Goal: Task Accomplishment & Management: Manage account settings

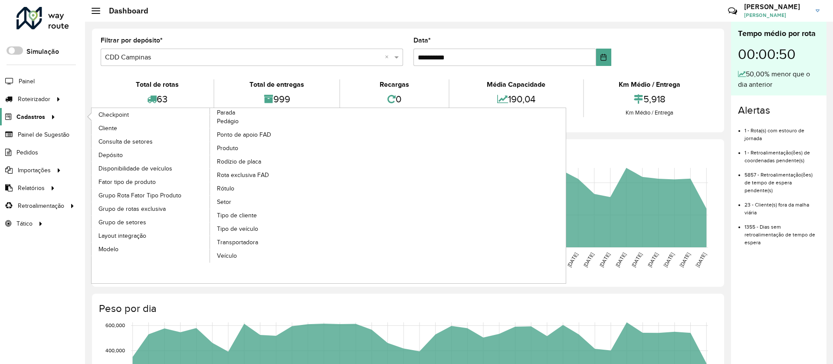
click at [30, 117] on span "Cadastros" at bounding box center [30, 116] width 29 height 9
click at [108, 131] on span "Cliente" at bounding box center [108, 128] width 20 height 9
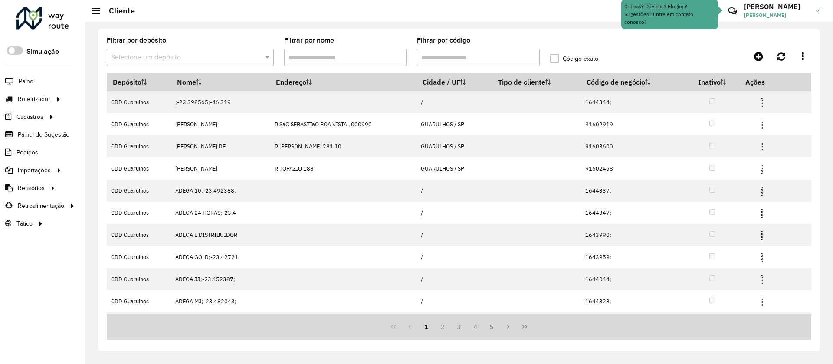
click at [157, 61] on input "text" at bounding box center [181, 57] width 141 height 10
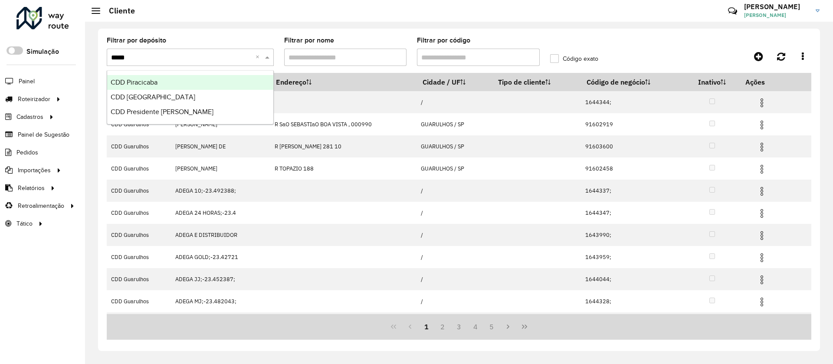
type input "******"
click at [147, 82] on span "CDD [GEOGRAPHIC_DATA]" at bounding box center [153, 81] width 85 height 7
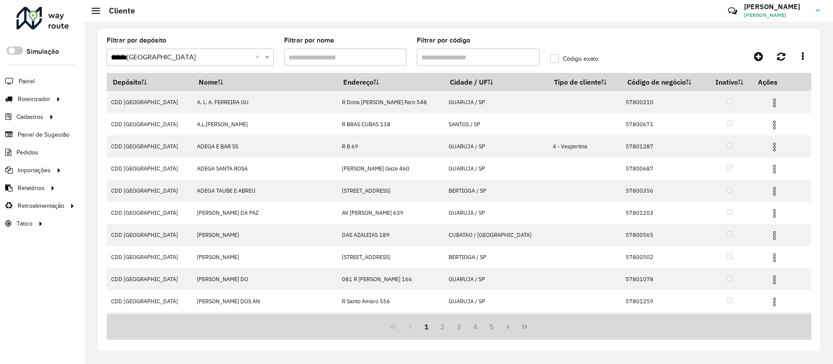
click at [440, 61] on input "Filtrar por código" at bounding box center [478, 57] width 123 height 17
paste input "*****"
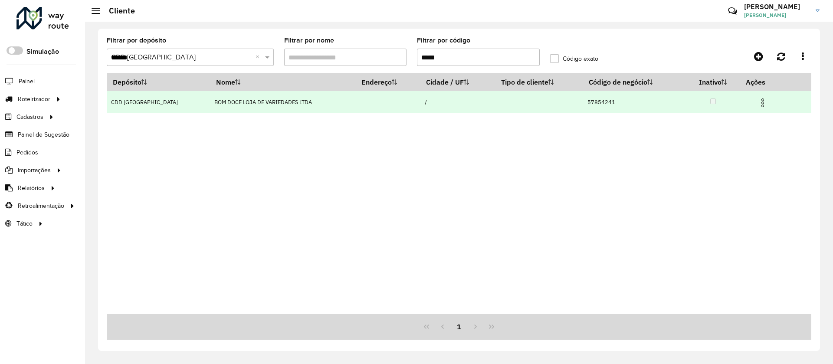
type input "*****"
click at [762, 101] on img at bounding box center [762, 103] width 10 height 10
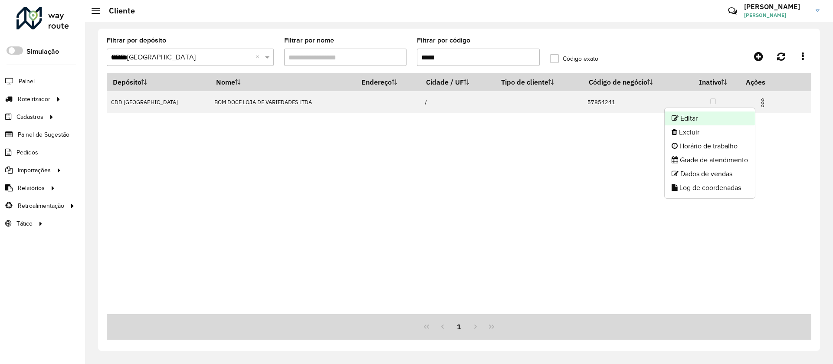
click at [687, 117] on li "Editar" at bounding box center [709, 118] width 90 height 14
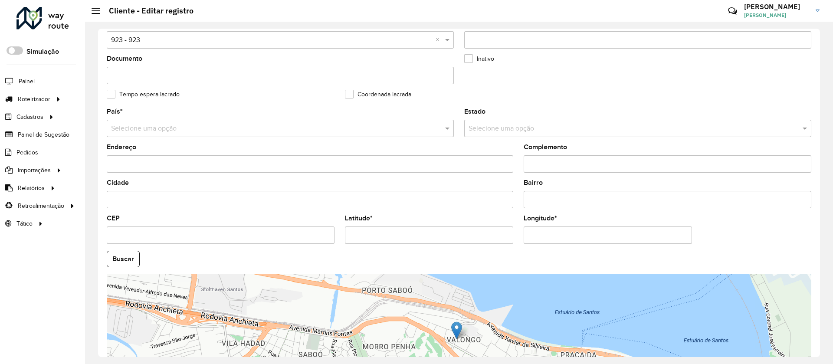
scroll to position [281, 0]
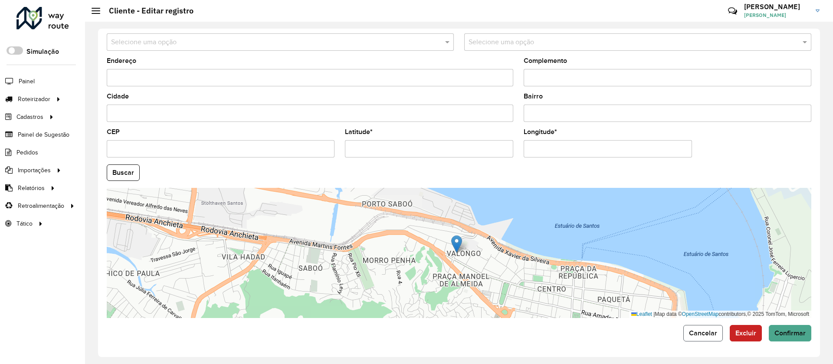
click at [703, 331] on span "Cancelar" at bounding box center [703, 332] width 28 height 7
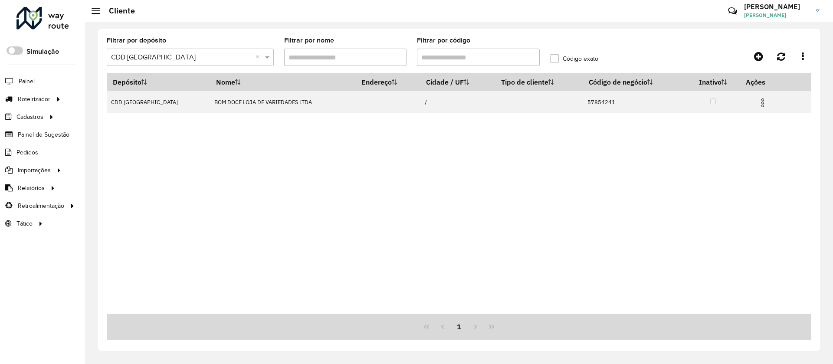
drag, startPoint x: 439, startPoint y: 51, endPoint x: 411, endPoint y: 56, distance: 29.0
click at [411, 56] on formly-group "Filtrar por depósito Selecione um depósito × CDD Praia Grande × Filtrar por nom…" at bounding box center [367, 55] width 532 height 36
paste input "text"
drag, startPoint x: 452, startPoint y: 56, endPoint x: 402, endPoint y: 59, distance: 50.9
click at [402, 59] on formly-group "Filtrar por depósito Selecione um depósito × CDD Praia Grande × Filtrar por nom…" at bounding box center [367, 55] width 532 height 36
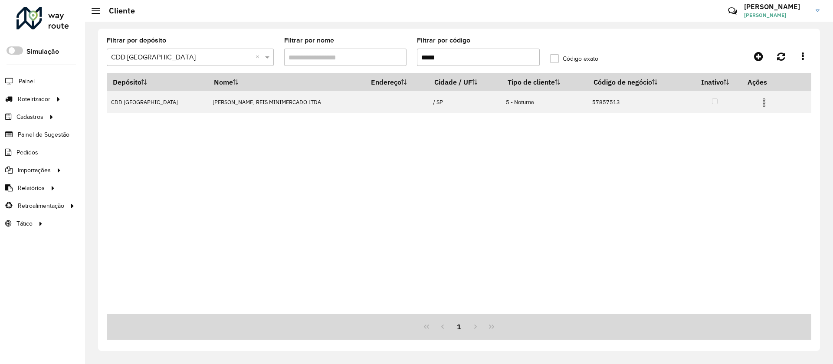
paste input "text"
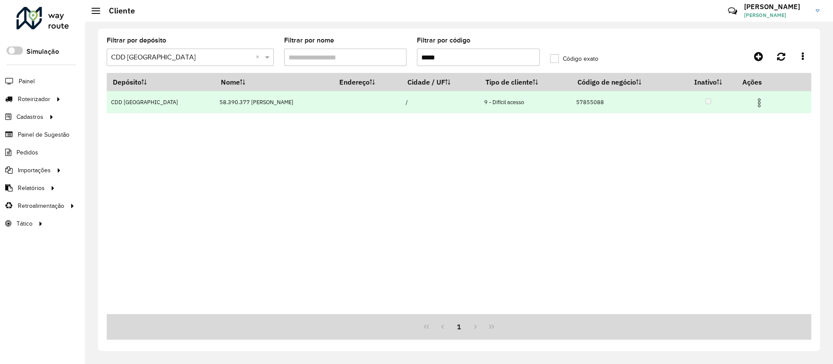
type input "*****"
click at [760, 104] on img at bounding box center [759, 103] width 10 height 10
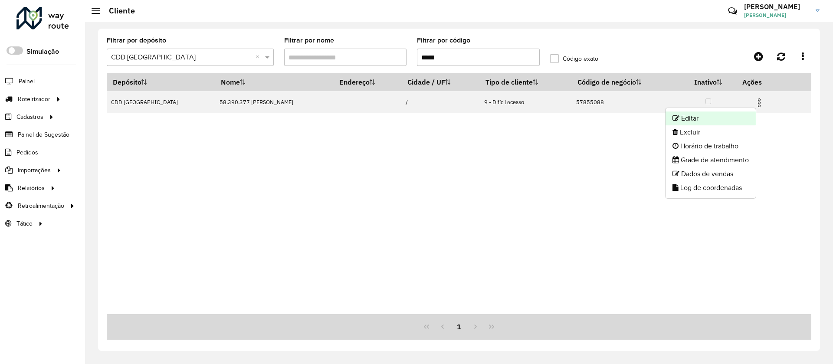
click at [684, 119] on li "Editar" at bounding box center [710, 118] width 90 height 14
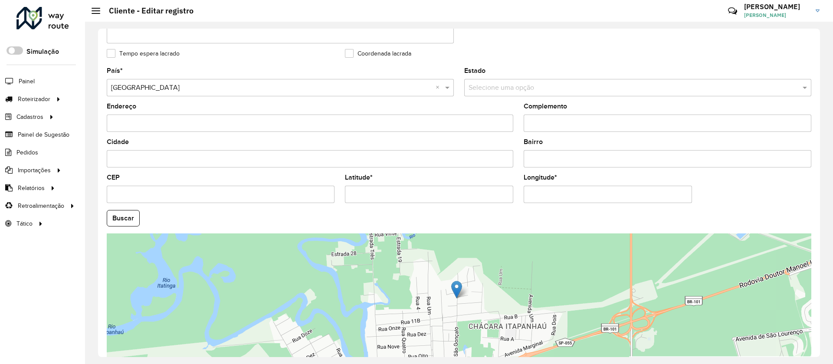
scroll to position [260, 0]
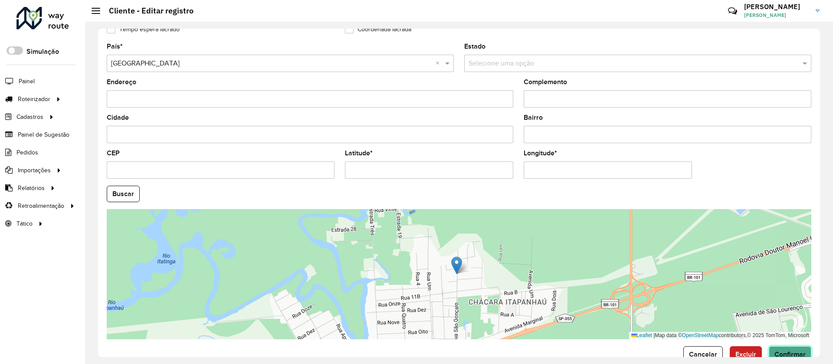
click at [790, 348] on button "Confirmar" at bounding box center [789, 354] width 42 height 16
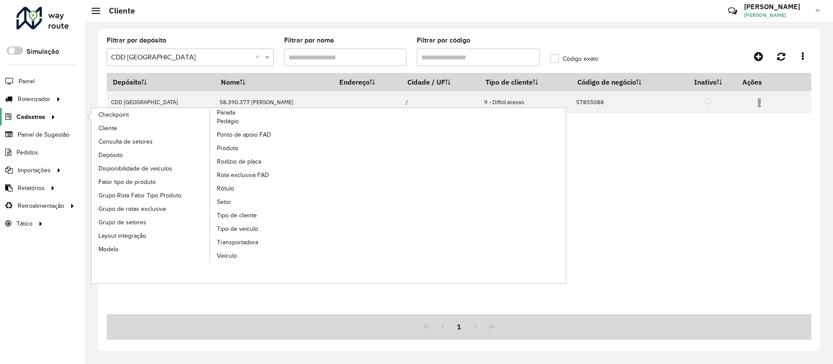
click at [23, 115] on span "Cadastros" at bounding box center [30, 116] width 29 height 9
click at [222, 199] on span "Setor" at bounding box center [224, 201] width 15 height 9
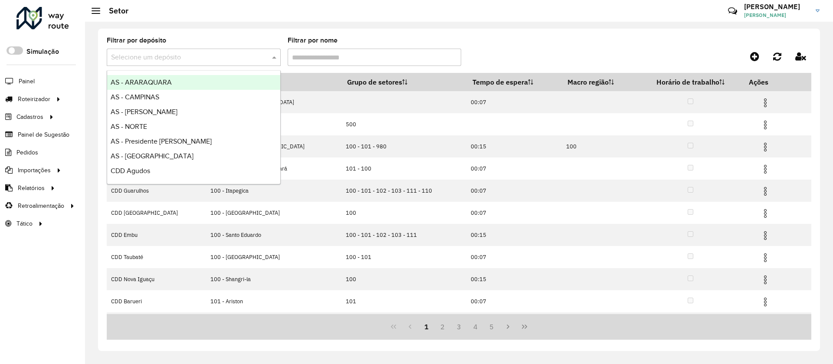
click at [192, 56] on input "text" at bounding box center [185, 57] width 148 height 10
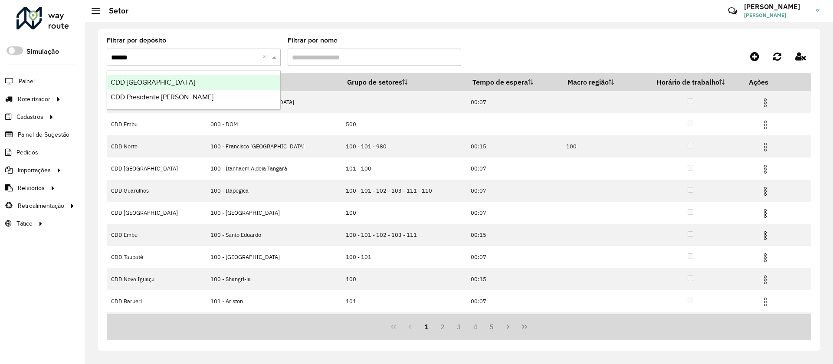
type input "*******"
click at [163, 80] on span "CDD [GEOGRAPHIC_DATA]" at bounding box center [153, 81] width 85 height 7
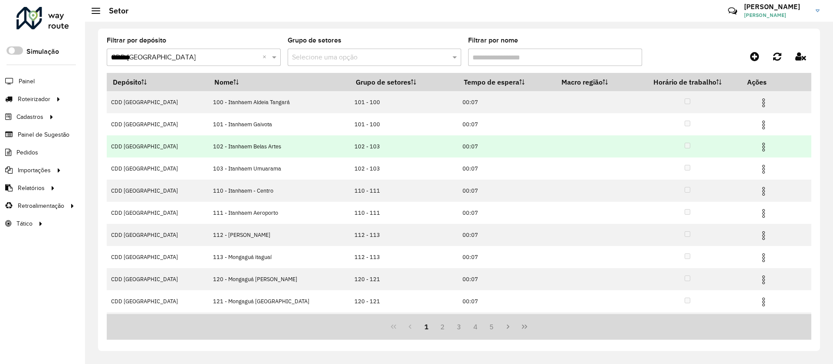
click at [758, 146] on img at bounding box center [763, 147] width 10 height 10
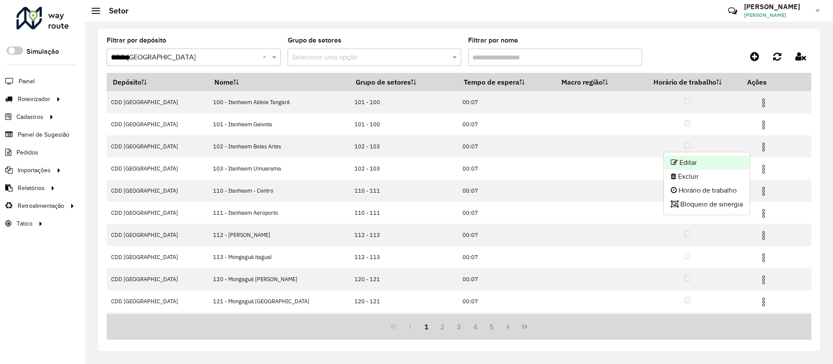
click at [695, 160] on li "Editar" at bounding box center [706, 163] width 86 height 14
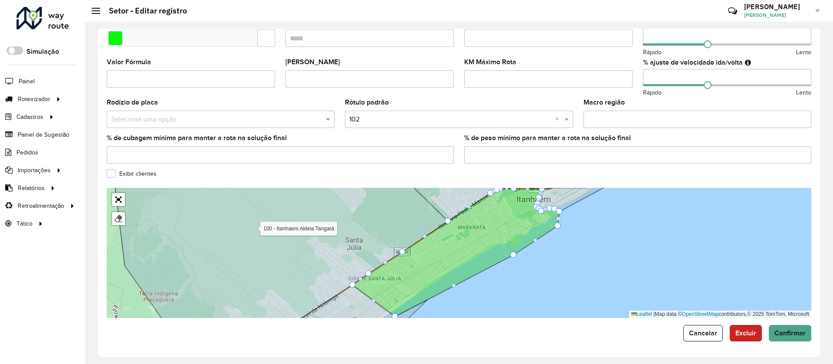
scroll to position [167, 0]
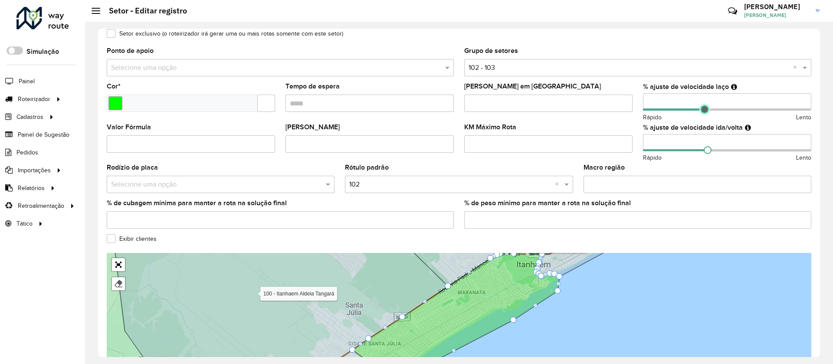
drag, startPoint x: 707, startPoint y: 110, endPoint x: 702, endPoint y: 110, distance: 4.8
click at [702, 110] on span at bounding box center [704, 109] width 8 height 8
click at [702, 149] on span at bounding box center [704, 150] width 8 height 8
drag, startPoint x: 667, startPoint y: 144, endPoint x: 621, endPoint y: 144, distance: 46.0
click at [624, 144] on formly-group "Veículos FMY4H78 × × Tipos de veículos exclusivos Os veículos selecionados (aci…" at bounding box center [458, 89] width 715 height 294
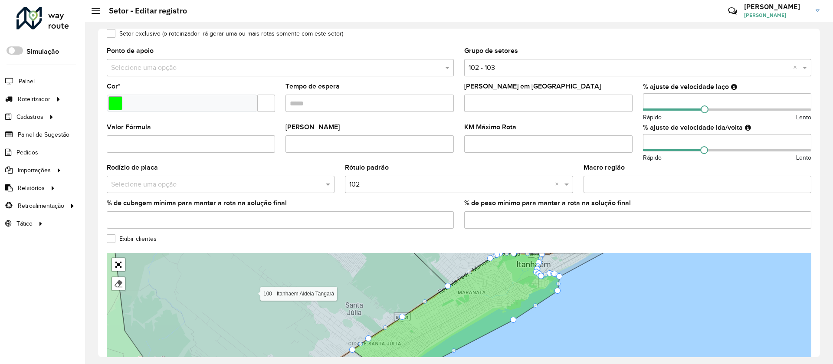
scroll to position [232, 0]
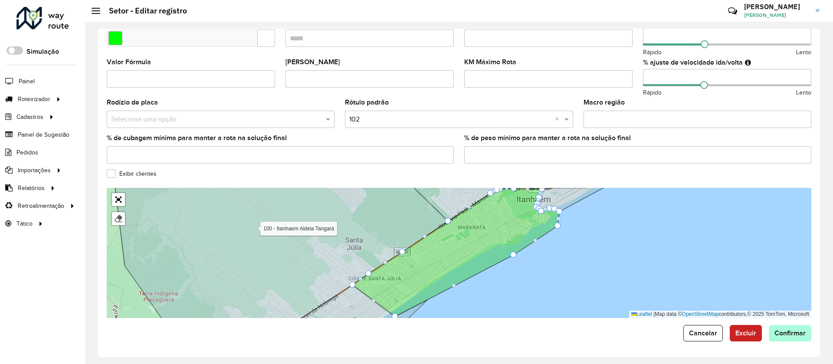
type input "**"
click at [799, 330] on span "Confirmar" at bounding box center [789, 332] width 31 height 7
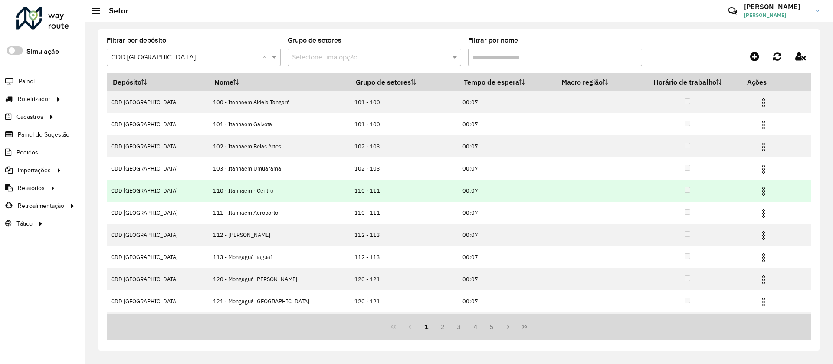
click at [758, 189] on img at bounding box center [763, 191] width 10 height 10
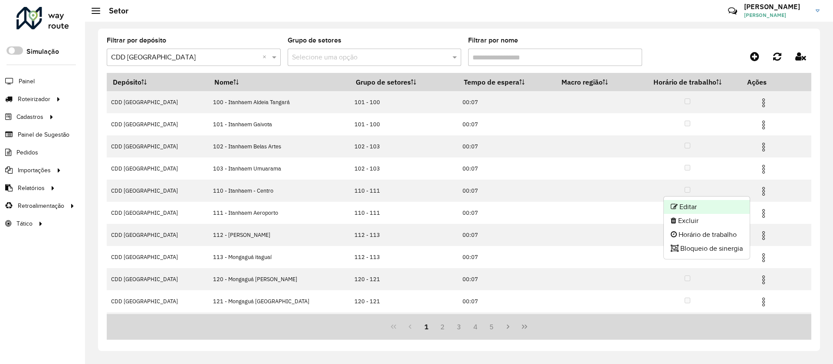
click at [692, 204] on li "Editar" at bounding box center [706, 207] width 86 height 14
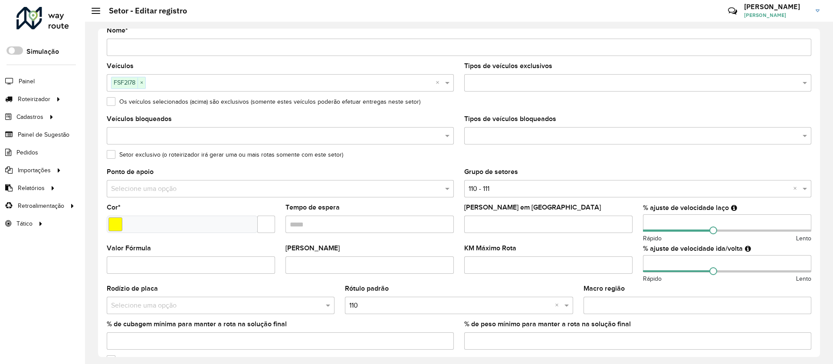
scroll to position [65, 0]
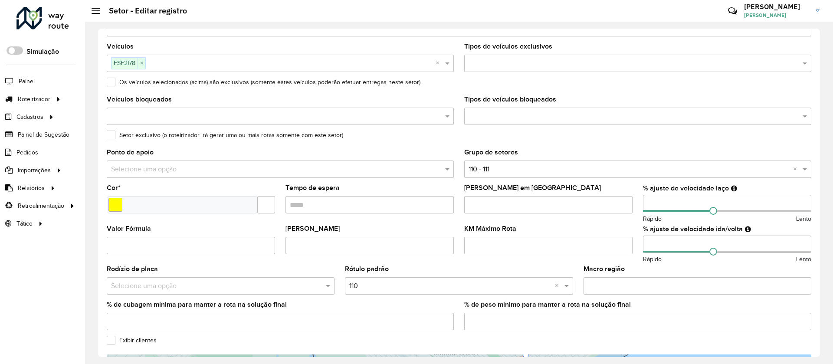
drag, startPoint x: 670, startPoint y: 245, endPoint x: 640, endPoint y: 247, distance: 30.8
click at [640, 247] on formly-field "% ajuste de velocidade ida/volta Rápido Lento" at bounding box center [726, 245] width 179 height 41
type input "**"
click at [816, 316] on div "Depósito * Selecione um depósito × CDD Praia Grande Nome * Veículos FSF2I78 × ×…" at bounding box center [459, 193] width 722 height 328
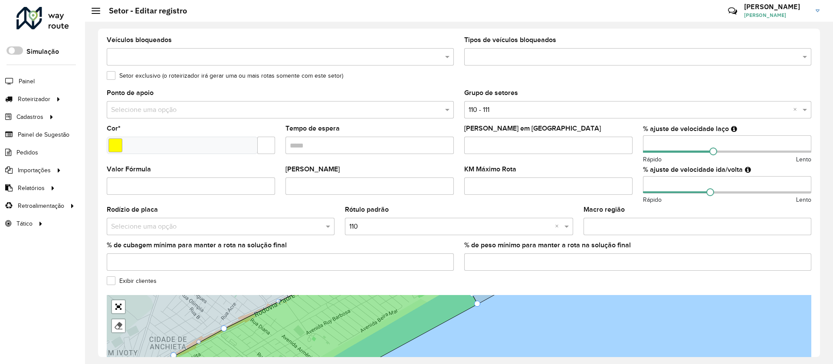
scroll to position [101, 0]
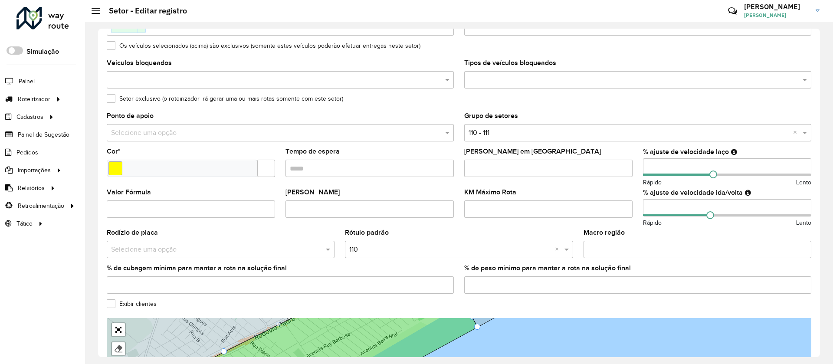
click at [686, 167] on input "number" at bounding box center [727, 166] width 168 height 17
type input "**"
click at [816, 325] on div "Depósito * Selecione um depósito × CDD Praia Grande Nome * Veículos FSF2I78 × ×…" at bounding box center [459, 193] width 722 height 328
click at [816, 299] on div "Depósito * Selecione um depósito × CDD Praia Grande Nome * Veículos FSF2I78 × ×…" at bounding box center [459, 193] width 722 height 328
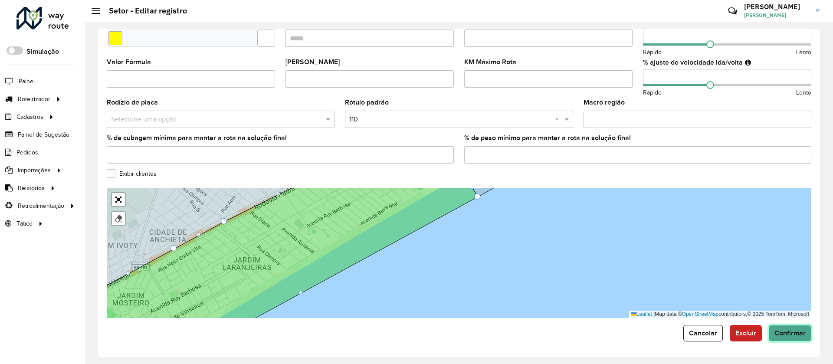
click at [785, 330] on span "Confirmar" at bounding box center [789, 332] width 31 height 7
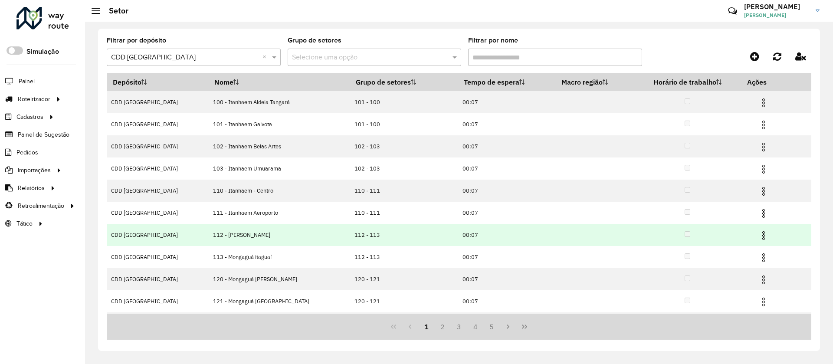
click at [758, 233] on img at bounding box center [763, 235] width 10 height 10
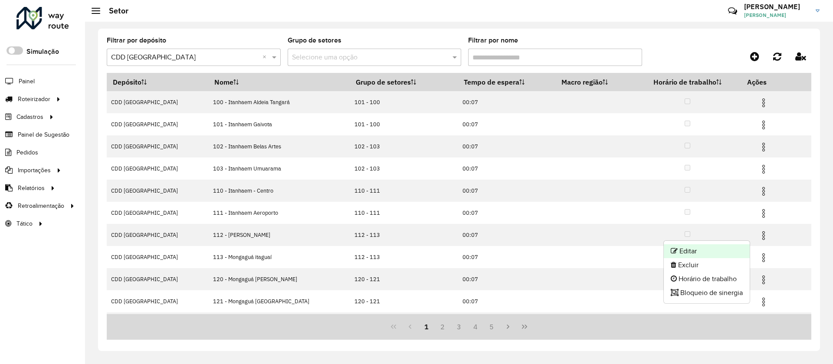
click at [689, 249] on li "Editar" at bounding box center [706, 251] width 86 height 14
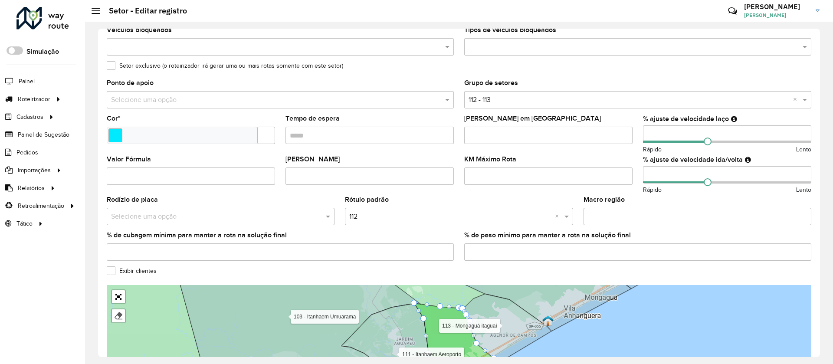
scroll to position [232, 0]
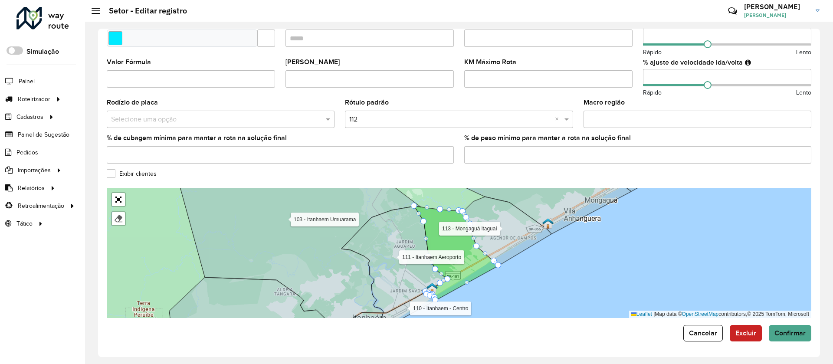
drag, startPoint x: 658, startPoint y: 76, endPoint x: 625, endPoint y: 77, distance: 33.0
click at [626, 77] on formly-group "Veículos RKW9B57 × × Tipos de veículos exclusivos Os veículos selecionados (aci…" at bounding box center [458, 24] width 715 height 294
type input "**"
click at [786, 333] on span "Confirmar" at bounding box center [789, 332] width 31 height 7
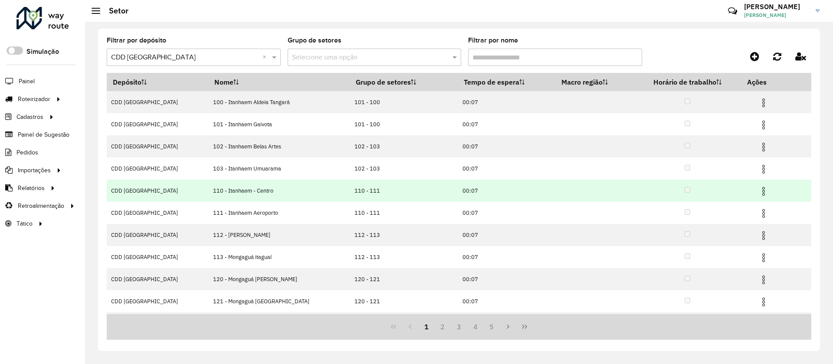
scroll to position [42, 0]
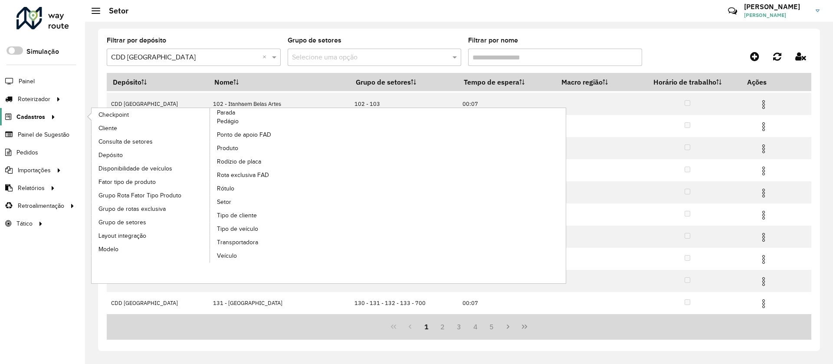
click at [26, 117] on span "Cadastros" at bounding box center [30, 116] width 29 height 9
click at [121, 140] on span "Consulta de setores" at bounding box center [126, 141] width 56 height 9
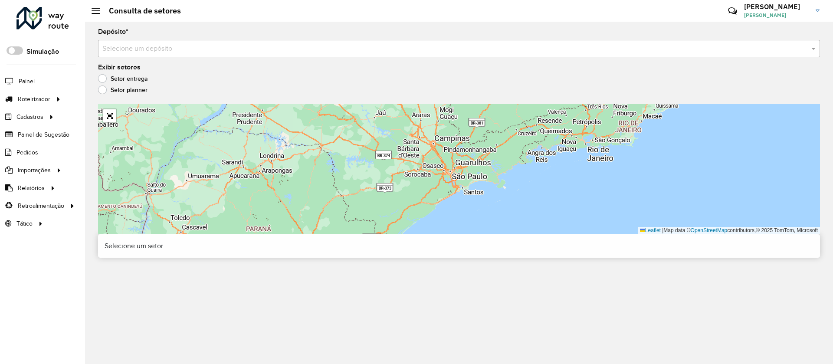
click at [130, 45] on input "text" at bounding box center [450, 49] width 696 height 10
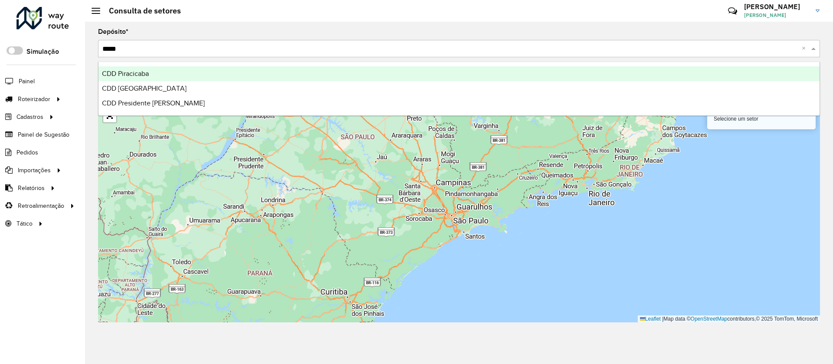
type input "******"
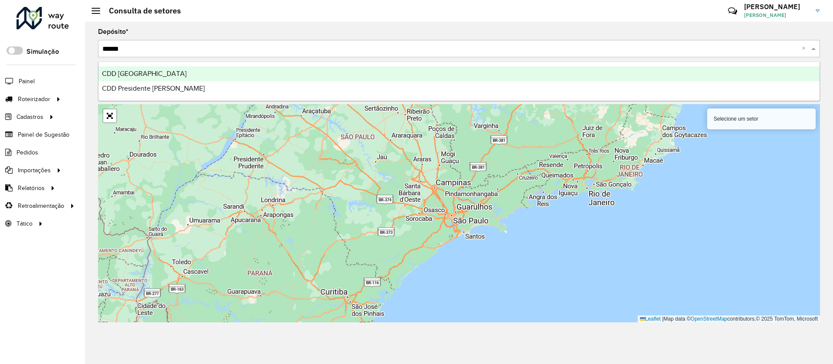
click at [139, 76] on span "CDD [GEOGRAPHIC_DATA]" at bounding box center [144, 73] width 85 height 7
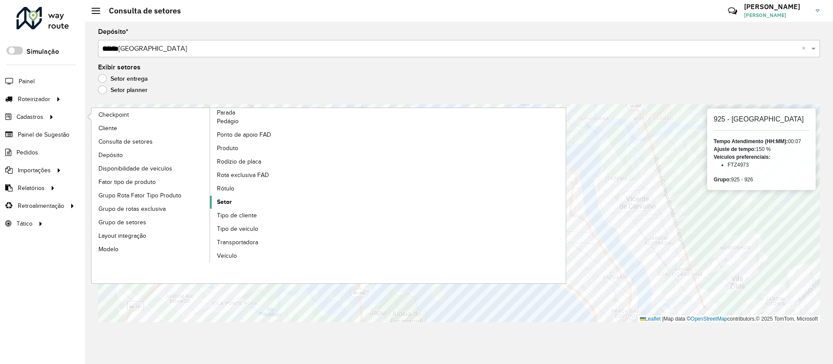
click at [224, 200] on span "Setor" at bounding box center [224, 201] width 15 height 9
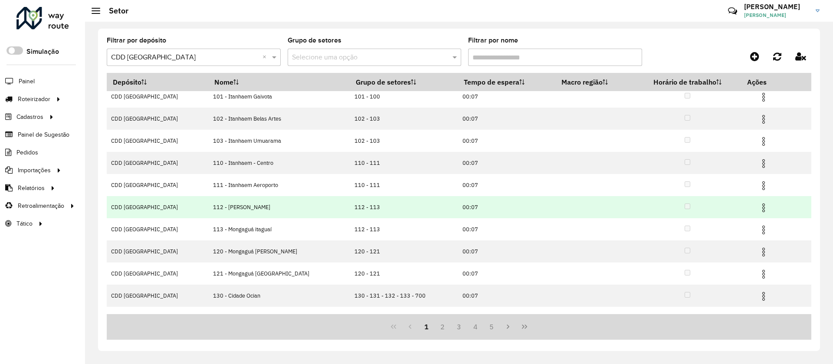
scroll to position [42, 0]
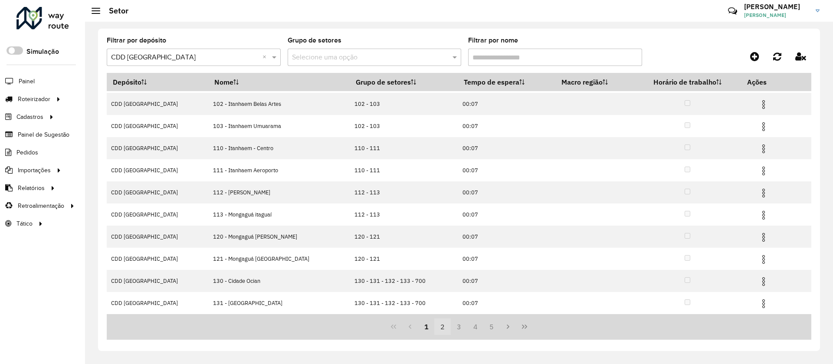
click at [447, 326] on button "2" at bounding box center [442, 326] width 16 height 16
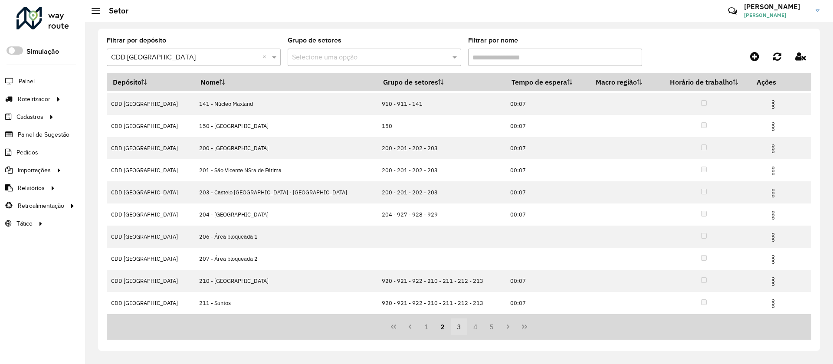
click at [463, 328] on button "3" at bounding box center [459, 326] width 16 height 16
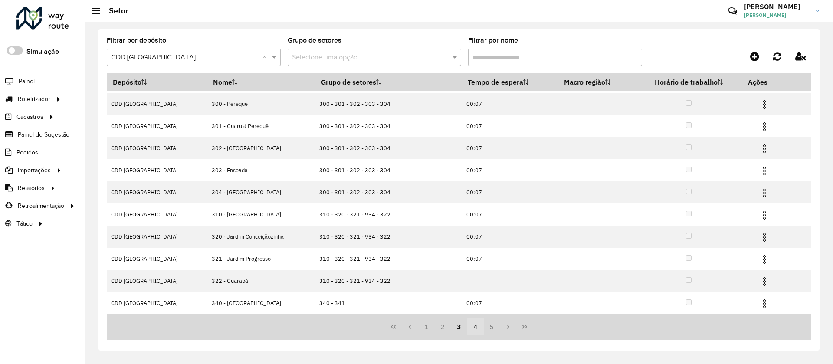
click at [473, 329] on button "4" at bounding box center [475, 326] width 16 height 16
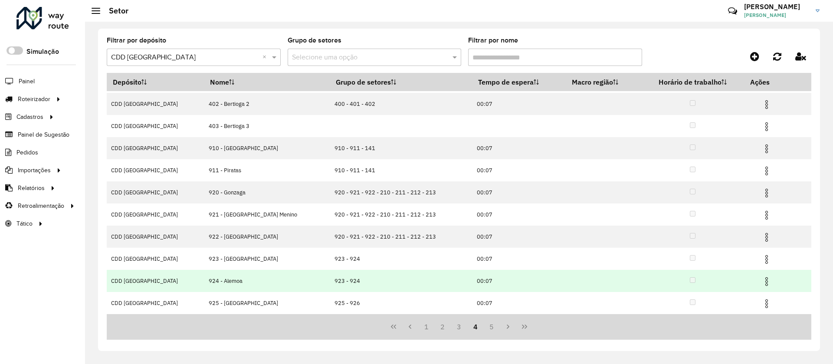
click at [761, 278] on img at bounding box center [766, 281] width 10 height 10
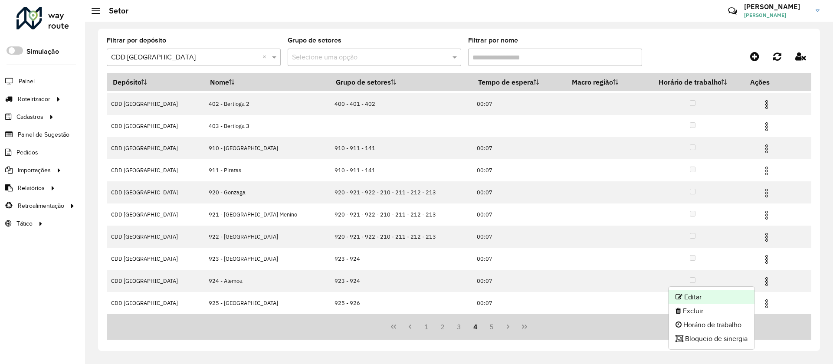
click at [691, 297] on li "Editar" at bounding box center [711, 297] width 86 height 14
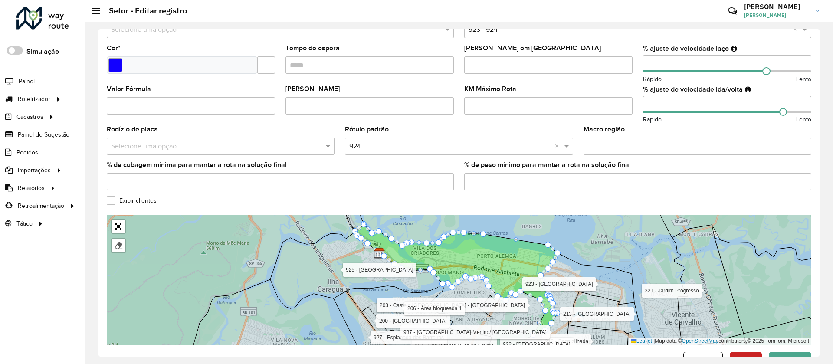
scroll to position [232, 0]
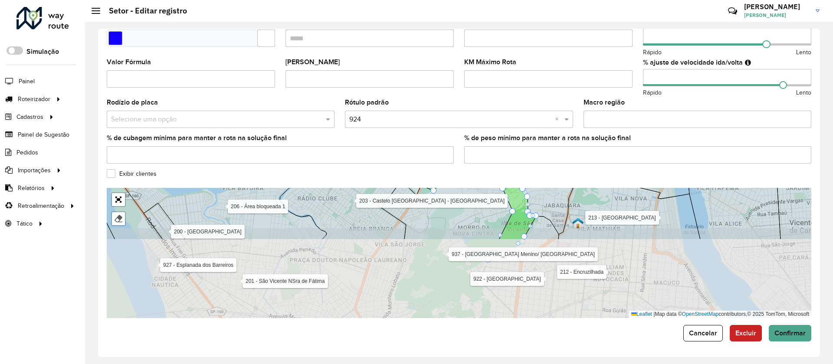
drag, startPoint x: 565, startPoint y: 246, endPoint x: 540, endPoint y: 186, distance: 65.1
click at [552, 166] on formly-group "Depósito * Selecione um depósito × CDD [GEOGRAPHIC_DATA] Nome * Veículos RLK0H0…" at bounding box center [459, 62] width 704 height 512
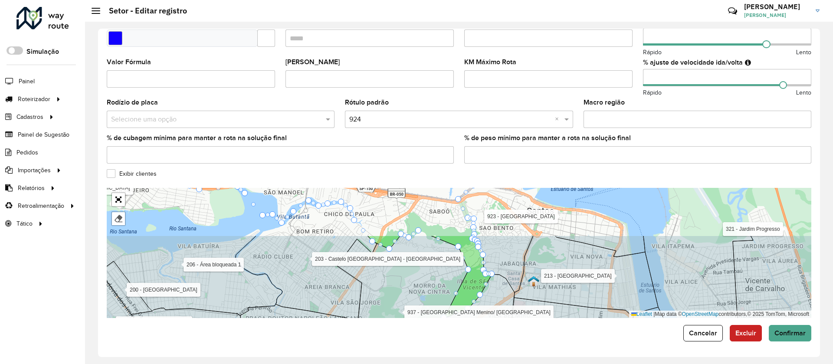
drag, startPoint x: 524, startPoint y: 259, endPoint x: 470, endPoint y: 316, distance: 78.2
click at [470, 316] on icon at bounding box center [469, 333] width 89 height 118
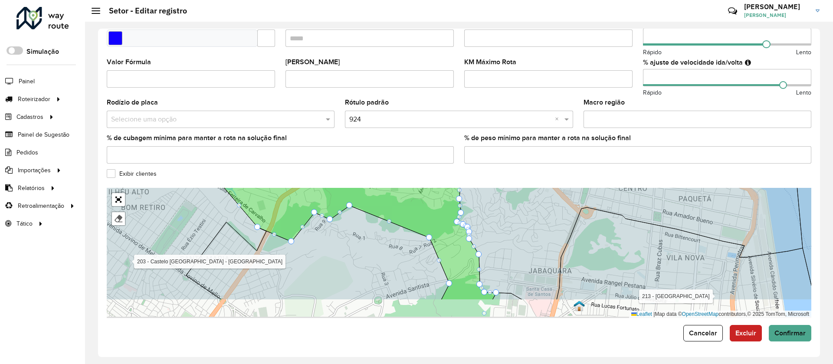
drag, startPoint x: 502, startPoint y: 241, endPoint x: 499, endPoint y: 189, distance: 51.2
click at [500, 191] on icon at bounding box center [616, 221] width 372 height 157
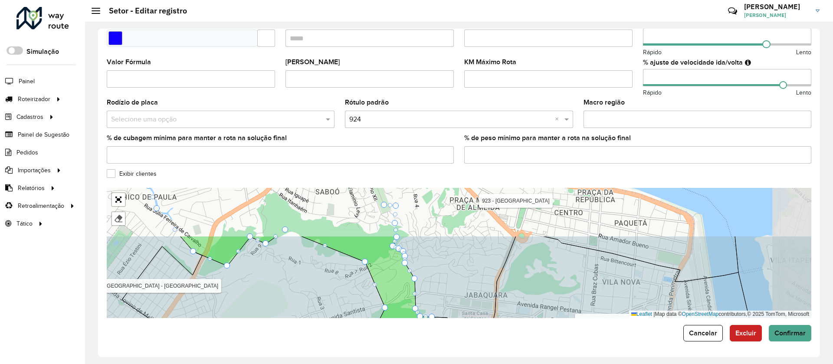
drag, startPoint x: 501, startPoint y: 223, endPoint x: 425, endPoint y: 287, distance: 99.2
click at [428, 294] on icon at bounding box center [565, 295] width 345 height 118
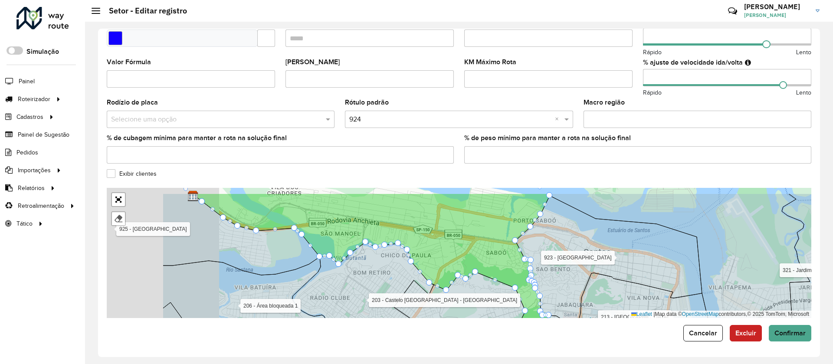
drag, startPoint x: 465, startPoint y: 273, endPoint x: 581, endPoint y: 291, distance: 117.1
click at [585, 295] on icon at bounding box center [608, 265] width 186 height 138
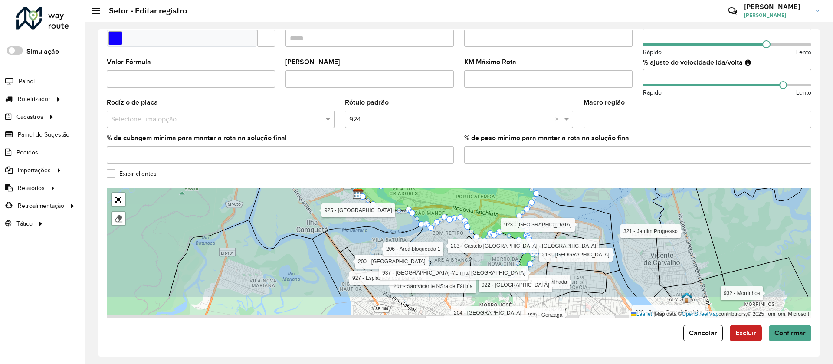
drag, startPoint x: 562, startPoint y: 251, endPoint x: 562, endPoint y: 214, distance: 36.9
click at [563, 214] on icon at bounding box center [565, 228] width 93 height 69
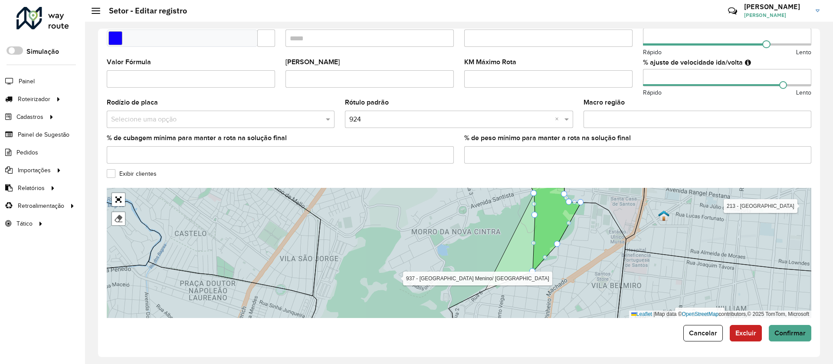
drag, startPoint x: 483, startPoint y: 291, endPoint x: 532, endPoint y: 216, distance: 89.7
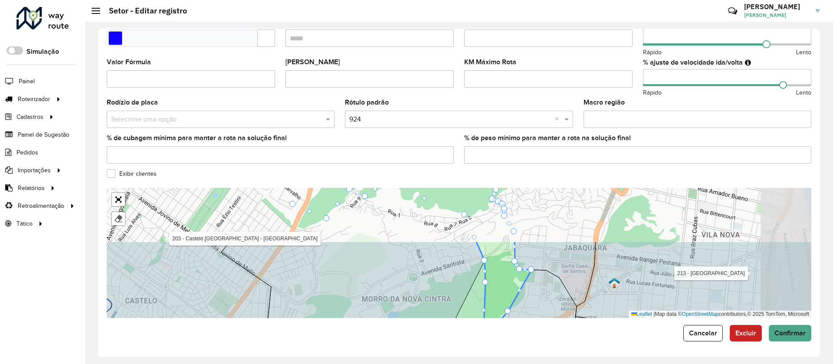
drag, startPoint x: 560, startPoint y: 220, endPoint x: 493, endPoint y: 307, distance: 109.2
click at [493, 307] on icon at bounding box center [504, 290] width 56 height 98
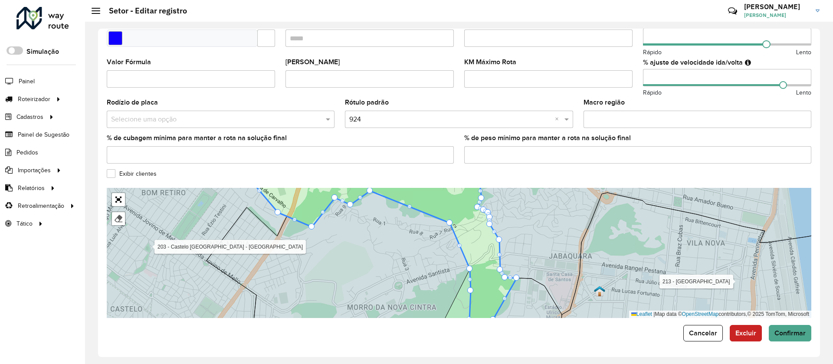
drag, startPoint x: 529, startPoint y: 245, endPoint x: 530, endPoint y: 189, distance: 56.8
click at [530, 190] on icon at bounding box center [645, 239] width 356 height 152
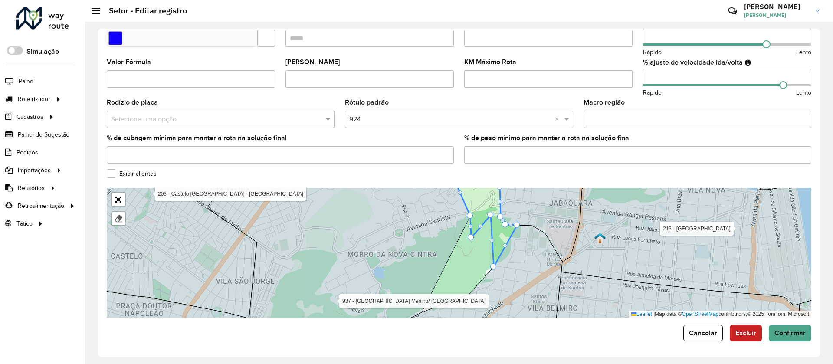
drag, startPoint x: 470, startPoint y: 292, endPoint x: 492, endPoint y: 213, distance: 81.8
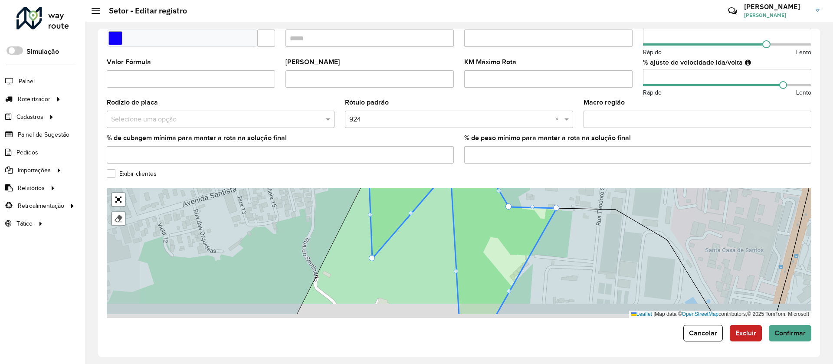
drag, startPoint x: 503, startPoint y: 250, endPoint x: 529, endPoint y: 212, distance: 45.0
click at [534, 206] on icon at bounding box center [459, 236] width 194 height 159
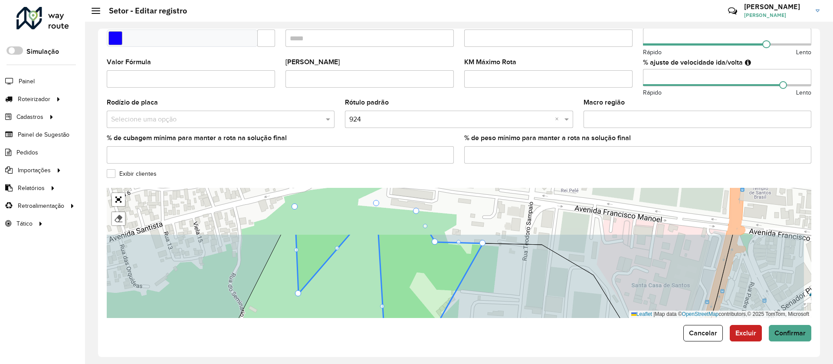
drag, startPoint x: 363, startPoint y: 285, endPoint x: 336, endPoint y: 272, distance: 30.3
click at [329, 310] on div "100 - Itanhaem Aldeia [GEOGRAPHIC_DATA] 101 - [GEOGRAPHIC_DATA] Gaivota 102 - I…" at bounding box center [459, 253] width 704 height 130
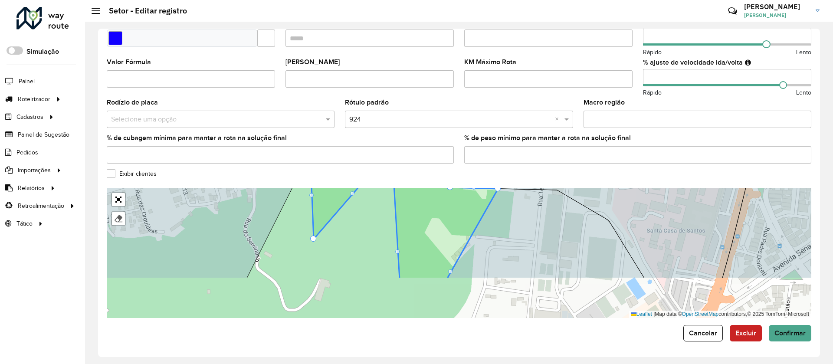
drag, startPoint x: 301, startPoint y: 296, endPoint x: 306, endPoint y: 264, distance: 32.4
click at [306, 264] on div "100 - Itanhaem Aldeia [GEOGRAPHIC_DATA] 101 - [GEOGRAPHIC_DATA] Gaivota 102 - I…" at bounding box center [459, 253] width 704 height 130
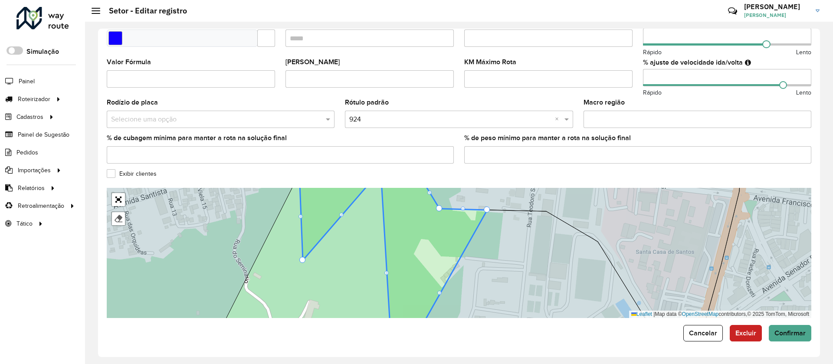
drag, startPoint x: 324, startPoint y: 273, endPoint x: 313, endPoint y: 301, distance: 30.5
click at [313, 301] on div "100 - Itanhaem Aldeia [GEOGRAPHIC_DATA] 101 - [GEOGRAPHIC_DATA] Gaivota 102 - I…" at bounding box center [459, 253] width 704 height 130
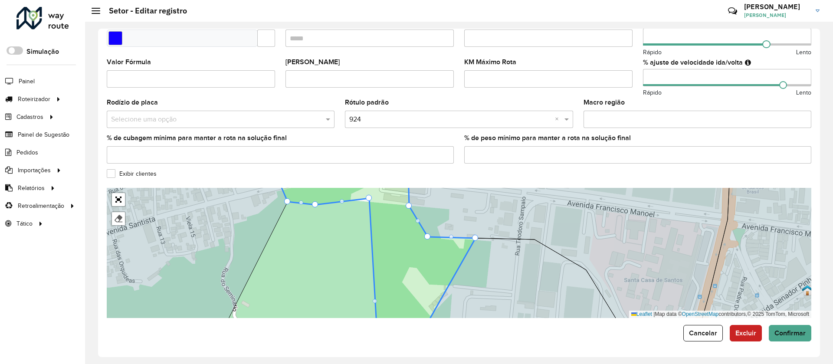
drag, startPoint x: 291, startPoint y: 287, endPoint x: 315, endPoint y: 203, distance: 87.1
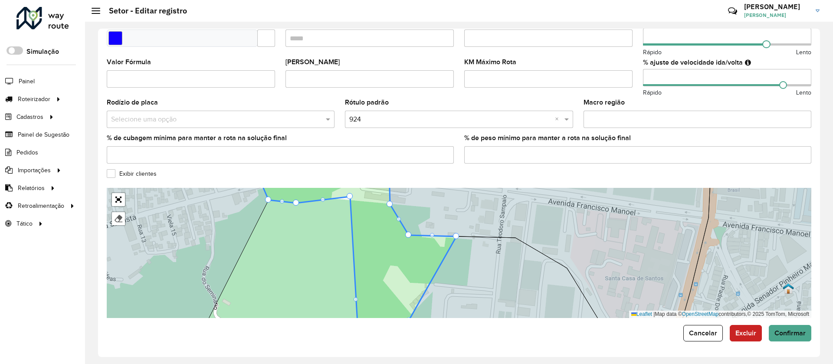
drag, startPoint x: 346, startPoint y: 232, endPoint x: 317, endPoint y: 224, distance: 30.6
click at [318, 225] on div "100 - Itanhaem Aldeia [GEOGRAPHIC_DATA] 101 - [GEOGRAPHIC_DATA] Gaivota 102 - I…" at bounding box center [459, 253] width 704 height 130
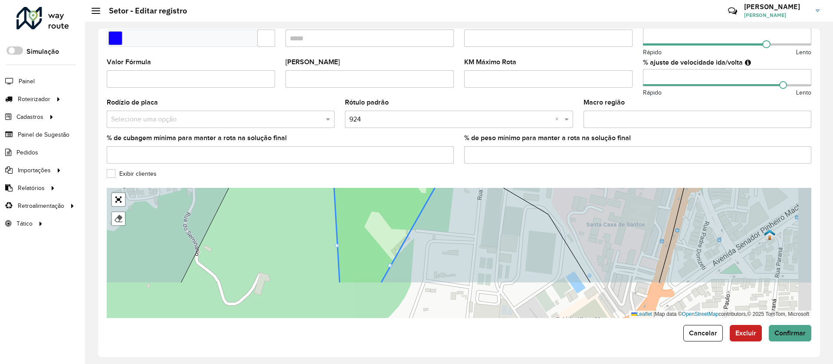
drag, startPoint x: 379, startPoint y: 202, endPoint x: 365, endPoint y: 163, distance: 40.9
click at [366, 164] on formly-group "Depósito * Selecione um depósito × CDD [GEOGRAPHIC_DATA] Nome * Veículos RLK0H0…" at bounding box center [459, 62] width 704 height 512
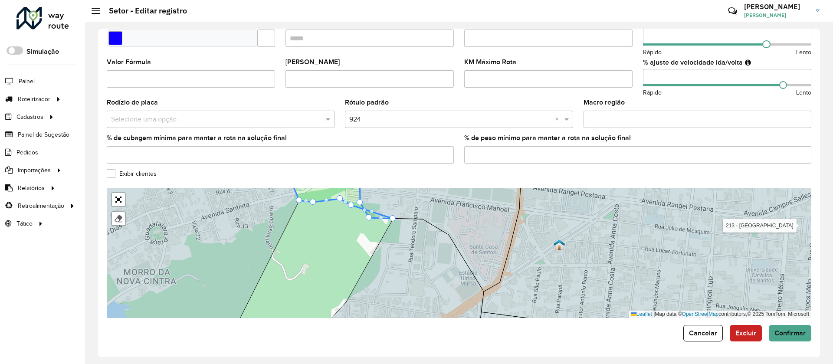
drag, startPoint x: 348, startPoint y: 300, endPoint x: 353, endPoint y: 202, distance: 97.3
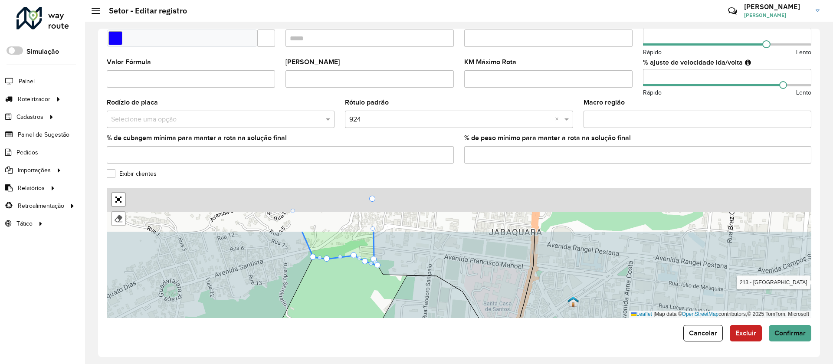
click at [389, 293] on div "100 - Itanhaem Aldeia [GEOGRAPHIC_DATA] 101 - [GEOGRAPHIC_DATA] Gaivota 102 - I…" at bounding box center [459, 253] width 704 height 130
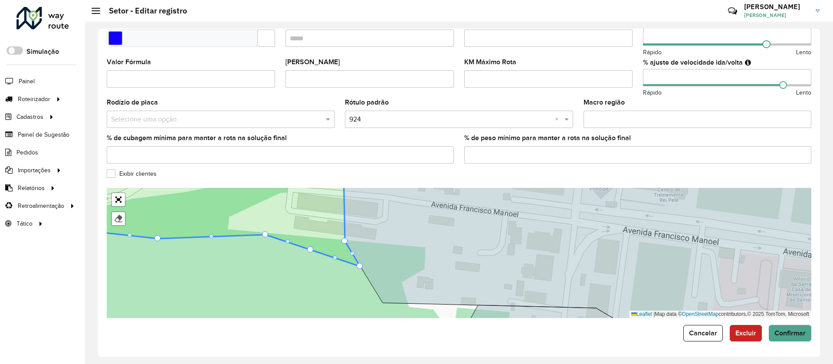
drag, startPoint x: 267, startPoint y: 224, endPoint x: 267, endPoint y: 233, distance: 9.1
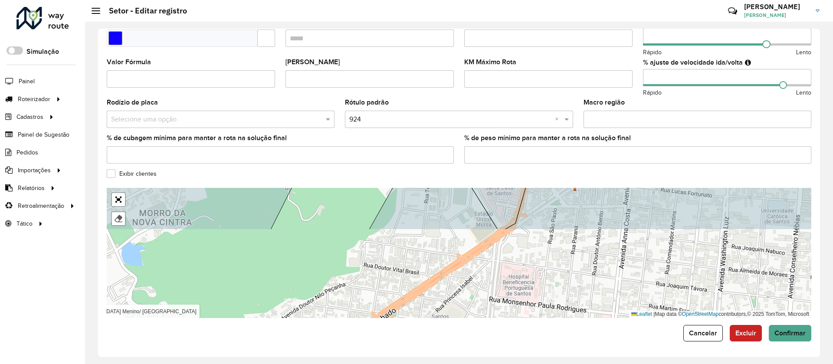
drag, startPoint x: 463, startPoint y: 220, endPoint x: 462, endPoint y: 120, distance: 100.6
click at [462, 120] on formly-group "Depósito * Selecione um depósito × CDD [GEOGRAPHIC_DATA] Nome * Veículos RLK0H0…" at bounding box center [459, 62] width 704 height 512
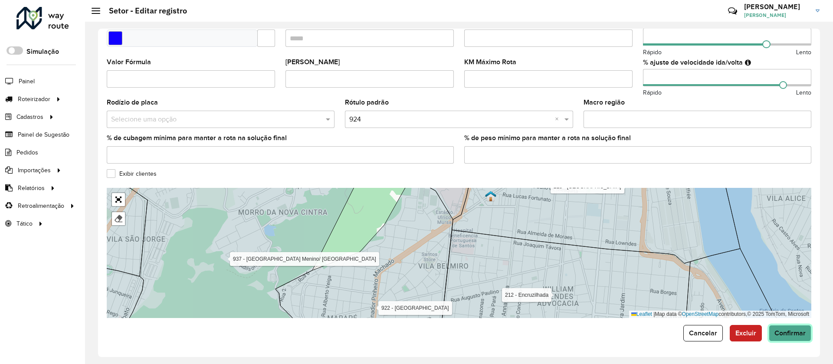
click at [772, 325] on button "Confirmar" at bounding box center [789, 333] width 42 height 16
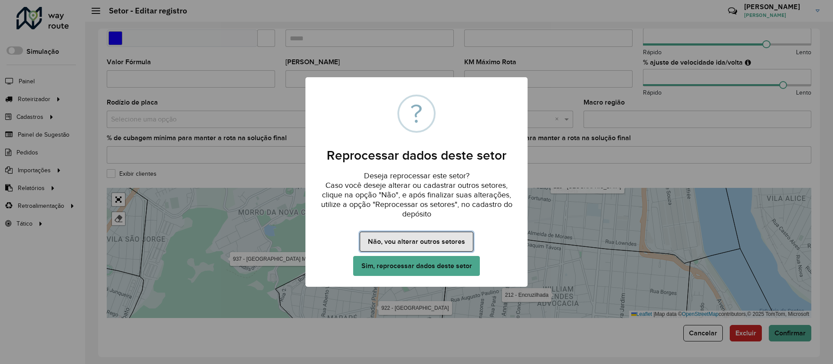
click at [404, 243] on button "Não, vou alterar outros setores" at bounding box center [415, 242] width 113 height 20
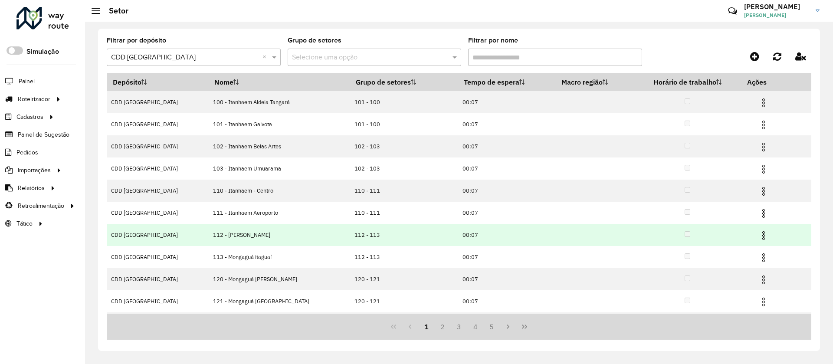
scroll to position [42, 0]
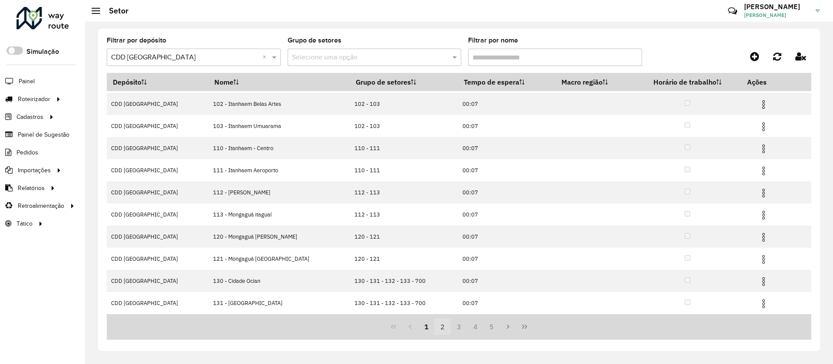
click at [442, 325] on button "2" at bounding box center [442, 326] width 16 height 16
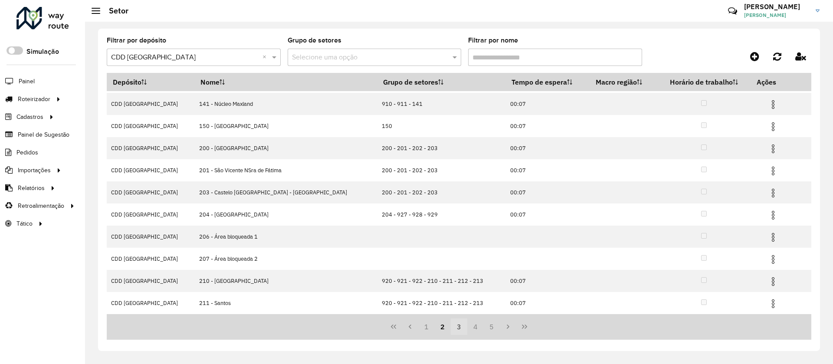
click at [455, 327] on button "3" at bounding box center [459, 326] width 16 height 16
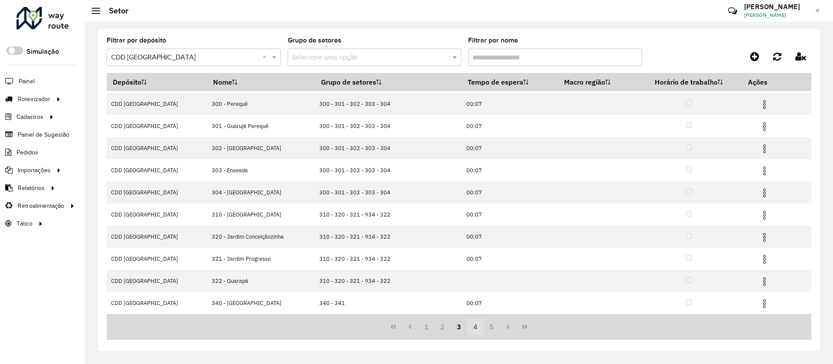
click at [477, 330] on button "4" at bounding box center [475, 326] width 16 height 16
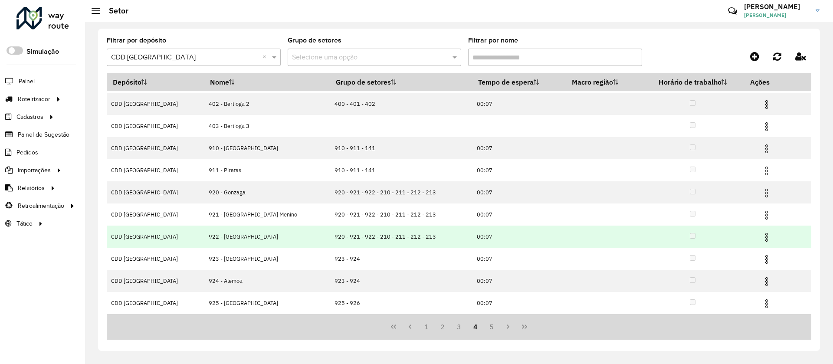
click at [761, 235] on img at bounding box center [766, 237] width 10 height 10
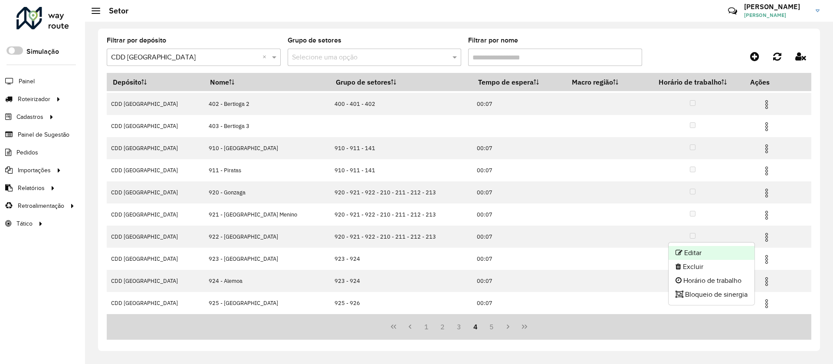
click at [696, 252] on li "Editar" at bounding box center [711, 253] width 86 height 14
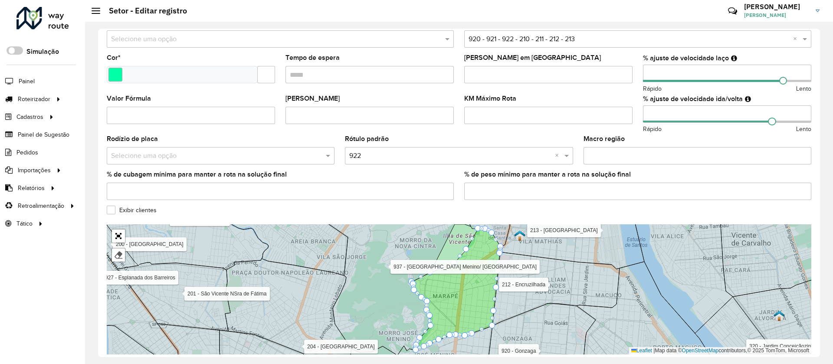
scroll to position [232, 0]
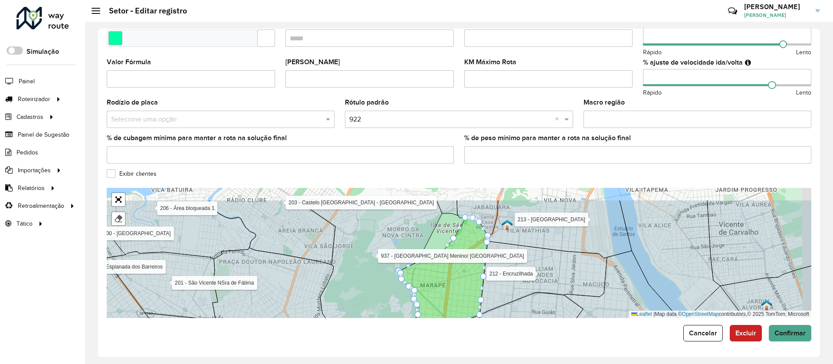
drag, startPoint x: 540, startPoint y: 237, endPoint x: 531, endPoint y: 246, distance: 12.9
click at [532, 245] on icon at bounding box center [559, 229] width 144 height 58
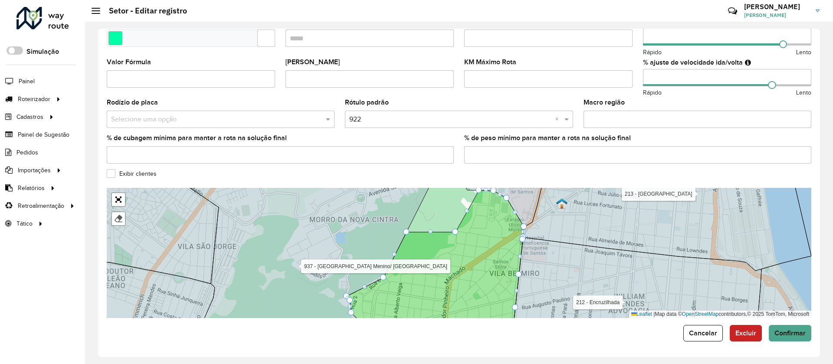
drag, startPoint x: 432, startPoint y: 257, endPoint x: 410, endPoint y: 231, distance: 34.1
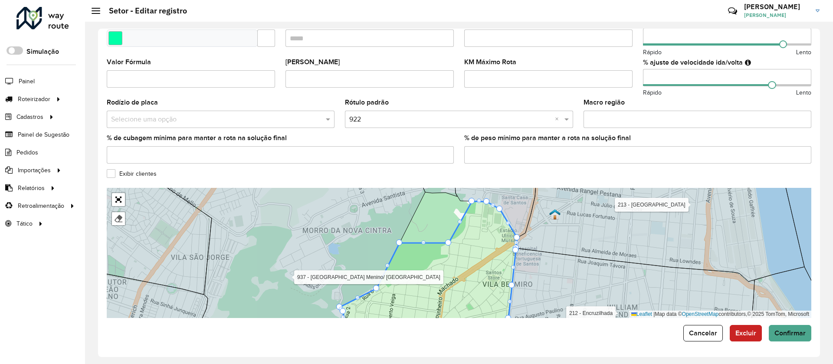
drag, startPoint x: 445, startPoint y: 258, endPoint x: 413, endPoint y: 294, distance: 48.2
click at [413, 294] on icon at bounding box center [428, 272] width 177 height 142
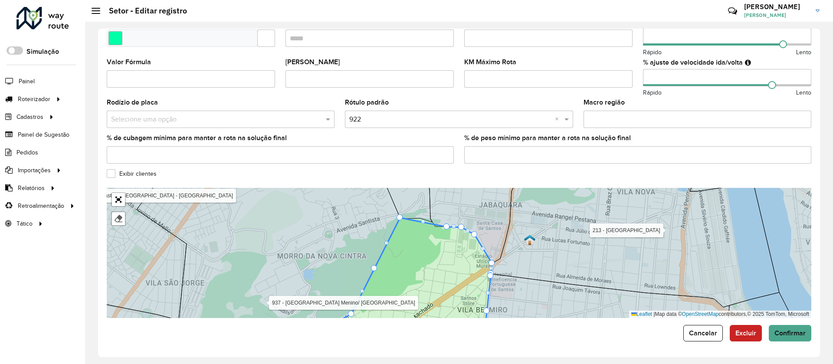
drag, startPoint x: 425, startPoint y: 268, endPoint x: 403, endPoint y: 222, distance: 50.8
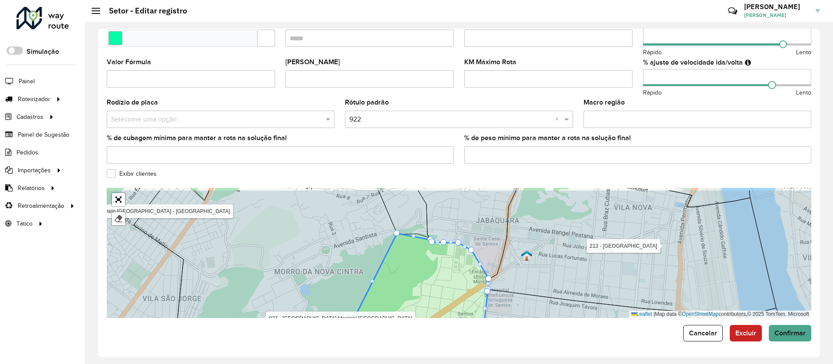
drag, startPoint x: 424, startPoint y: 255, endPoint x: 419, endPoint y: 278, distance: 24.3
click at [419, 278] on icon at bounding box center [400, 290] width 176 height 114
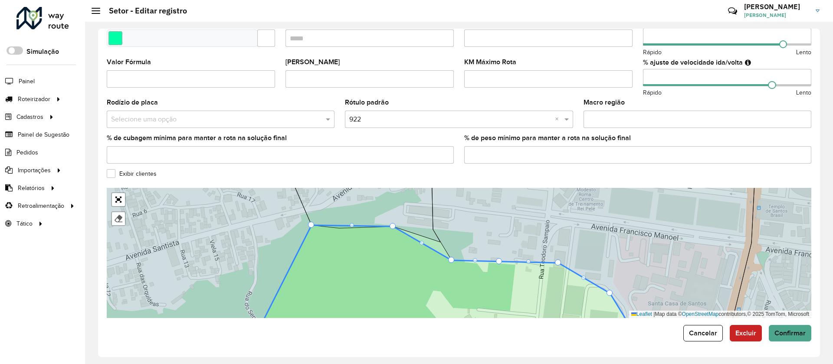
drag, startPoint x: 447, startPoint y: 251, endPoint x: 395, endPoint y: 235, distance: 53.5
click at [420, 244] on div at bounding box center [421, 243] width 4 height 4
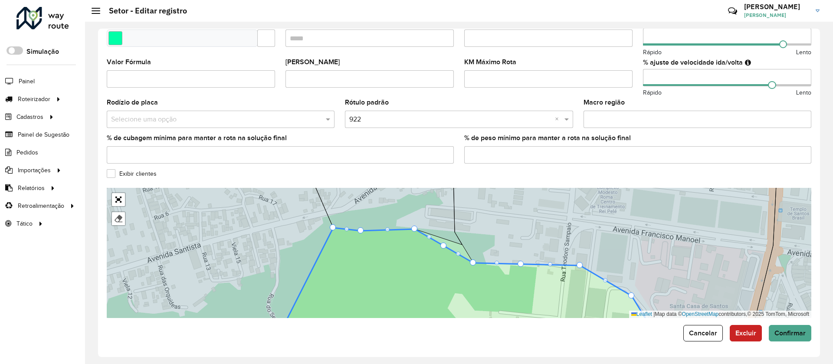
drag, startPoint x: 422, startPoint y: 247, endPoint x: 444, endPoint y: 249, distance: 21.8
click at [445, 250] on icon at bounding box center [467, 281] width 376 height 107
drag, startPoint x: 444, startPoint y: 247, endPoint x: 462, endPoint y: 250, distance: 17.7
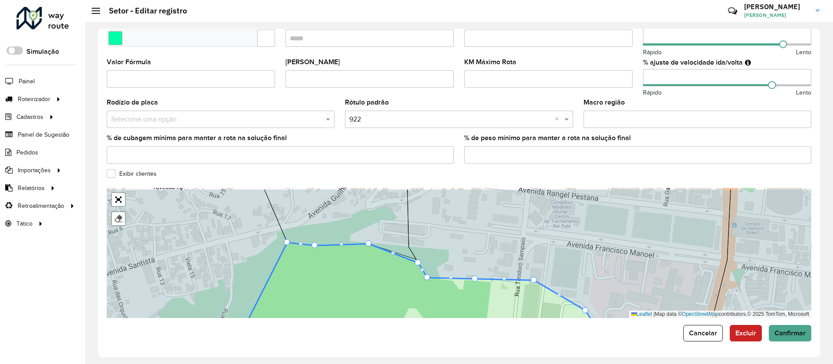
drag, startPoint x: 429, startPoint y: 268, endPoint x: 381, endPoint y: 281, distance: 50.4
click at [381, 281] on icon at bounding box center [421, 294] width 374 height 105
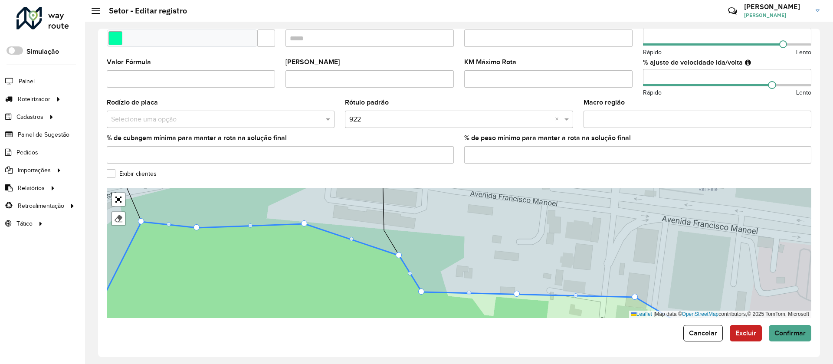
drag, startPoint x: 403, startPoint y: 262, endPoint x: 398, endPoint y: 257, distance: 7.4
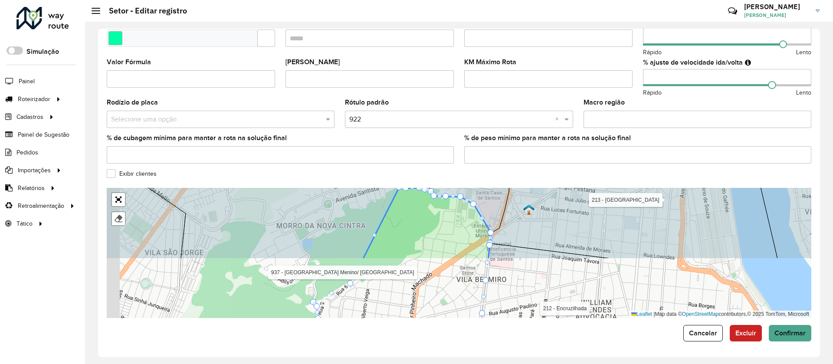
drag, startPoint x: 596, startPoint y: 243, endPoint x: 629, endPoint y: 168, distance: 81.8
click at [629, 168] on formly-group "Depósito * Selecione um depósito × CDD Praia Grande Nome * Veículos RLK0G67 × ×…" at bounding box center [459, 62] width 704 height 512
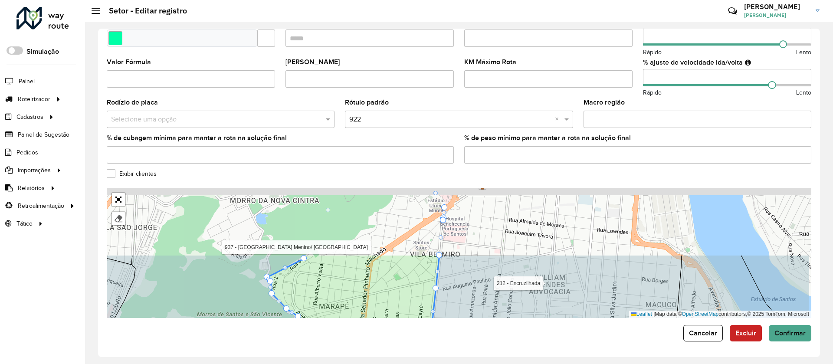
drag, startPoint x: 367, startPoint y: 279, endPoint x: 323, endPoint y: 320, distance: 60.4
click at [324, 331] on form "Depósito * Selecione um depósito × CDD Praia Grande Nome * Veículos RLK0G67 × ×…" at bounding box center [459, 74] width 704 height 536
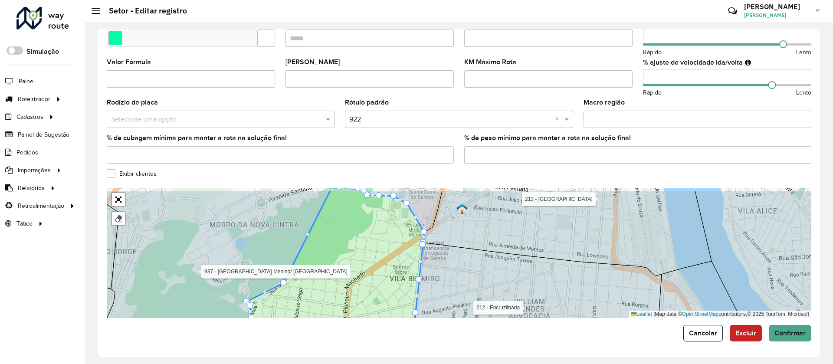
drag, startPoint x: 369, startPoint y: 268, endPoint x: 363, endPoint y: 223, distance: 45.5
click at [363, 226] on icon at bounding box center [335, 269] width 177 height 159
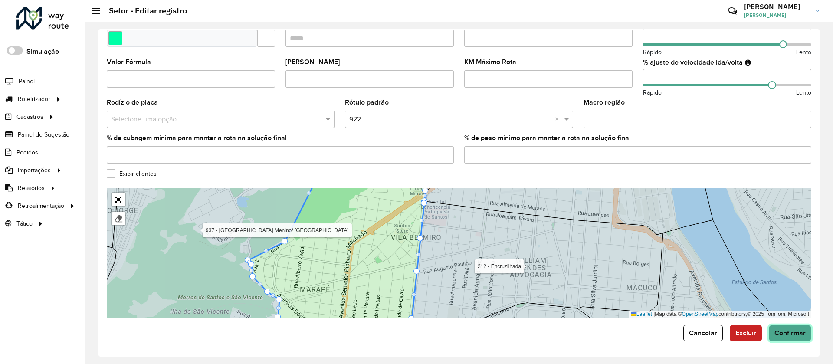
click at [777, 330] on span "Confirmar" at bounding box center [789, 332] width 31 height 7
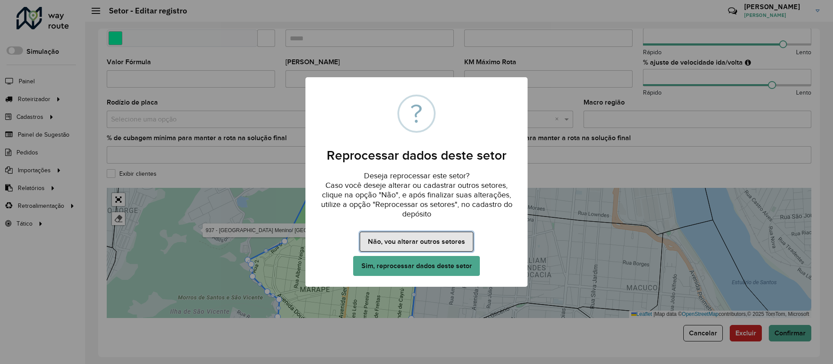
click at [413, 239] on button "Não, vou alterar outros setores" at bounding box center [415, 242] width 113 height 20
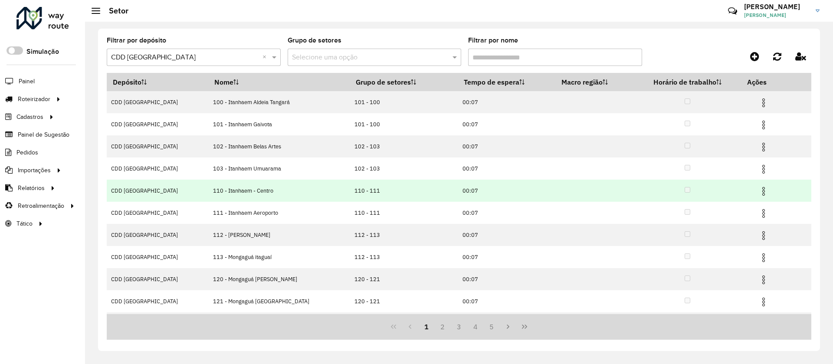
scroll to position [42, 0]
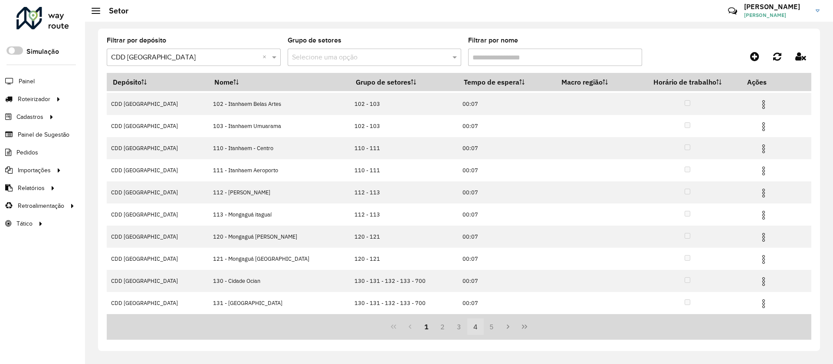
click at [474, 323] on button "4" at bounding box center [475, 326] width 16 height 16
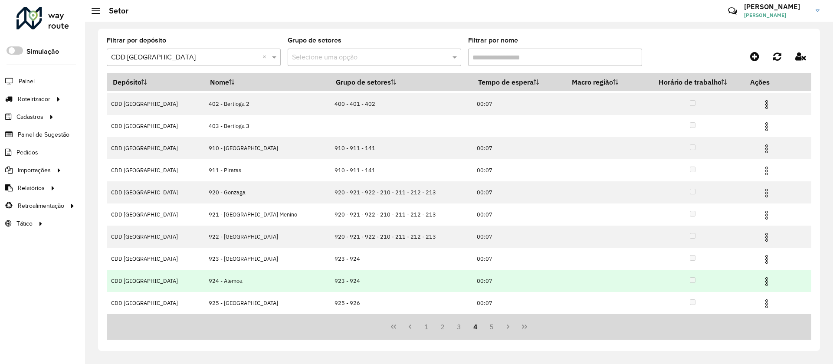
click at [761, 280] on img at bounding box center [766, 281] width 10 height 10
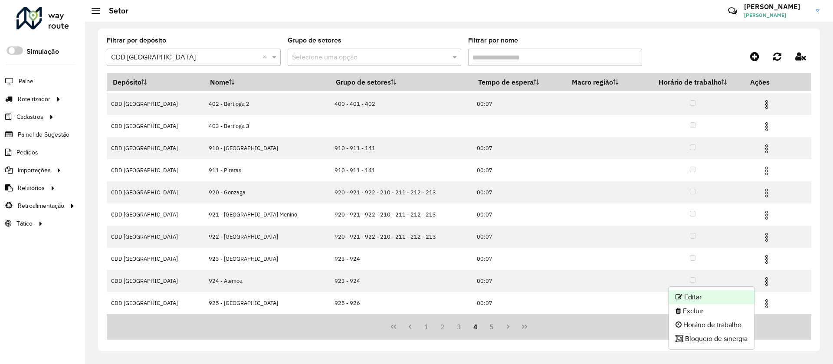
click at [694, 294] on li "Editar" at bounding box center [711, 297] width 86 height 14
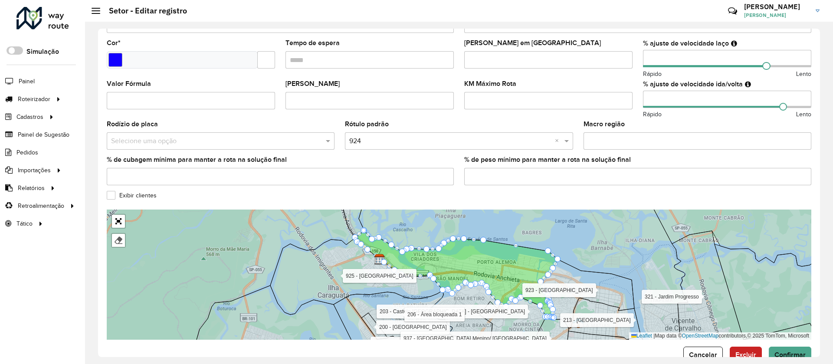
scroll to position [232, 0]
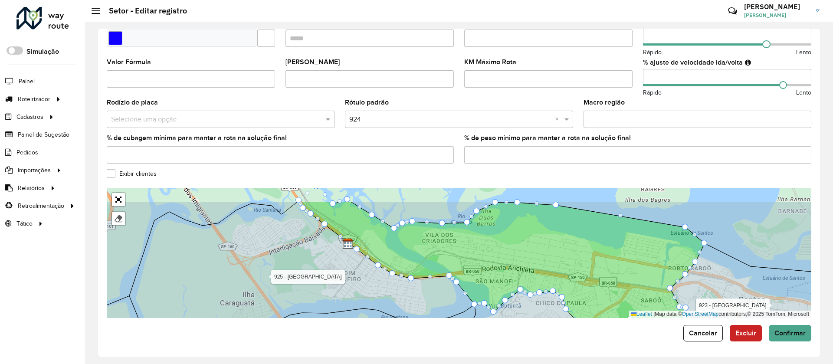
drag, startPoint x: 428, startPoint y: 286, endPoint x: 430, endPoint y: 303, distance: 17.0
click at [430, 303] on icon at bounding box center [301, 277] width 345 height 152
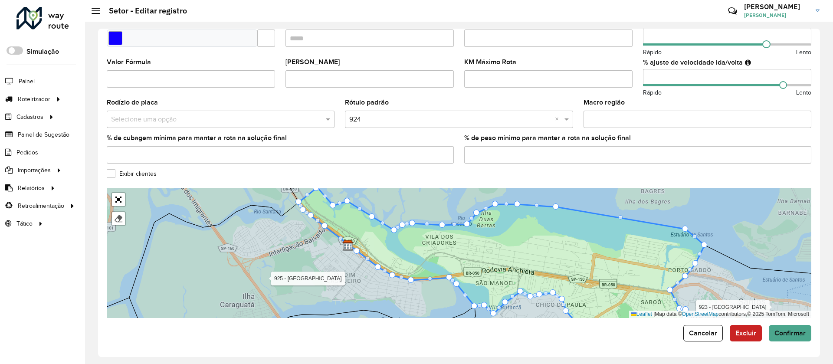
drag, startPoint x: 300, startPoint y: 203, endPoint x: 371, endPoint y: 239, distance: 80.3
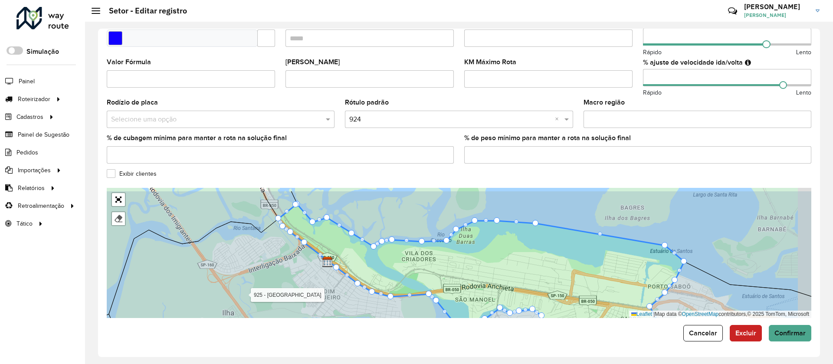
drag, startPoint x: 308, startPoint y: 268, endPoint x: 281, endPoint y: 287, distance: 33.3
click at [281, 287] on icon at bounding box center [281, 283] width 345 height 129
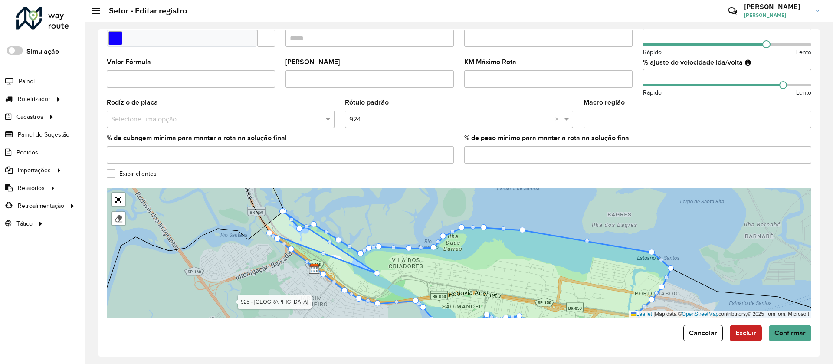
drag, startPoint x: 265, startPoint y: 223, endPoint x: 376, endPoint y: 271, distance: 121.6
drag, startPoint x: 270, startPoint y: 231, endPoint x: 389, endPoint y: 284, distance: 130.4
drag, startPoint x: 376, startPoint y: 274, endPoint x: 366, endPoint y: 267, distance: 12.4
drag, startPoint x: 305, startPoint y: 225, endPoint x: 363, endPoint y: 261, distance: 68.3
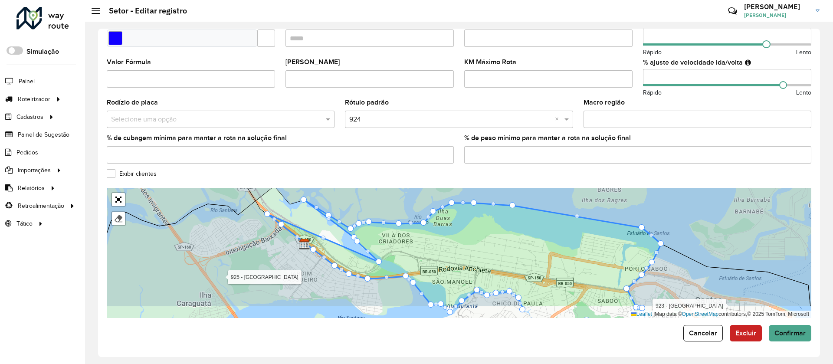
drag, startPoint x: 399, startPoint y: 243, endPoint x: 350, endPoint y: 220, distance: 54.3
click at [394, 225] on icon at bounding box center [464, 254] width 393 height 108
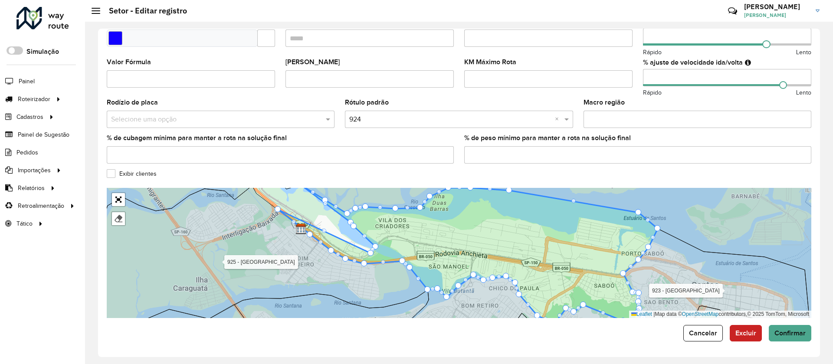
drag, startPoint x: 265, startPoint y: 200, endPoint x: 372, endPoint y: 254, distance: 119.5
drag, startPoint x: 278, startPoint y: 210, endPoint x: 370, endPoint y: 261, distance: 105.6
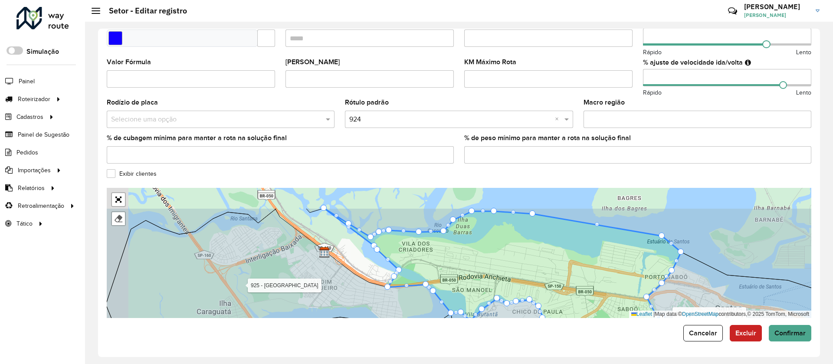
drag, startPoint x: 442, startPoint y: 243, endPoint x: 421, endPoint y: 249, distance: 21.7
click at [464, 266] on icon at bounding box center [502, 287] width 357 height 158
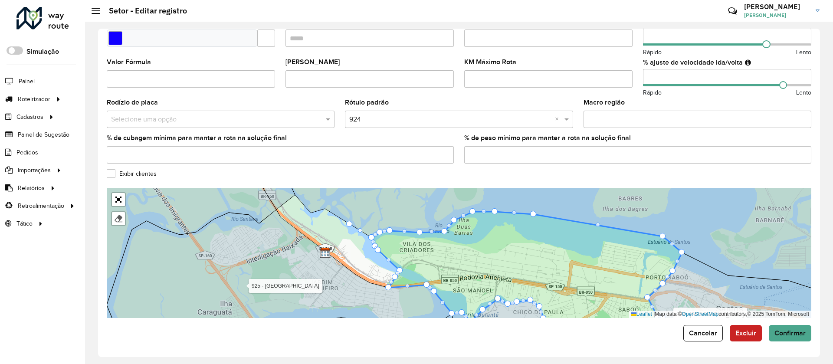
drag, startPoint x: 325, startPoint y: 206, endPoint x: 365, endPoint y: 239, distance: 51.5
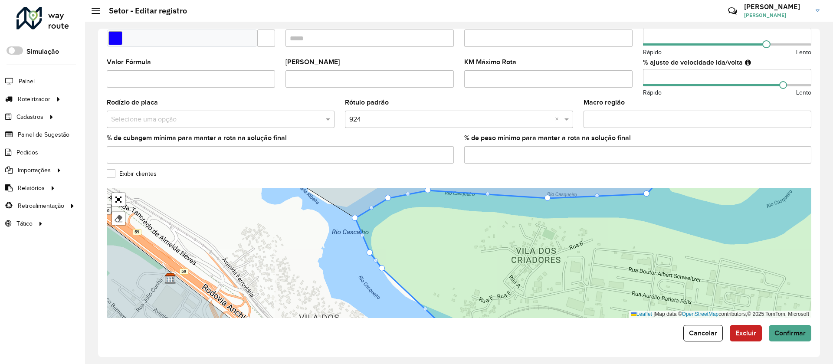
drag, startPoint x: 353, startPoint y: 219, endPoint x: 360, endPoint y: 219, distance: 7.4
click at [353, 219] on div at bounding box center [355, 218] width 6 height 6
drag, startPoint x: 384, startPoint y: 269, endPoint x: 387, endPoint y: 278, distance: 9.6
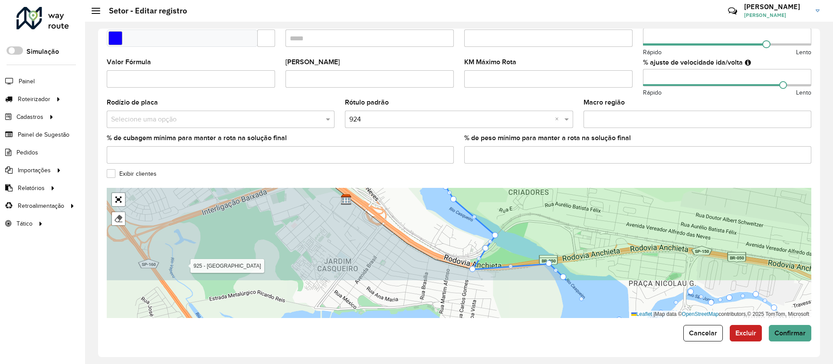
drag, startPoint x: 467, startPoint y: 235, endPoint x: 491, endPoint y: 177, distance: 62.2
click at [500, 169] on formly-group "Depósito * Selecione um depósito × CDD [GEOGRAPHIC_DATA] Nome * Veículos RLK0H0…" at bounding box center [459, 62] width 704 height 512
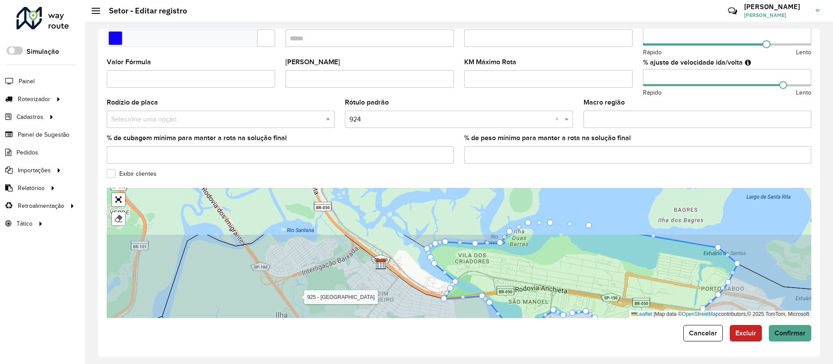
drag, startPoint x: 456, startPoint y: 244, endPoint x: 429, endPoint y: 301, distance: 63.6
click at [429, 301] on icon at bounding box center [334, 304] width 345 height 140
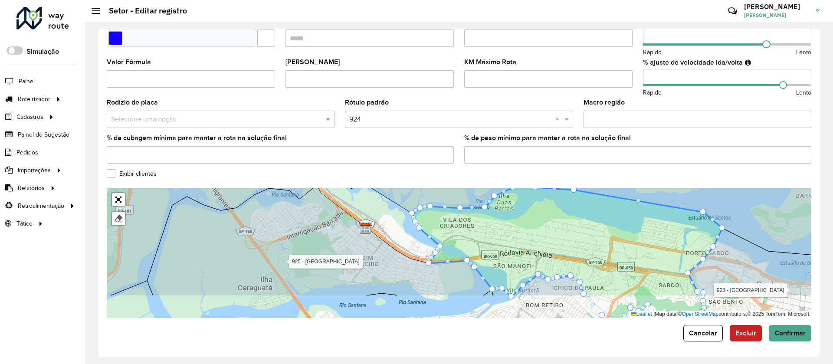
drag, startPoint x: 408, startPoint y: 251, endPoint x: 392, endPoint y: 215, distance: 38.7
click at [392, 215] on div "100 - Itanhaem Aldeia [GEOGRAPHIC_DATA] 101 - [GEOGRAPHIC_DATA] Gaivota 102 - I…" at bounding box center [459, 253] width 704 height 130
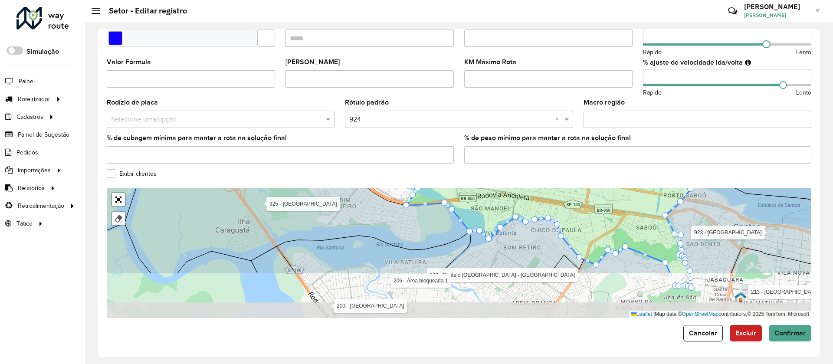
drag, startPoint x: 410, startPoint y: 247, endPoint x: 382, endPoint y: 175, distance: 77.7
click at [382, 176] on formly-group "Depósito * Selecione um depósito × CDD [GEOGRAPHIC_DATA] Nome * Veículos RLK0H0…" at bounding box center [459, 62] width 704 height 512
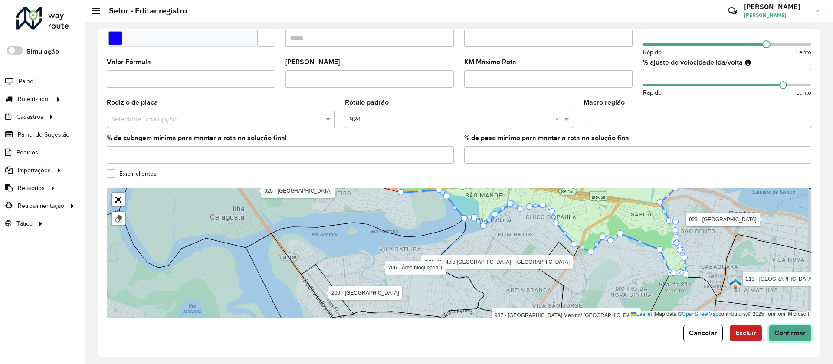
click at [784, 334] on span "Confirmar" at bounding box center [789, 332] width 31 height 7
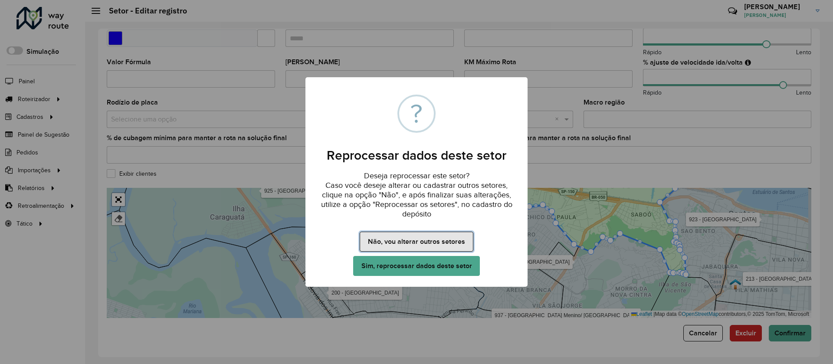
click at [421, 242] on button "Não, vou alterar outros setores" at bounding box center [415, 242] width 113 height 20
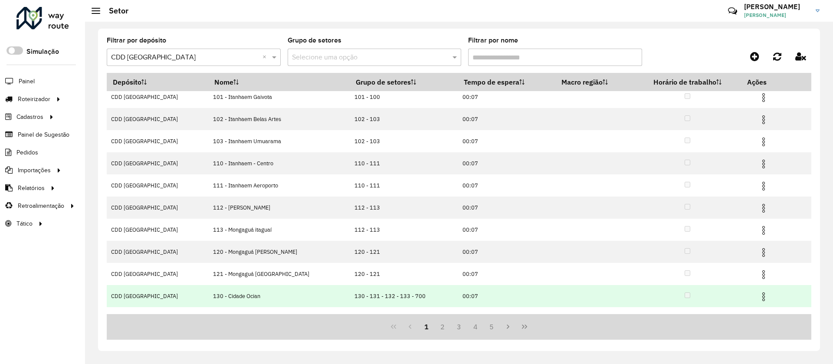
scroll to position [42, 0]
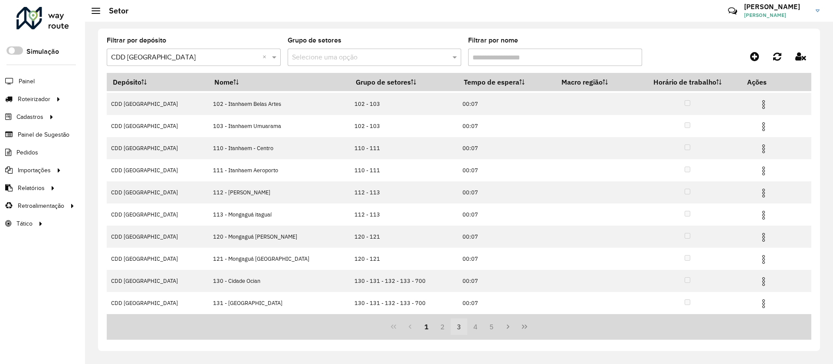
click at [454, 331] on button "3" at bounding box center [459, 326] width 16 height 16
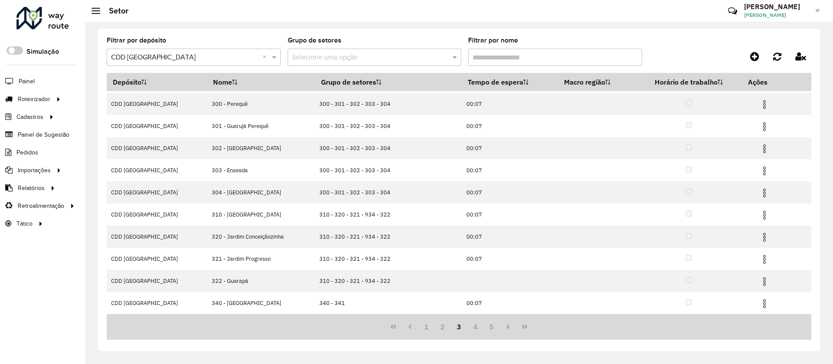
scroll to position [0, 0]
click at [445, 329] on button "2" at bounding box center [442, 326] width 16 height 16
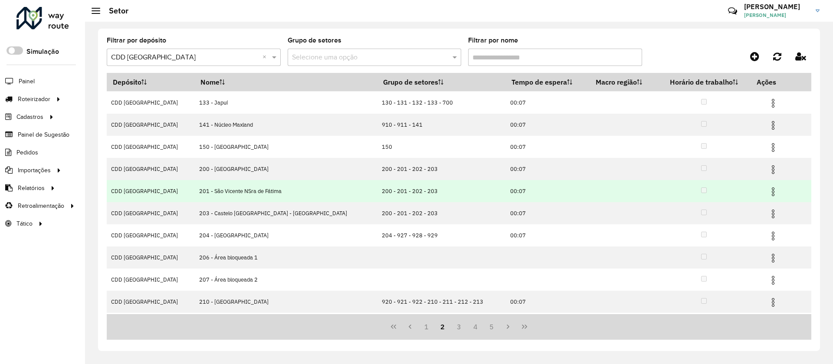
scroll to position [42, 0]
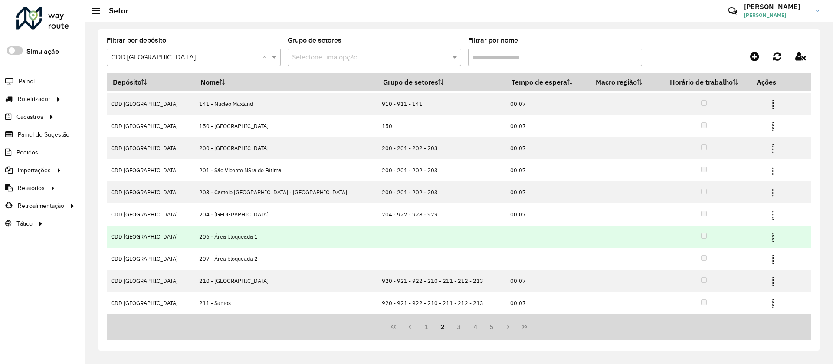
click at [767, 233] on img at bounding box center [772, 237] width 10 height 10
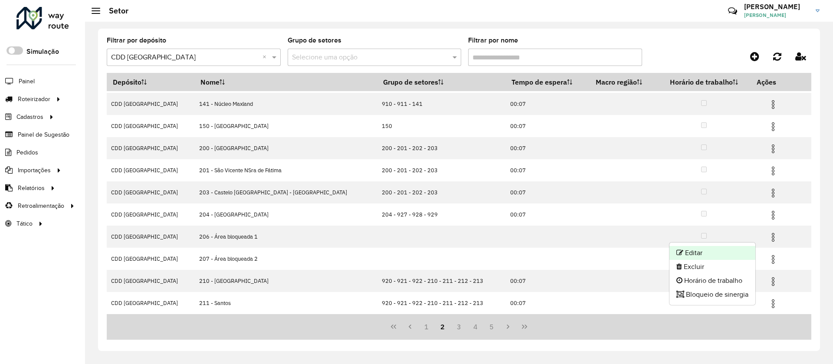
click at [696, 252] on li "Editar" at bounding box center [712, 253] width 86 height 14
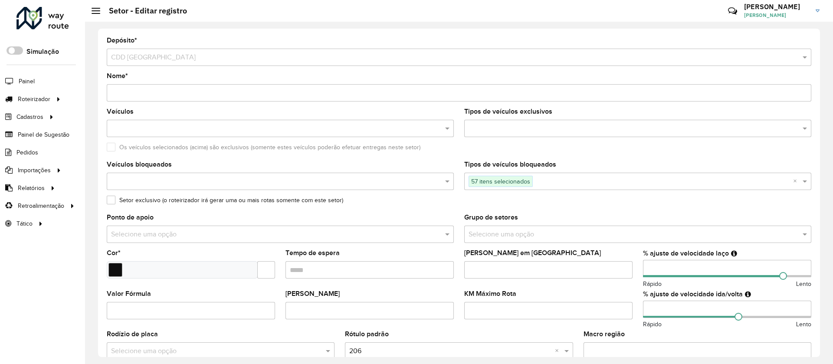
click at [355, 271] on input "Tempo de espera" at bounding box center [369, 269] width 168 height 17
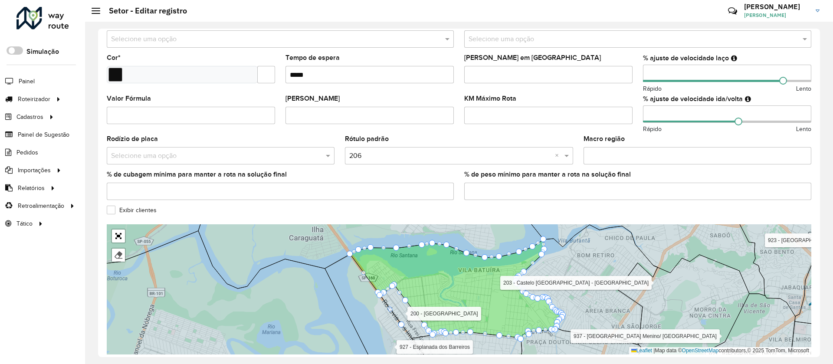
scroll to position [232, 0]
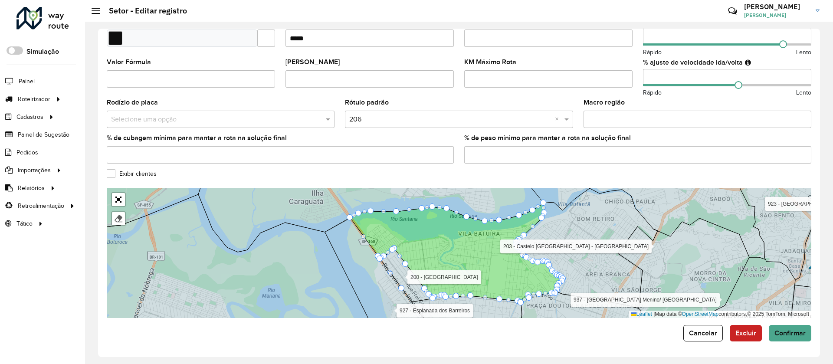
type input "*****"
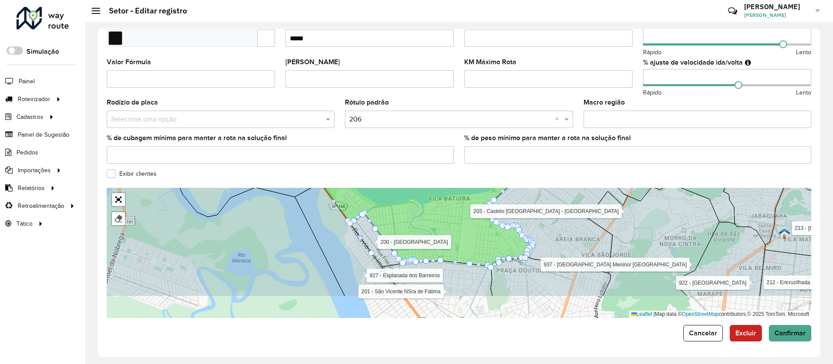
drag, startPoint x: 473, startPoint y: 232, endPoint x: 448, endPoint y: 207, distance: 35.6
click at [449, 207] on icon at bounding box center [426, 218] width 213 height 100
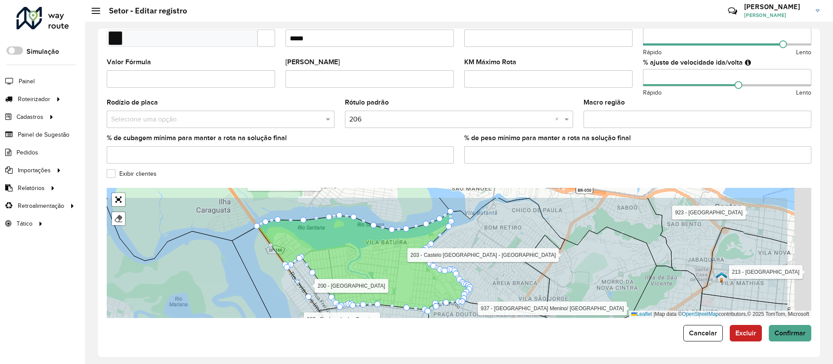
drag, startPoint x: 459, startPoint y: 217, endPoint x: 370, endPoint y: 239, distance: 91.7
click at [370, 239] on icon at bounding box center [363, 262] width 213 height 100
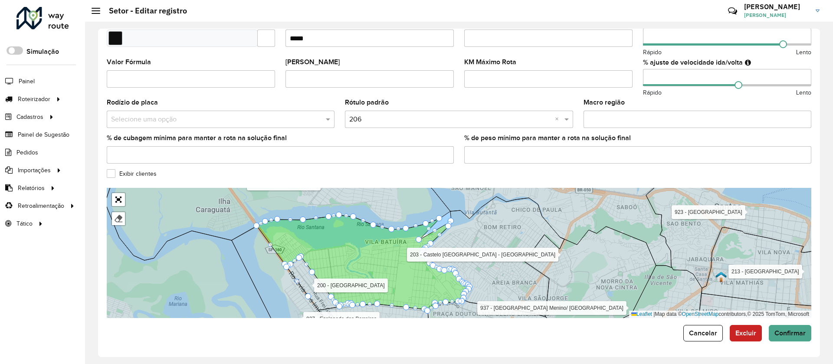
drag, startPoint x: 449, startPoint y: 212, endPoint x: 418, endPoint y: 240, distance: 41.7
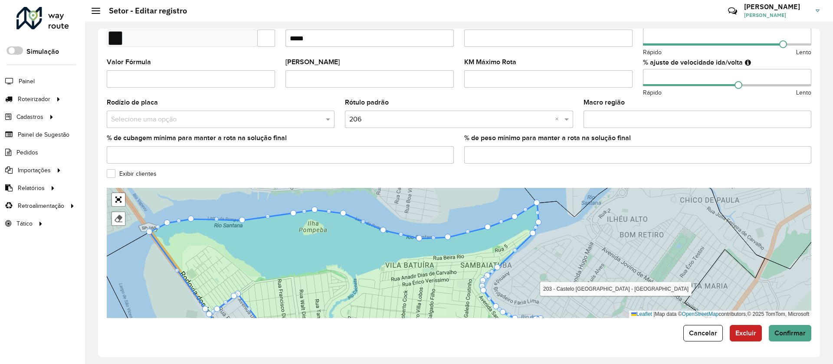
drag, startPoint x: 476, startPoint y: 261, endPoint x: 538, endPoint y: 209, distance: 81.3
drag, startPoint x: 314, startPoint y: 210, endPoint x: 320, endPoint y: 273, distance: 62.7
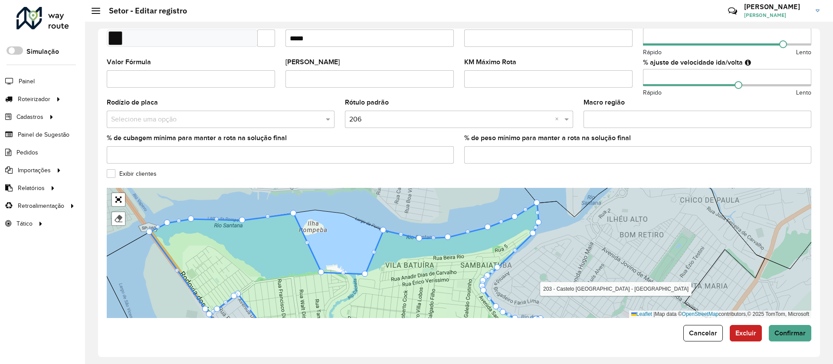
drag, startPoint x: 345, startPoint y: 213, endPoint x: 369, endPoint y: 261, distance: 54.3
drag, startPoint x: 382, startPoint y: 230, endPoint x: 396, endPoint y: 265, distance: 37.5
drag, startPoint x: 419, startPoint y: 236, endPoint x: 430, endPoint y: 256, distance: 22.3
drag, startPoint x: 447, startPoint y: 235, endPoint x: 456, endPoint y: 257, distance: 23.9
drag, startPoint x: 488, startPoint y: 229, endPoint x: 491, endPoint y: 247, distance: 18.5
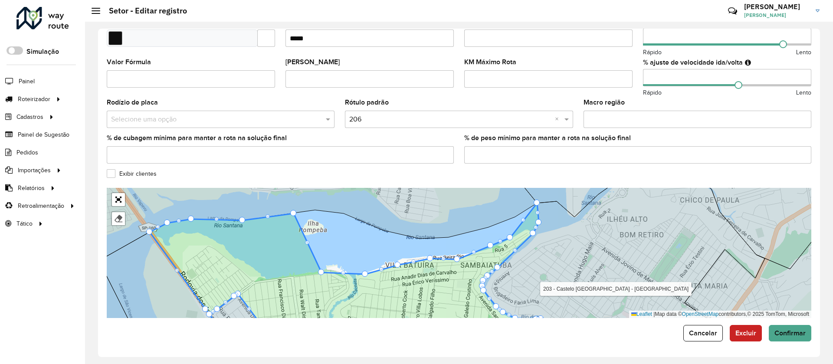
drag, startPoint x: 517, startPoint y: 217, endPoint x: 510, endPoint y: 241, distance: 25.3
drag, startPoint x: 539, startPoint y: 203, endPoint x: 526, endPoint y: 228, distance: 28.1
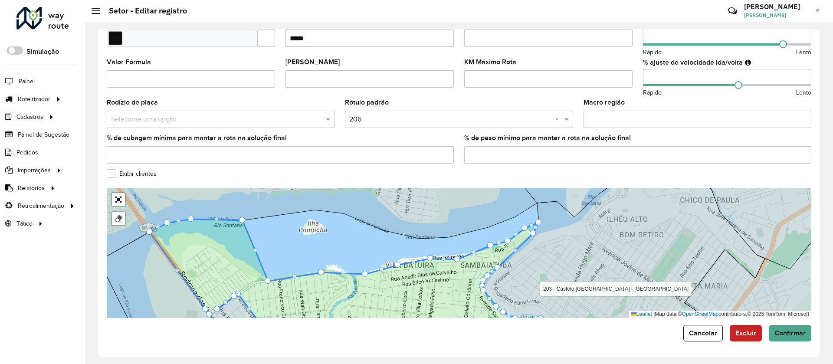
drag, startPoint x: 294, startPoint y: 212, endPoint x: 268, endPoint y: 279, distance: 72.3
drag, startPoint x: 244, startPoint y: 222, endPoint x: 241, endPoint y: 229, distance: 8.2
drag, startPoint x: 242, startPoint y: 220, endPoint x: 242, endPoint y: 291, distance: 71.6
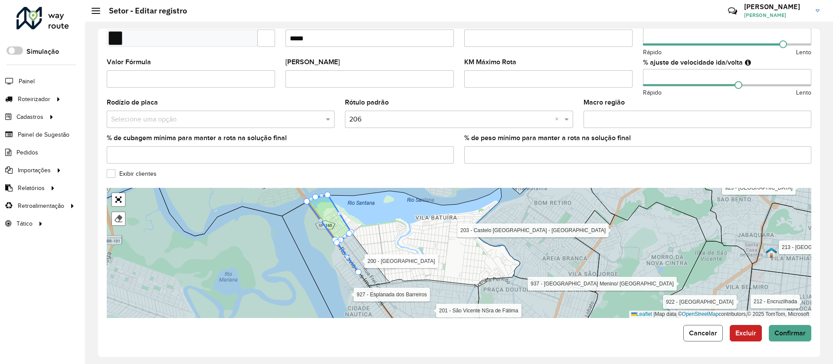
click at [707, 330] on span "Cancelar" at bounding box center [703, 332] width 28 height 7
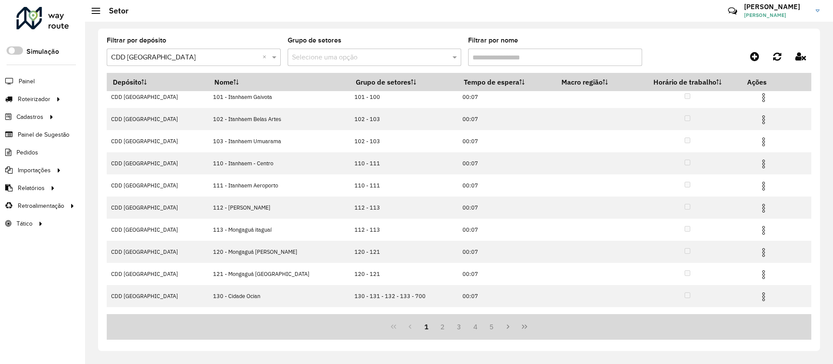
scroll to position [42, 0]
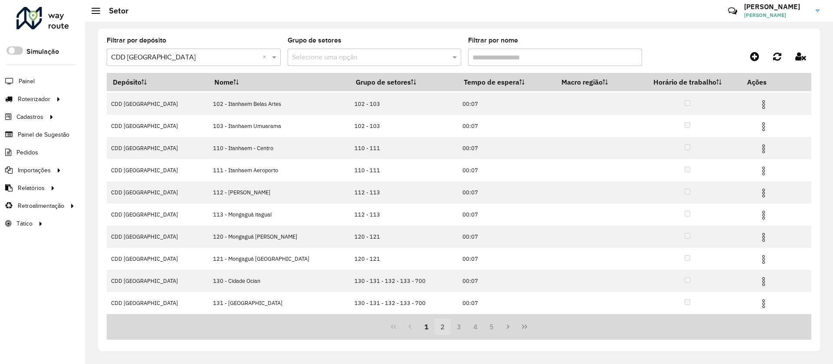
click at [443, 332] on button "2" at bounding box center [442, 326] width 16 height 16
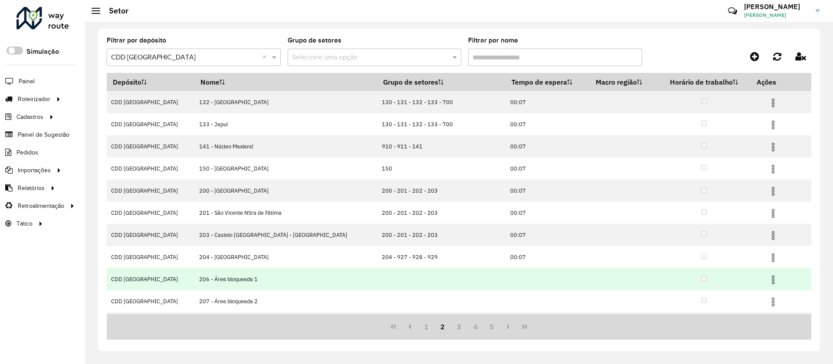
click at [767, 279] on img at bounding box center [772, 279] width 10 height 10
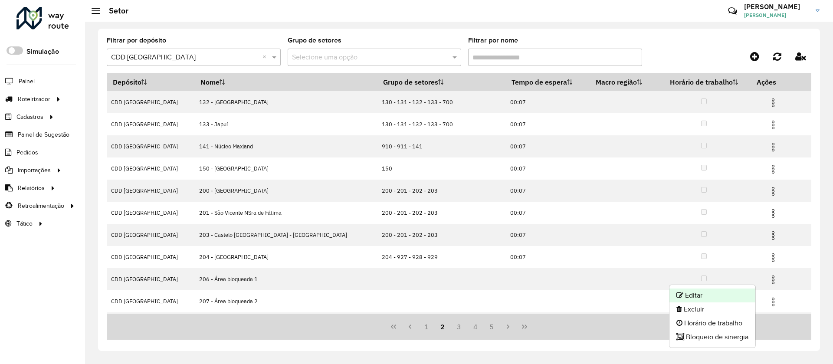
click at [702, 293] on li "Editar" at bounding box center [712, 295] width 86 height 14
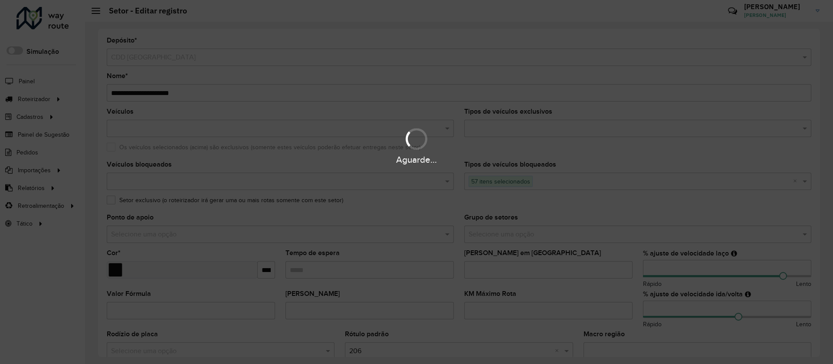
click at [393, 268] on div "Aguarde..." at bounding box center [416, 182] width 833 height 364
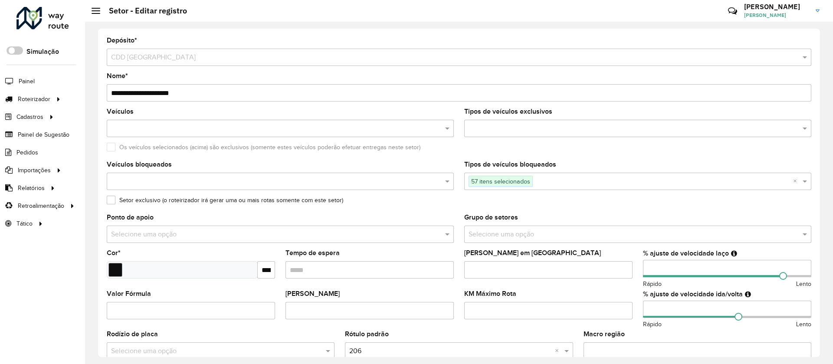
click at [395, 272] on input "Tempo de espera" at bounding box center [369, 269] width 168 height 17
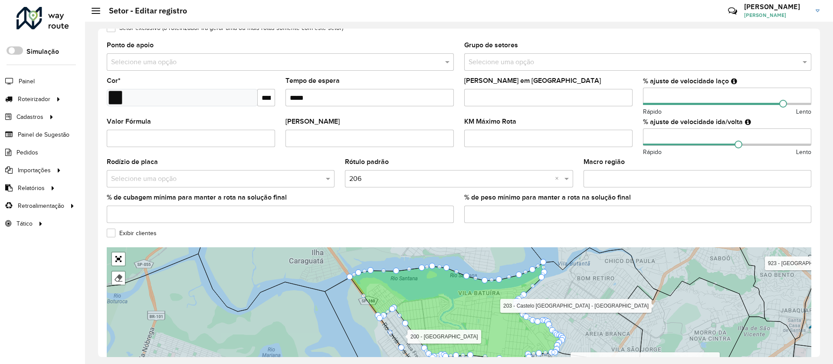
scroll to position [195, 0]
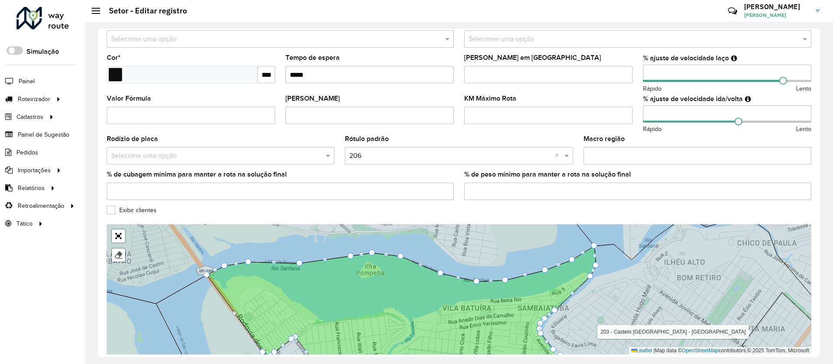
type input "*****"
drag, startPoint x: 592, startPoint y: 247, endPoint x: 572, endPoint y: 277, distance: 36.6
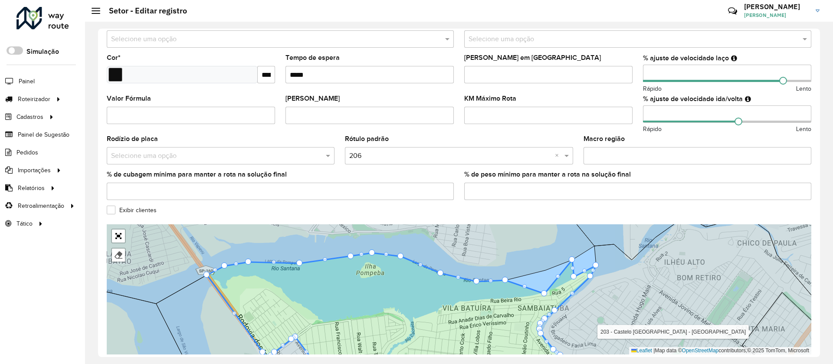
drag, startPoint x: 545, startPoint y: 270, endPoint x: 544, endPoint y: 293, distance: 23.4
drag, startPoint x: 572, startPoint y: 261, endPoint x: 566, endPoint y: 285, distance: 24.5
drag, startPoint x: 503, startPoint y: 277, endPoint x: 496, endPoint y: 291, distance: 15.7
drag, startPoint x: 477, startPoint y: 280, endPoint x: 475, endPoint y: 301, distance: 21.8
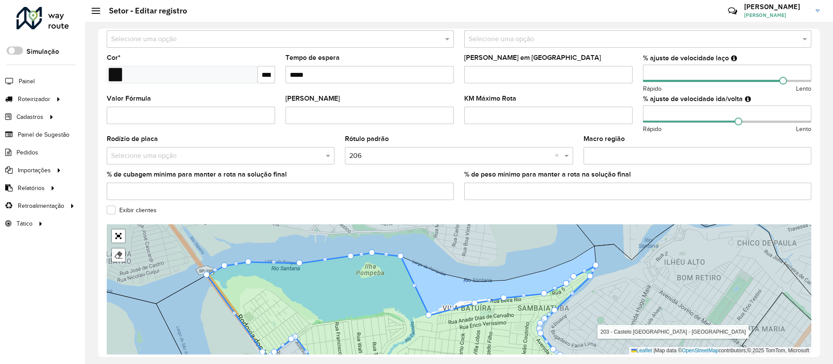
drag, startPoint x: 441, startPoint y: 273, endPoint x: 429, endPoint y: 314, distance: 43.2
drag, startPoint x: 399, startPoint y: 254, endPoint x: 391, endPoint y: 314, distance: 61.3
drag, startPoint x: 372, startPoint y: 255, endPoint x: 366, endPoint y: 320, distance: 64.8
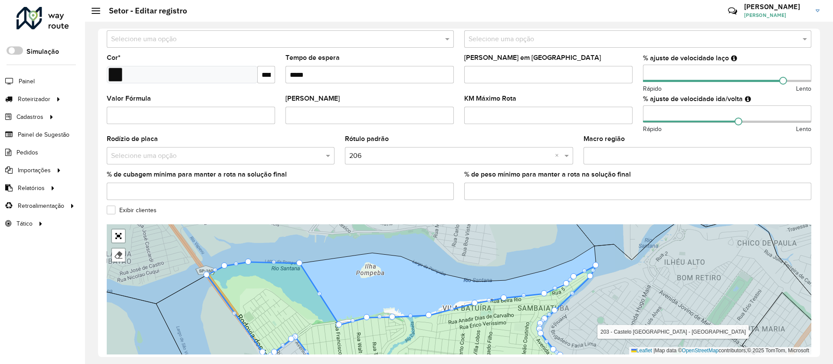
drag, startPoint x: 352, startPoint y: 256, endPoint x: 340, endPoint y: 325, distance: 69.6
drag, startPoint x: 300, startPoint y: 261, endPoint x: 310, endPoint y: 324, distance: 63.7
drag, startPoint x: 248, startPoint y: 261, endPoint x: 302, endPoint y: 318, distance: 78.8
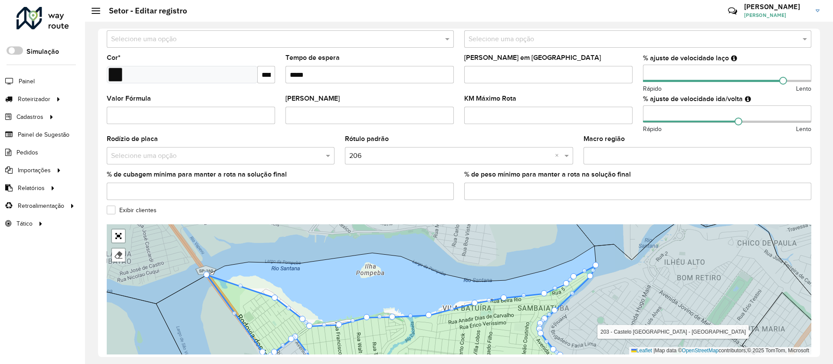
drag, startPoint x: 226, startPoint y: 265, endPoint x: 270, endPoint y: 287, distance: 49.4
drag, startPoint x: 209, startPoint y: 275, endPoint x: 239, endPoint y: 306, distance: 43.5
drag, startPoint x: 278, startPoint y: 295, endPoint x: 272, endPoint y: 287, distance: 9.0
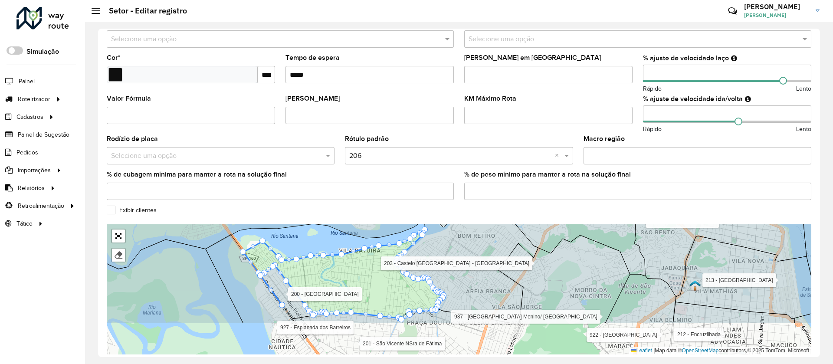
drag, startPoint x: 367, startPoint y: 306, endPoint x: 334, endPoint y: 234, distance: 79.2
click at [336, 236] on icon at bounding box center [343, 275] width 200 height 90
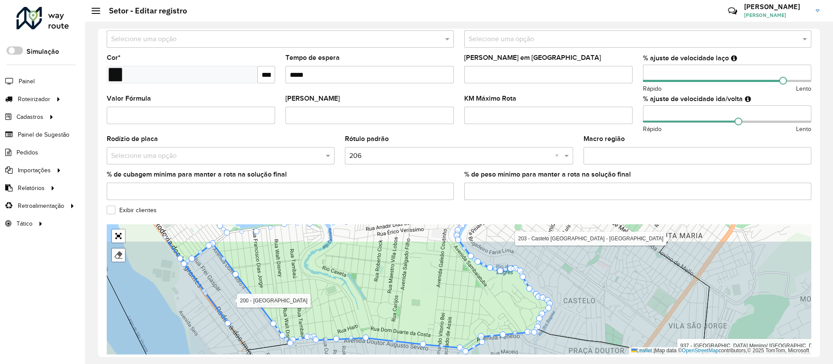
drag, startPoint x: 245, startPoint y: 309, endPoint x: 236, endPoint y: 319, distance: 13.2
click at [236, 319] on icon at bounding box center [237, 297] width 106 height 106
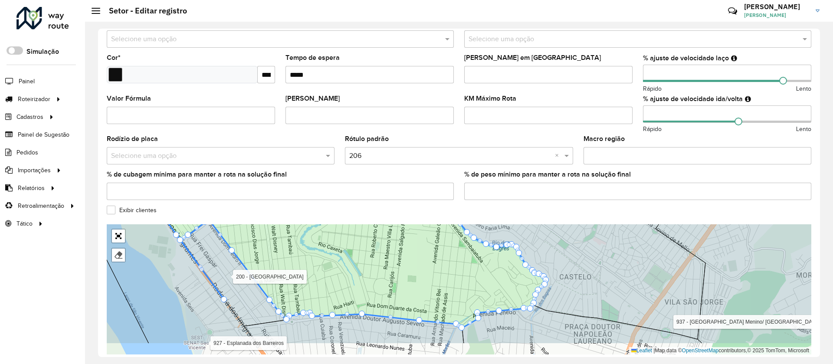
drag, startPoint x: 247, startPoint y: 320, endPoint x: 244, endPoint y: 297, distance: 24.1
click at [244, 297] on icon at bounding box center [233, 273] width 106 height 106
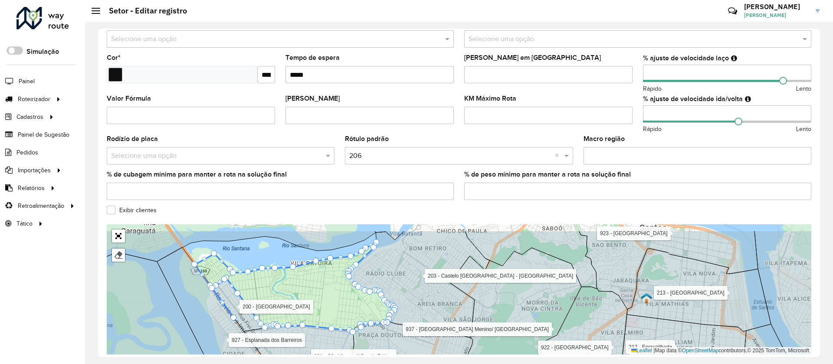
drag, startPoint x: 336, startPoint y: 269, endPoint x: 337, endPoint y: 299, distance: 29.5
click at [337, 299] on icon at bounding box center [295, 287] width 200 height 90
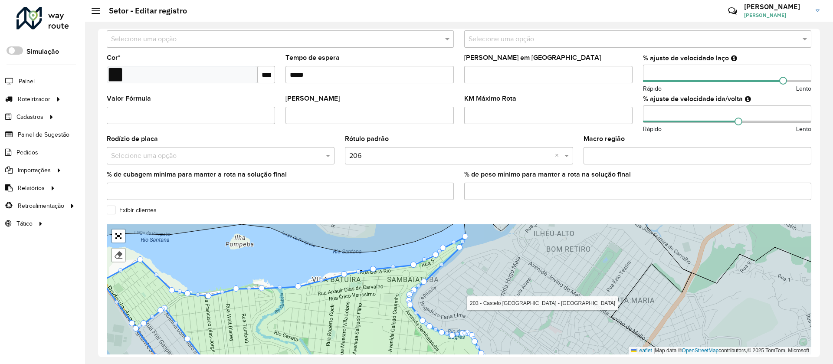
drag, startPoint x: 181, startPoint y: 298, endPoint x: 189, endPoint y: 294, distance: 9.5
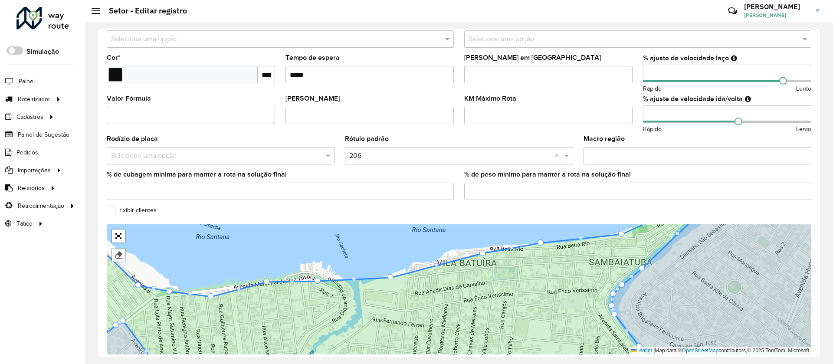
click at [213, 293] on div "100 - Itanhaem Aldeia [GEOGRAPHIC_DATA] 101 - [GEOGRAPHIC_DATA] Gaivota 102 - I…" at bounding box center [459, 289] width 704 height 130
drag, startPoint x: 213, startPoint y: 295, endPoint x: 214, endPoint y: 287, distance: 8.7
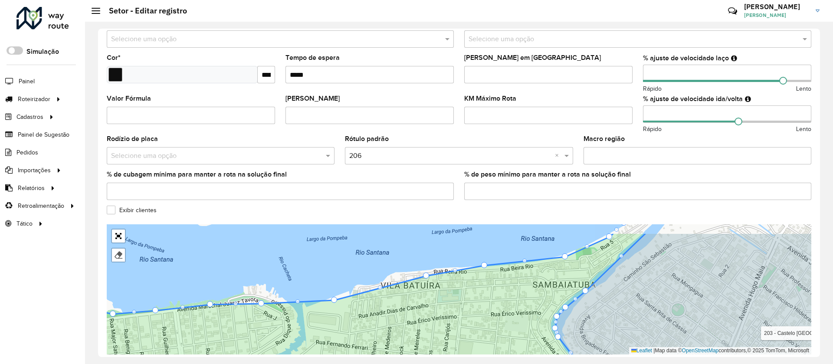
drag, startPoint x: 420, startPoint y: 302, endPoint x: 352, endPoint y: 325, distance: 72.1
click at [354, 327] on icon at bounding box center [312, 311] width 667 height 159
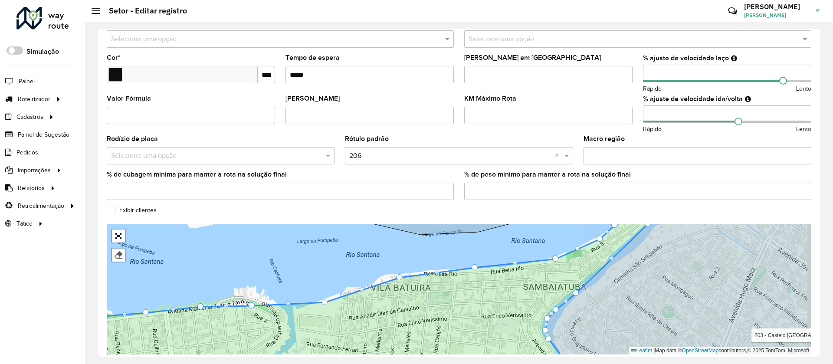
drag, startPoint x: 416, startPoint y: 276, endPoint x: 398, endPoint y: 275, distance: 17.4
drag, startPoint x: 326, startPoint y: 300, endPoint x: 336, endPoint y: 296, distance: 11.5
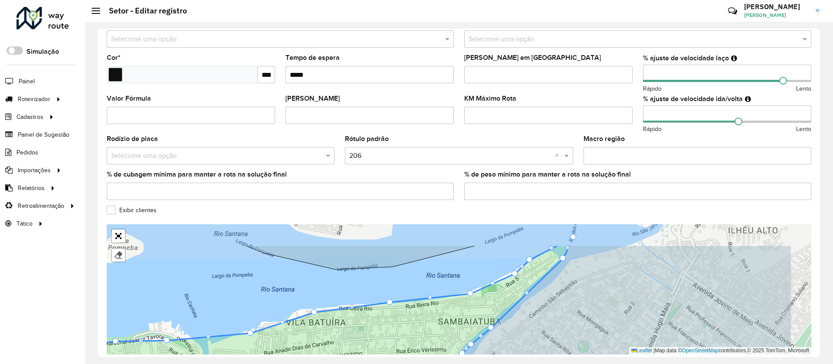
drag, startPoint x: 483, startPoint y: 306, endPoint x: 450, endPoint y: 313, distance: 34.5
click at [434, 327] on icon at bounding box center [260, 324] width 619 height 159
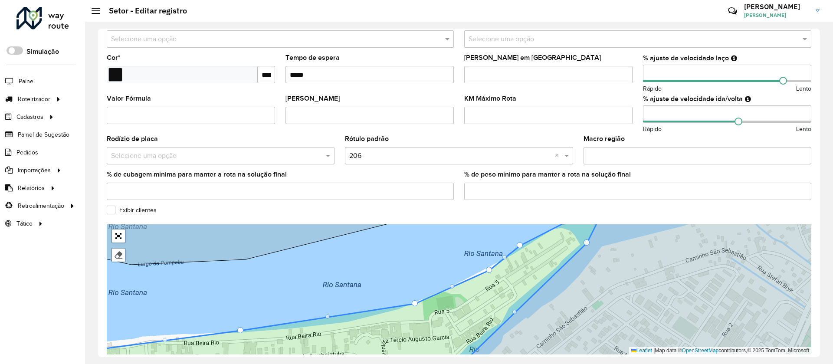
drag, startPoint x: 402, startPoint y: 314, endPoint x: 415, endPoint y: 304, distance: 16.1
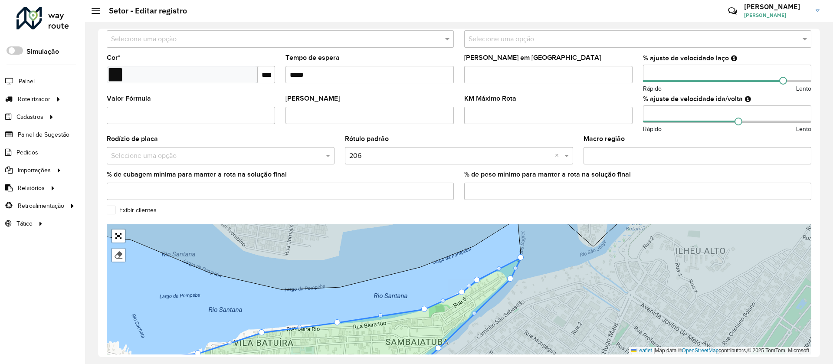
click at [819, 343] on div "**********" at bounding box center [459, 193] width 722 height 328
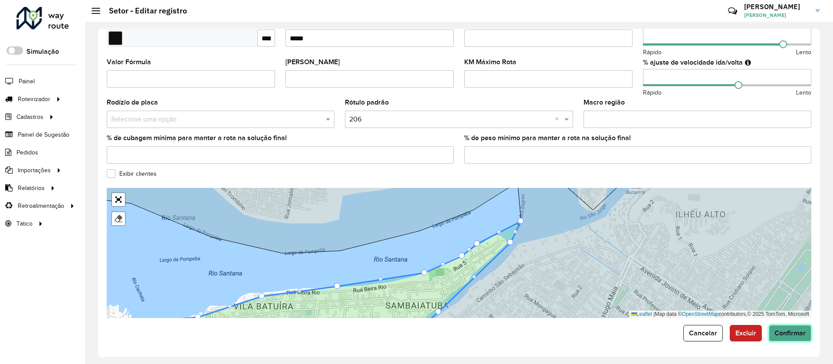
click at [783, 331] on span "Confirmar" at bounding box center [789, 332] width 31 height 7
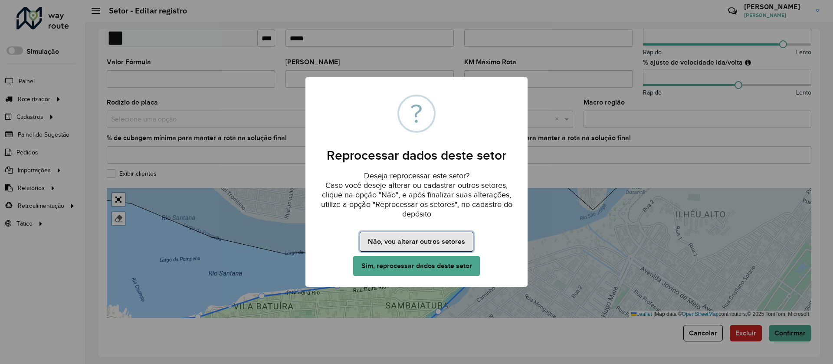
click at [418, 239] on button "Não, vou alterar outros setores" at bounding box center [415, 242] width 113 height 20
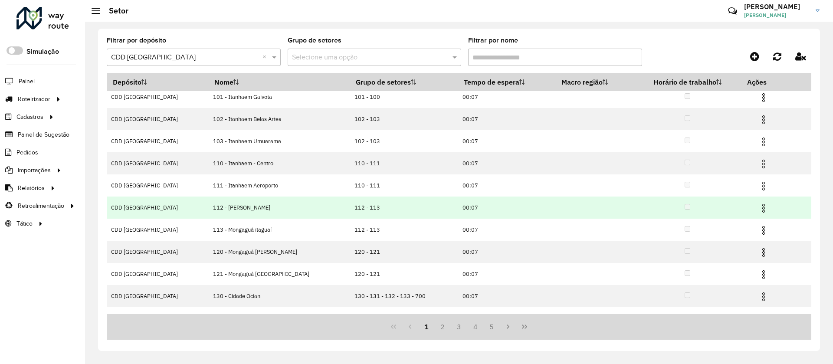
scroll to position [42, 0]
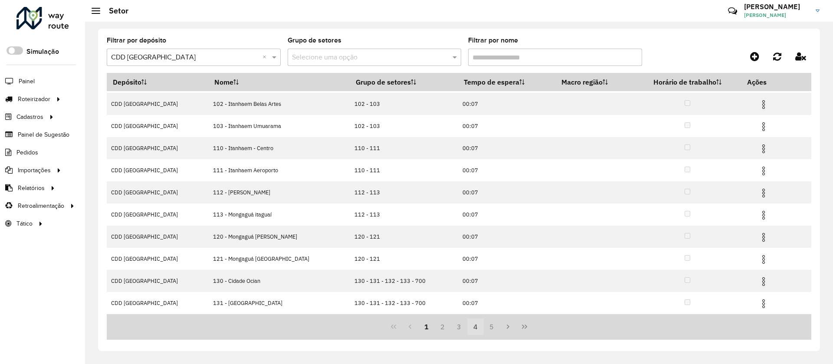
click at [472, 324] on button "4" at bounding box center [475, 326] width 16 height 16
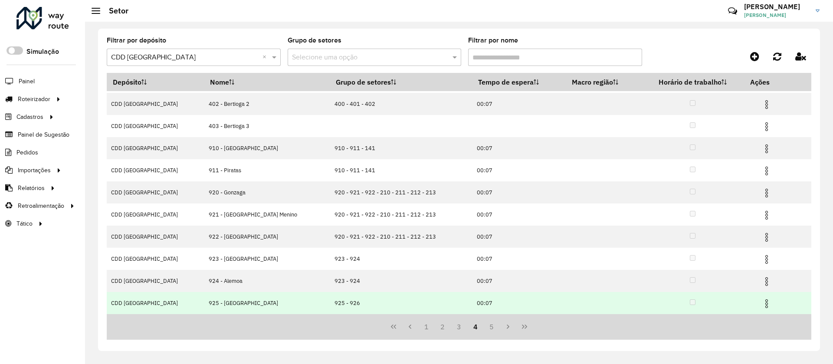
click at [761, 303] on img at bounding box center [766, 303] width 10 height 10
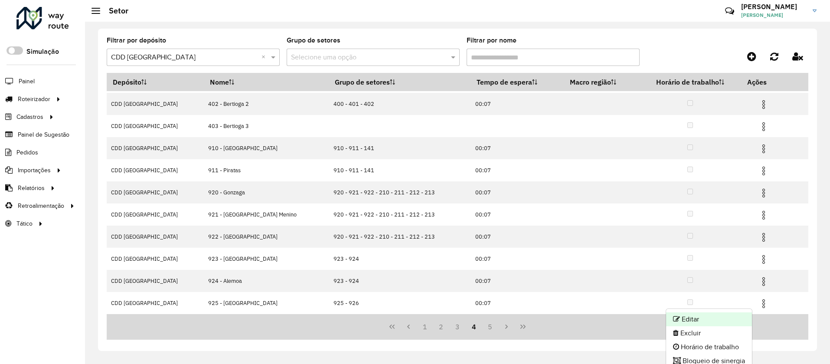
click at [692, 317] on li "Editar" at bounding box center [709, 319] width 86 height 14
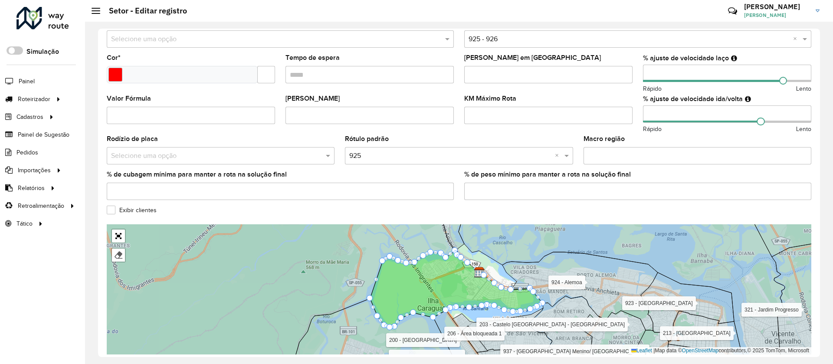
scroll to position [232, 0]
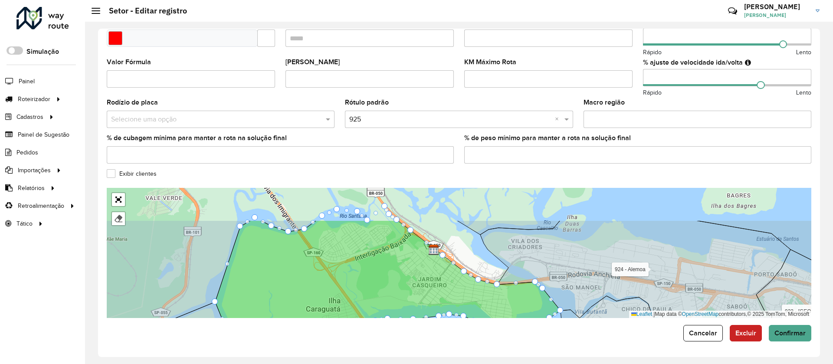
drag, startPoint x: 487, startPoint y: 258, endPoint x: 478, endPoint y: 314, distance: 56.6
click at [478, 314] on icon at bounding box center [387, 289] width 345 height 139
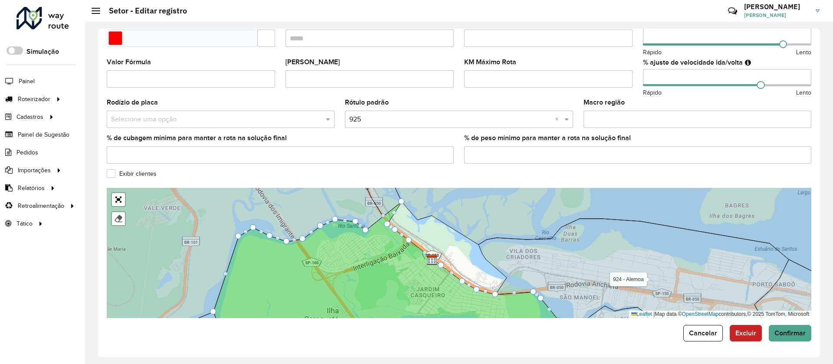
drag, startPoint x: 382, startPoint y: 216, endPoint x: 401, endPoint y: 205, distance: 22.1
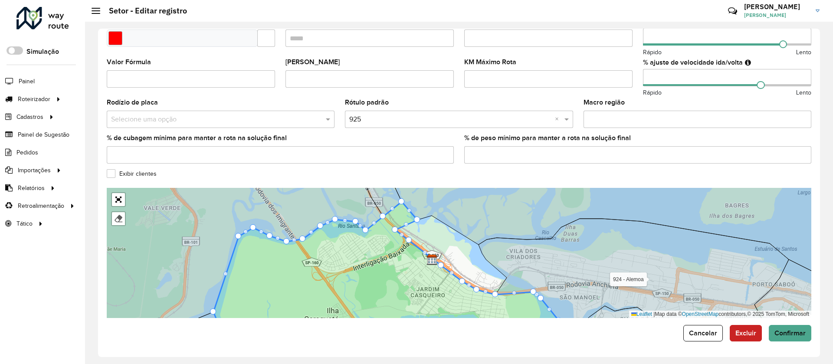
drag, startPoint x: 388, startPoint y: 225, endPoint x: 414, endPoint y: 221, distance: 26.8
drag, startPoint x: 409, startPoint y: 241, endPoint x: 461, endPoint y: 241, distance: 52.0
drag, startPoint x: 394, startPoint y: 230, endPoint x: 432, endPoint y: 224, distance: 39.0
drag, startPoint x: 441, startPoint y: 265, endPoint x: 478, endPoint y: 247, distance: 41.3
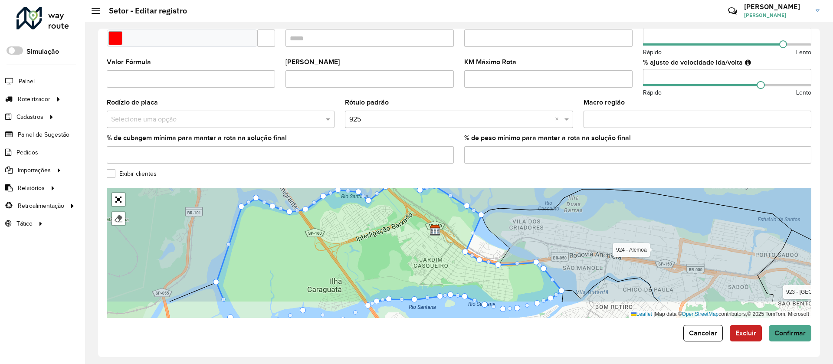
drag, startPoint x: 480, startPoint y: 272, endPoint x: 483, endPoint y: 240, distance: 32.3
click at [483, 240] on div "100 - Itanhaem Aldeia [GEOGRAPHIC_DATA] 101 - [GEOGRAPHIC_DATA] Gaivota 102 - I…" at bounding box center [459, 253] width 704 height 130
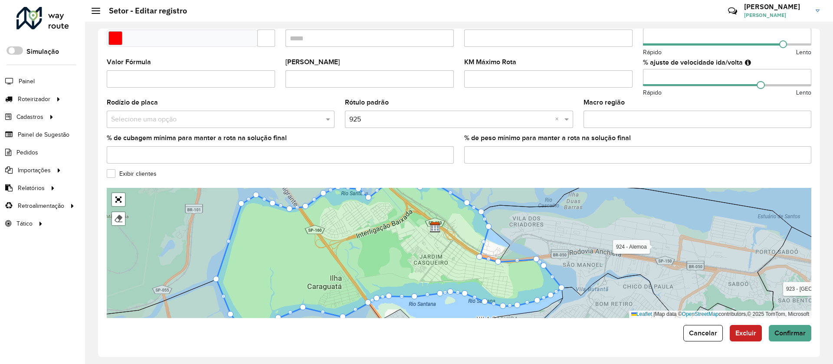
drag, startPoint x: 465, startPoint y: 249, endPoint x: 490, endPoint y: 232, distance: 30.3
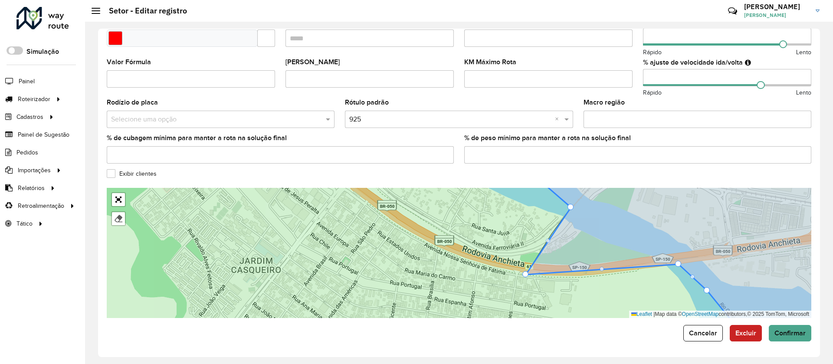
drag, startPoint x: 450, startPoint y: 255, endPoint x: 565, endPoint y: 212, distance: 123.5
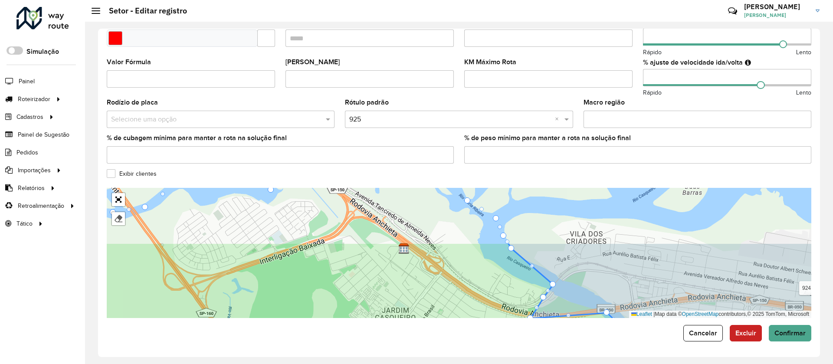
drag, startPoint x: 509, startPoint y: 225, endPoint x: 501, endPoint y: 294, distance: 70.3
click at [501, 294] on icon at bounding box center [342, 321] width 630 height 159
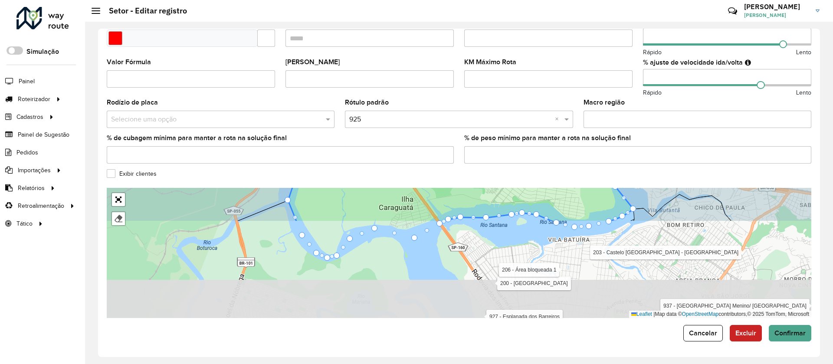
drag, startPoint x: 439, startPoint y: 275, endPoint x: 497, endPoint y: 158, distance: 130.9
click at [497, 158] on formly-group "Depósito * Selecione um depósito × CDD [GEOGRAPHIC_DATA] Nome * Veículos FTZ497…" at bounding box center [459, 62] width 704 height 512
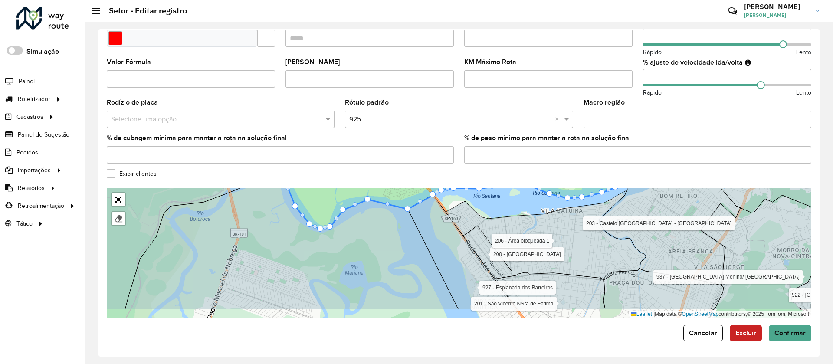
drag, startPoint x: 486, startPoint y: 253, endPoint x: 476, endPoint y: 230, distance: 24.7
click at [477, 231] on icon at bounding box center [489, 251] width 53 height 53
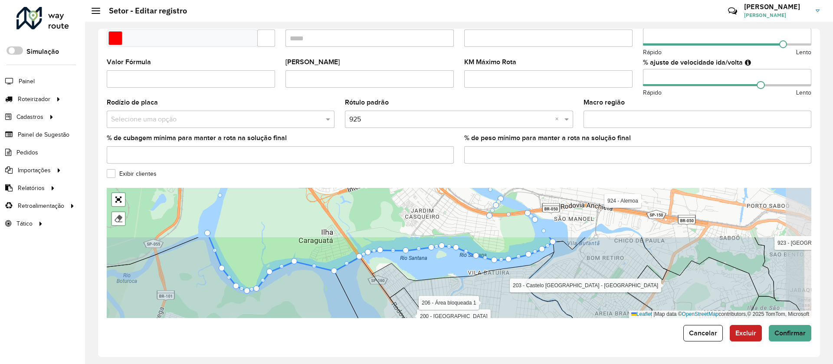
drag, startPoint x: 507, startPoint y: 227, endPoint x: 436, endPoint y: 287, distance: 93.8
click at [436, 287] on icon at bounding box center [472, 297] width 200 height 90
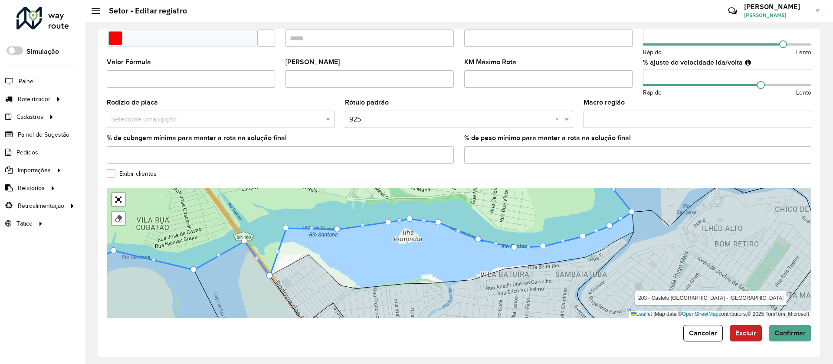
drag, startPoint x: 263, startPoint y: 229, endPoint x: 274, endPoint y: 270, distance: 41.8
drag, startPoint x: 287, startPoint y: 229, endPoint x: 305, endPoint y: 257, distance: 33.1
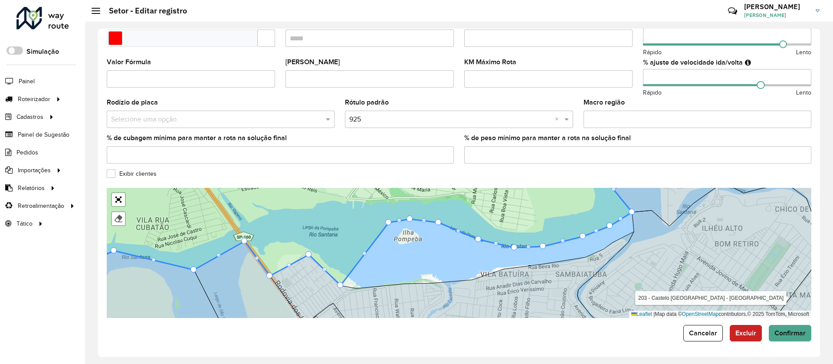
drag, startPoint x: 338, startPoint y: 230, endPoint x: 343, endPoint y: 285, distance: 55.7
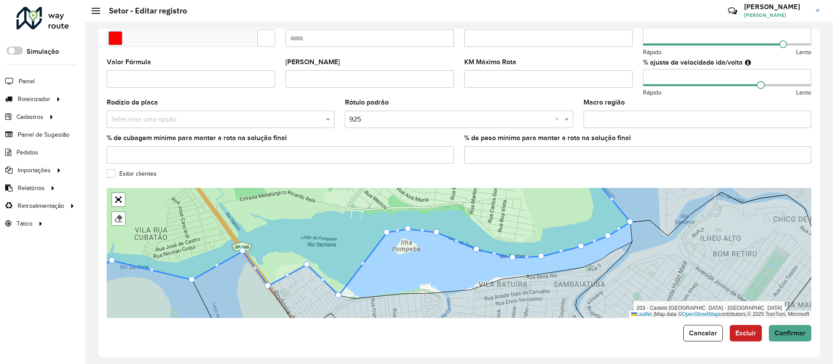
drag, startPoint x: 390, startPoint y: 228, endPoint x: 388, endPoint y: 236, distance: 8.8
click at [388, 237] on div "100 - Itanhaem Aldeia [GEOGRAPHIC_DATA] 101 - [GEOGRAPHIC_DATA] Gaivota 102 - I…" at bounding box center [459, 253] width 704 height 130
drag, startPoint x: 388, startPoint y: 232, endPoint x: 358, endPoint y: 297, distance: 72.2
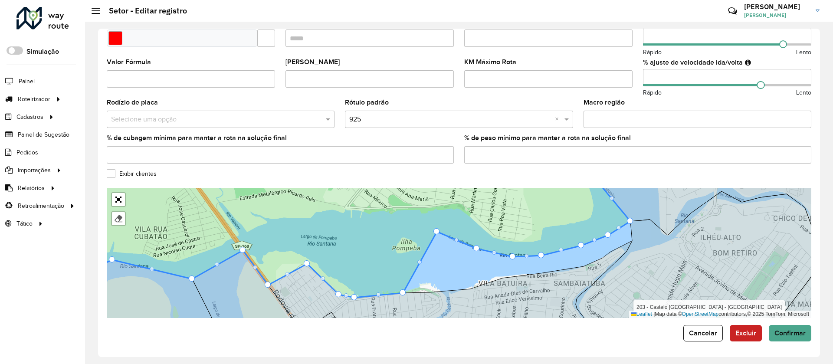
drag, startPoint x: 409, startPoint y: 228, endPoint x: 402, endPoint y: 293, distance: 65.5
drag, startPoint x: 435, startPoint y: 230, endPoint x: 441, endPoint y: 293, distance: 62.7
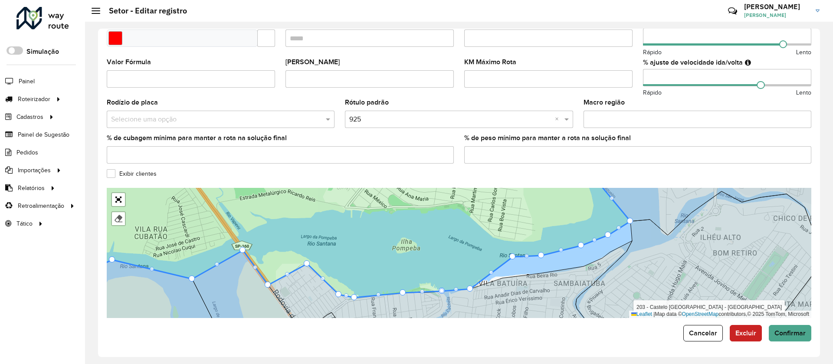
drag, startPoint x: 478, startPoint y: 249, endPoint x: 475, endPoint y: 292, distance: 42.6
drag, startPoint x: 514, startPoint y: 254, endPoint x: 507, endPoint y: 271, distance: 18.7
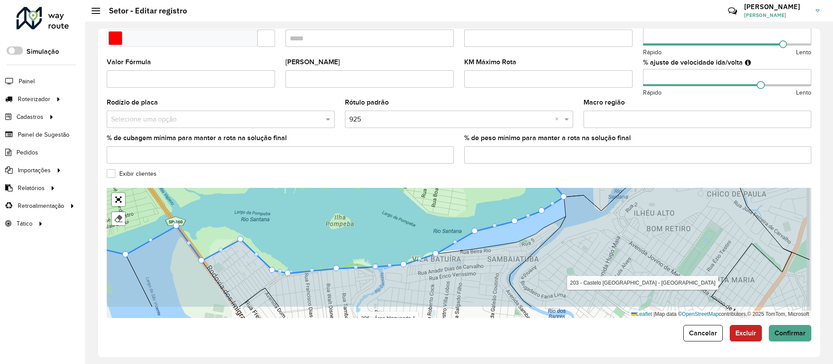
drag, startPoint x: 501, startPoint y: 266, endPoint x: 467, endPoint y: 248, distance: 38.8
click at [481, 261] on icon at bounding box center [384, 261] width 364 height 91
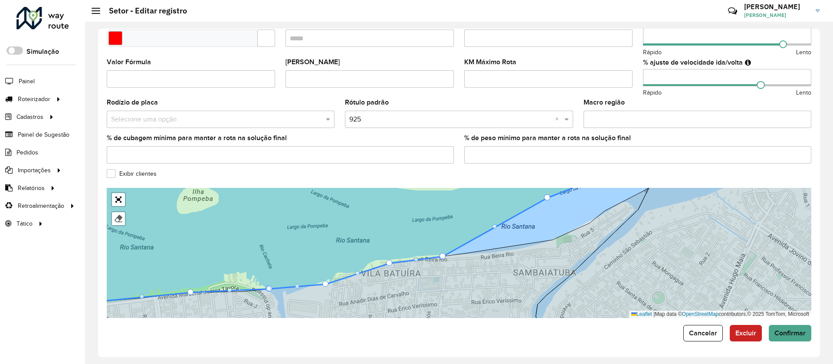
drag, startPoint x: 467, startPoint y: 216, endPoint x: 441, endPoint y: 253, distance: 45.1
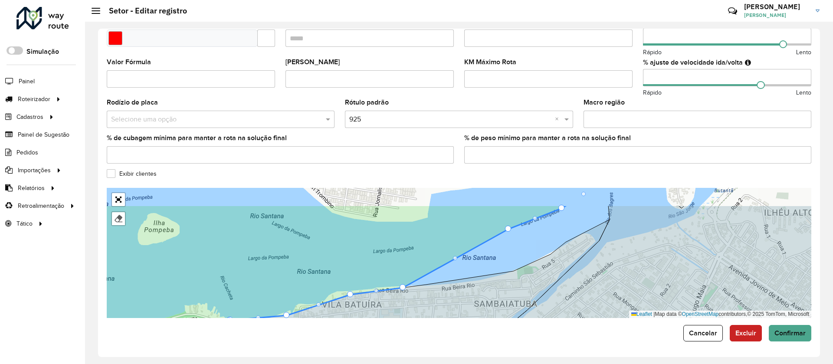
drag, startPoint x: 513, startPoint y: 251, endPoint x: 506, endPoint y: 255, distance: 8.2
click at [506, 255] on div "100 - Itanhaem Aldeia [GEOGRAPHIC_DATA] 101 - [GEOGRAPHIC_DATA] Gaivota 102 - I…" at bounding box center [459, 253] width 704 height 130
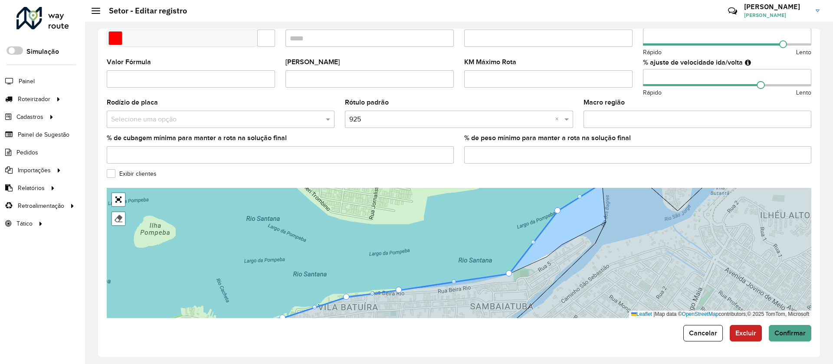
drag, startPoint x: 505, startPoint y: 231, endPoint x: 515, endPoint y: 276, distance: 45.8
drag, startPoint x: 557, startPoint y: 213, endPoint x: 545, endPoint y: 261, distance: 49.9
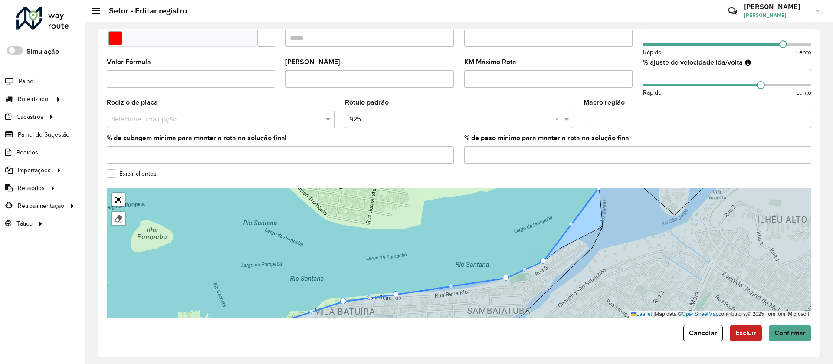
drag, startPoint x: 583, startPoint y: 250, endPoint x: 522, endPoint y: 291, distance: 73.4
click at [523, 292] on icon at bounding box center [350, 280] width 504 height 109
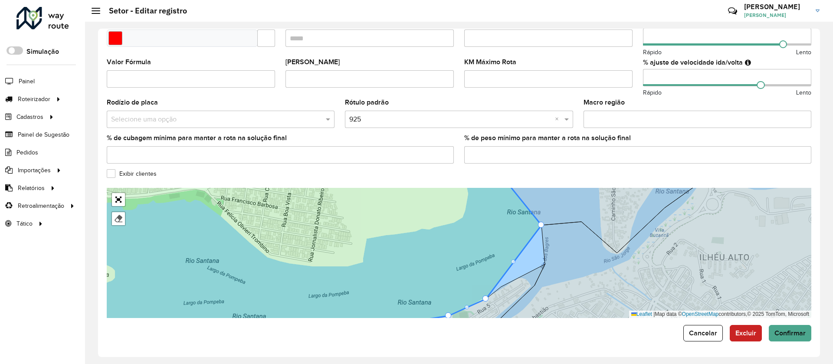
click at [513, 264] on div "100 - Itanhaem Aldeia [GEOGRAPHIC_DATA] 101 - [GEOGRAPHIC_DATA] Gaivota 102 - I…" at bounding box center [459, 253] width 704 height 130
drag, startPoint x: 488, startPoint y: 297, endPoint x: 547, endPoint y: 266, distance: 66.5
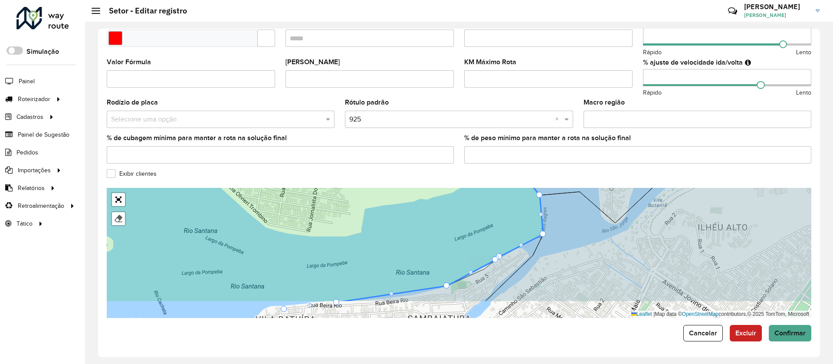
drag, startPoint x: 486, startPoint y: 265, endPoint x: 484, endPoint y: 225, distance: 40.4
click at [484, 226] on icon at bounding box center [288, 223] width 509 height 159
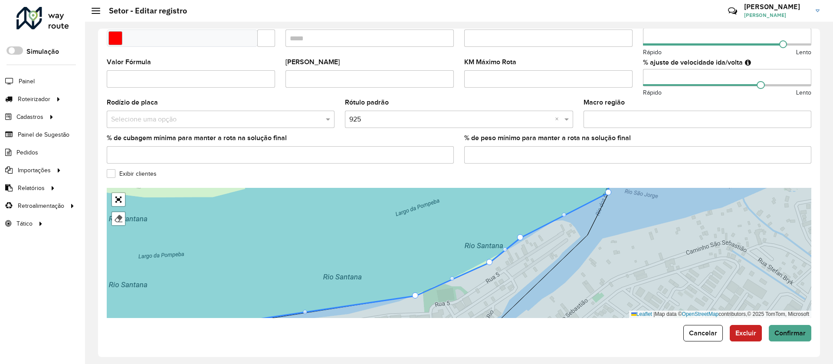
drag, startPoint x: 513, startPoint y: 243, endPoint x: 489, endPoint y: 264, distance: 31.6
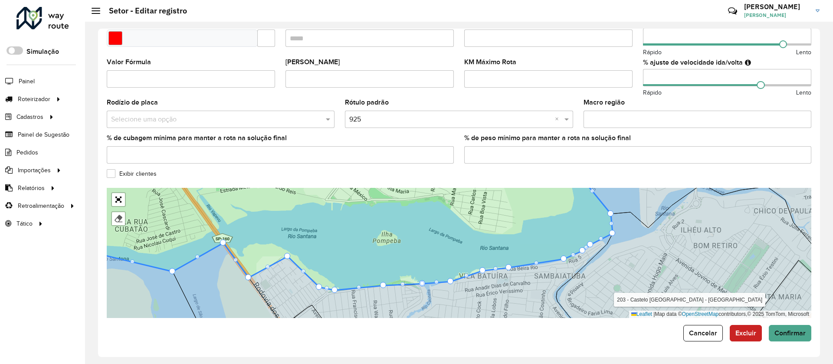
drag, startPoint x: 444, startPoint y: 236, endPoint x: 523, endPoint y: 226, distance: 80.0
click at [523, 227] on icon at bounding box center [354, 228] width 516 height 124
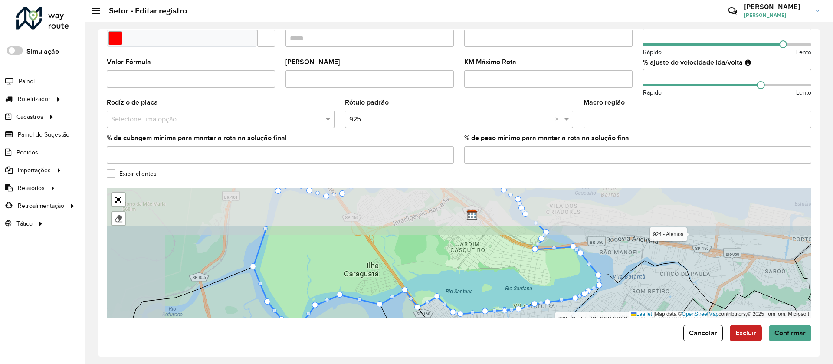
drag, startPoint x: 432, startPoint y: 233, endPoint x: 486, endPoint y: 278, distance: 70.2
click at [486, 278] on icon at bounding box center [426, 274] width 346 height 99
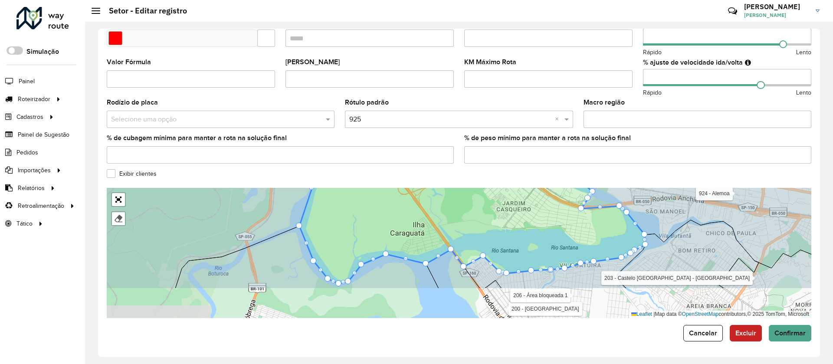
drag, startPoint x: 469, startPoint y: 244, endPoint x: 502, endPoint y: 199, distance: 56.1
click at [511, 203] on icon at bounding box center [472, 207] width 346 height 153
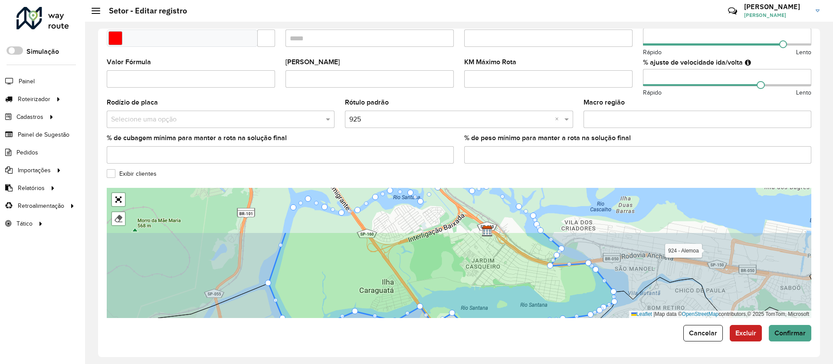
drag, startPoint x: 452, startPoint y: 261, endPoint x: 408, endPoint y: 337, distance: 88.6
click at [408, 337] on form "Depósito * Selecione um depósito × CDD [GEOGRAPHIC_DATA] Nome * Veículos FTZ497…" at bounding box center [459, 74] width 704 height 536
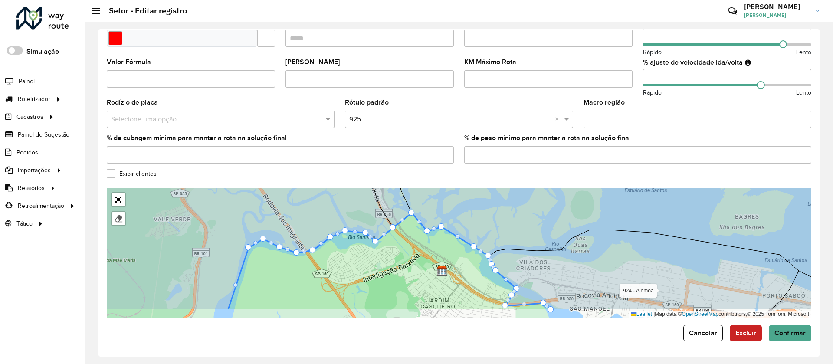
drag, startPoint x: 407, startPoint y: 259, endPoint x: 389, endPoint y: 201, distance: 60.5
click at [389, 213] on icon at bounding box center [390, 262] width 324 height 98
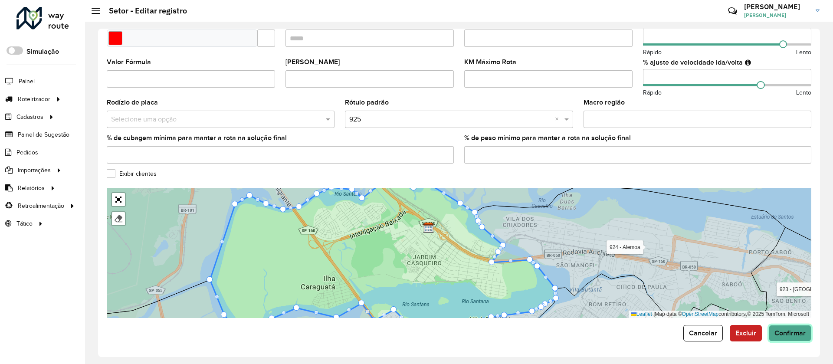
click at [786, 329] on span "Confirmar" at bounding box center [789, 332] width 31 height 7
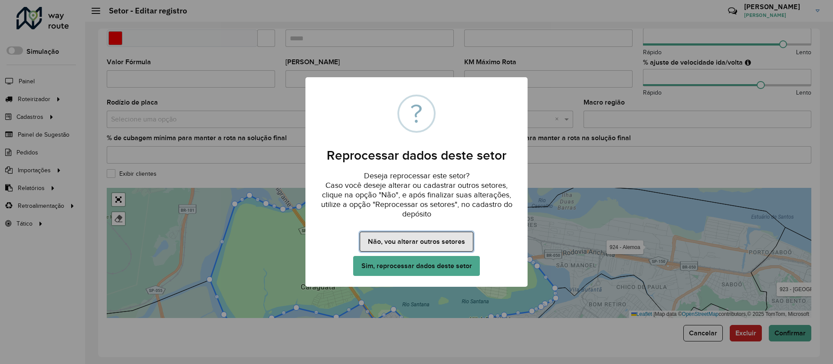
click at [417, 239] on button "Não, vou alterar outros setores" at bounding box center [415, 242] width 113 height 20
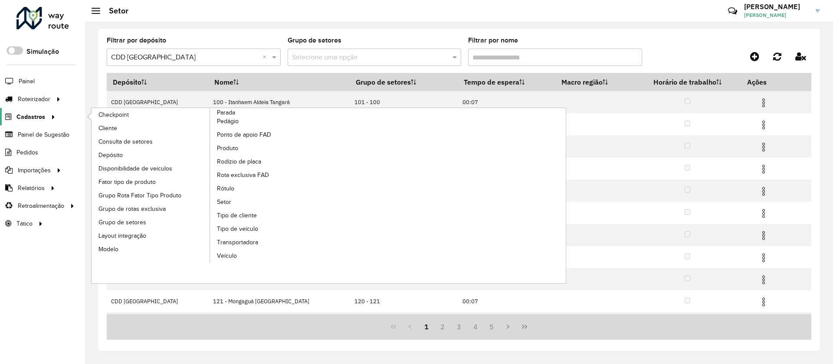
click at [27, 116] on span "Cadastros" at bounding box center [30, 116] width 29 height 9
click at [111, 130] on span "Cliente" at bounding box center [108, 128] width 20 height 9
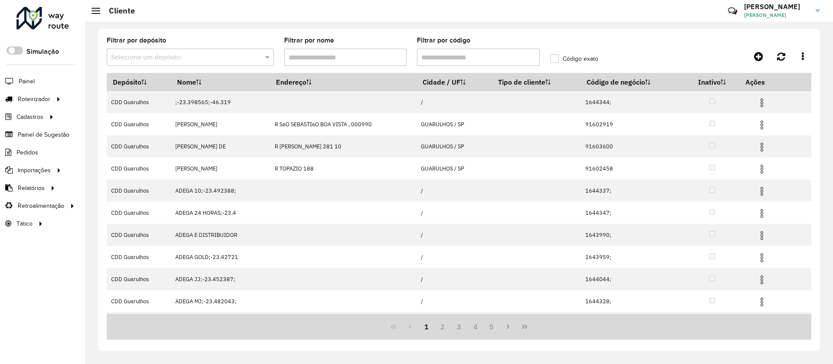
click at [167, 60] on input "text" at bounding box center [181, 57] width 141 height 10
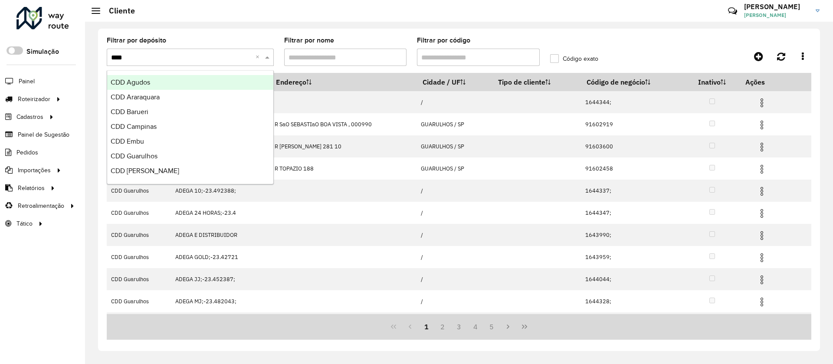
type input "*****"
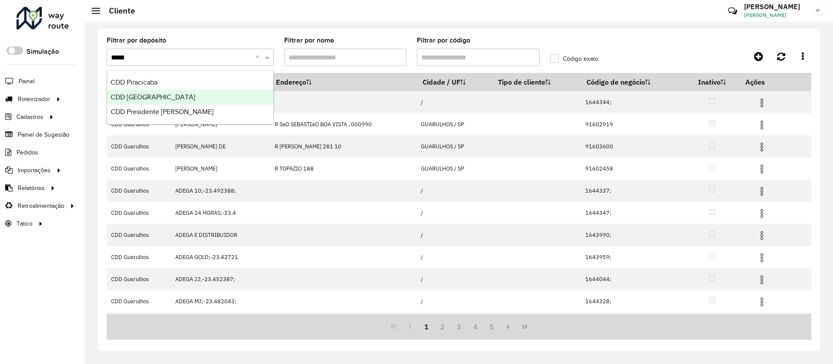
click at [143, 99] on span "CDD [GEOGRAPHIC_DATA]" at bounding box center [153, 96] width 85 height 7
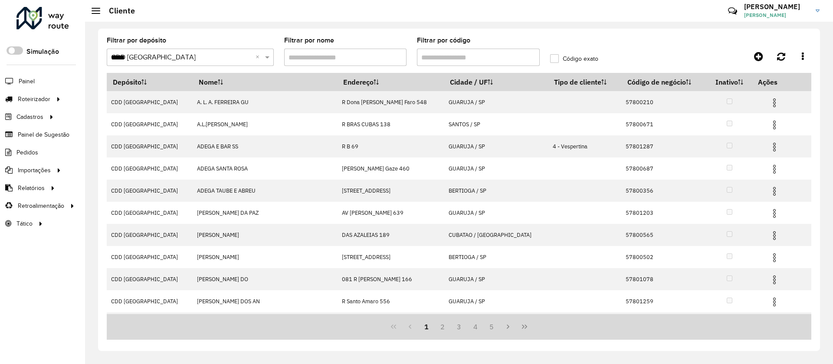
click at [452, 59] on input "Filtrar por código" at bounding box center [478, 57] width 123 height 17
paste input "*****"
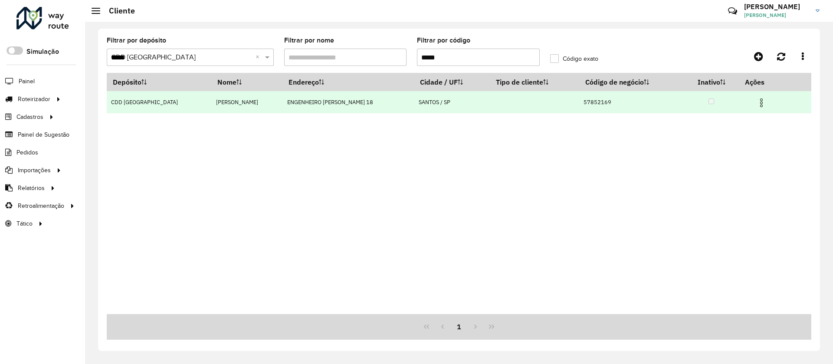
type input "*****"
click at [762, 101] on img at bounding box center [761, 103] width 10 height 10
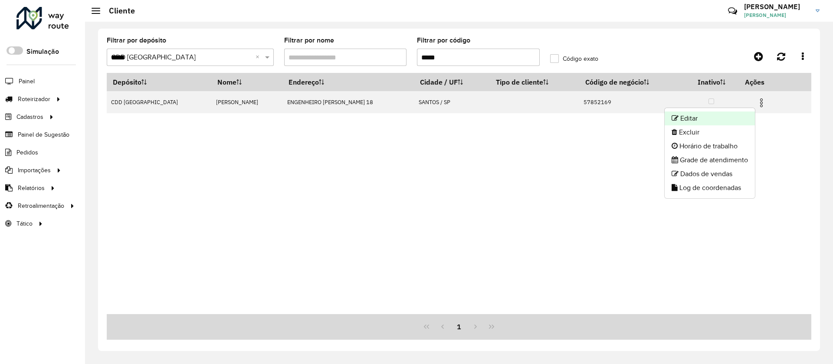
click at [702, 120] on li "Editar" at bounding box center [709, 118] width 90 height 14
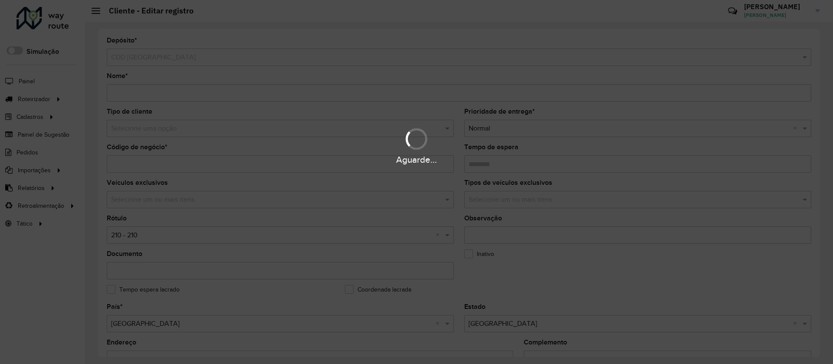
click at [148, 134] on div "Aguarde..." at bounding box center [416, 145] width 833 height 41
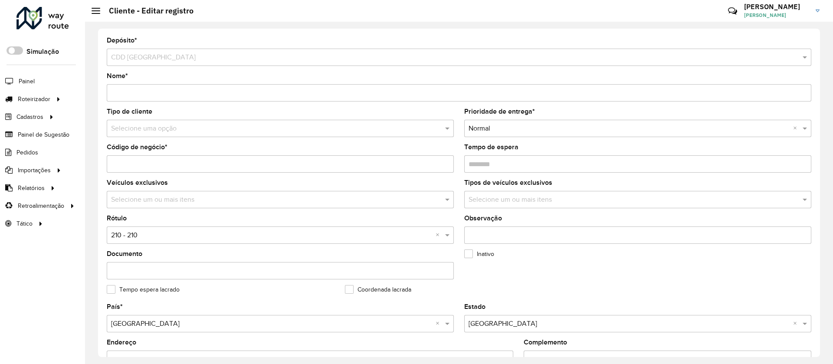
click at [148, 131] on input "text" at bounding box center [271, 129] width 321 height 10
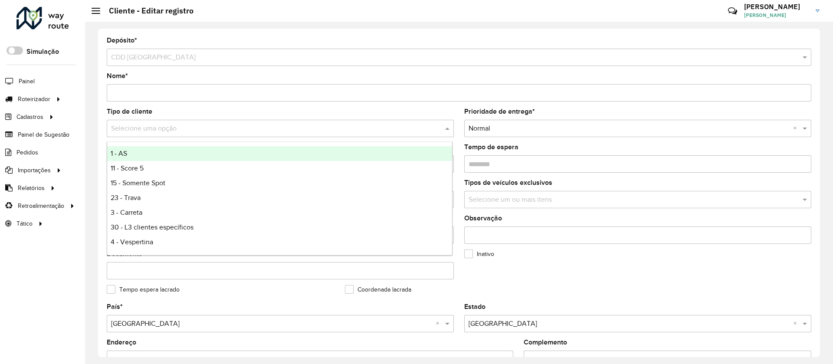
type input "*"
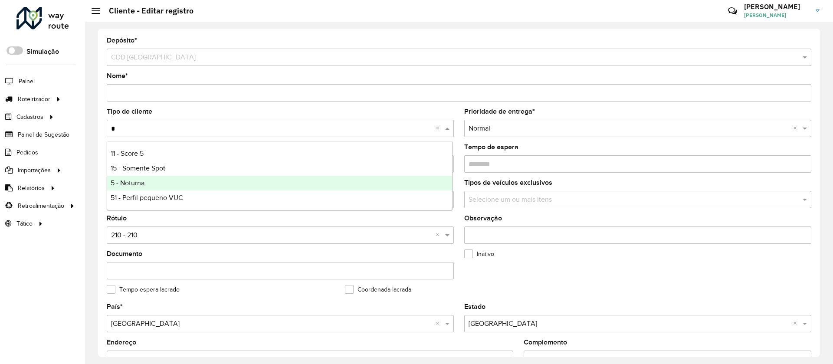
click at [126, 184] on span "5 - Noturna" at bounding box center [128, 182] width 34 height 7
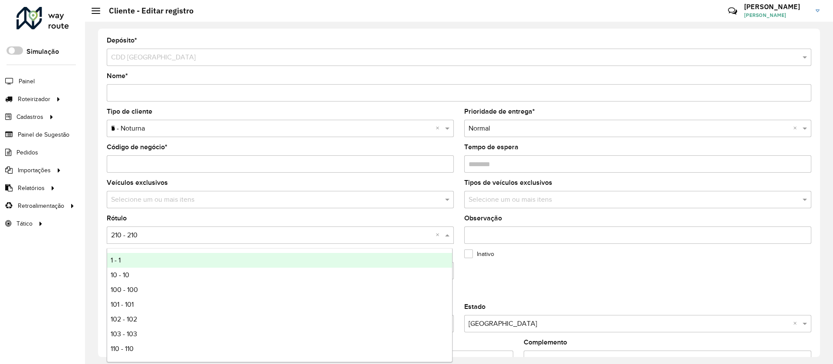
click at [131, 234] on input "text" at bounding box center [271, 235] width 321 height 10
type input "*"
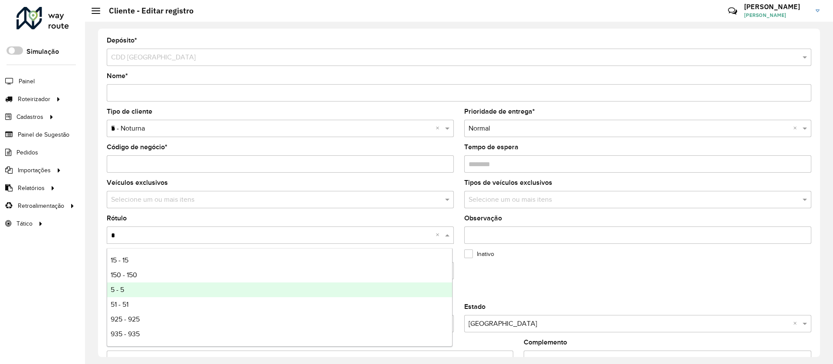
click at [119, 288] on span "5 - 5" at bounding box center [117, 289] width 13 height 7
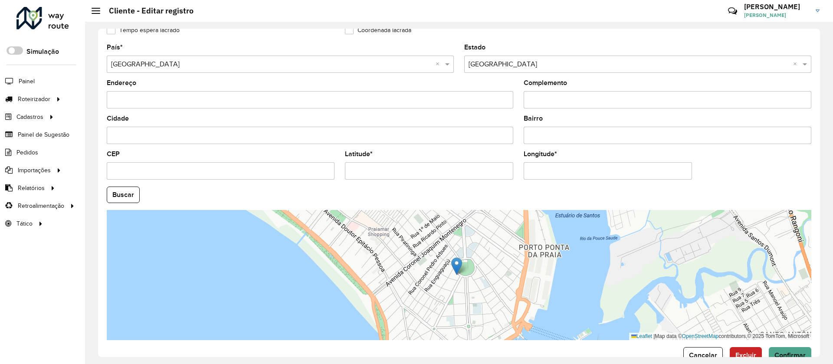
scroll to position [260, 0]
click at [789, 353] on span "Confirmar" at bounding box center [789, 353] width 31 height 7
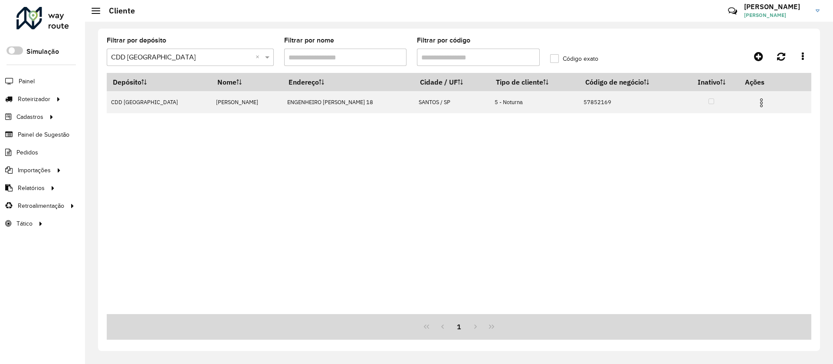
drag, startPoint x: 446, startPoint y: 56, endPoint x: 395, endPoint y: 63, distance: 51.6
click at [395, 63] on formly-group "Filtrar por depósito Selecione um depósito × CDD Praia Grande × Filtrar por nom…" at bounding box center [367, 55] width 532 height 36
paste input "text"
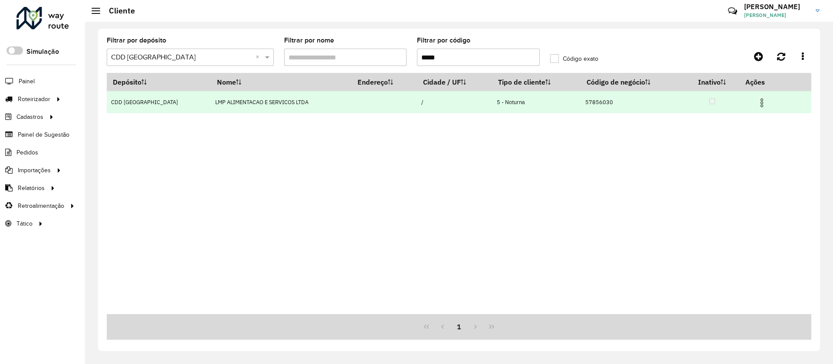
type input "*****"
click at [761, 99] on img at bounding box center [761, 103] width 10 height 10
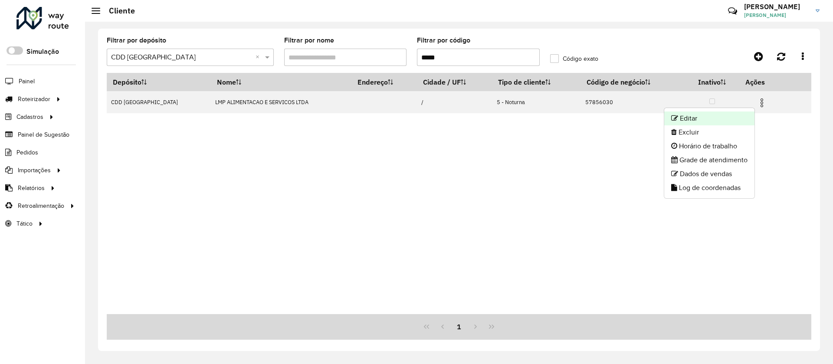
click at [695, 118] on li "Editar" at bounding box center [709, 118] width 90 height 14
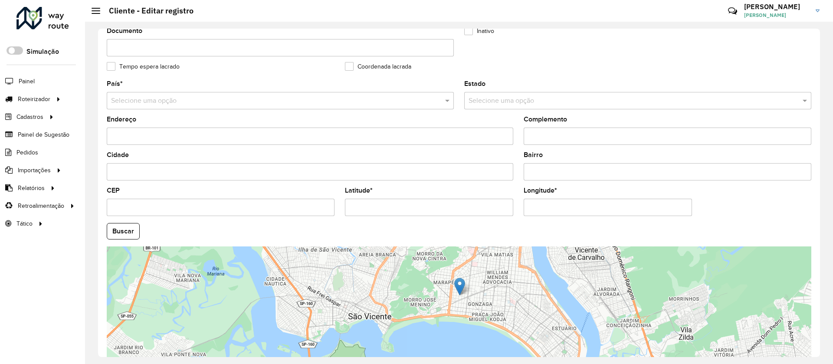
scroll to position [151, 0]
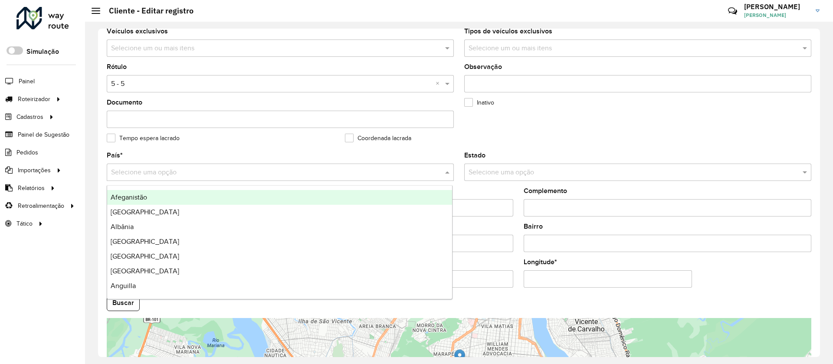
click at [138, 176] on input "text" at bounding box center [271, 172] width 321 height 10
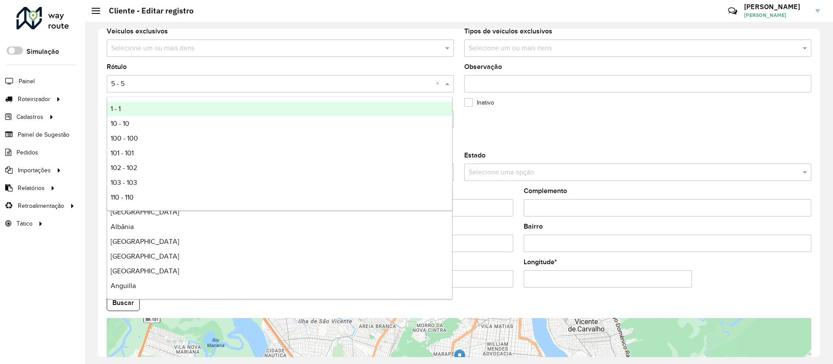
click at [134, 88] on input "text" at bounding box center [271, 84] width 321 height 10
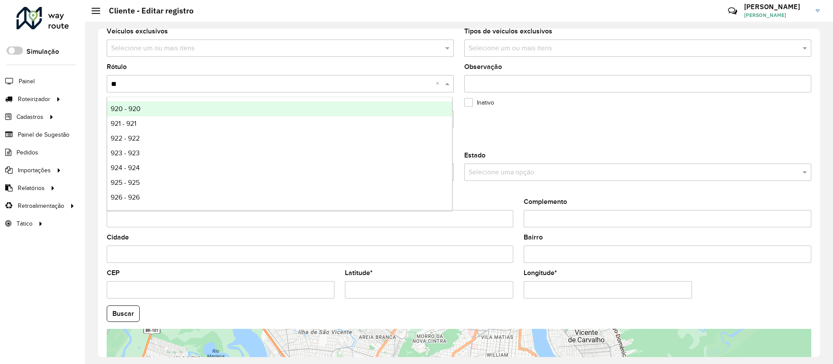
type input "***"
click at [124, 105] on span "920 - 920" at bounding box center [126, 108] width 30 height 7
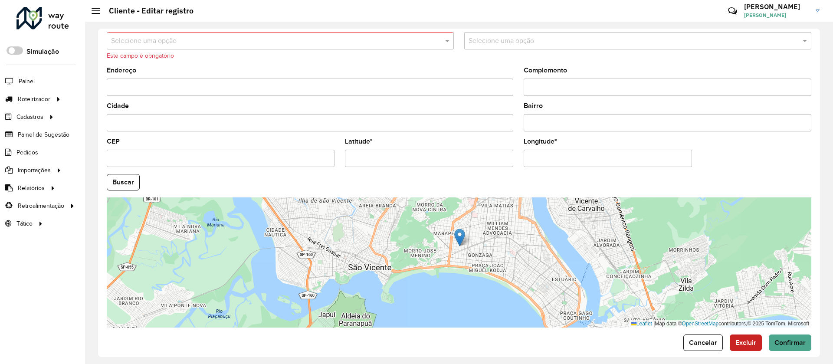
scroll to position [292, 0]
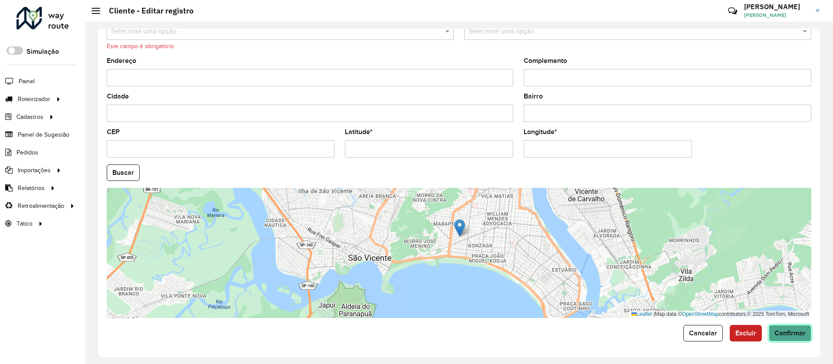
click at [793, 331] on span "Confirmar" at bounding box center [789, 332] width 31 height 7
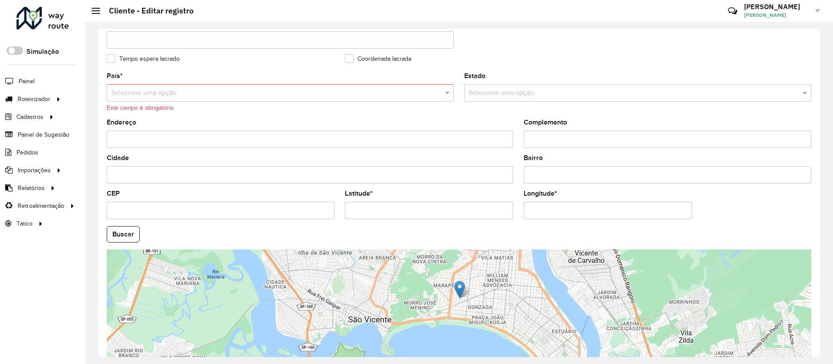
scroll to position [162, 0]
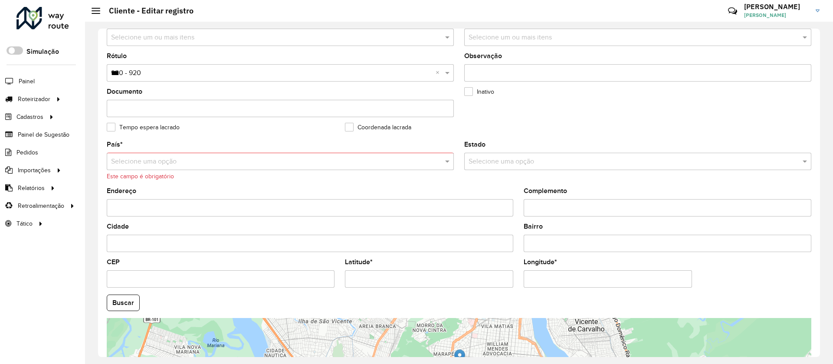
click at [157, 165] on input "text" at bounding box center [271, 162] width 321 height 10
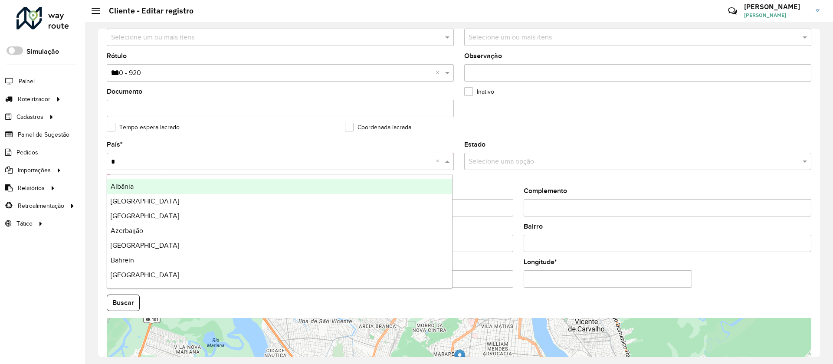
type input "**"
click at [122, 189] on span "[GEOGRAPHIC_DATA]" at bounding box center [145, 186] width 69 height 7
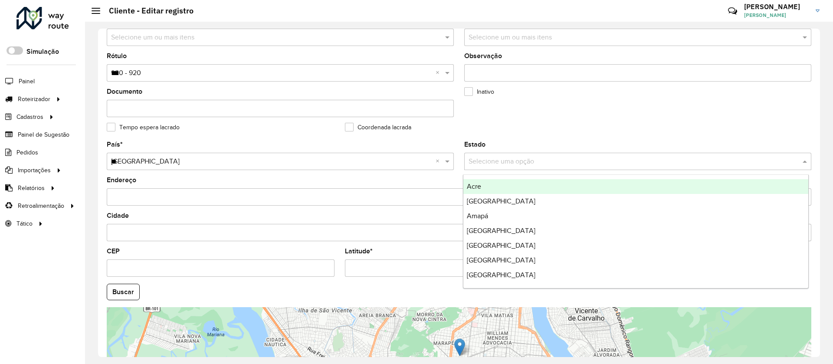
click at [488, 157] on input "text" at bounding box center [628, 162] width 321 height 10
type input "**"
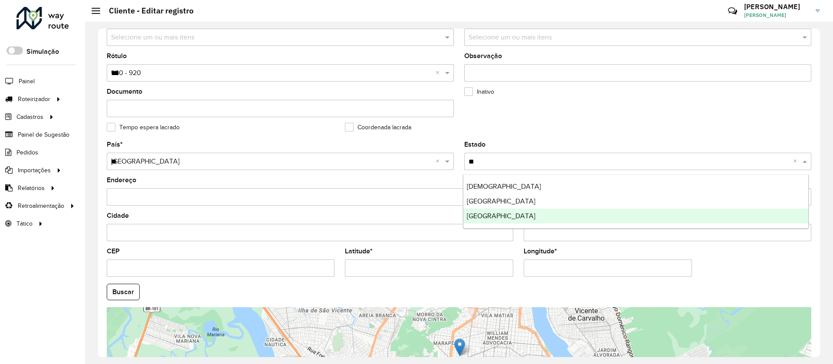
click at [488, 214] on span "[GEOGRAPHIC_DATA]" at bounding box center [501, 215] width 69 height 7
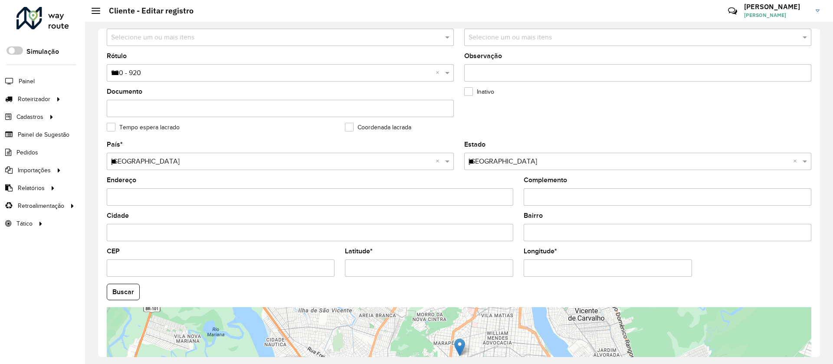
click at [815, 325] on div "Depósito * Selecione um depósito × CDD [GEOGRAPHIC_DATA] Nome * Tipo de cliente…" at bounding box center [459, 193] width 722 height 328
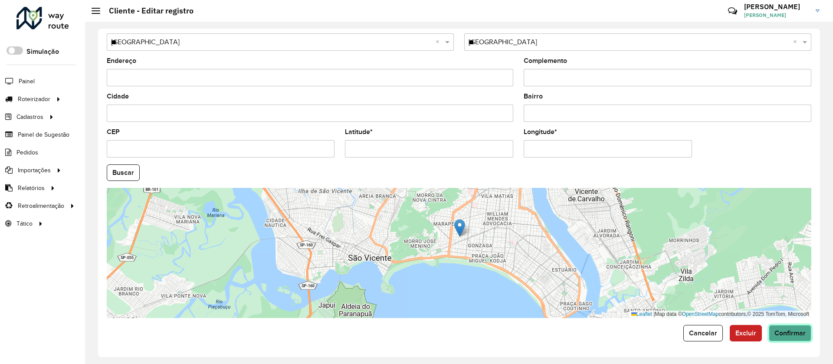
click at [790, 330] on span "Confirmar" at bounding box center [789, 332] width 31 height 7
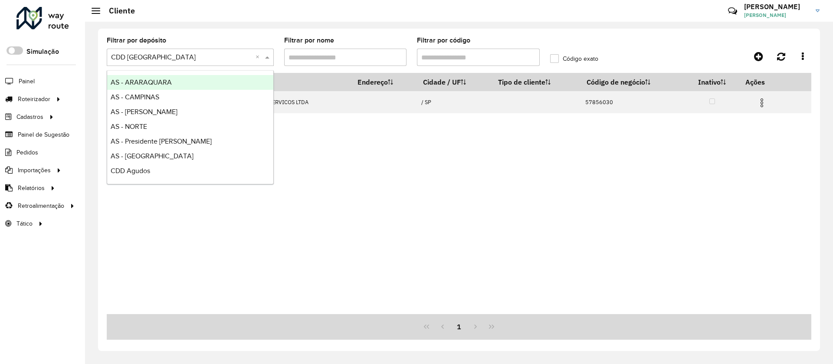
click at [158, 59] on input "text" at bounding box center [181, 57] width 141 height 10
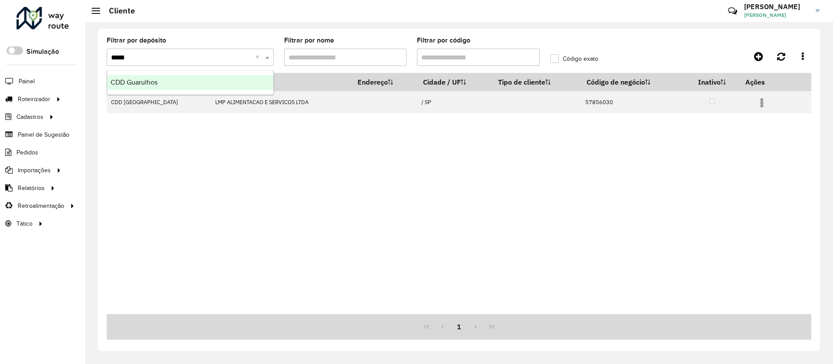
type input "******"
click at [153, 81] on span "CDD Guarulhos" at bounding box center [134, 81] width 47 height 7
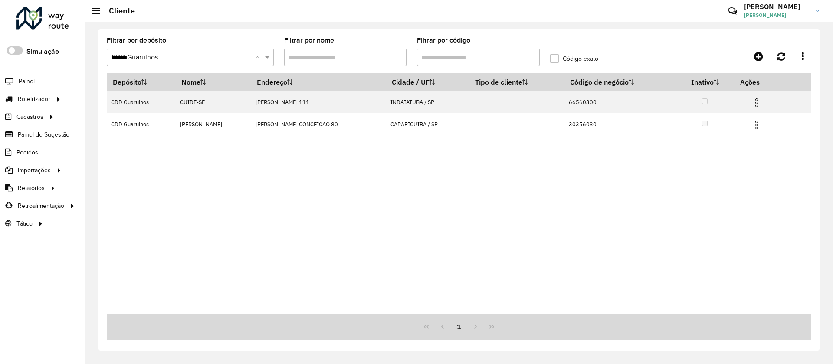
drag, startPoint x: 466, startPoint y: 58, endPoint x: 401, endPoint y: 54, distance: 65.2
click at [401, 54] on formly-group "Filtrar por depósito Selecione um depósito × CDD Guarulhos ****** × Filtrar por…" at bounding box center [367, 55] width 532 height 36
paste input "text"
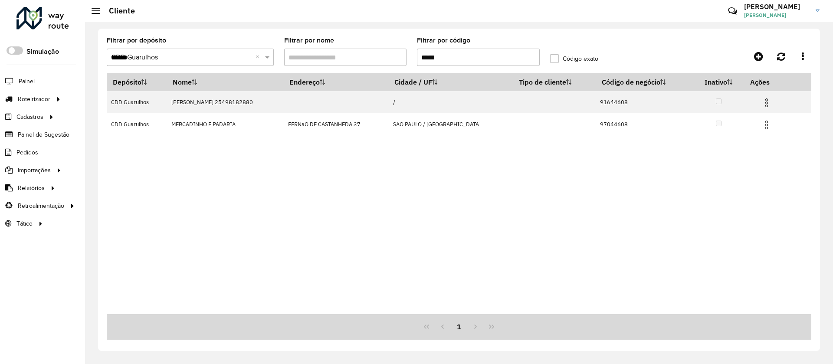
type input "*****"
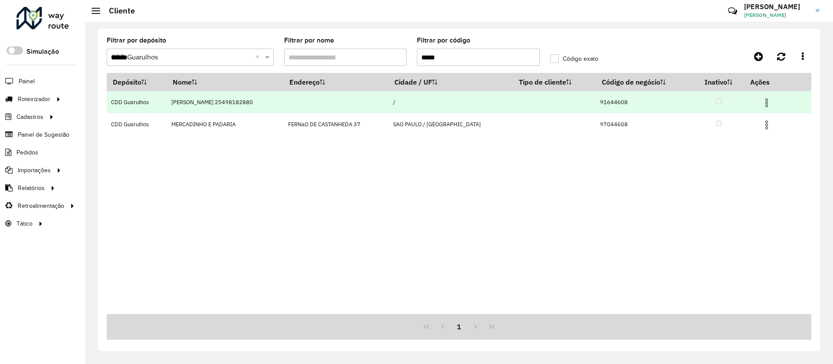
click at [765, 99] on img at bounding box center [766, 103] width 10 height 10
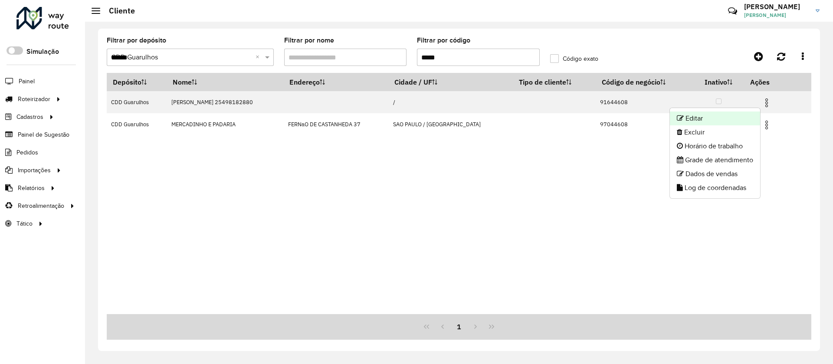
click at [699, 118] on li "Editar" at bounding box center [715, 118] width 90 height 14
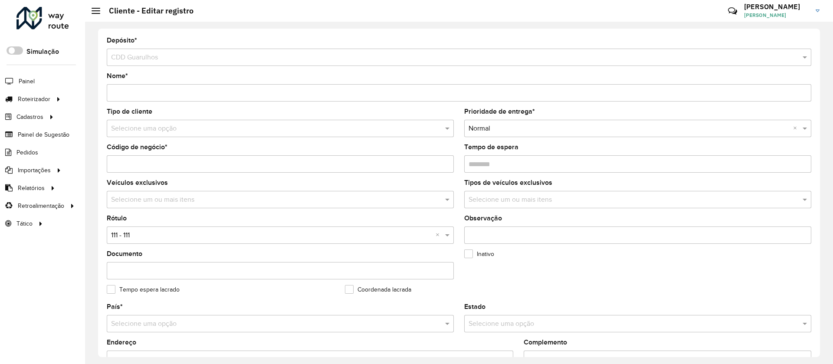
click at [133, 129] on input "text" at bounding box center [271, 129] width 321 height 10
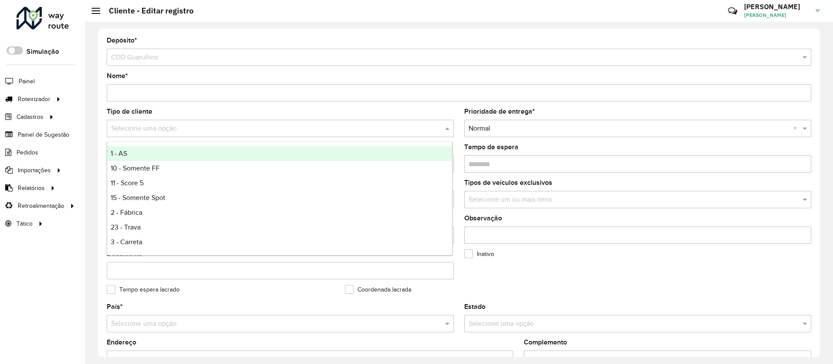
type input "*"
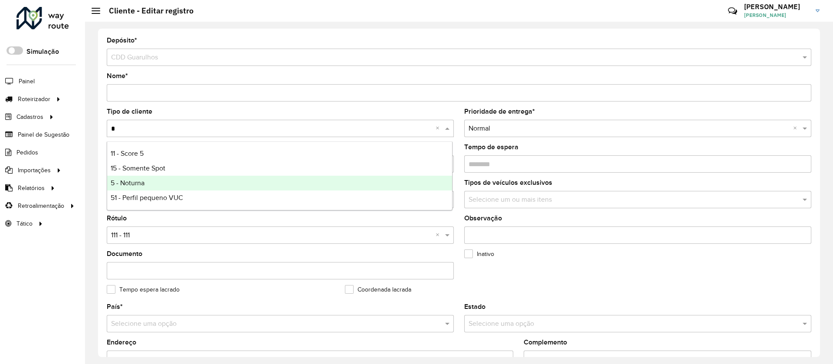
click at [126, 179] on span "5 - Noturna" at bounding box center [128, 182] width 34 height 7
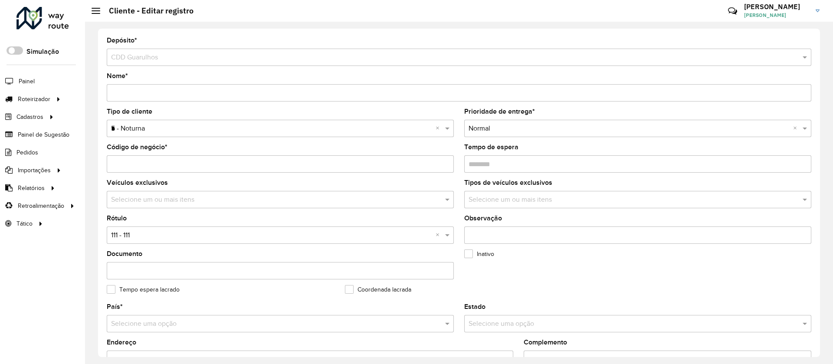
click at [129, 234] on input "text" at bounding box center [271, 235] width 321 height 10
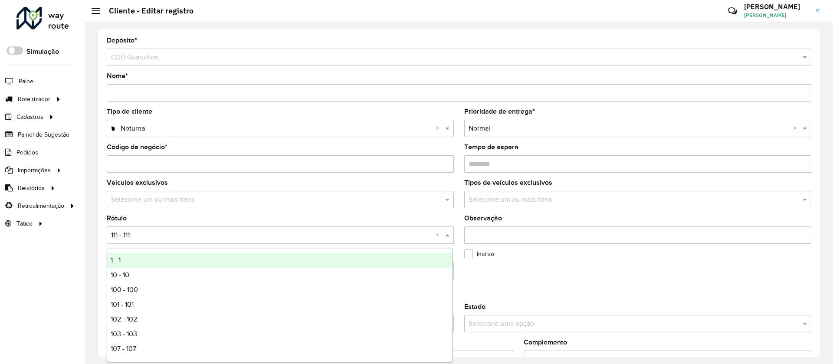
type input "*"
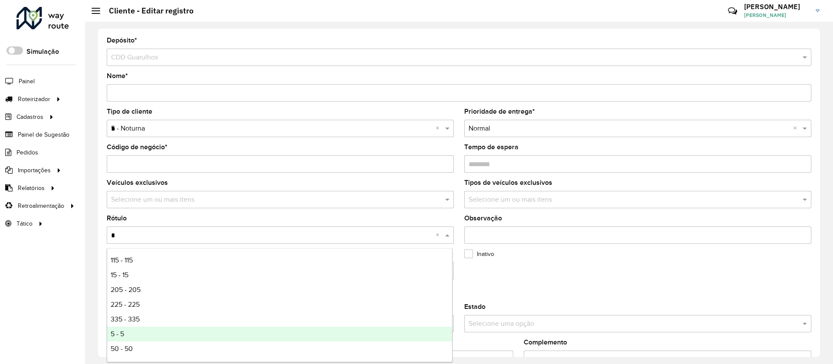
click at [115, 333] on span "5 - 5" at bounding box center [117, 333] width 13 height 7
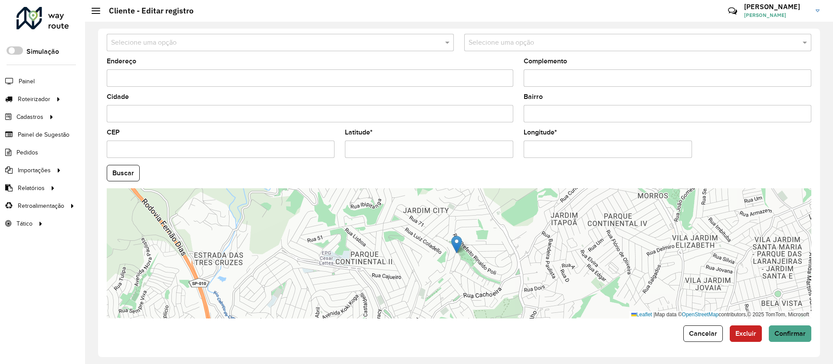
scroll to position [281, 0]
click at [775, 330] on span "Confirmar" at bounding box center [789, 332] width 31 height 7
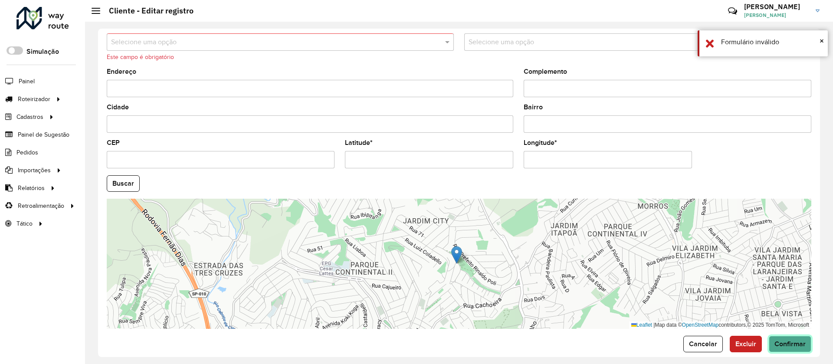
scroll to position [151, 0]
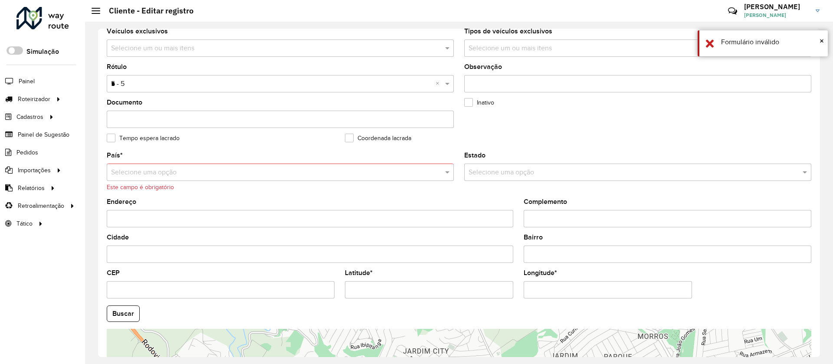
click at [148, 171] on input "text" at bounding box center [271, 172] width 321 height 10
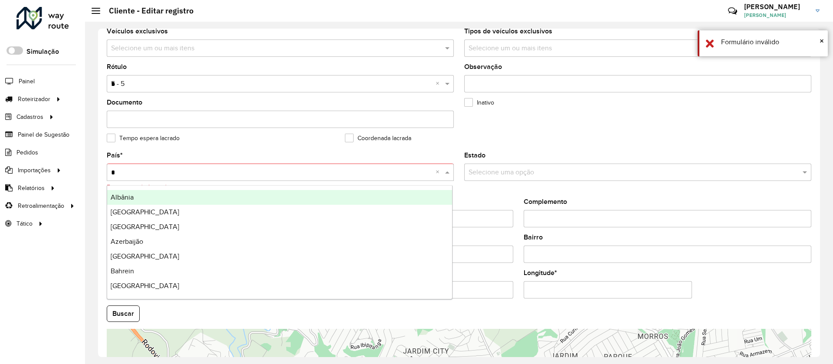
type input "**"
click at [135, 194] on div "[GEOGRAPHIC_DATA]" at bounding box center [279, 197] width 345 height 15
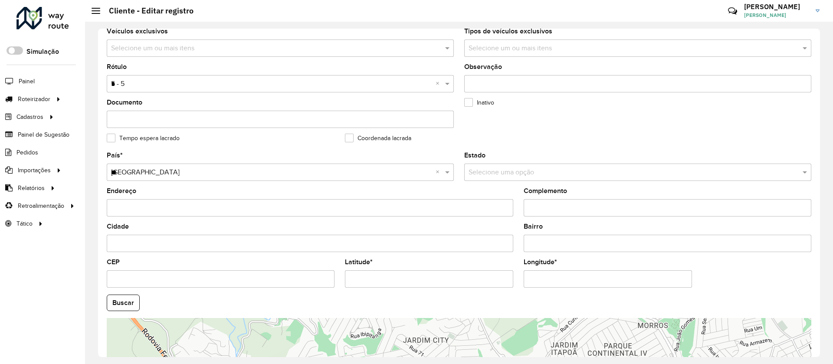
click at [505, 172] on input "text" at bounding box center [628, 172] width 321 height 10
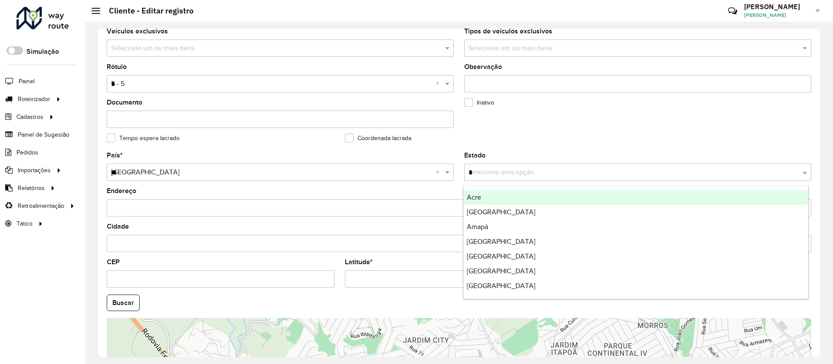
type input "**"
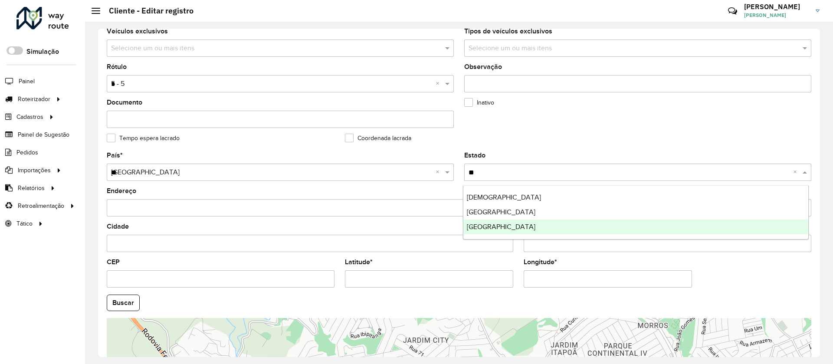
click at [484, 220] on div "[GEOGRAPHIC_DATA]" at bounding box center [635, 226] width 345 height 15
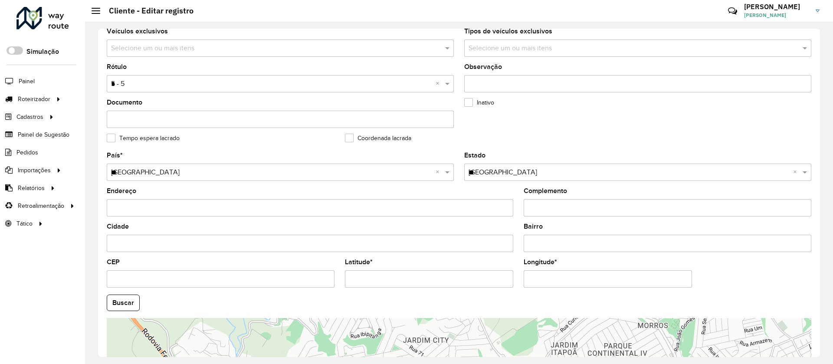
scroll to position [281, 0]
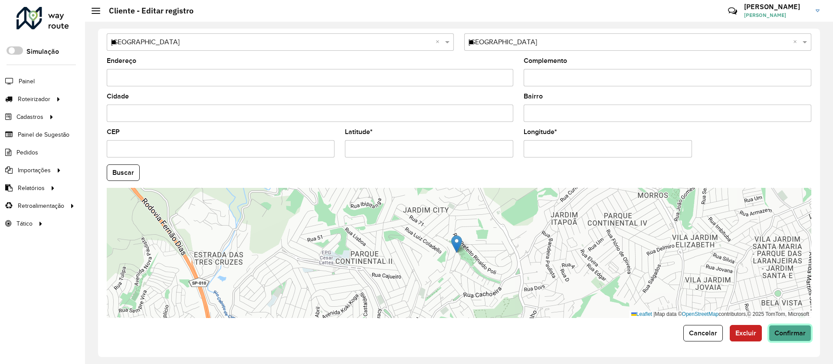
click at [797, 329] on span "Confirmar" at bounding box center [789, 332] width 31 height 7
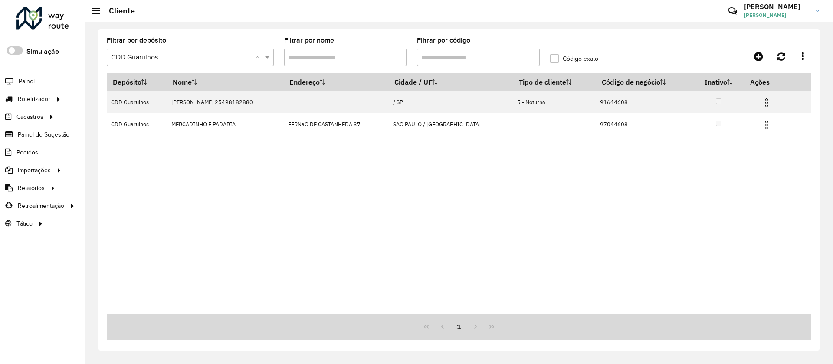
drag, startPoint x: 436, startPoint y: 54, endPoint x: 393, endPoint y: 62, distance: 43.1
click at [396, 61] on formly-group "Filtrar por depósito Selecione um depósito × CDD Guarulhos × Filtrar por nome F…" at bounding box center [367, 55] width 532 height 36
paste input "text"
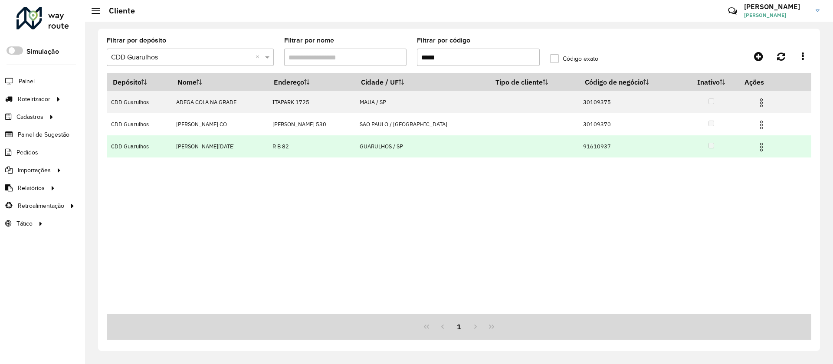
type input "*****"
click at [758, 144] on img at bounding box center [761, 147] width 10 height 10
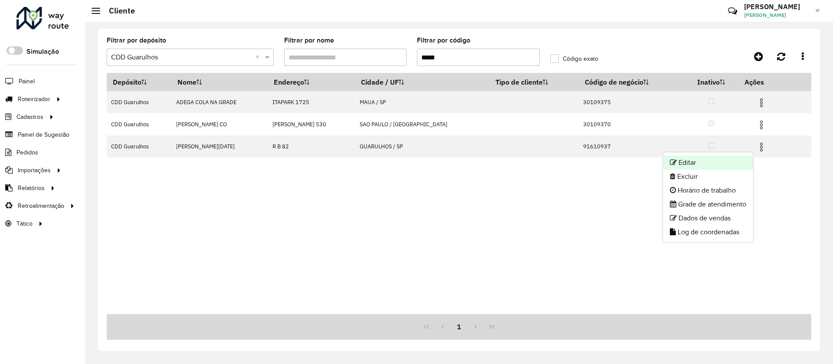
click at [691, 159] on li "Editar" at bounding box center [708, 163] width 90 height 14
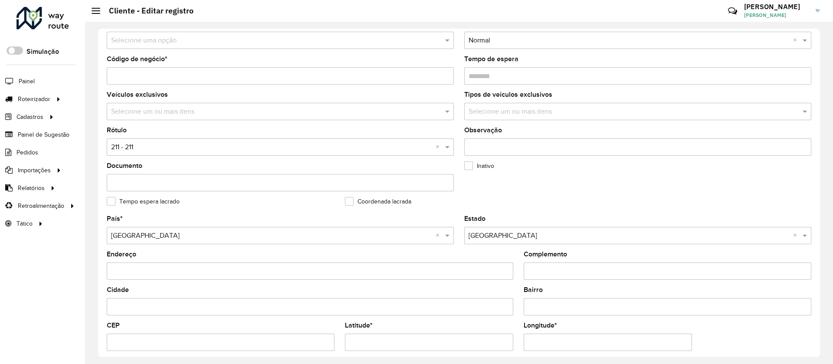
scroll to position [86, 0]
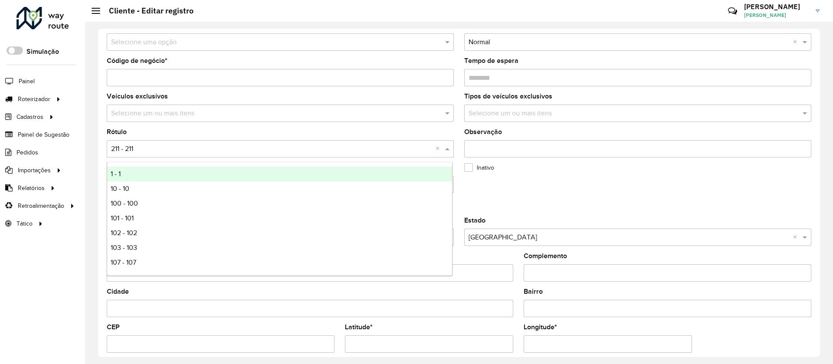
click at [140, 147] on input "text" at bounding box center [271, 149] width 321 height 10
type input "**"
click at [130, 176] on div "51 - 51" at bounding box center [279, 174] width 345 height 15
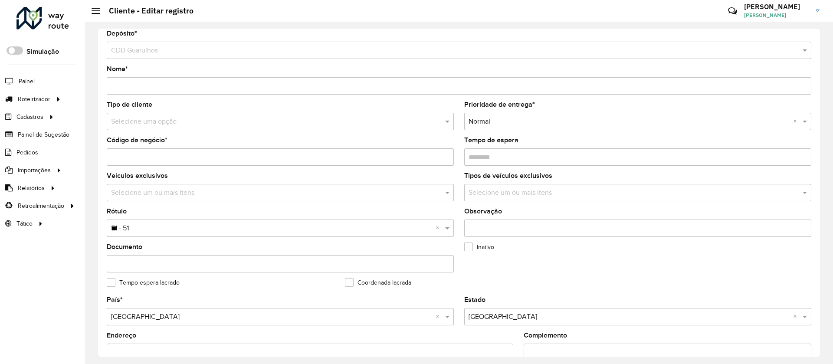
scroll to position [0, 0]
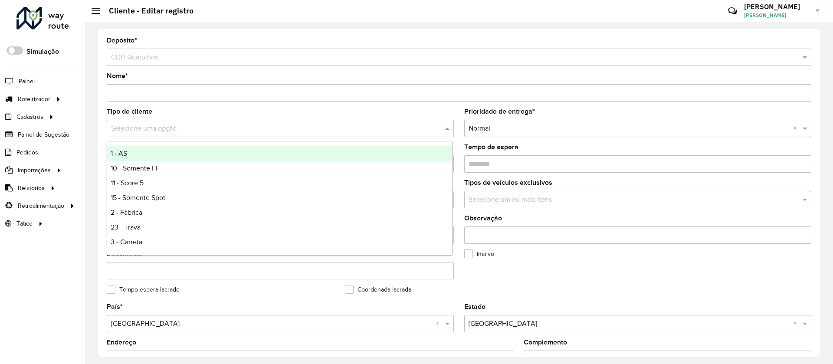
click at [127, 129] on input "text" at bounding box center [271, 129] width 321 height 10
type input "*"
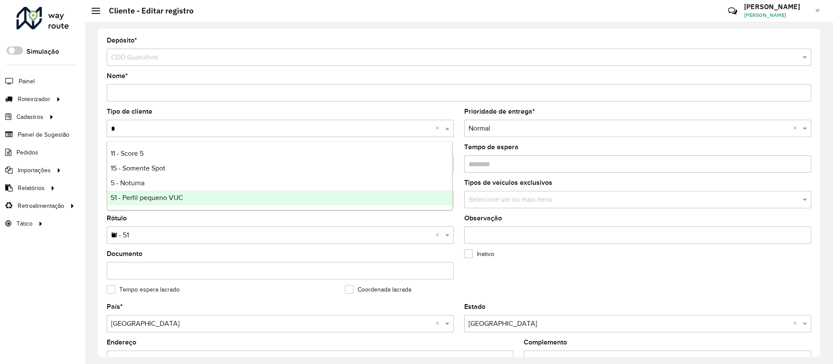
click at [140, 193] on div "51 - Perfil pequeno VUC" at bounding box center [279, 197] width 345 height 15
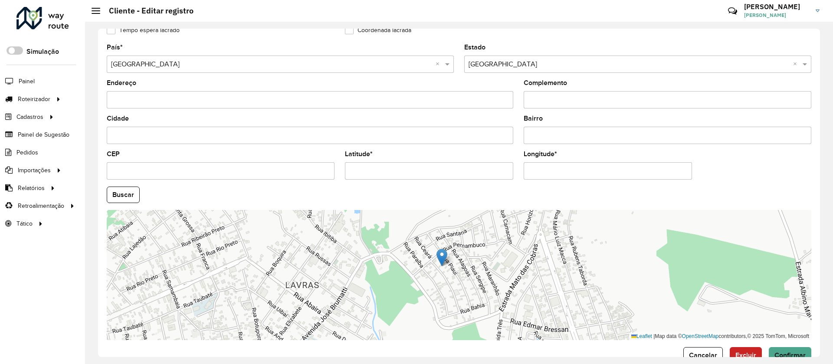
scroll to position [260, 0]
click at [786, 349] on button "Confirmar" at bounding box center [789, 354] width 42 height 16
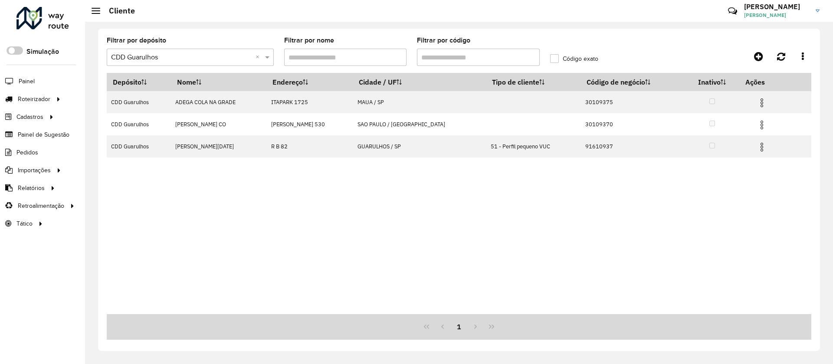
drag, startPoint x: 433, startPoint y: 58, endPoint x: 408, endPoint y: 63, distance: 25.3
click at [408, 63] on formly-group "Filtrar por depósito Selecione um depósito × CDD Guarulhos × Filtrar por nome F…" at bounding box center [367, 55] width 532 height 36
paste input "text"
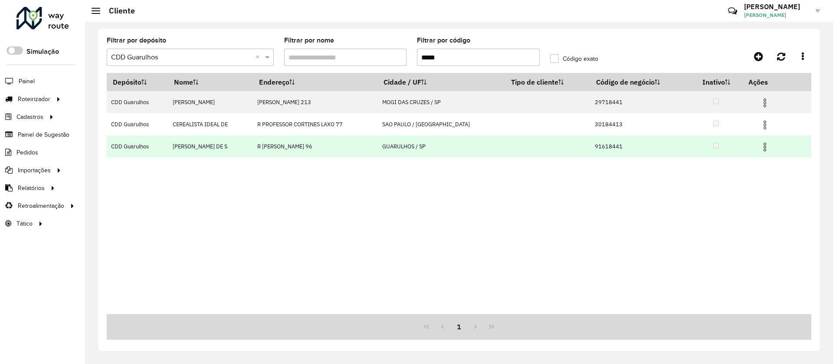
type input "*****"
click at [761, 143] on img at bounding box center [764, 147] width 10 height 10
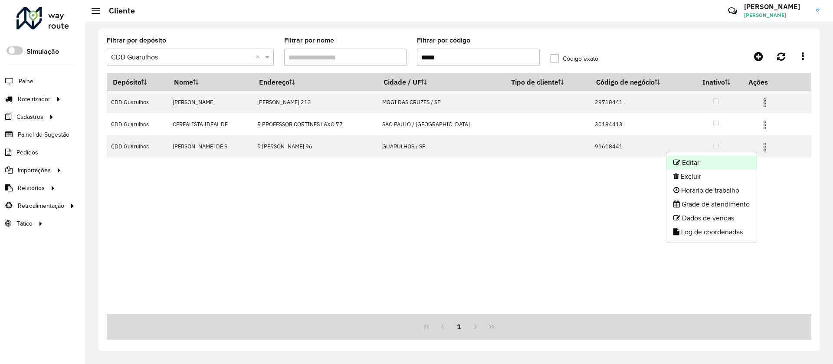
click at [694, 162] on li "Editar" at bounding box center [711, 163] width 90 height 14
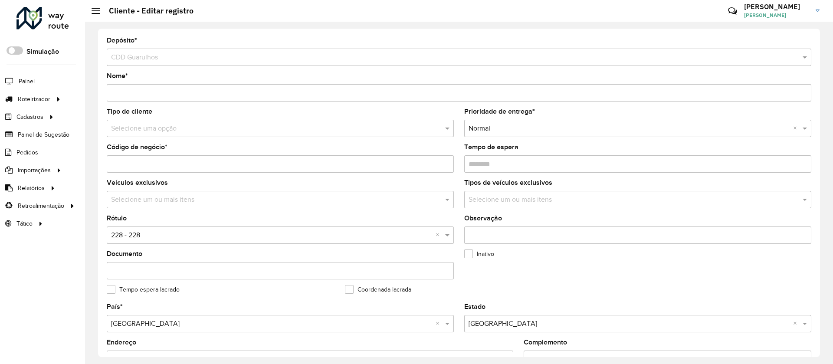
click at [143, 127] on input "text" at bounding box center [271, 129] width 321 height 10
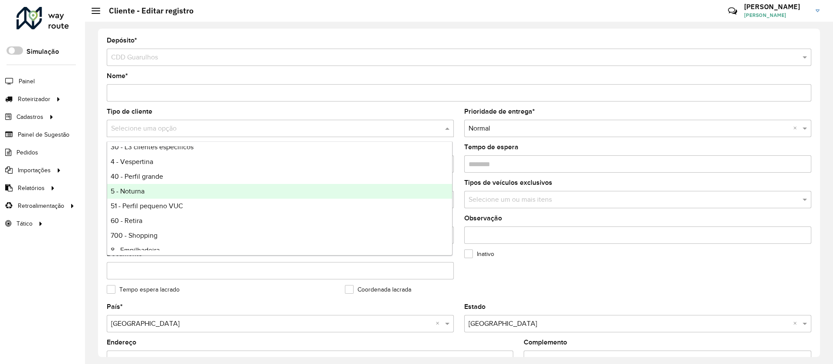
scroll to position [130, 0]
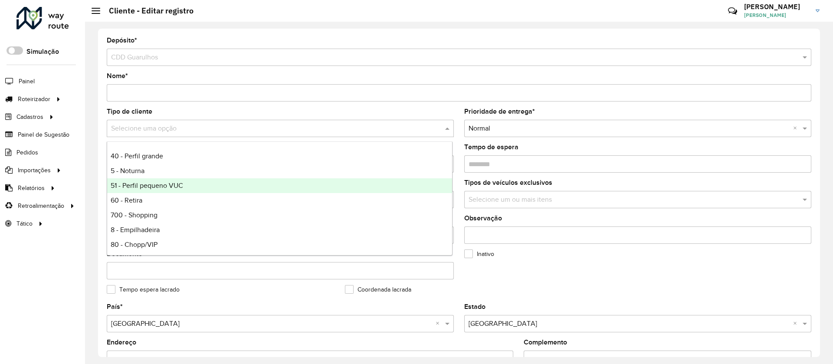
click at [143, 187] on span "51 - Perfil pequeno VUC" at bounding box center [147, 185] width 72 height 7
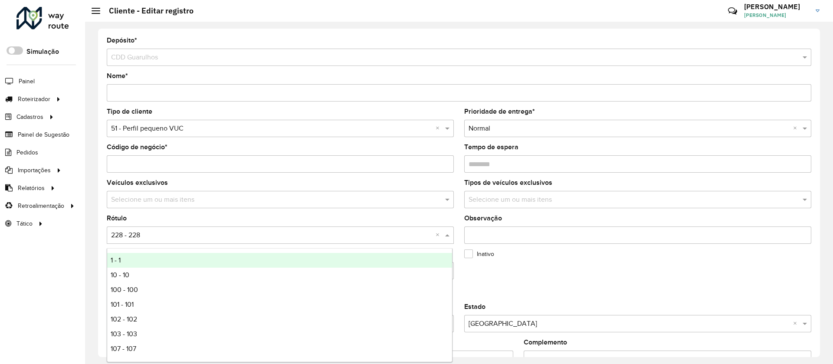
click at [139, 235] on input "text" at bounding box center [271, 235] width 321 height 10
type input "*"
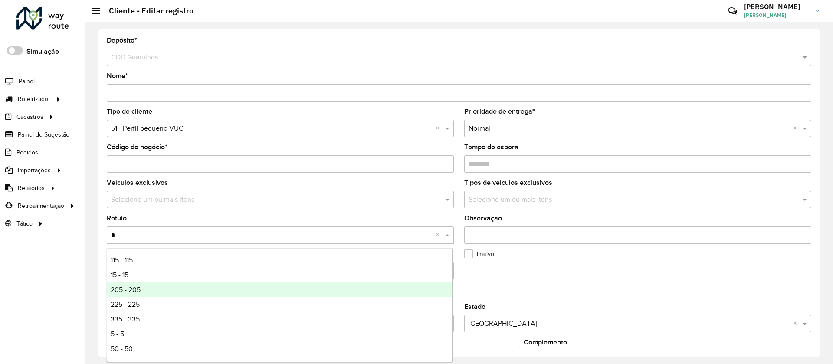
scroll to position [58, 0]
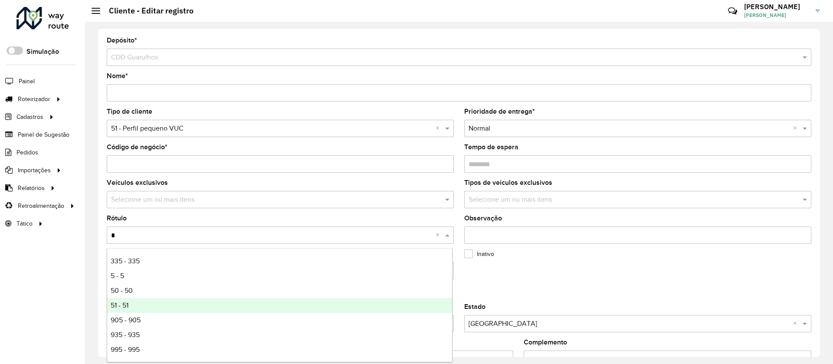
click at [128, 304] on span "51 - 51" at bounding box center [120, 304] width 18 height 7
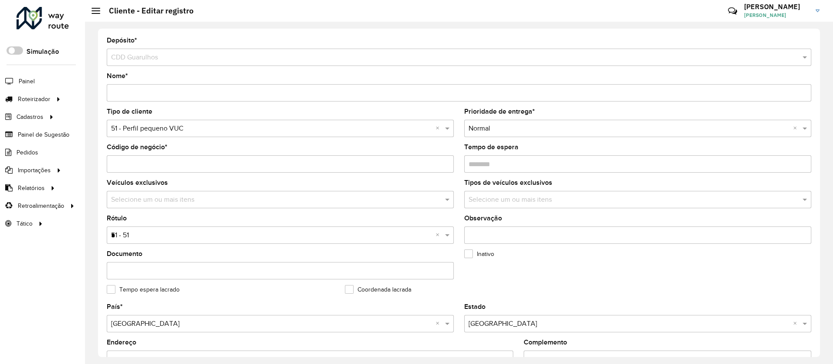
click at [815, 322] on div "Depósito * Selecione um depósito × CDD Guarulhos Nome * Tipo de cliente Selecio…" at bounding box center [459, 193] width 722 height 328
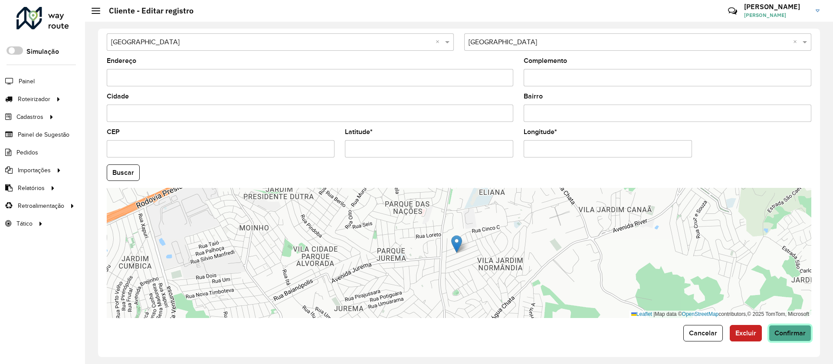
click at [790, 329] on span "Confirmar" at bounding box center [789, 332] width 31 height 7
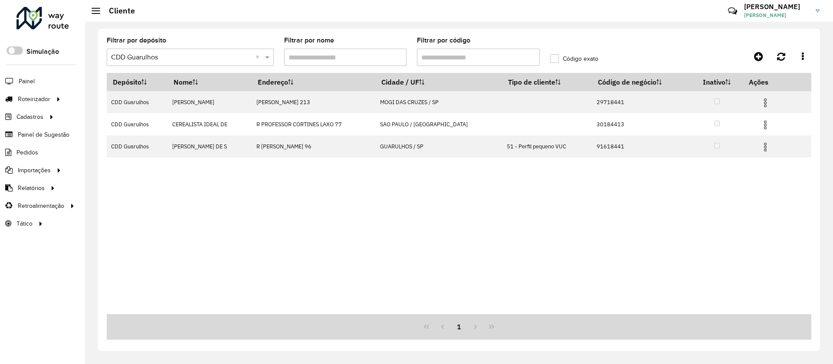
drag, startPoint x: 418, startPoint y: 56, endPoint x: 461, endPoint y: 56, distance: 42.9
click at [459, 56] on input "Filtrar por código" at bounding box center [478, 57] width 123 height 17
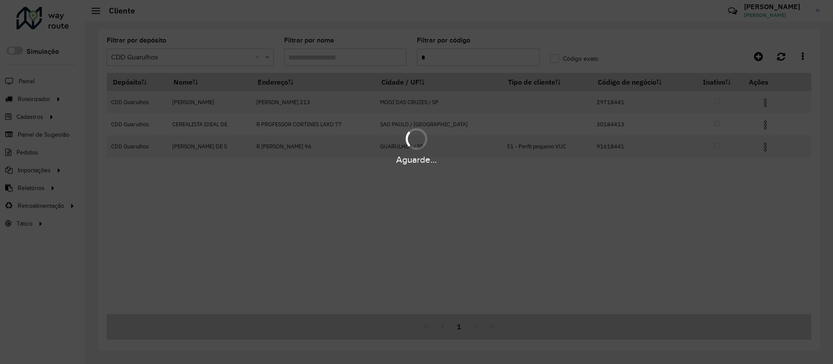
paste input "****"
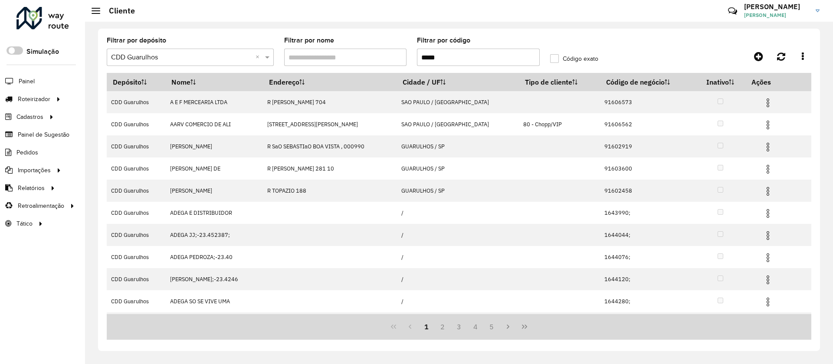
drag, startPoint x: 449, startPoint y: 55, endPoint x: 415, endPoint y: 57, distance: 34.3
click at [416, 56] on formly-field "Filtrar por código *****" at bounding box center [478, 55] width 133 height 36
click at [455, 55] on input "*****" at bounding box center [478, 57] width 123 height 17
drag, startPoint x: 455, startPoint y: 55, endPoint x: 398, endPoint y: 56, distance: 56.8
click at [399, 56] on formly-group "Filtrar por depósito Selecione um depósito × CDD Guarulhos × Filtrar por nome F…" at bounding box center [367, 55] width 532 height 36
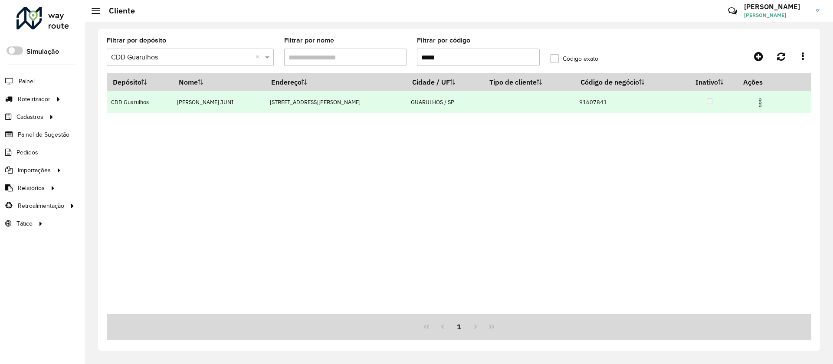
type input "*****"
click at [758, 102] on img at bounding box center [759, 103] width 10 height 10
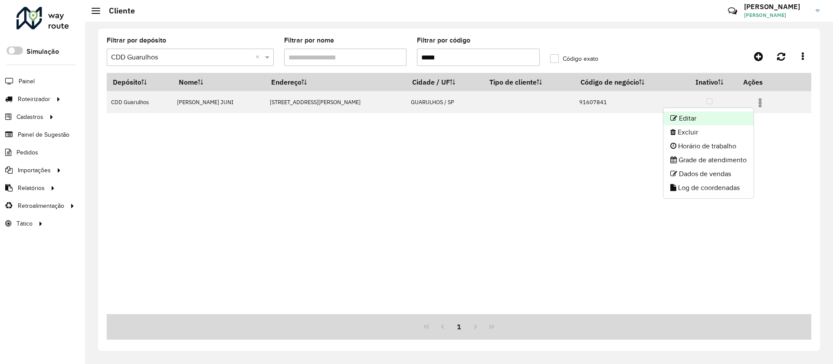
click at [689, 120] on li "Editar" at bounding box center [708, 118] width 90 height 14
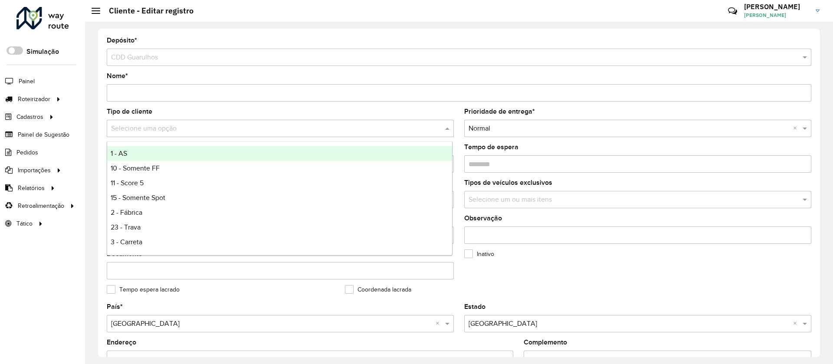
click at [130, 126] on input "text" at bounding box center [271, 129] width 321 height 10
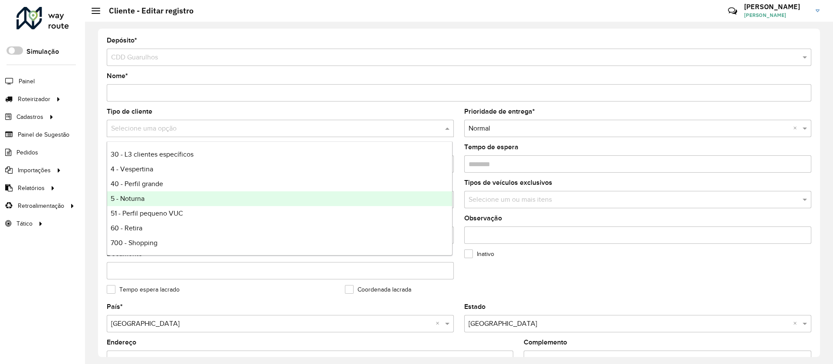
scroll to position [130, 0]
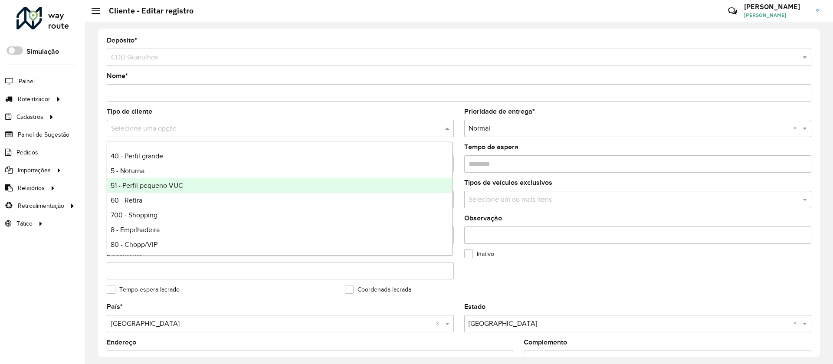
click at [129, 186] on span "51 - Perfil pequeno VUC" at bounding box center [147, 185] width 72 height 7
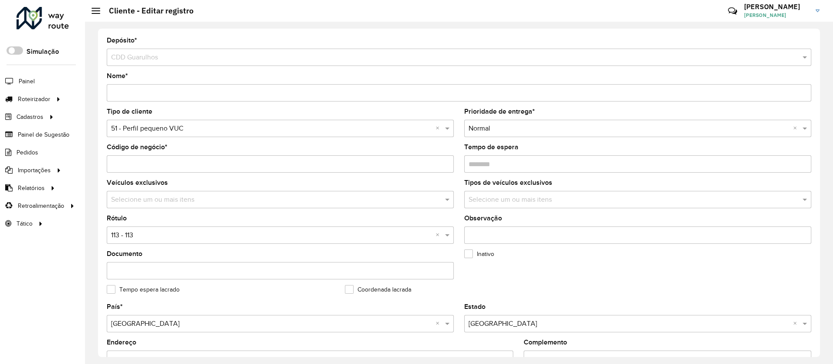
click at [137, 235] on input "text" at bounding box center [271, 235] width 321 height 10
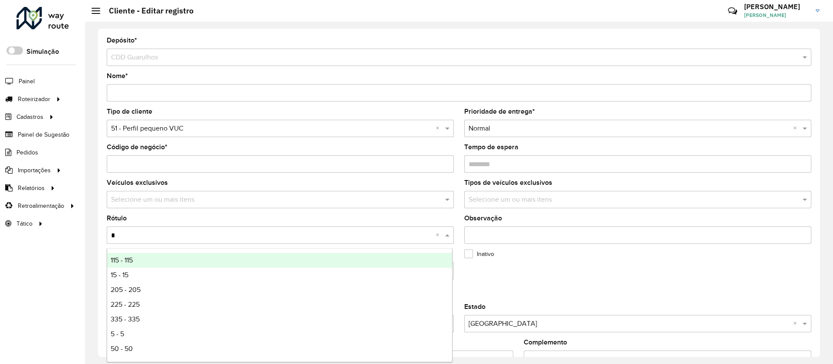
type input "**"
click at [127, 261] on span "51 - 51" at bounding box center [120, 259] width 18 height 7
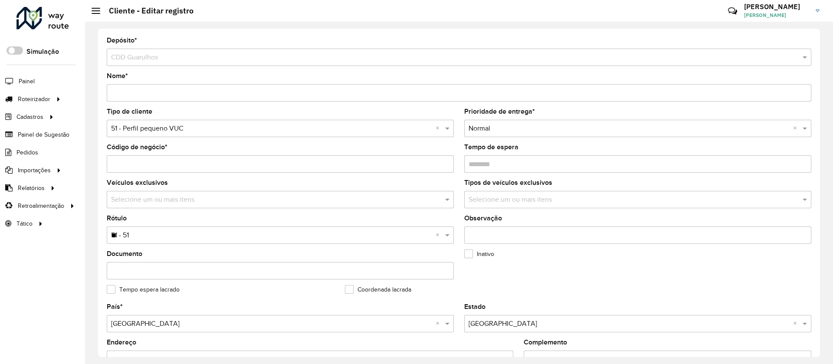
scroll to position [281, 0]
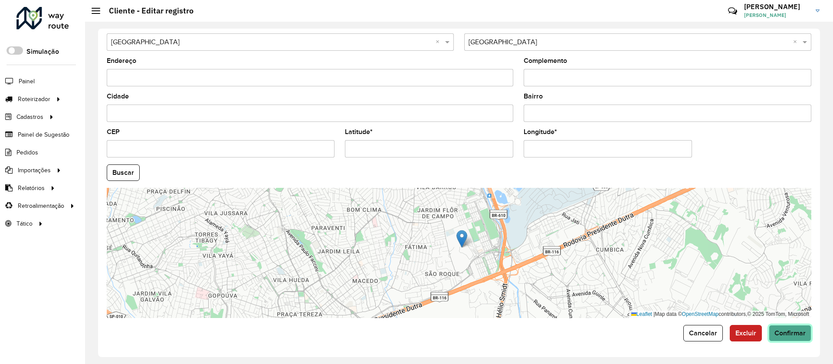
click at [783, 333] on span "Confirmar" at bounding box center [789, 332] width 31 height 7
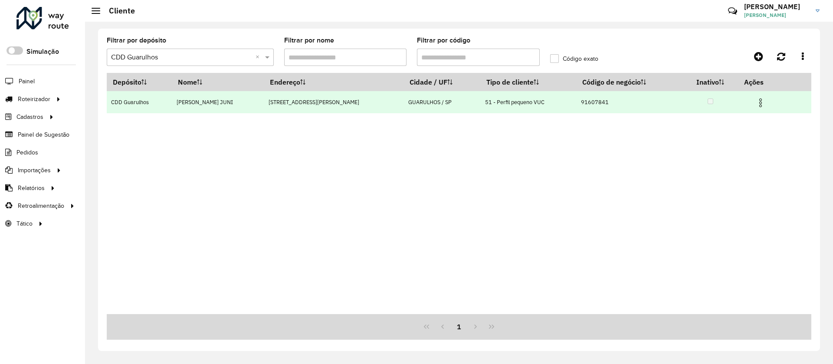
click at [759, 103] on img at bounding box center [760, 103] width 10 height 10
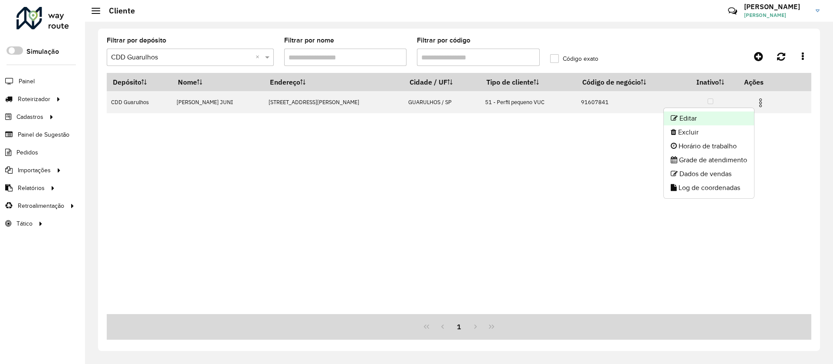
click at [686, 118] on li "Editar" at bounding box center [708, 118] width 90 height 14
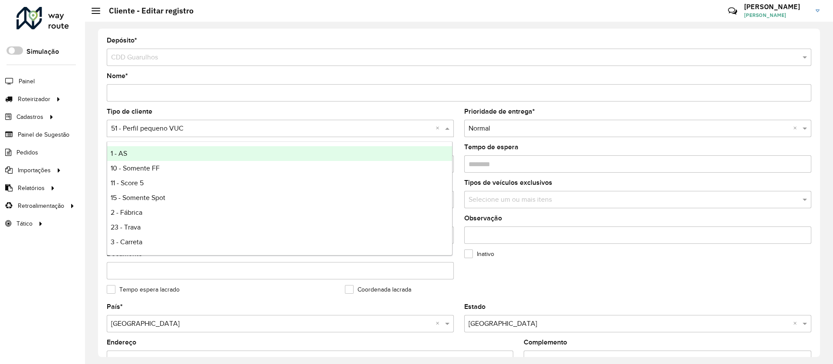
click at [147, 126] on input "text" at bounding box center [271, 129] width 321 height 10
type input "**"
click at [147, 147] on div "15 - Somente Spot" at bounding box center [279, 153] width 345 height 15
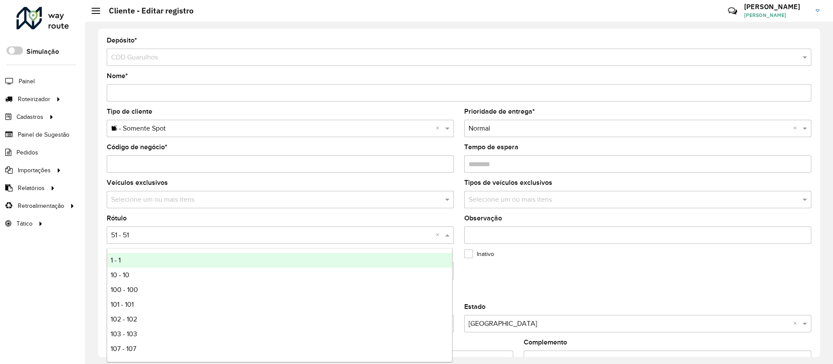
click at [126, 231] on input "text" at bounding box center [271, 235] width 321 height 10
type input "**"
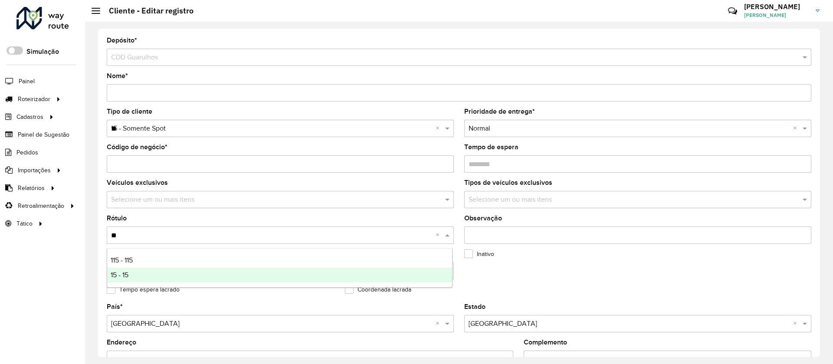
click at [122, 272] on span "15 - 15" at bounding box center [120, 274] width 18 height 7
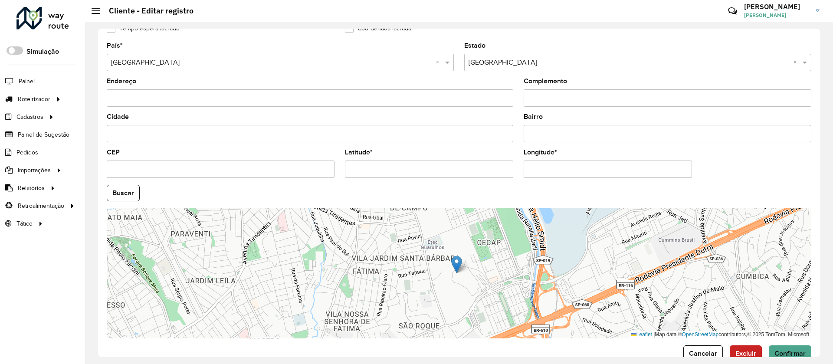
scroll to position [281, 0]
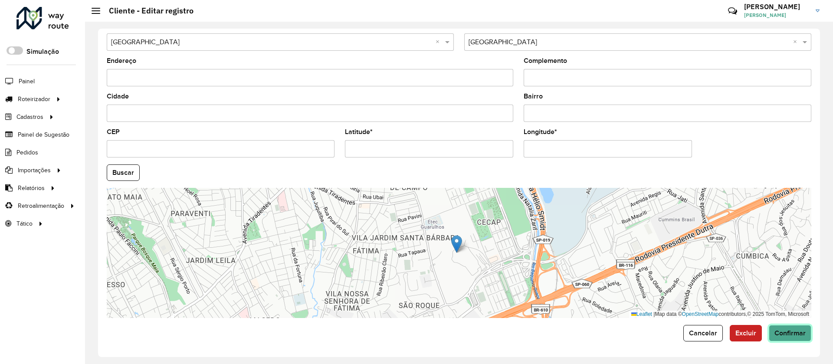
click at [785, 330] on span "Confirmar" at bounding box center [789, 332] width 31 height 7
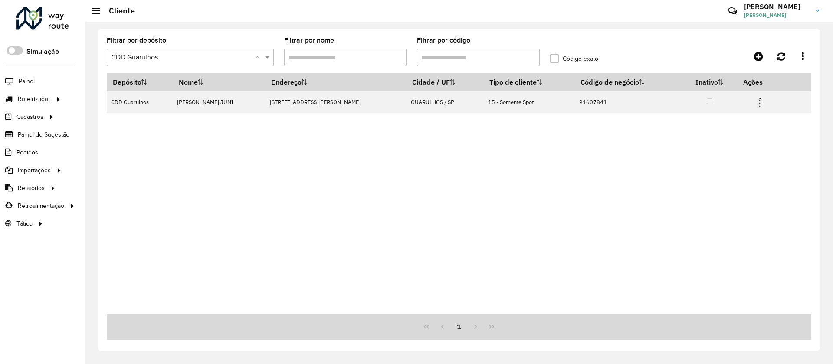
drag, startPoint x: 451, startPoint y: 57, endPoint x: 399, endPoint y: 57, distance: 52.5
click at [400, 56] on formly-group "Filtrar por depósito Selecione um depósito × CDD Guarulhos × Filtrar por nome F…" at bounding box center [367, 55] width 532 height 36
paste input "text"
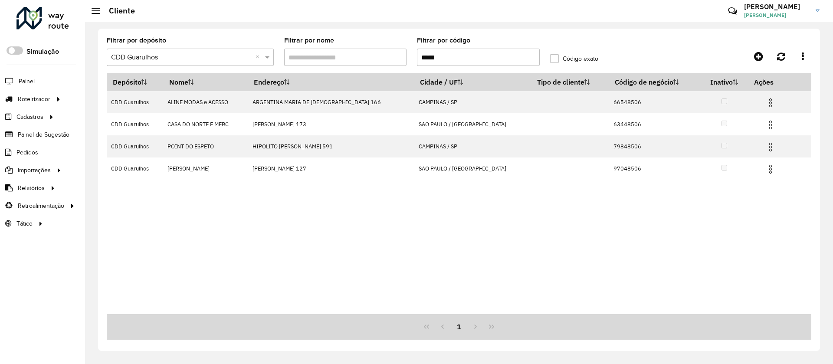
click at [423, 60] on input "*****" at bounding box center [478, 57] width 123 height 17
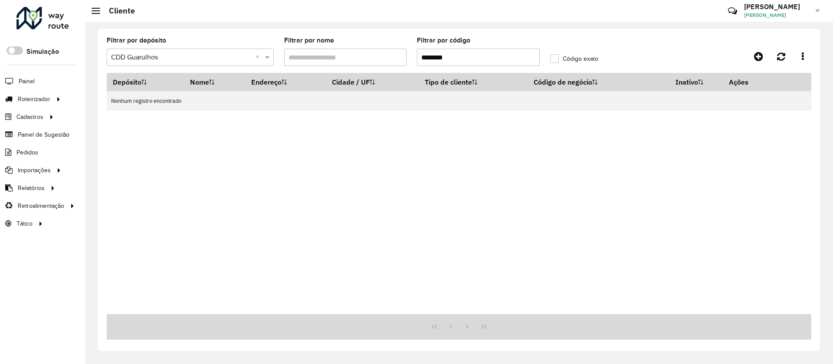
drag, startPoint x: 470, startPoint y: 57, endPoint x: 401, endPoint y: 59, distance: 68.5
click at [404, 58] on formly-group "Filtrar por depósito Selecione um depósito × CDD Guarulhos × Filtrar por nome F…" at bounding box center [367, 55] width 532 height 36
click at [453, 157] on div "Depósito Nome Endereço Cidade / UF Tipo de cliente Código de negócio Inativo Aç…" at bounding box center [459, 193] width 704 height 241
drag, startPoint x: 456, startPoint y: 54, endPoint x: 400, endPoint y: 54, distance: 56.4
click at [402, 54] on formly-group "Filtrar por depósito Selecione um depósito × CDD Guarulhos × Filtrar por nome F…" at bounding box center [367, 55] width 532 height 36
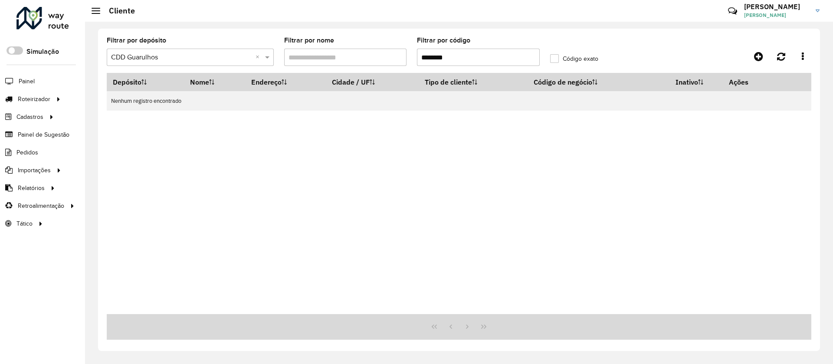
click at [420, 57] on input "********" at bounding box center [478, 57] width 123 height 17
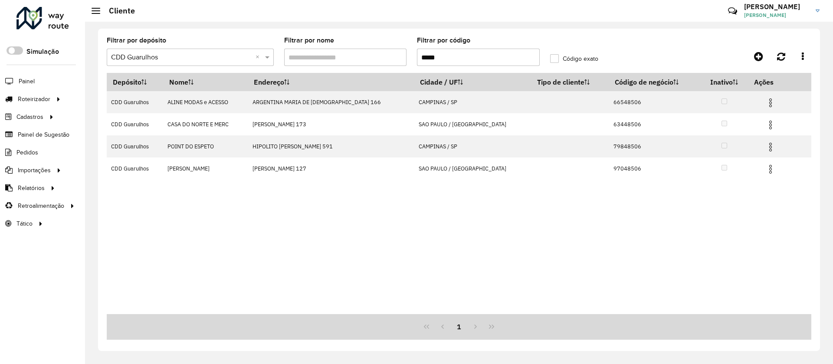
drag, startPoint x: 459, startPoint y: 56, endPoint x: 378, endPoint y: 67, distance: 81.4
click at [379, 67] on formly-group "Filtrar por depósito Selecione um depósito × CDD Guarulhos × Filtrar por nome F…" at bounding box center [367, 55] width 532 height 36
paste input "text"
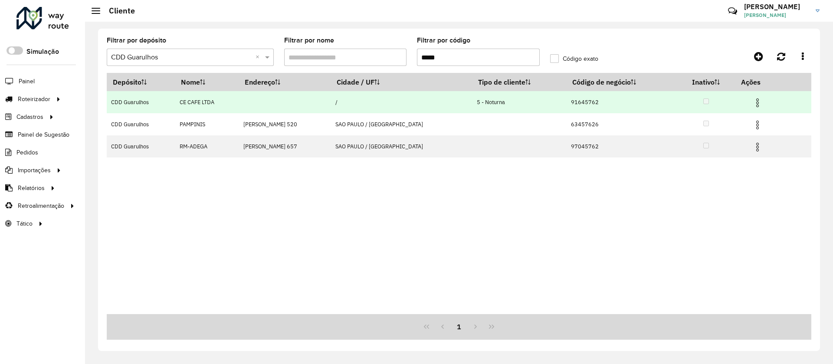
type input "*****"
click at [758, 98] on img at bounding box center [757, 103] width 10 height 10
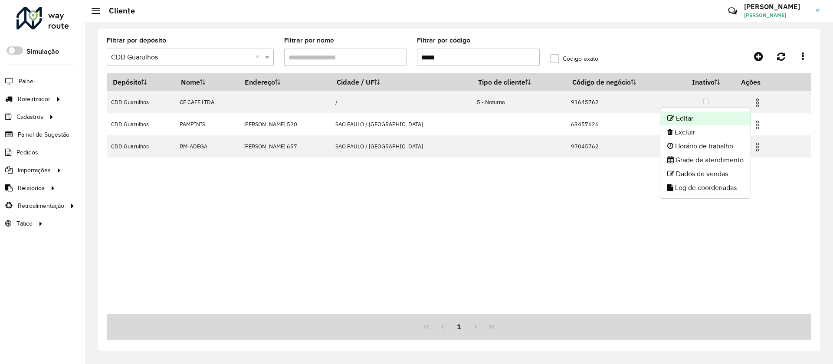
click at [684, 116] on li "Editar" at bounding box center [705, 118] width 90 height 14
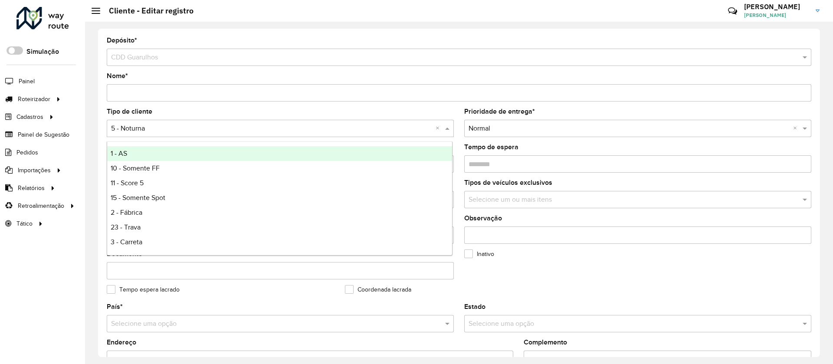
click at [137, 130] on input "text" at bounding box center [271, 129] width 321 height 10
click at [217, 104] on form "Depósito * Selecione um depósito × CDD Guarulhos Nome * Tipo de cliente Selecio…" at bounding box center [459, 329] width 704 height 585
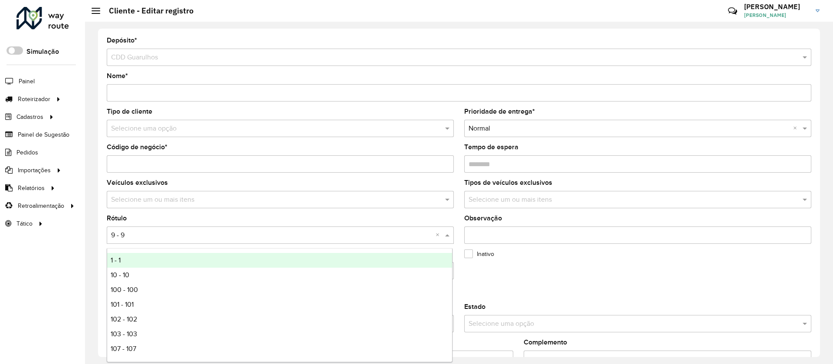
click at [146, 233] on input "text" at bounding box center [271, 235] width 321 height 10
click at [216, 161] on input "Código de negócio *" at bounding box center [280, 163] width 347 height 17
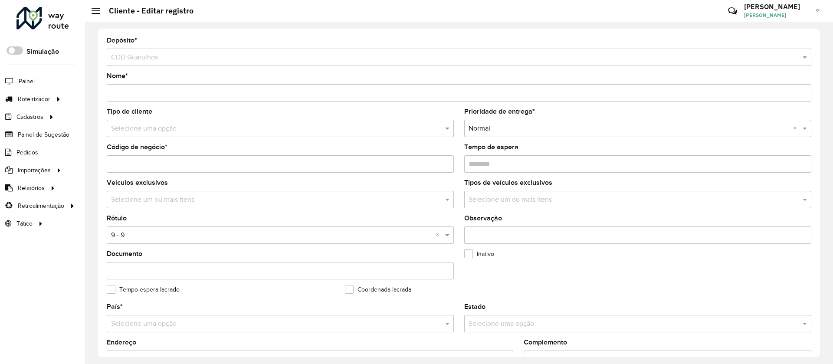
click at [213, 142] on formly-field "Tipo de cliente Selecione uma opção" at bounding box center [279, 126] width 357 height 36
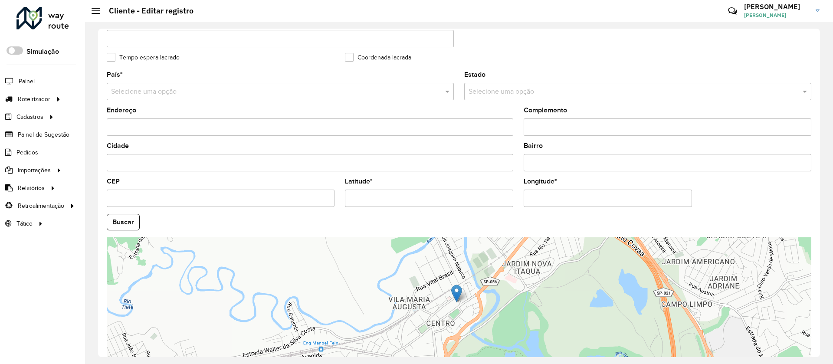
scroll to position [281, 0]
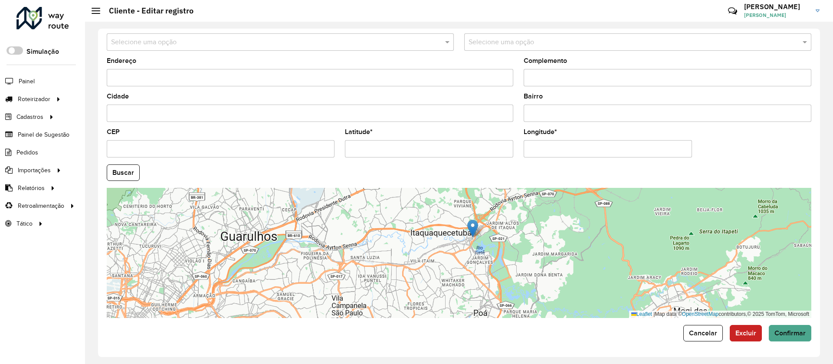
drag, startPoint x: 477, startPoint y: 274, endPoint x: 496, endPoint y: 251, distance: 29.7
click at [496, 252] on div "Leaflet | Map data © OpenStreetMap contributors,© 2025 TomTom, Microsoft" at bounding box center [459, 253] width 704 height 130
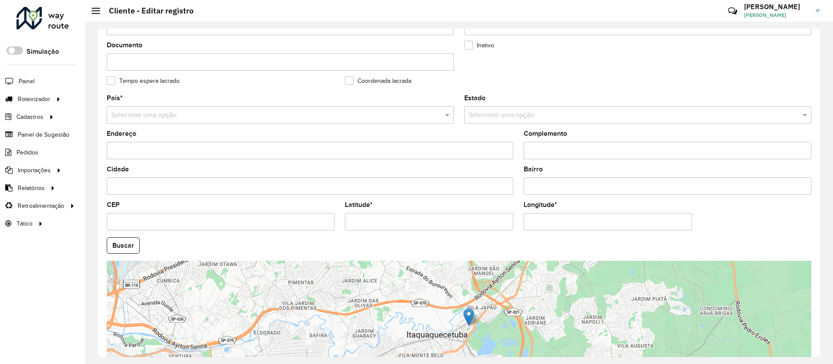
scroll to position [151, 0]
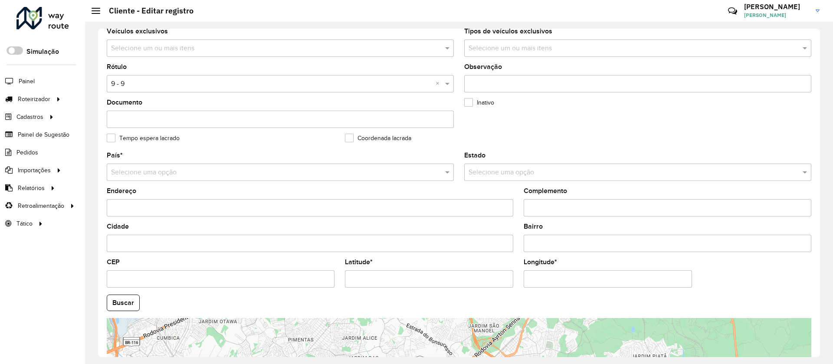
click at [124, 84] on input "text" at bounding box center [271, 84] width 321 height 10
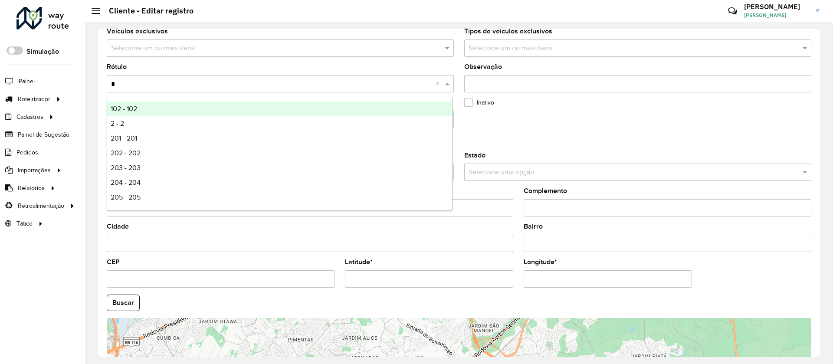
type input "**"
click at [127, 107] on span "201 - 201" at bounding box center [124, 108] width 26 height 7
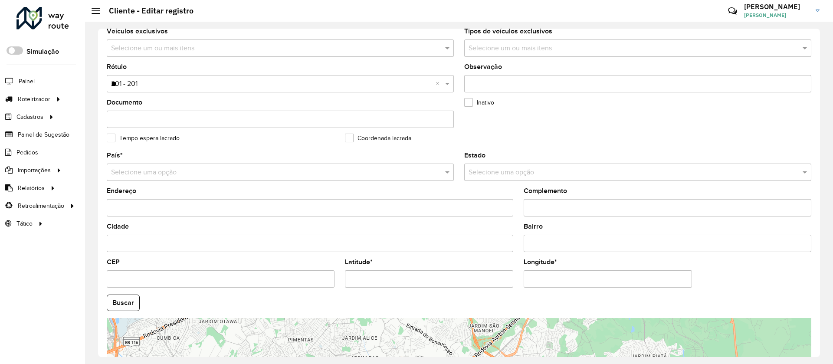
click at [128, 82] on input "**" at bounding box center [271, 84] width 321 height 10
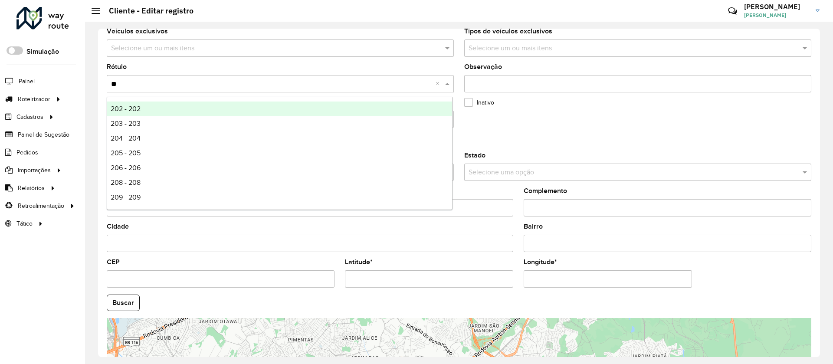
type input "***"
click at [131, 103] on div "202 - 202" at bounding box center [279, 108] width 345 height 15
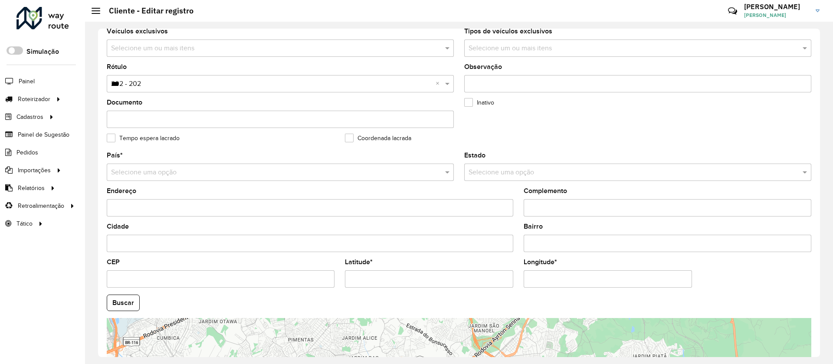
scroll to position [281, 0]
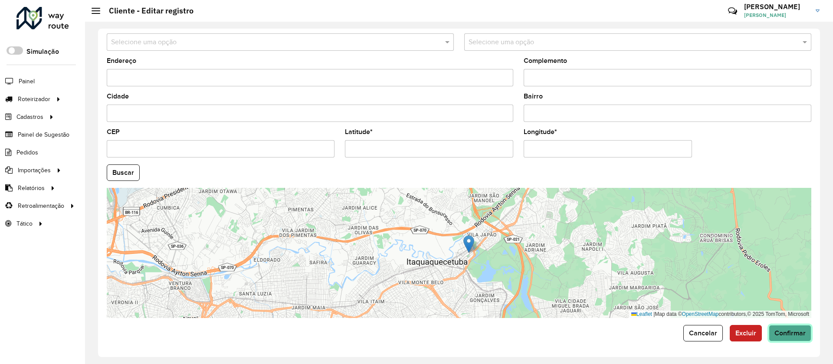
click at [784, 330] on span "Confirmar" at bounding box center [789, 332] width 31 height 7
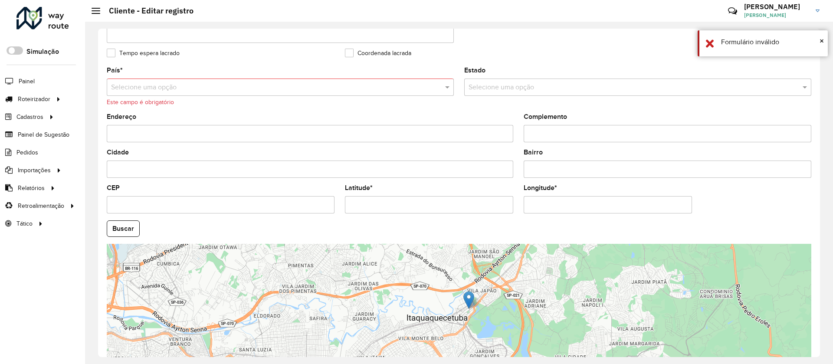
scroll to position [216, 0]
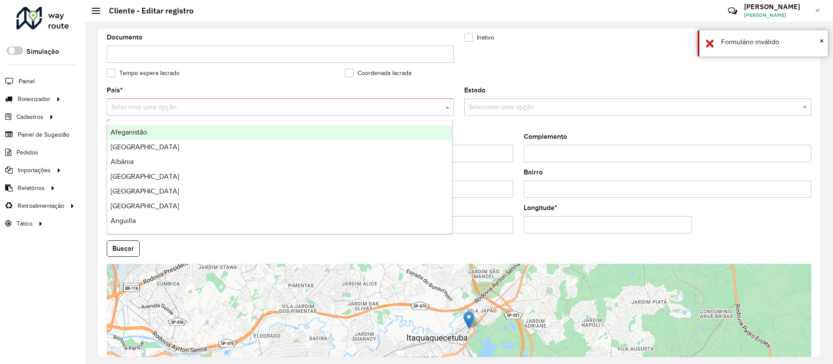
click at [138, 106] on input "text" at bounding box center [271, 107] width 321 height 10
type input "***"
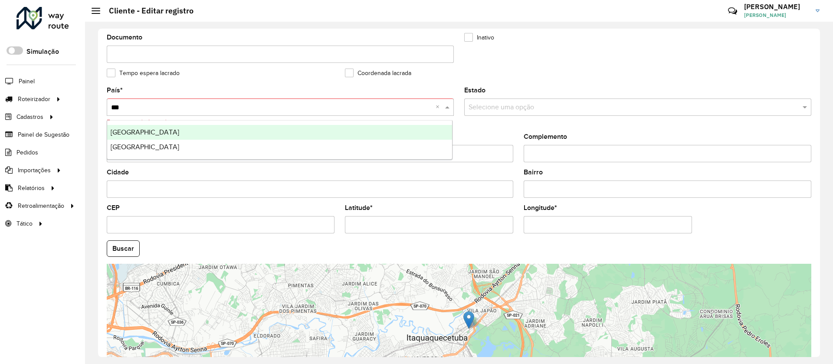
click at [127, 135] on span "[GEOGRAPHIC_DATA]" at bounding box center [145, 131] width 69 height 7
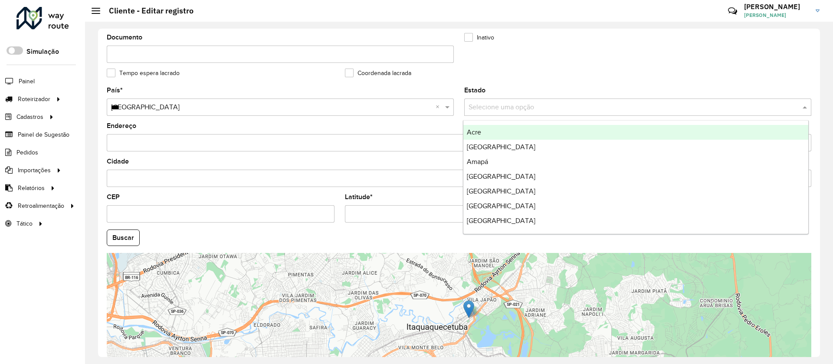
click at [503, 109] on input "text" at bounding box center [628, 107] width 321 height 10
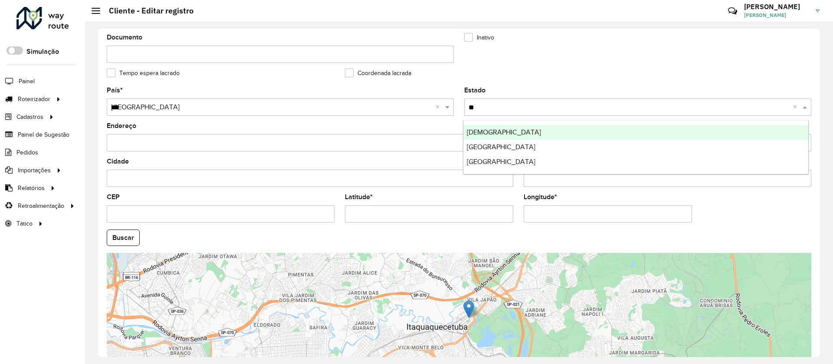
type input "***"
click at [493, 132] on span "[GEOGRAPHIC_DATA]" at bounding box center [501, 131] width 69 height 7
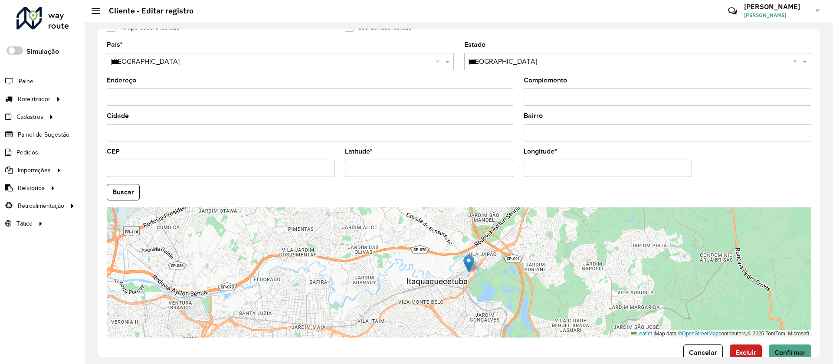
scroll to position [281, 0]
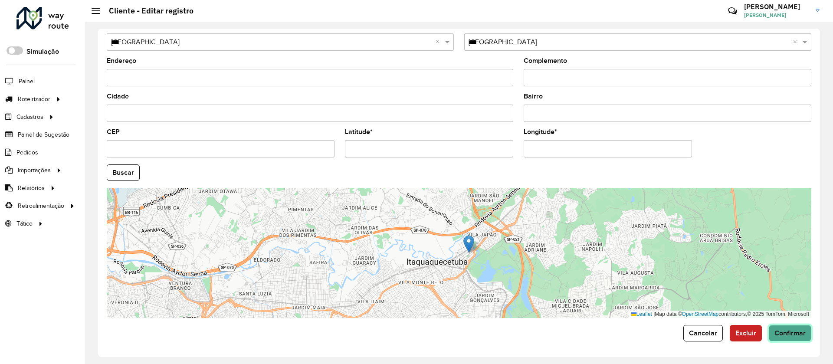
click at [798, 339] on button "Confirmar" at bounding box center [789, 333] width 42 height 16
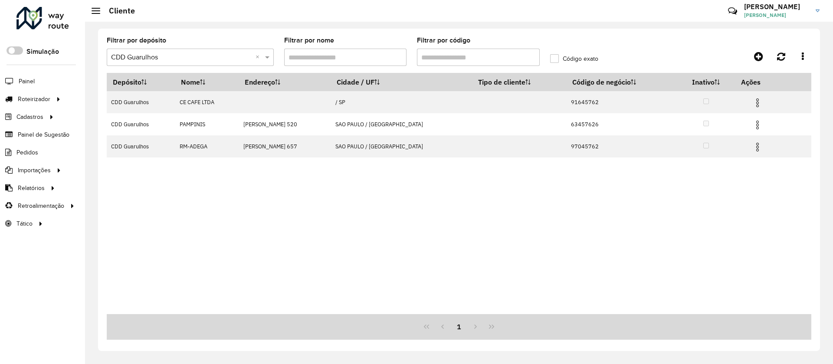
drag, startPoint x: 447, startPoint y: 54, endPoint x: 398, endPoint y: 62, distance: 50.0
click at [399, 62] on formly-group "Filtrar por depósito Selecione um depósito × CDD Guarulhos × Filtrar por nome F…" at bounding box center [367, 55] width 532 height 36
paste input "text"
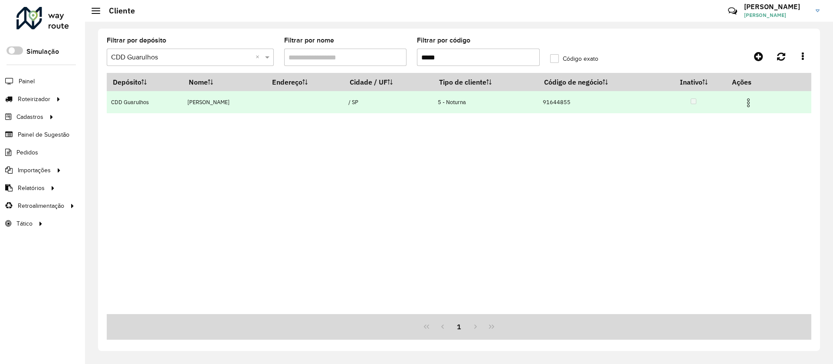
type input "*****"
click at [749, 101] on img at bounding box center [748, 103] width 10 height 10
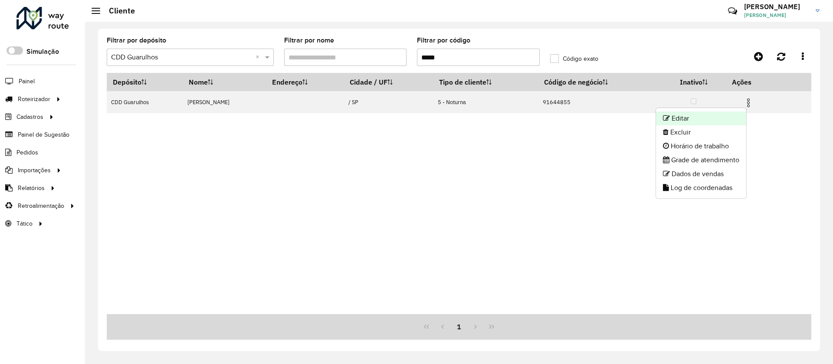
click at [682, 119] on li "Editar" at bounding box center [701, 118] width 90 height 14
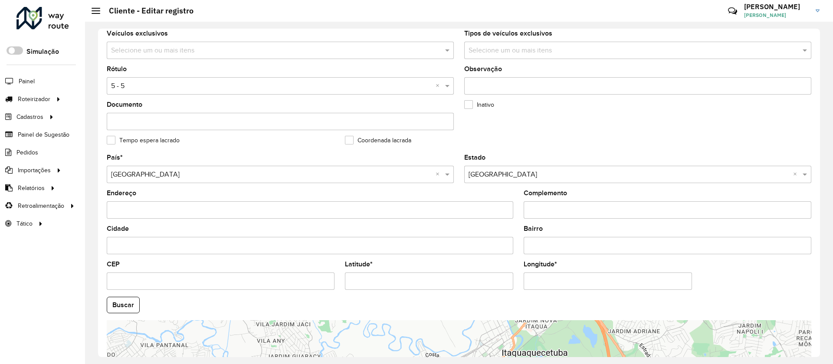
scroll to position [130, 0]
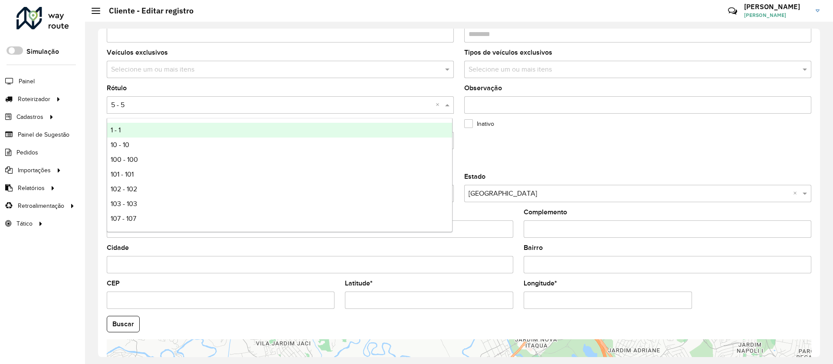
click at [127, 105] on input "text" at bounding box center [271, 105] width 321 height 10
type input "***"
click at [128, 129] on span "202 - 202" at bounding box center [126, 129] width 30 height 7
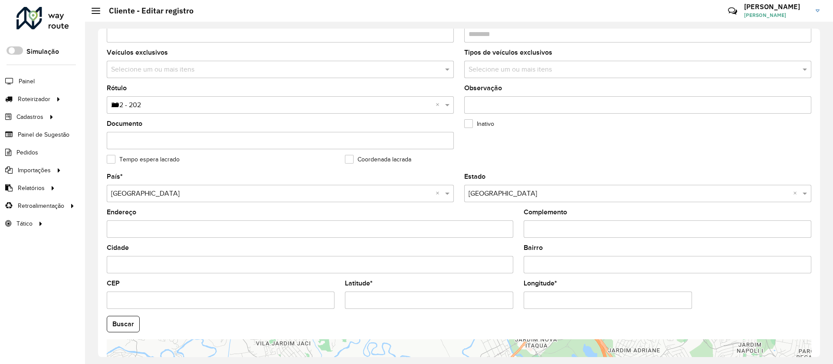
click at [816, 334] on div "Depósito * Selecione um depósito × CDD Guarulhos Nome * Tipo de cliente Selecio…" at bounding box center [459, 193] width 722 height 328
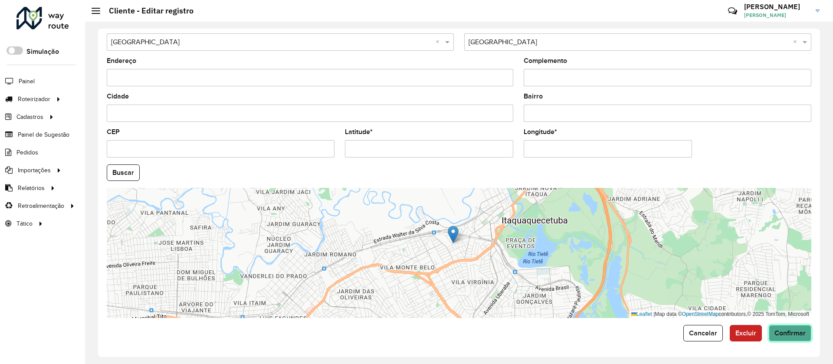
click at [780, 333] on span "Confirmar" at bounding box center [789, 332] width 31 height 7
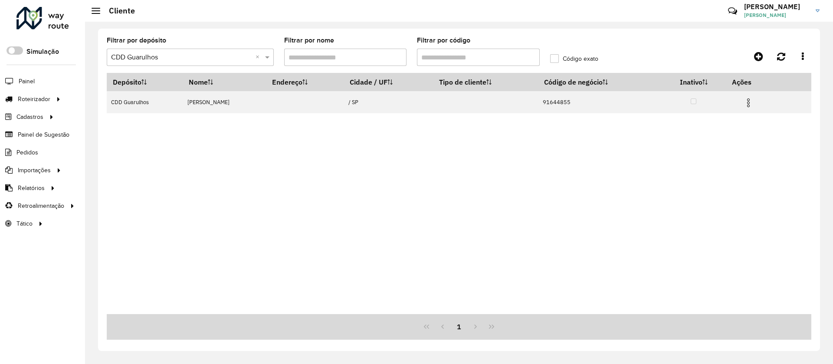
drag, startPoint x: 446, startPoint y: 55, endPoint x: 404, endPoint y: 56, distance: 42.5
click at [405, 56] on formly-group "Filtrar por depósito Selecione um depósito × CDD Guarulhos × Filtrar por nome F…" at bounding box center [367, 55] width 532 height 36
paste input "text"
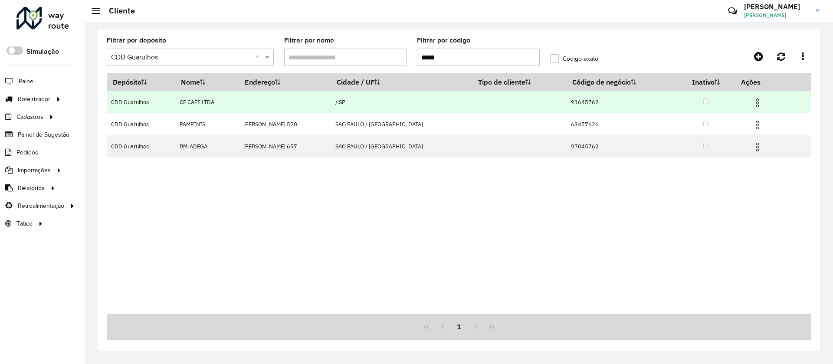
type input "*****"
click at [754, 100] on img at bounding box center [757, 103] width 10 height 10
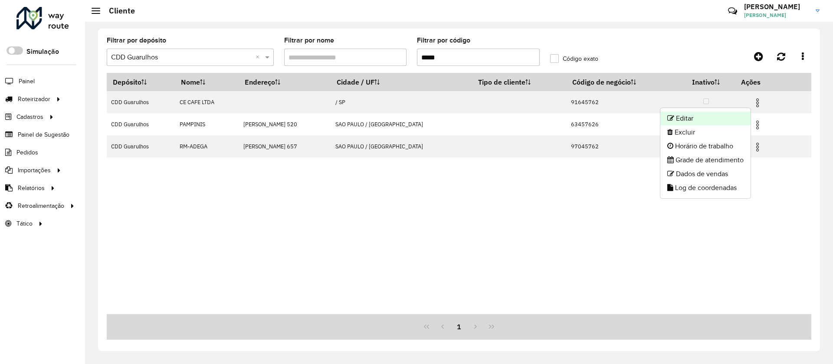
click at [686, 118] on li "Editar" at bounding box center [705, 118] width 90 height 14
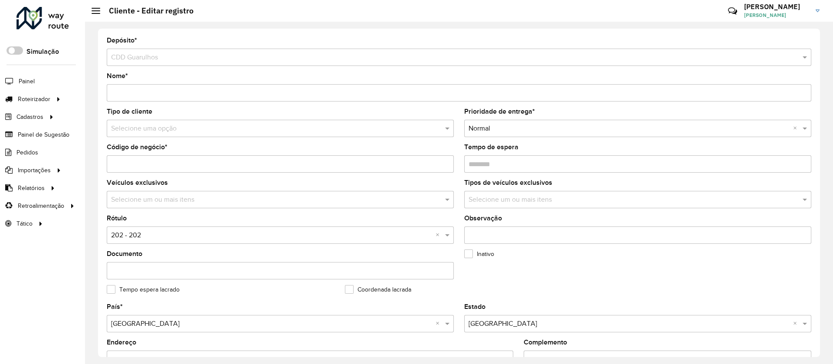
click at [135, 130] on input "text" at bounding box center [271, 129] width 321 height 10
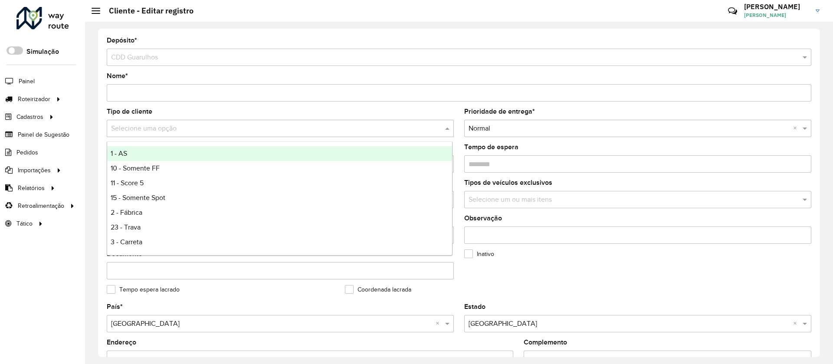
click at [209, 73] on div "Nome *" at bounding box center [459, 87] width 704 height 29
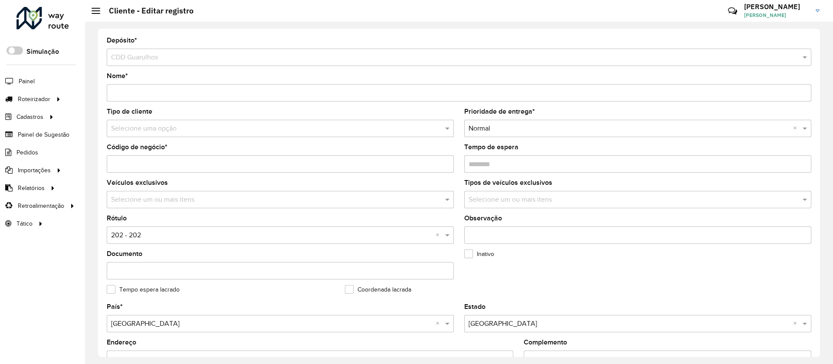
click at [225, 258] on div "Documento" at bounding box center [280, 265] width 347 height 29
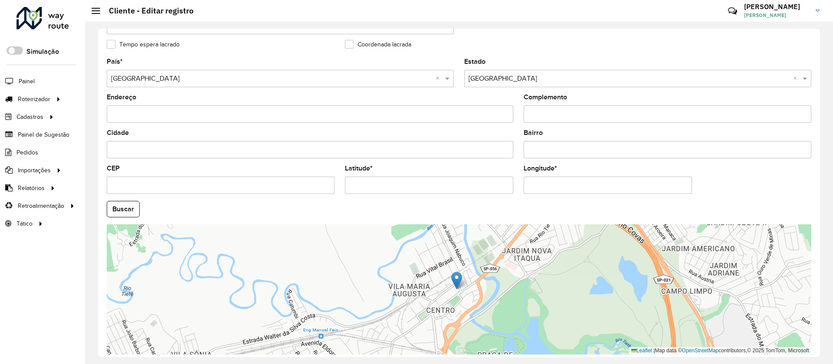
scroll to position [281, 0]
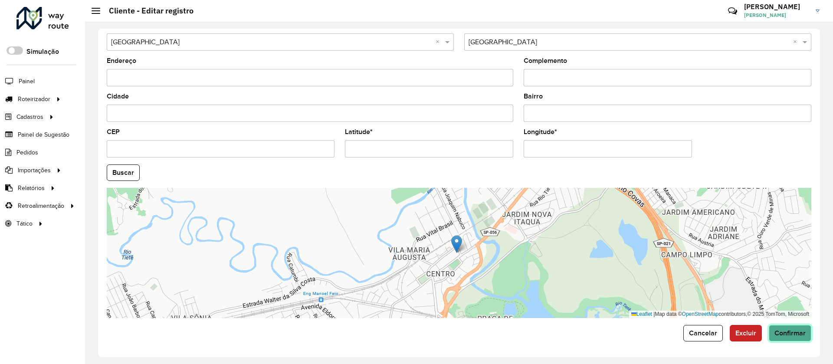
click at [776, 333] on span "Confirmar" at bounding box center [789, 332] width 31 height 7
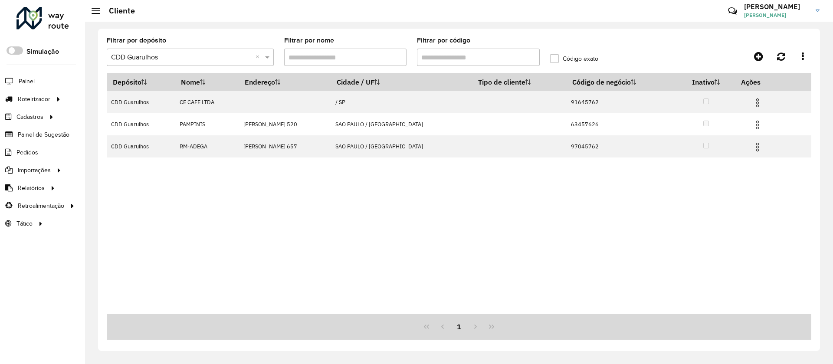
drag, startPoint x: 457, startPoint y: 56, endPoint x: 401, endPoint y: 56, distance: 56.4
click at [401, 56] on formly-group "Filtrar por depósito Selecione um depósito × CDD Guarulhos × Filtrar por nome F…" at bounding box center [367, 55] width 532 height 36
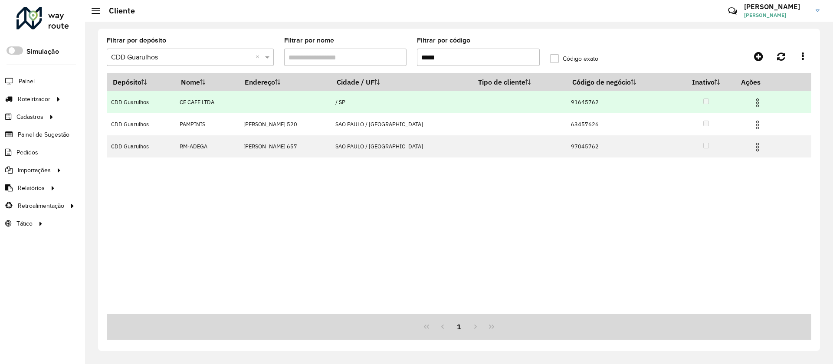
paste input "text"
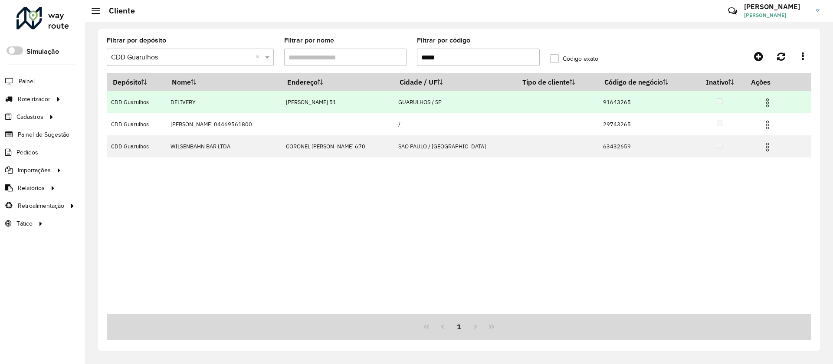
type input "*****"
click at [767, 98] on img at bounding box center [767, 103] width 10 height 10
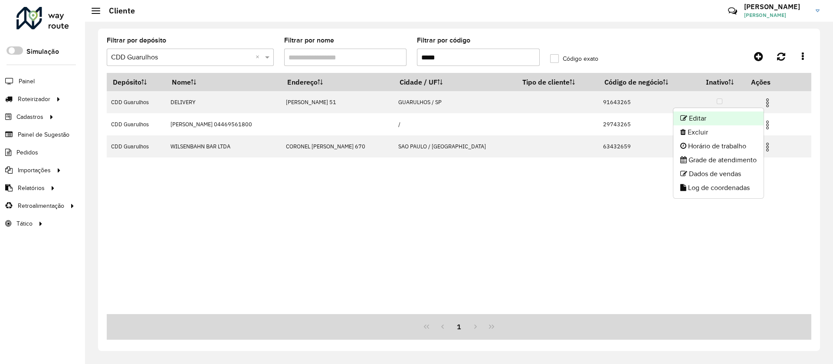
click at [704, 116] on li "Editar" at bounding box center [718, 118] width 90 height 14
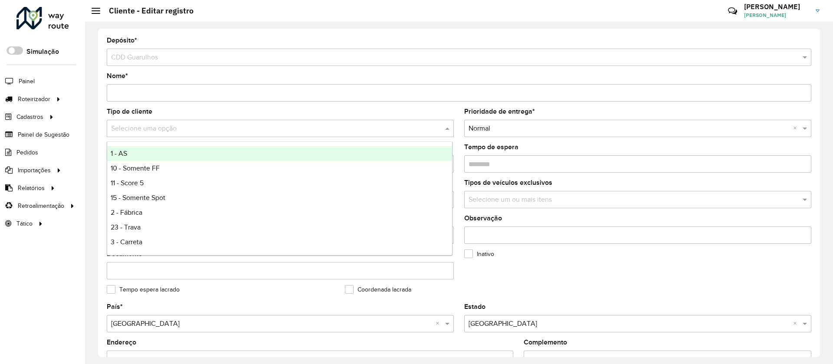
click at [145, 129] on input "text" at bounding box center [271, 129] width 321 height 10
type input "*"
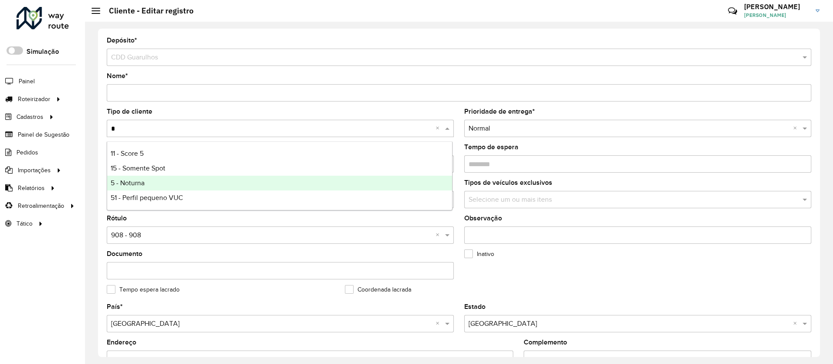
click at [129, 179] on span "5 - Noturna" at bounding box center [128, 182] width 34 height 7
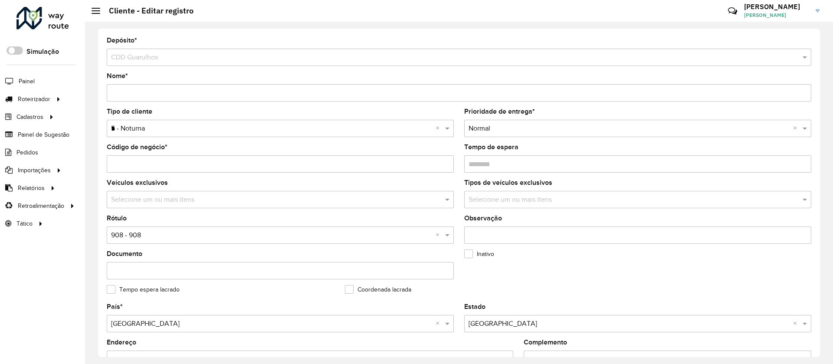
click at [139, 236] on input "text" at bounding box center [271, 235] width 321 height 10
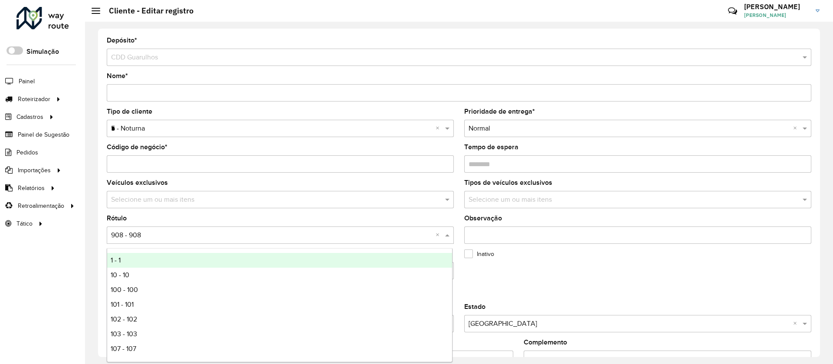
type input "*"
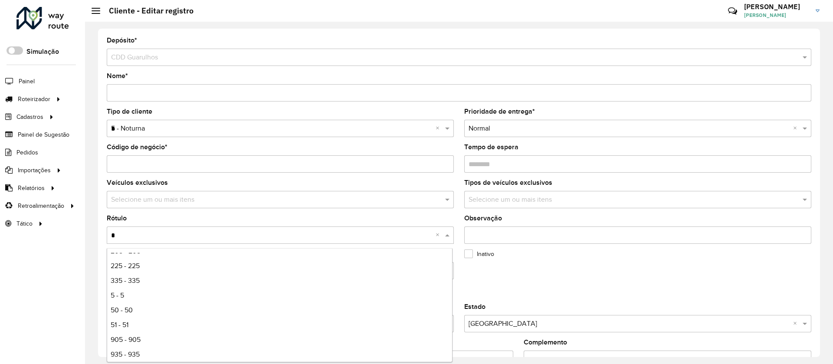
scroll to position [58, 0]
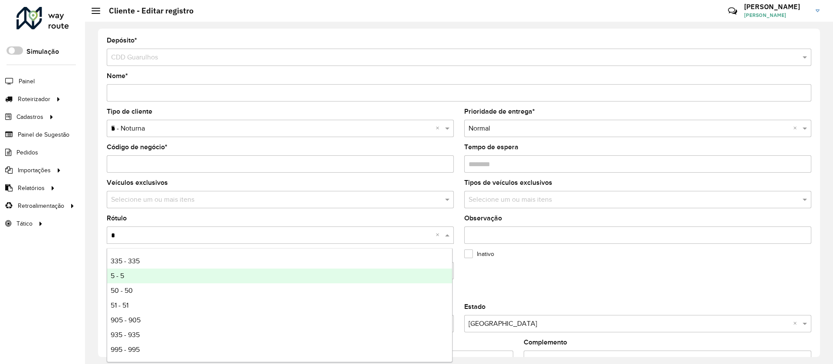
click at [133, 272] on div "5 - 5" at bounding box center [279, 275] width 345 height 15
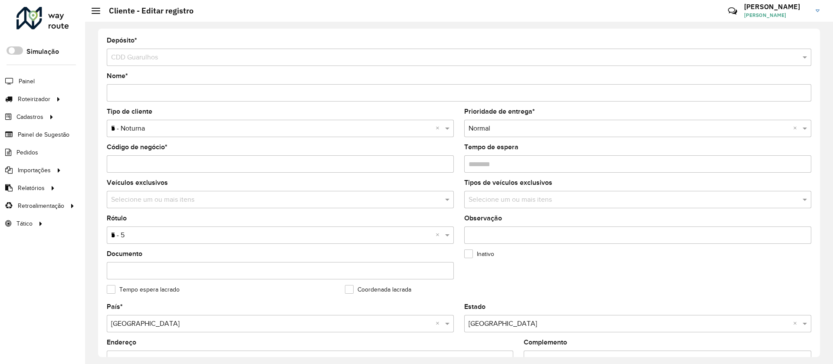
scroll to position [281, 0]
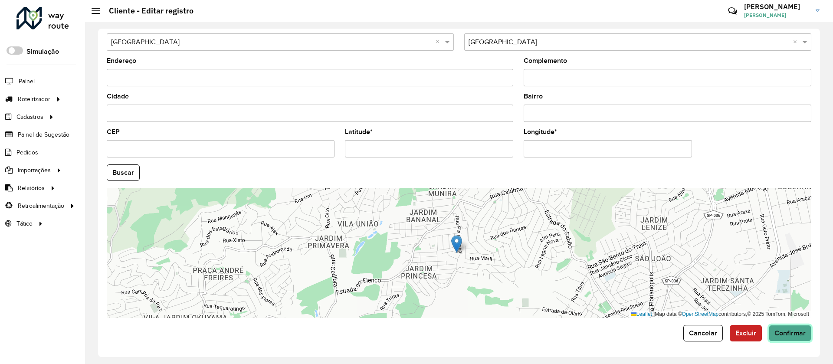
click at [781, 335] on span "Confirmar" at bounding box center [789, 332] width 31 height 7
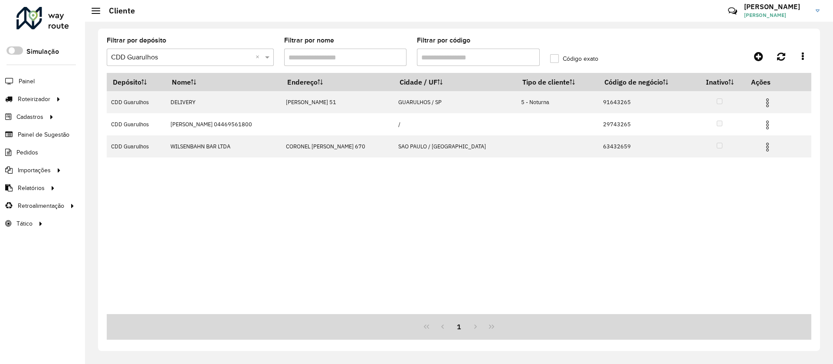
drag, startPoint x: 410, startPoint y: 57, endPoint x: 395, endPoint y: 60, distance: 15.9
click at [395, 60] on formly-group "Filtrar por depósito Selecione um depósito × CDD Guarulhos × Filtrar por nome F…" at bounding box center [367, 55] width 532 height 36
paste input "text"
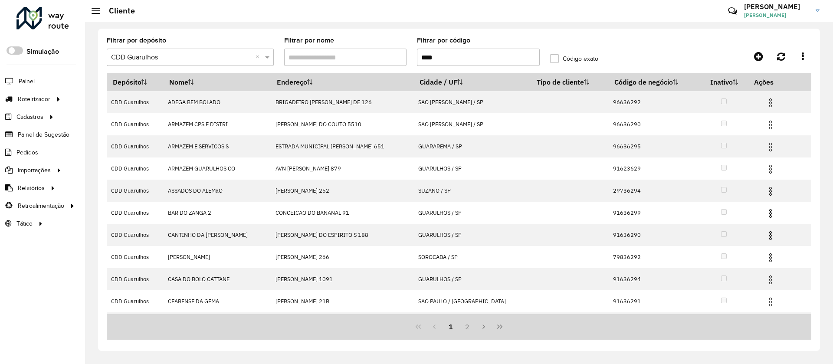
click at [418, 56] on input "****" at bounding box center [478, 57] width 123 height 17
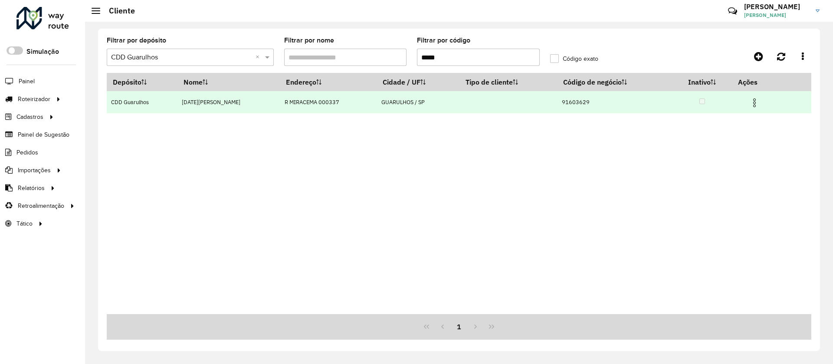
type input "*****"
click at [754, 98] on img at bounding box center [754, 103] width 10 height 10
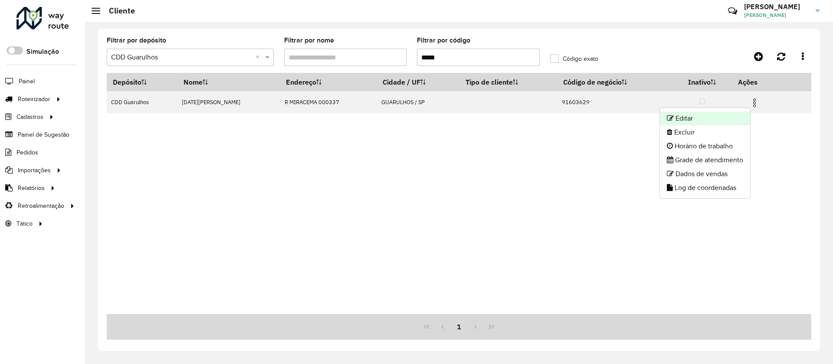
click at [692, 114] on li "Editar" at bounding box center [705, 118] width 90 height 14
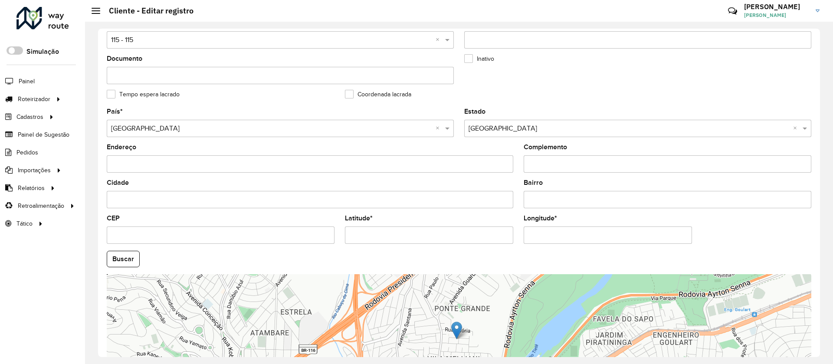
scroll to position [281, 0]
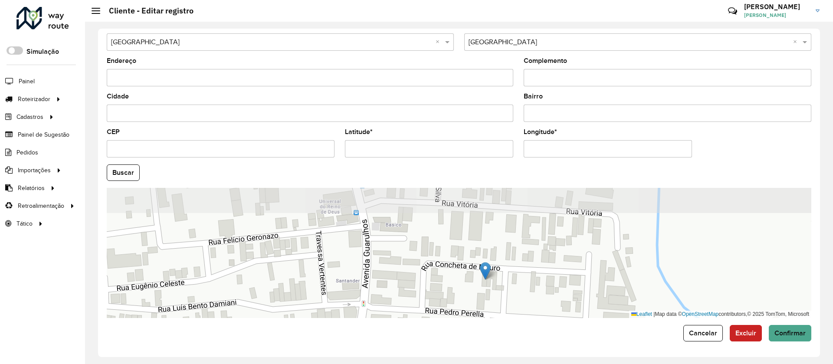
drag, startPoint x: 535, startPoint y: 227, endPoint x: 516, endPoint y: 302, distance: 77.5
click at [516, 302] on div "Leaflet | Map data © OpenStreetMap contributors,© 2025 TomTom, Microsoft" at bounding box center [459, 253] width 704 height 130
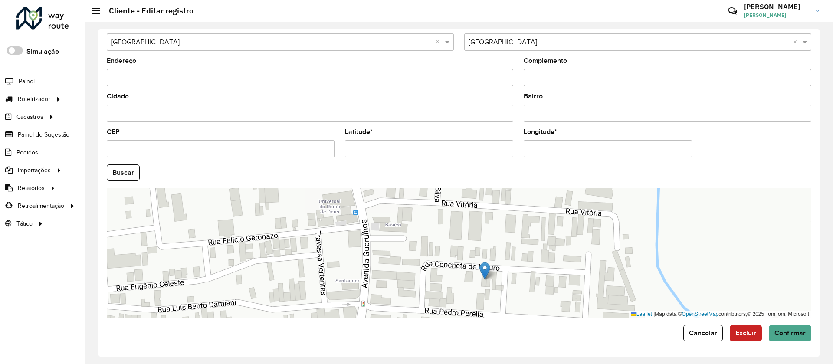
click at [161, 77] on input "Endereço" at bounding box center [310, 77] width 406 height 17
type input "**********"
drag, startPoint x: 398, startPoint y: 146, endPoint x: 318, endPoint y: 149, distance: 79.8
click at [321, 150] on formly-group "**********" at bounding box center [458, 170] width 715 height 296
type input "*********"
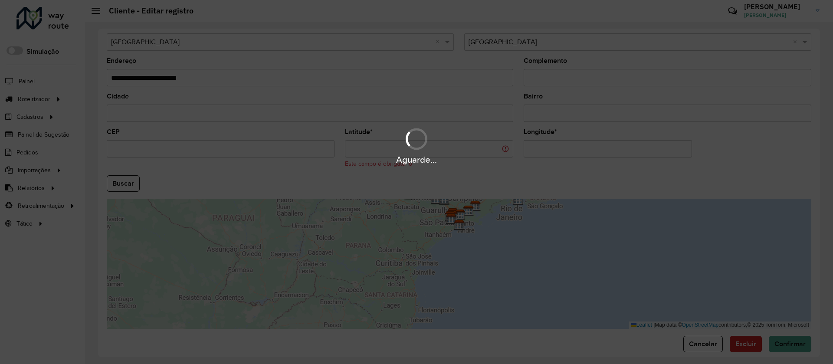
drag, startPoint x: 539, startPoint y: 144, endPoint x: 515, endPoint y: 144, distance: 24.7
click at [515, 144] on hb-app "Aguarde... Pop-up bloqueado! Seu navegador bloqueou automáticamente a abertura …" at bounding box center [416, 182] width 833 height 364
type input "********"
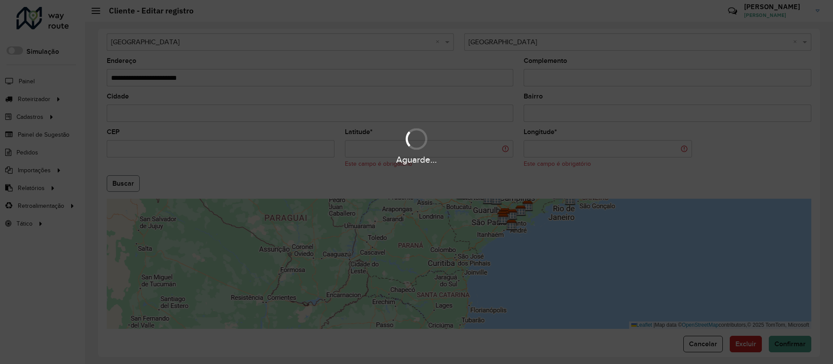
click at [119, 186] on hb-app "Aguarde... Pop-up bloqueado! Seu navegador bloqueou automáticamente a abertura …" at bounding box center [416, 182] width 833 height 364
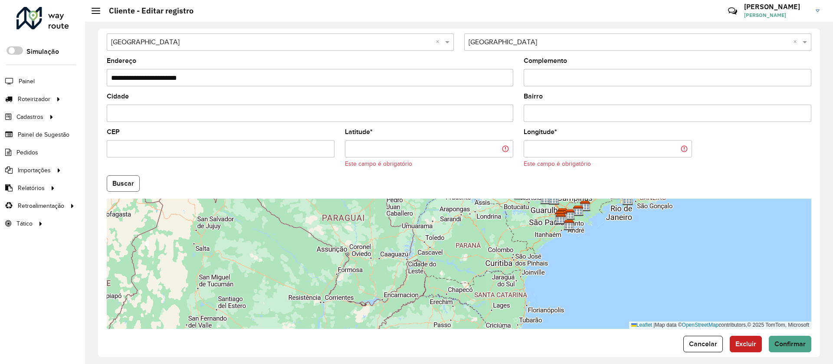
click at [120, 185] on button "Buscar" at bounding box center [123, 183] width 33 height 16
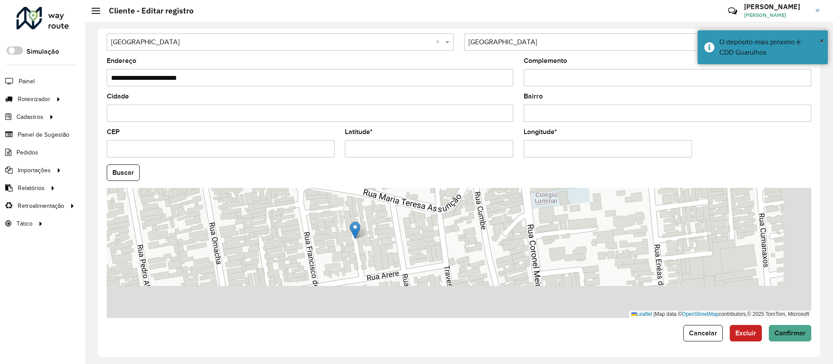
drag, startPoint x: 363, startPoint y: 289, endPoint x: 327, endPoint y: 229, distance: 70.3
click at [327, 230] on div "Leaflet | Map data © OpenStreetMap contributors,© 2025 TomTom, Microsoft" at bounding box center [459, 253] width 704 height 130
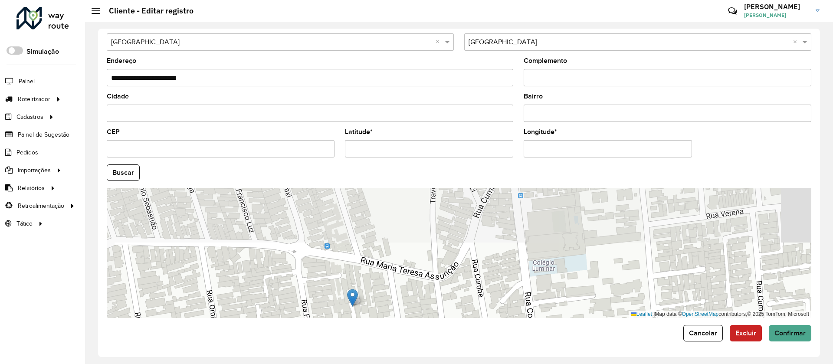
drag, startPoint x: 360, startPoint y: 245, endPoint x: 370, endPoint y: 328, distance: 83.4
click at [370, 328] on form "**********" at bounding box center [459, 48] width 704 height 585
drag, startPoint x: 349, startPoint y: 150, endPoint x: 460, endPoint y: 155, distance: 111.6
click at [460, 155] on input "Latitude *" at bounding box center [429, 148] width 168 height 17
paste input "text"
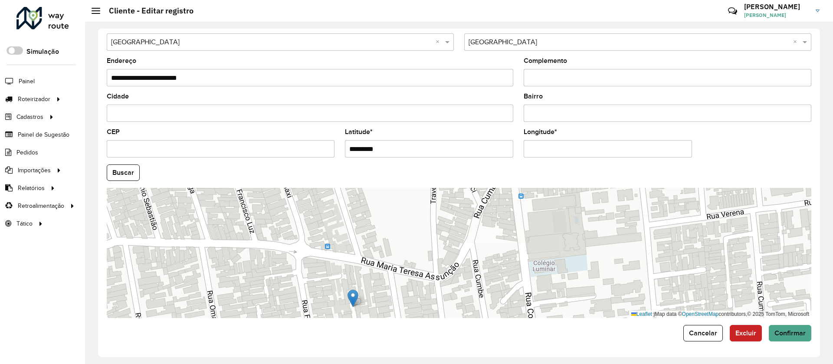
type input "*********"
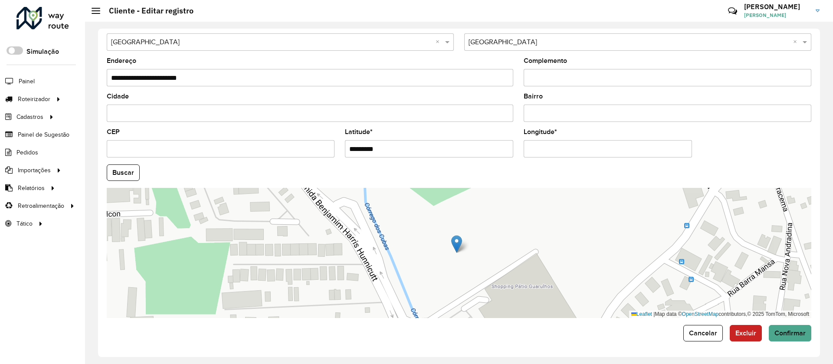
drag, startPoint x: 526, startPoint y: 153, endPoint x: 632, endPoint y: 148, distance: 105.9
click at [630, 148] on input "Longitude *" at bounding box center [607, 148] width 168 height 17
paste input "text"
click at [632, 148] on input "*********" at bounding box center [607, 148] width 168 height 17
type input "*********"
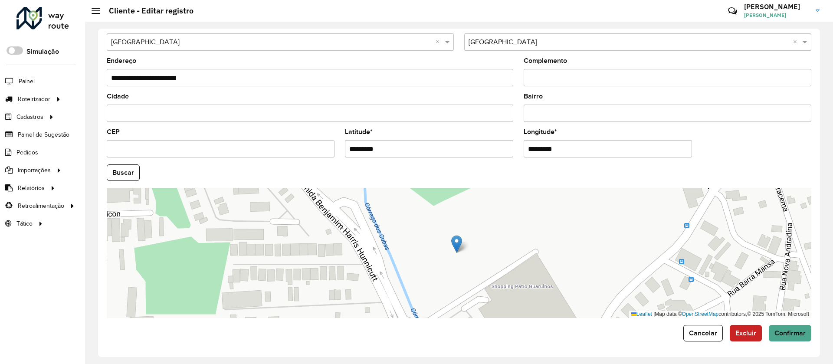
click at [125, 174] on hb-app "Aguarde... Pop-up bloqueado! Seu navegador bloqueou automáticamente a abertura …" at bounding box center [416, 182] width 833 height 364
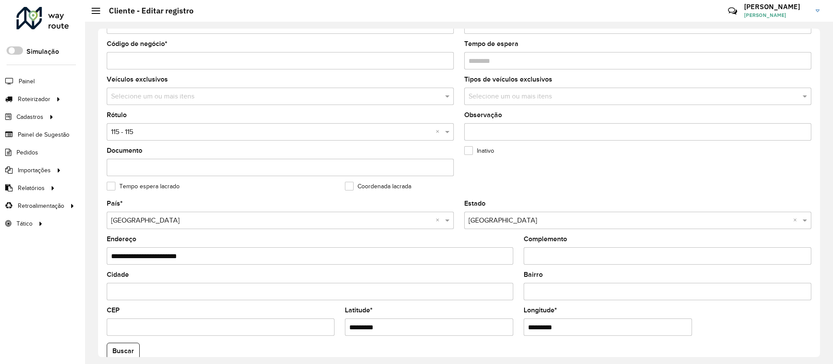
scroll to position [86, 0]
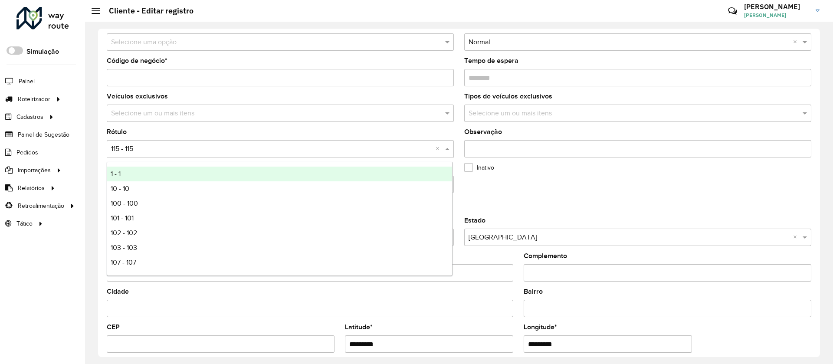
click at [136, 155] on div "Selecione uma opção × 115 - 115 ×" at bounding box center [280, 148] width 347 height 17
type input "**"
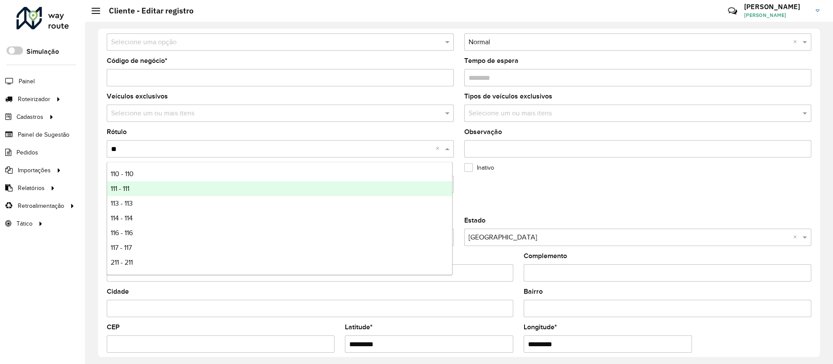
click at [134, 187] on div "111 - 111" at bounding box center [279, 188] width 345 height 15
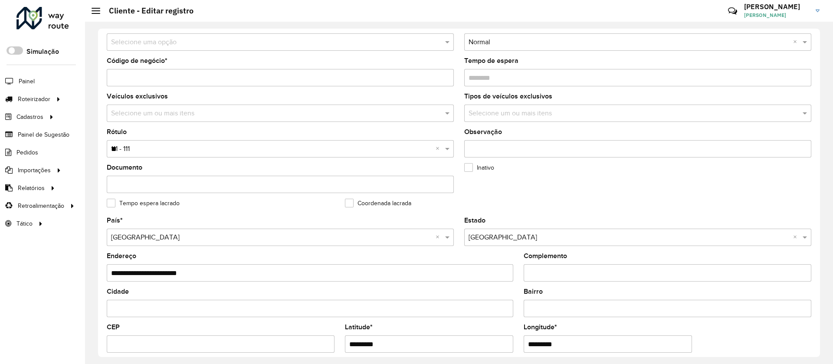
scroll to position [21, 0]
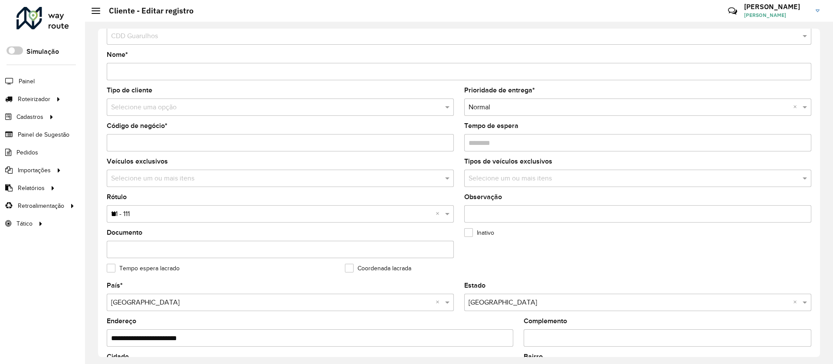
click at [816, 342] on div "**********" at bounding box center [459, 193] width 722 height 328
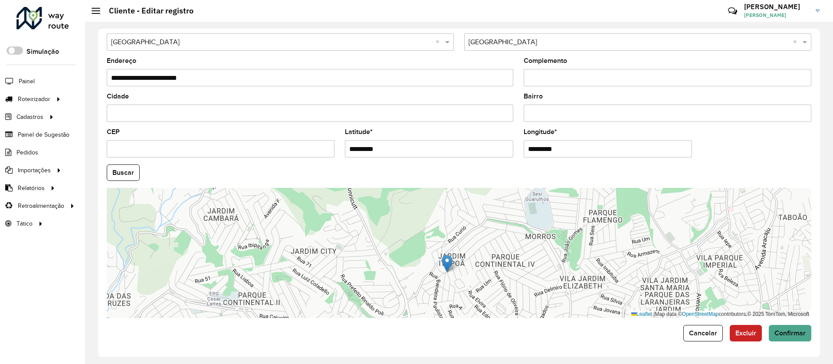
click at [781, 322] on form "**********" at bounding box center [459, 48] width 704 height 585
click at [782, 332] on span "Confirmar" at bounding box center [789, 332] width 31 height 7
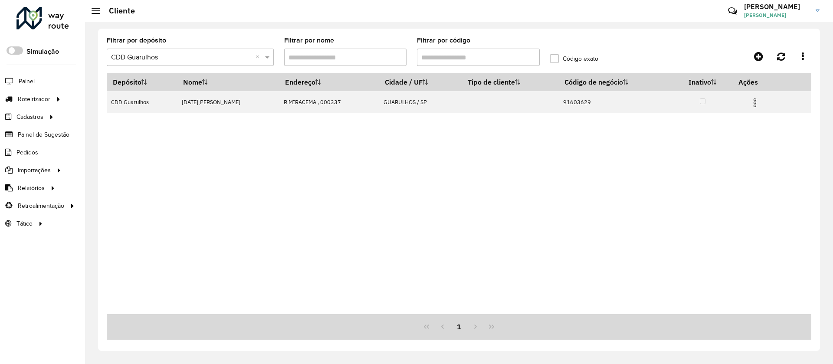
drag, startPoint x: 451, startPoint y: 53, endPoint x: 398, endPoint y: 61, distance: 53.4
click at [398, 61] on formly-group "Filtrar por depósito Selecione um depósito × CDD Guarulhos × Filtrar por nome F…" at bounding box center [367, 55] width 532 height 36
paste input "text"
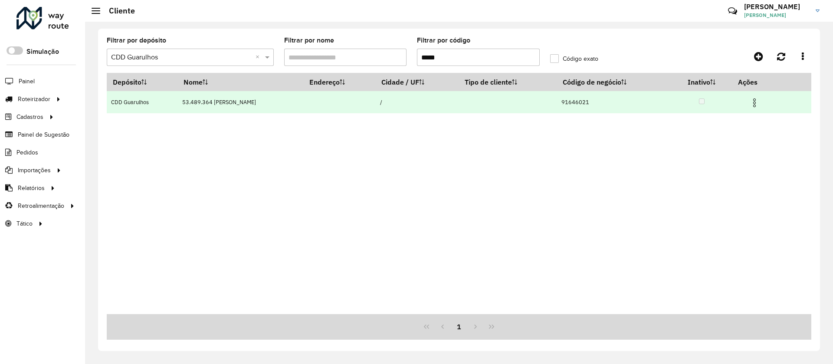
type input "*****"
click at [759, 103] on img at bounding box center [754, 103] width 10 height 10
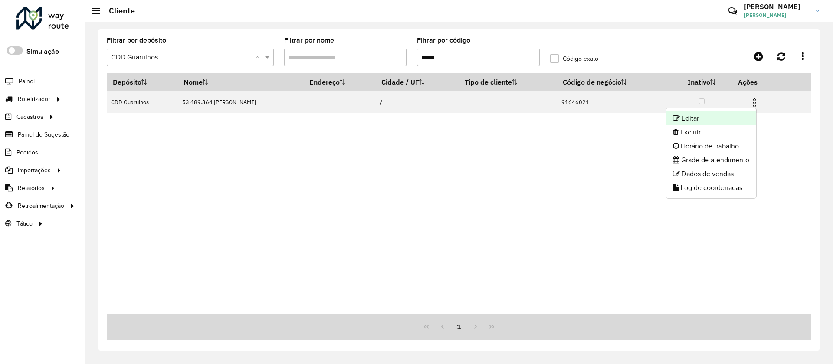
click at [693, 119] on li "Editar" at bounding box center [711, 118] width 90 height 14
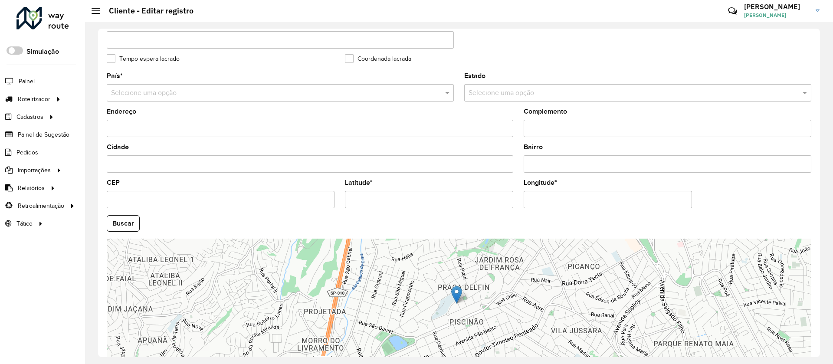
scroll to position [281, 0]
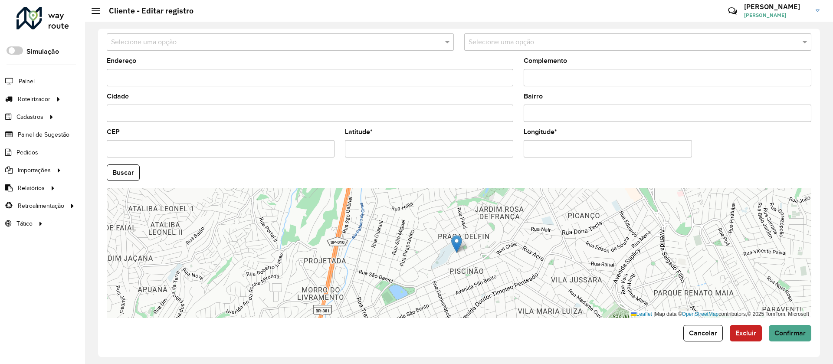
drag, startPoint x: 348, startPoint y: 147, endPoint x: 416, endPoint y: 146, distance: 68.5
click at [416, 146] on input "Latitude *" at bounding box center [429, 148] width 168 height 17
paste input "text"
type input "*********"
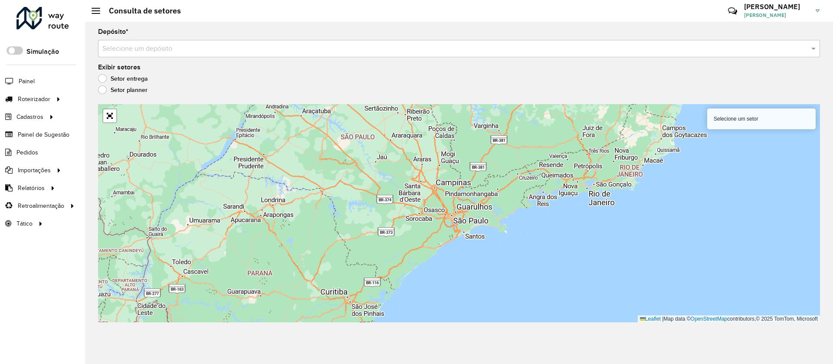
click at [367, 54] on div "Selecione um depósito" at bounding box center [459, 48] width 722 height 17
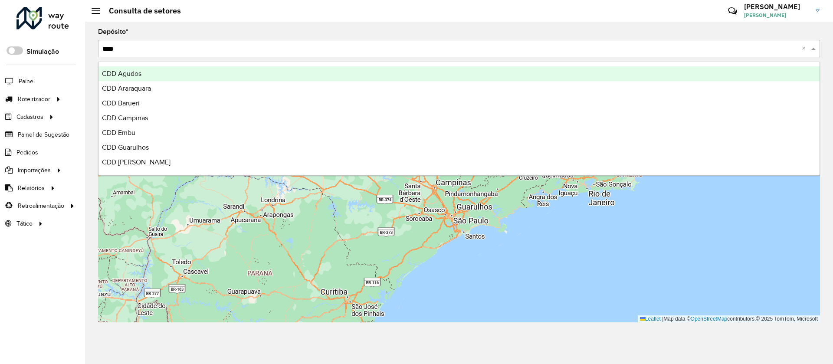
type input "*****"
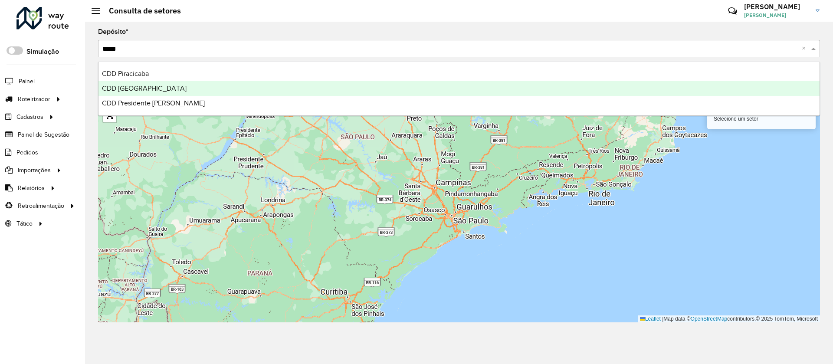
click at [154, 88] on span "CDD [GEOGRAPHIC_DATA]" at bounding box center [144, 88] width 85 height 7
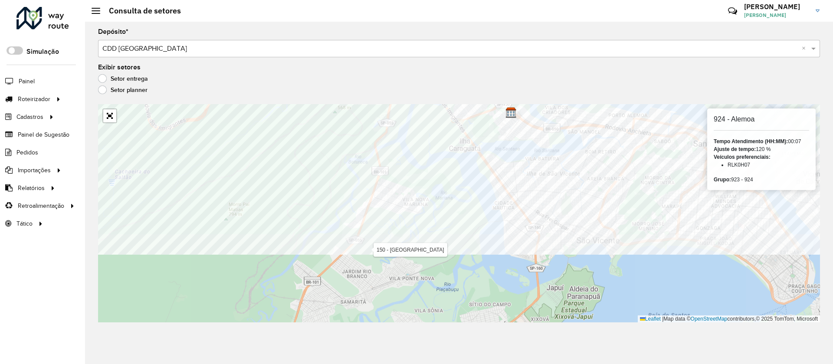
click at [512, 102] on div "Depósito * Selecione um depósito × CDD Praia Grande × Exibir setores Setor entr…" at bounding box center [459, 193] width 748 height 342
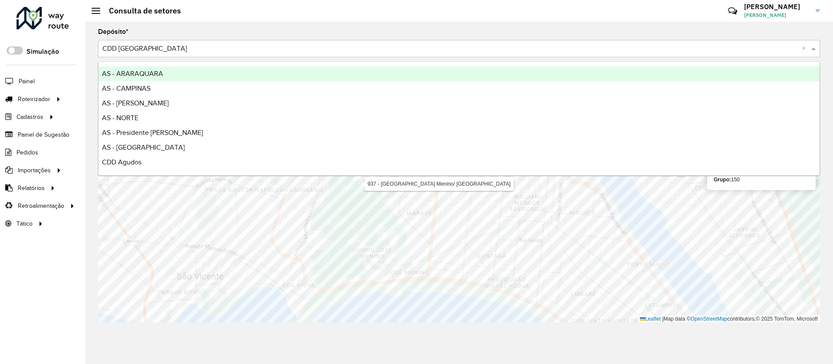
click at [168, 47] on input "text" at bounding box center [450, 49] width 696 height 10
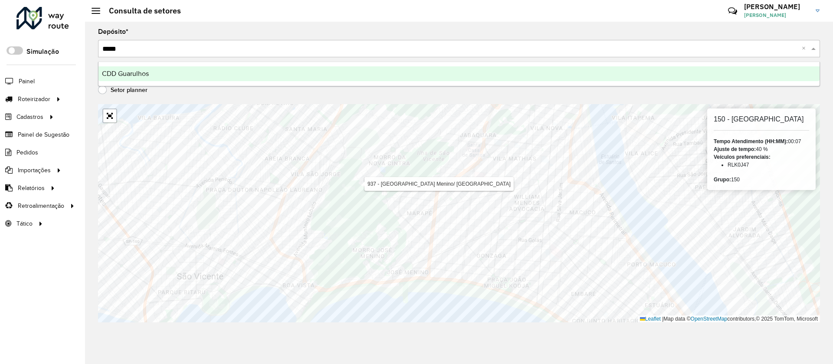
type input "******"
click at [129, 72] on span "CDD Guarulhos" at bounding box center [125, 73] width 47 height 7
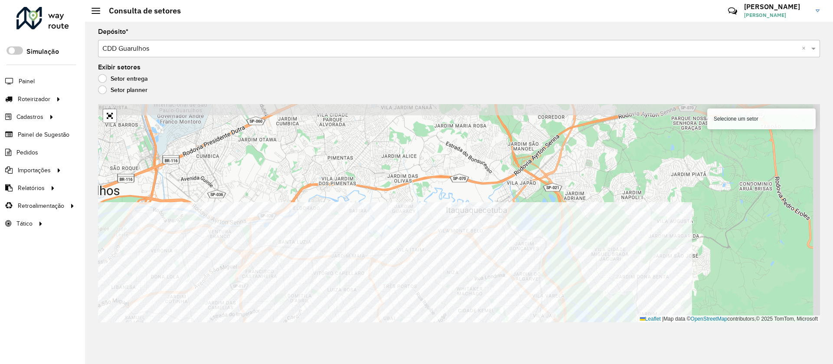
click at [449, 363] on html "Aguarde... Pop-up bloqueado! Seu navegador bloqueou automáticamente a abertura …" at bounding box center [416, 182] width 833 height 364
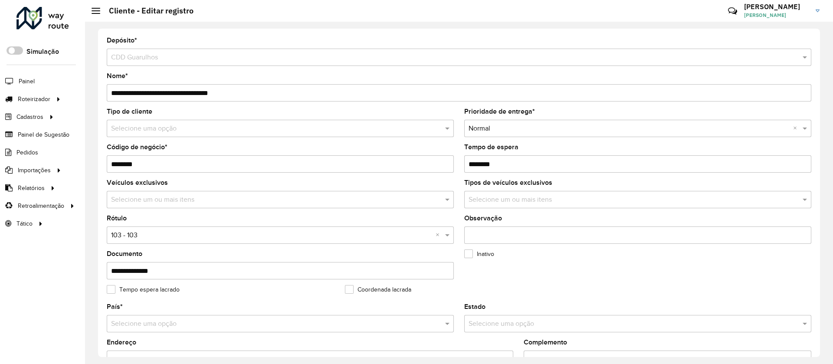
scroll to position [281, 0]
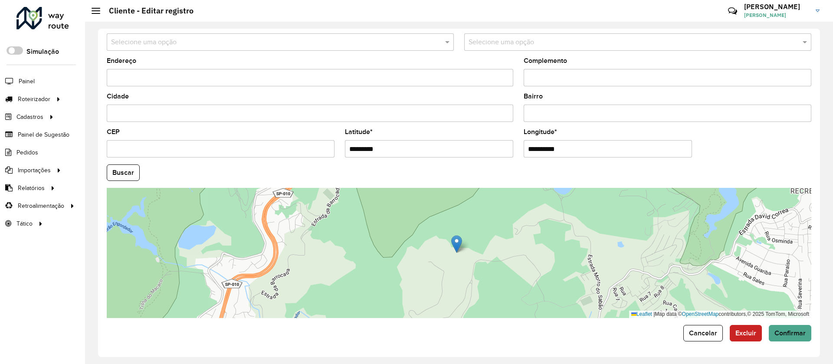
drag, startPoint x: 528, startPoint y: 147, endPoint x: 582, endPoint y: 150, distance: 54.3
click at [581, 150] on input "**********" at bounding box center [607, 148] width 168 height 17
paste input "text"
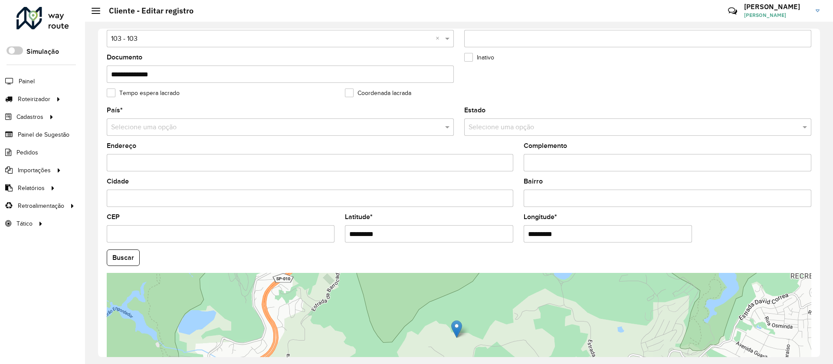
scroll to position [216, 0]
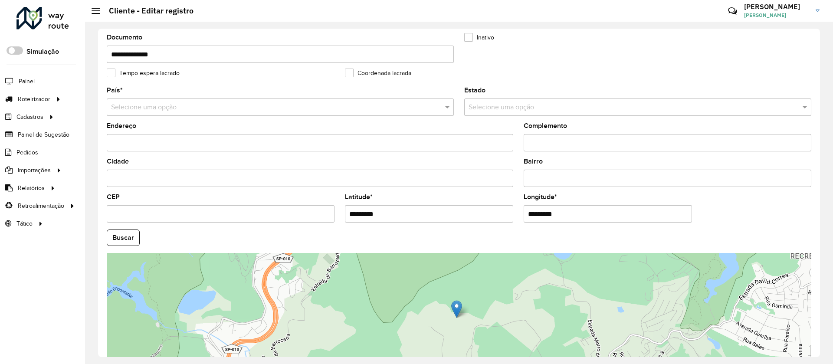
type input "*********"
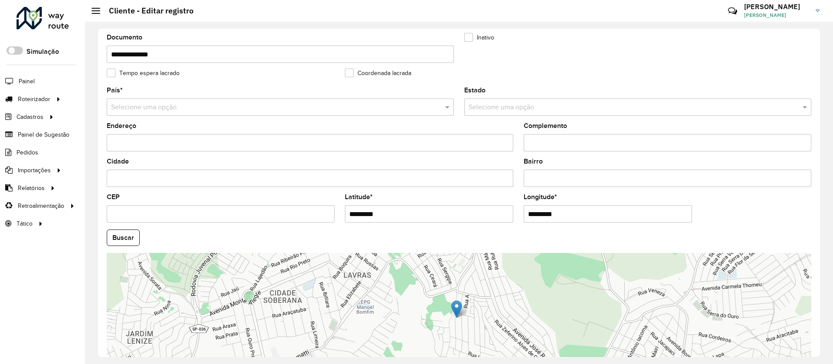
click at [142, 138] on input "Endereço" at bounding box center [310, 142] width 406 height 17
paste input "**********"
type input "**********"
click at [565, 171] on input "Bairro" at bounding box center [666, 178] width 287 height 17
paste input "**********"
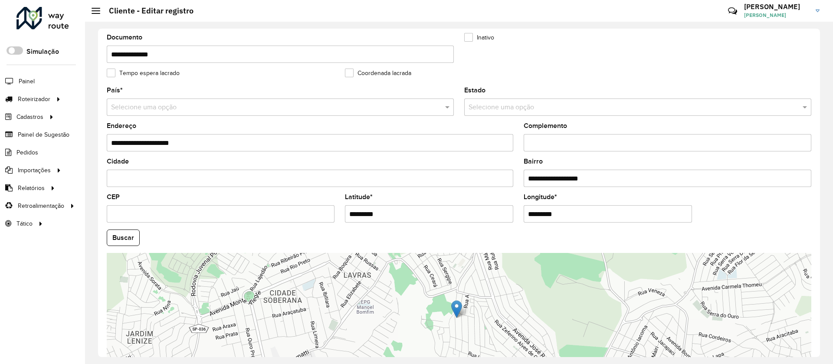
type input "**********"
click at [173, 180] on input "Cidade" at bounding box center [310, 178] width 406 height 17
paste input "*********"
type input "*********"
paste input "********"
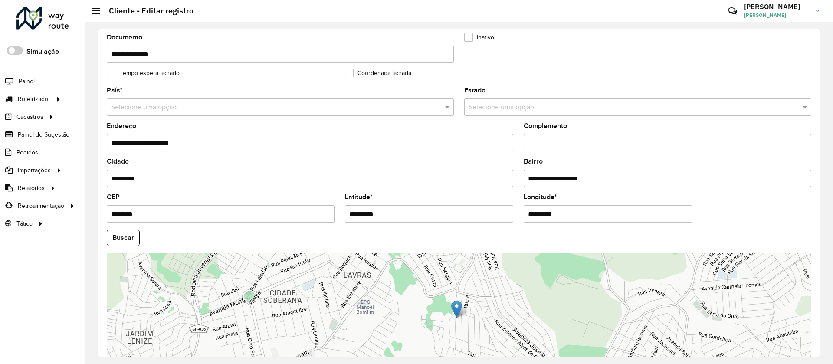
type input "********"
click at [134, 235] on button "Buscar" at bounding box center [123, 237] width 33 height 16
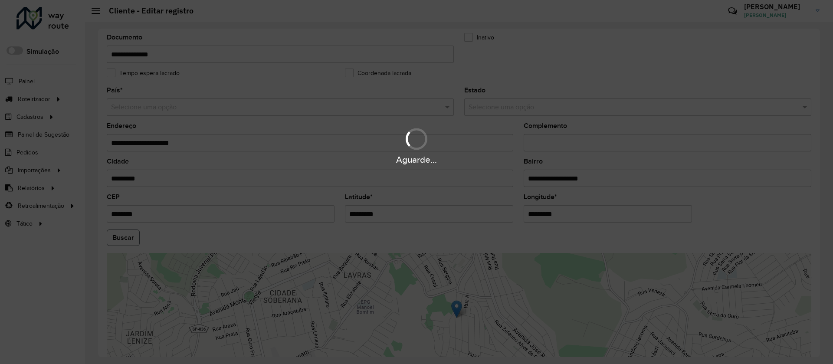
type input "**********"
type input "*********"
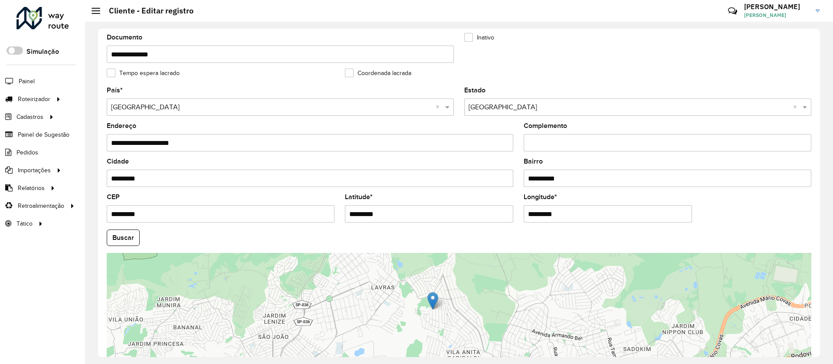
click at [820, 335] on div "**********" at bounding box center [459, 193] width 748 height 342
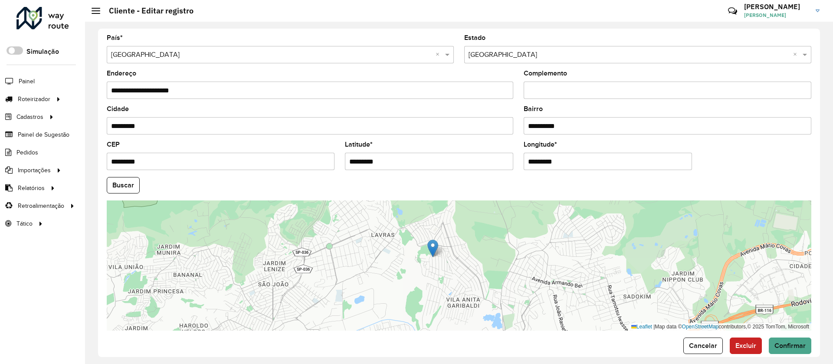
scroll to position [281, 0]
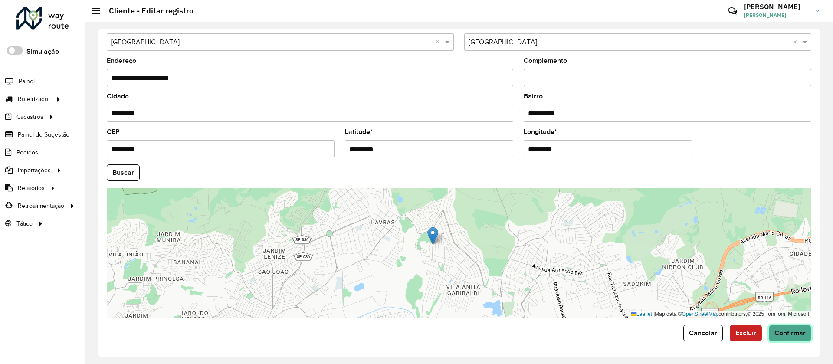
click at [791, 330] on span "Confirmar" at bounding box center [789, 332] width 31 height 7
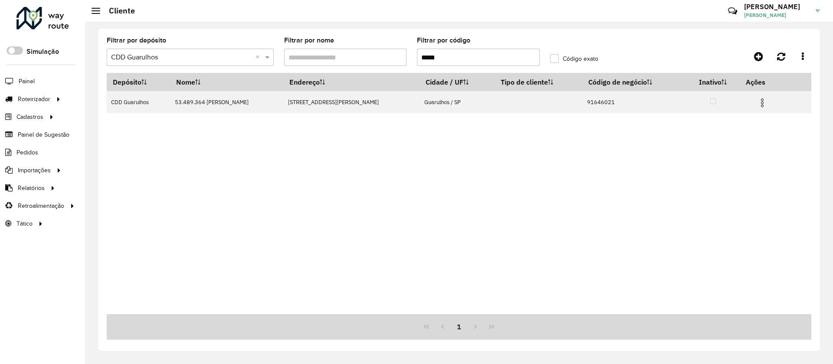
drag, startPoint x: 444, startPoint y: 56, endPoint x: 413, endPoint y: 59, distance: 31.4
click at [414, 58] on formly-field "Filtrar por código *****" at bounding box center [478, 55] width 133 height 36
paste input "text"
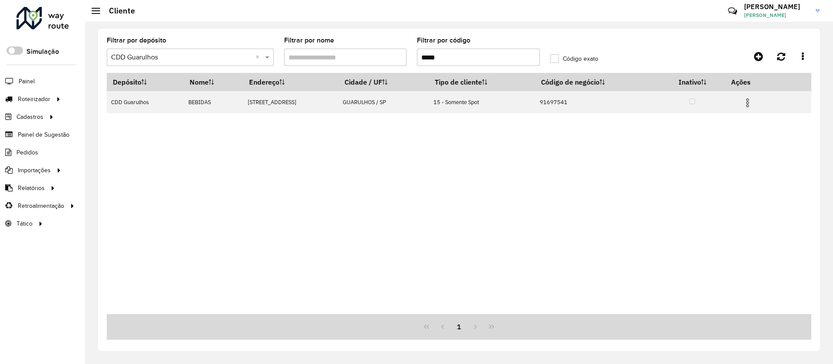
type input "*****"
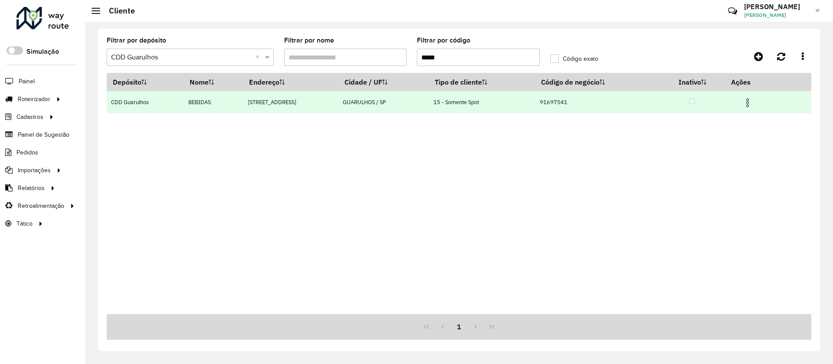
click at [752, 99] on img at bounding box center [747, 103] width 10 height 10
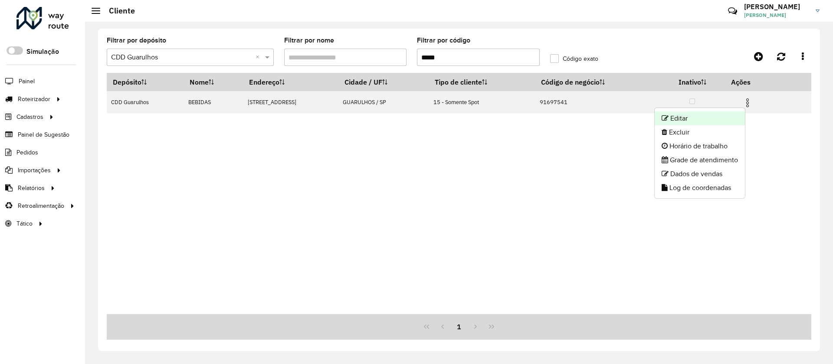
click at [691, 118] on li "Editar" at bounding box center [699, 118] width 90 height 14
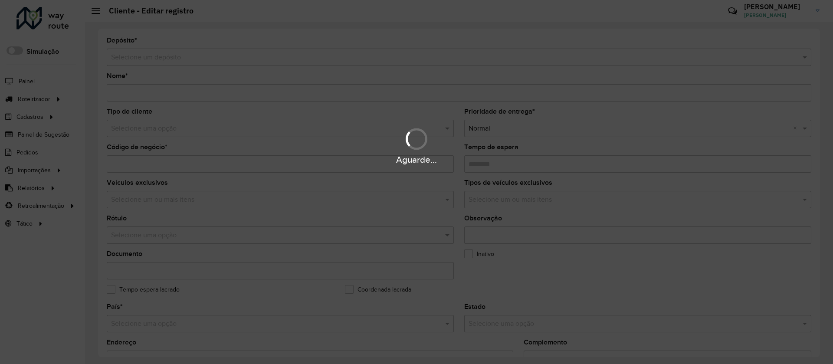
type input "*******"
type input "********"
type input "**********"
type input "*********"
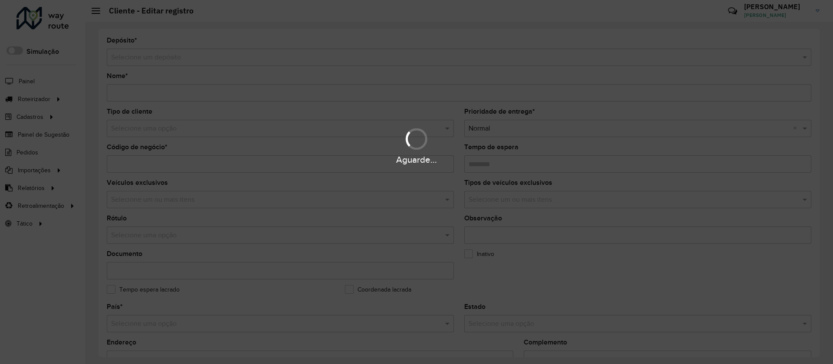
type input "**********"
type input "********"
type input "*********"
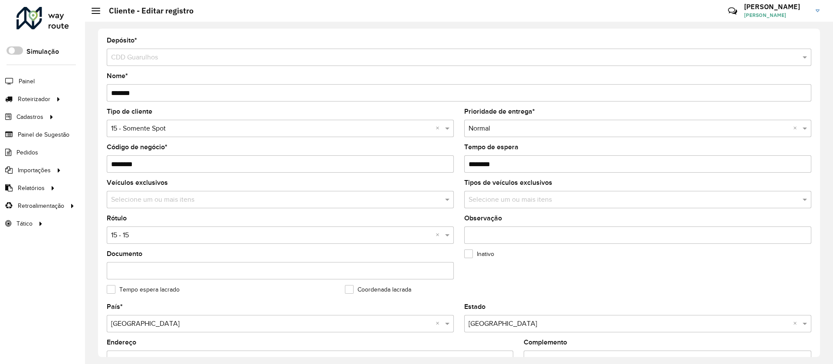
click at [159, 131] on input "text" at bounding box center [271, 129] width 321 height 10
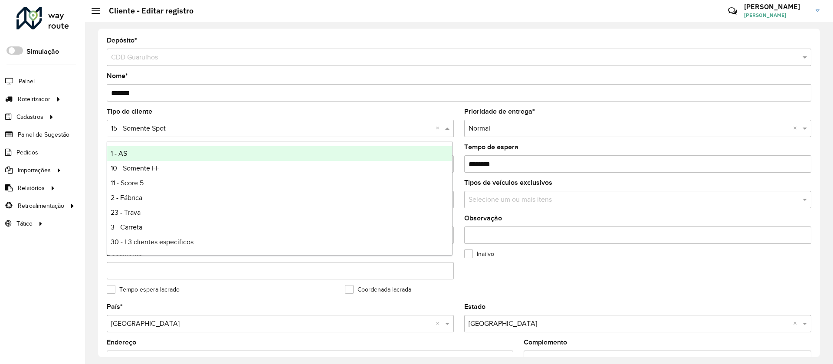
type input "*"
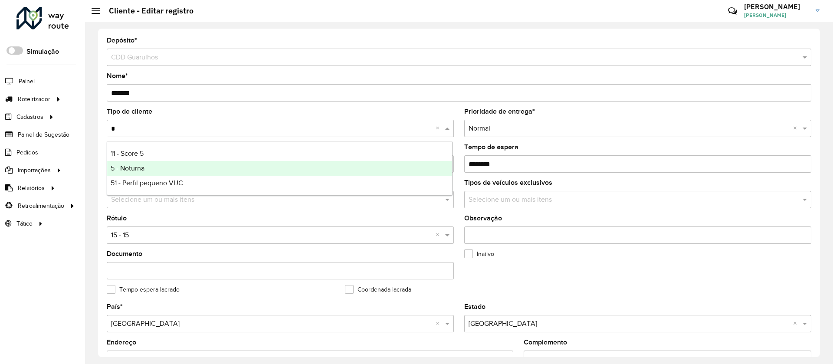
click at [139, 167] on span "5 - Noturna" at bounding box center [128, 167] width 34 height 7
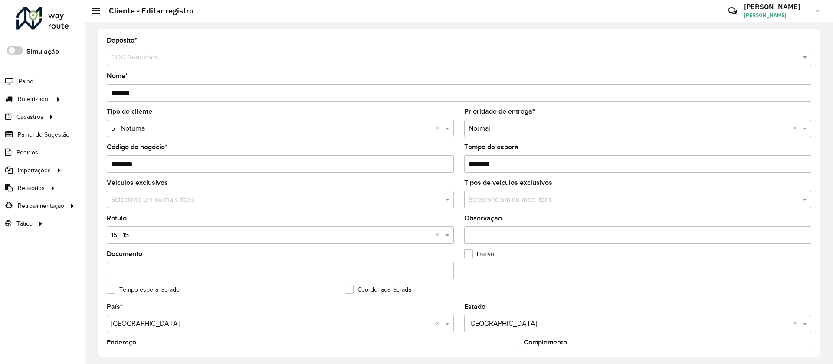
click at [135, 232] on input "text" at bounding box center [271, 235] width 321 height 10
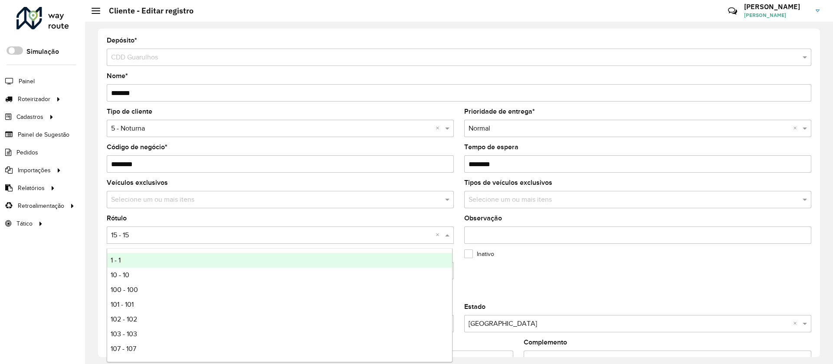
type input "*"
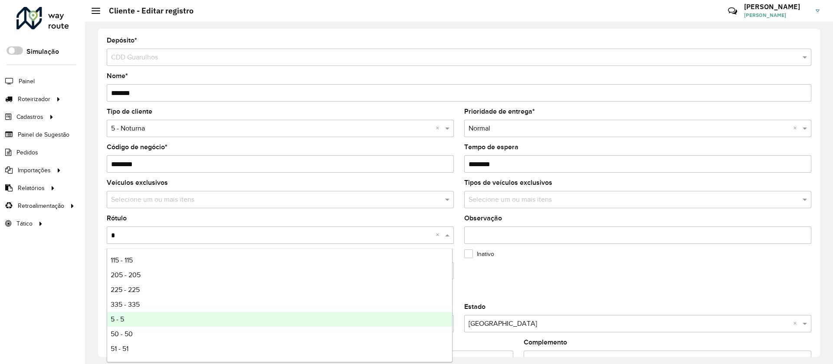
click at [124, 322] on span "5 - 5" at bounding box center [117, 318] width 13 height 7
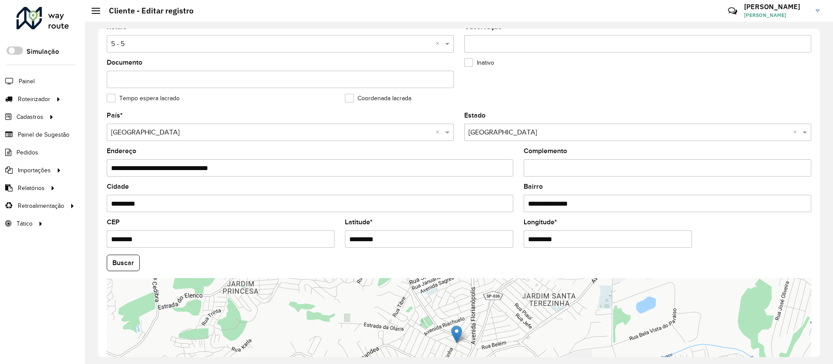
scroll to position [195, 0]
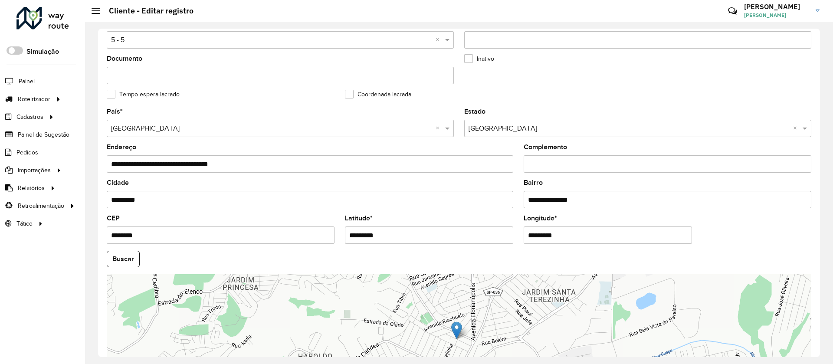
click at [816, 338] on div "**********" at bounding box center [459, 193] width 722 height 328
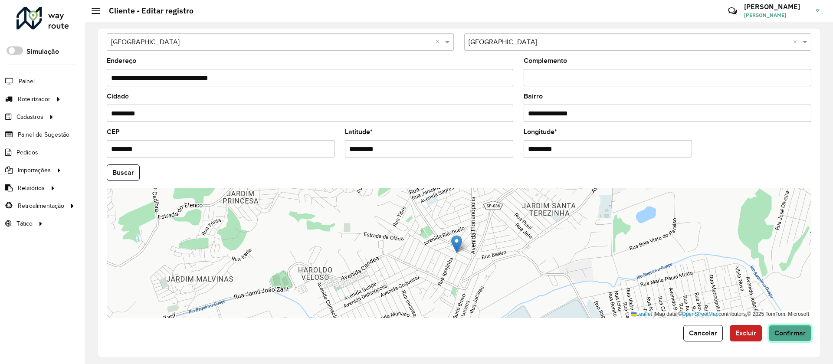
click at [792, 330] on span "Confirmar" at bounding box center [789, 332] width 31 height 7
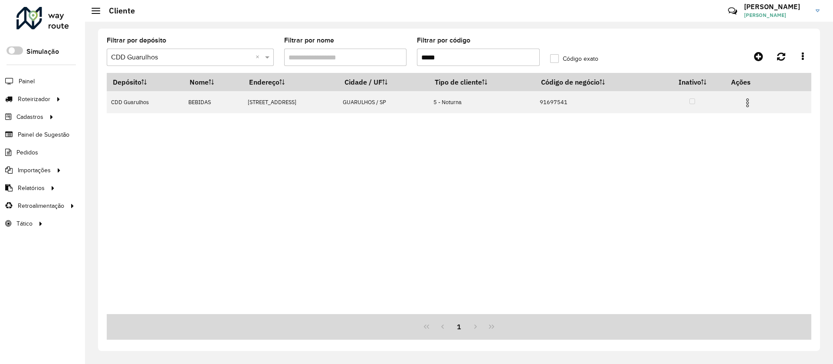
drag, startPoint x: 449, startPoint y: 56, endPoint x: 363, endPoint y: 60, distance: 85.5
click at [364, 60] on formly-group "Filtrar por depósito Selecione um depósito × CDD Guarulhos × Filtrar por nome F…" at bounding box center [367, 55] width 532 height 36
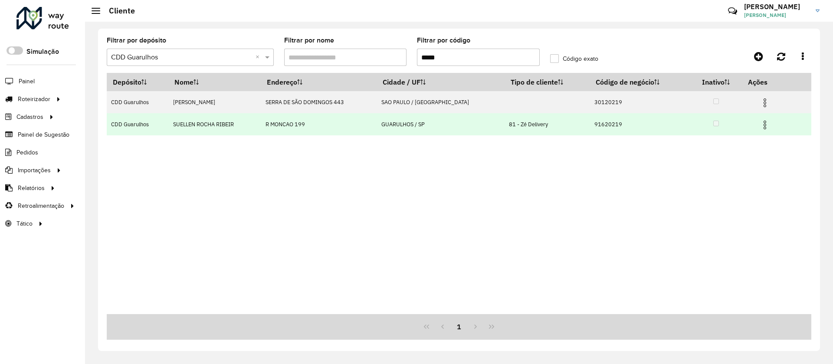
type input "*****"
click at [752, 123] on td at bounding box center [768, 124] width 52 height 22
click at [764, 123] on img at bounding box center [764, 125] width 10 height 10
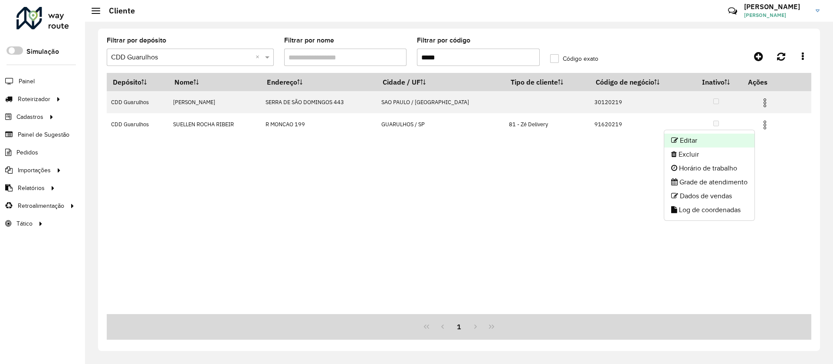
click at [690, 140] on li "Editar" at bounding box center [709, 141] width 90 height 14
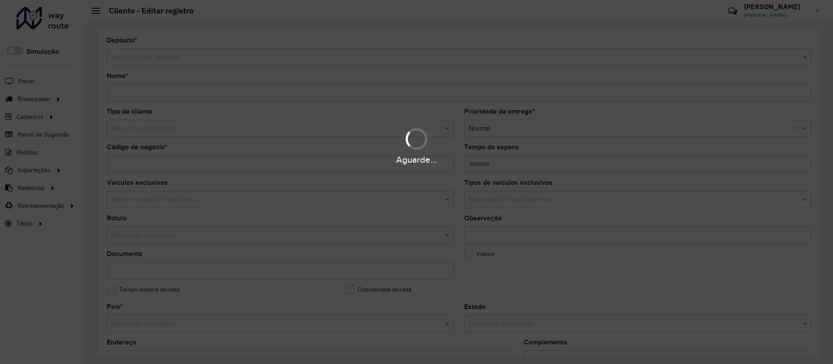
type input "**********"
type input "********"
type input "**********"
type input "*********"
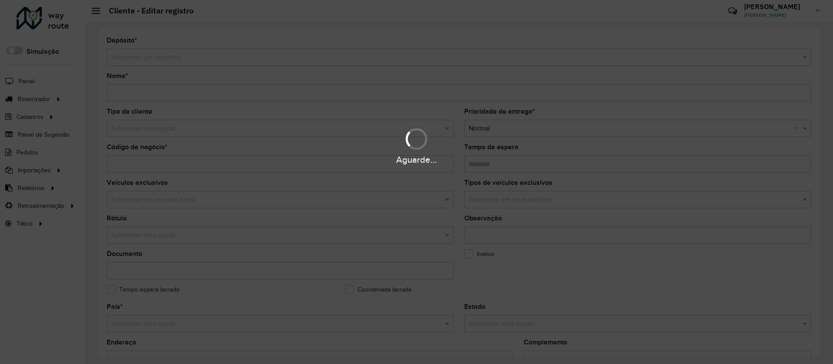
type input "**********"
type input "********"
type input "*********"
type input "**********"
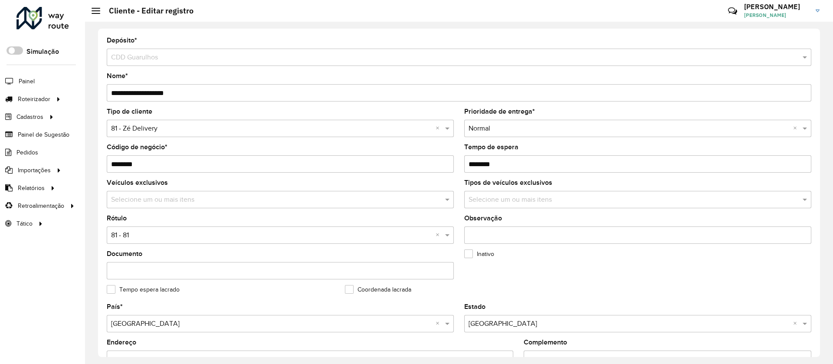
click at [130, 130] on input "text" at bounding box center [271, 129] width 321 height 10
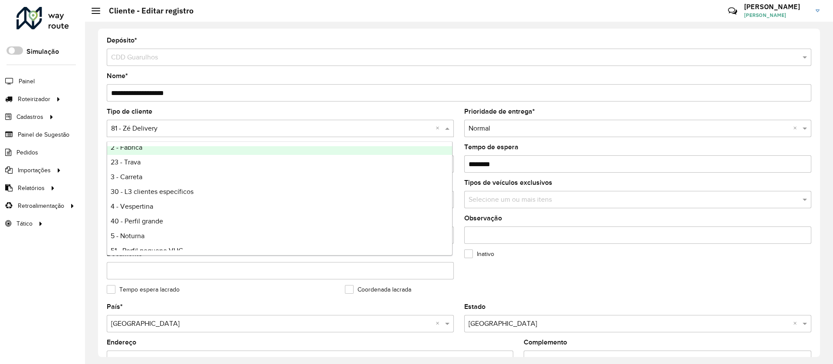
scroll to position [130, 0]
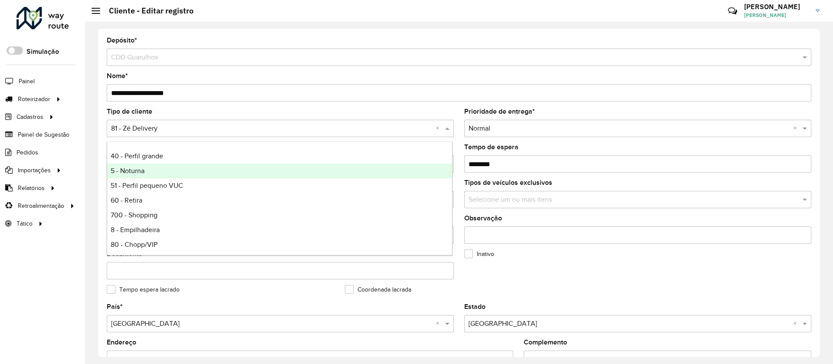
click at [124, 169] on span "5 - Noturna" at bounding box center [128, 170] width 34 height 7
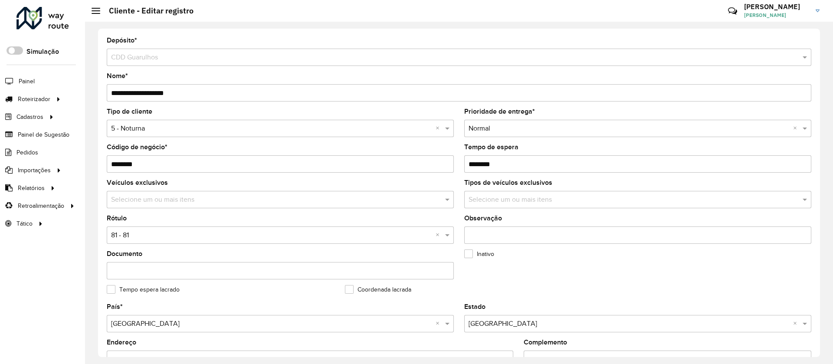
click at [581, 270] on formly-field "Inativo" at bounding box center [578, 269] width 238 height 36
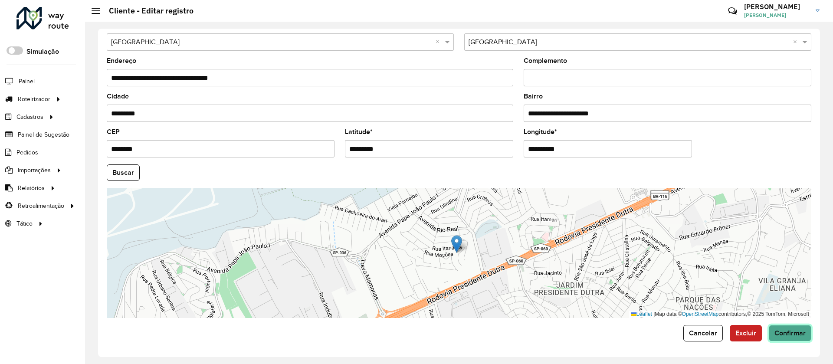
click at [781, 330] on span "Confirmar" at bounding box center [789, 332] width 31 height 7
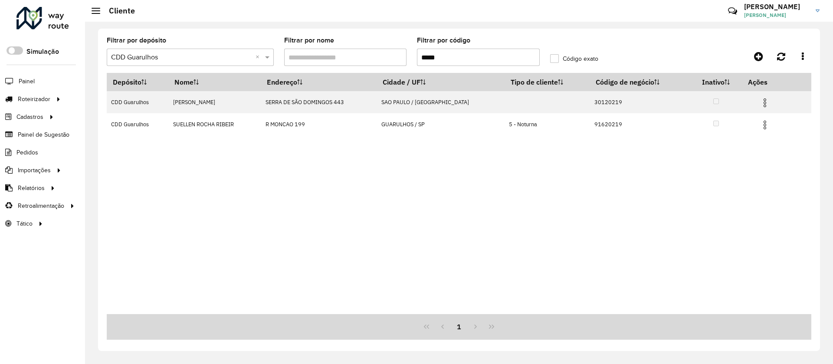
drag, startPoint x: 449, startPoint y: 56, endPoint x: 389, endPoint y: 59, distance: 59.9
click at [394, 58] on formly-group "Filtrar por depósito Selecione um depósito × CDD Guarulhos × Filtrar por nome F…" at bounding box center [367, 55] width 532 height 36
paste input "text"
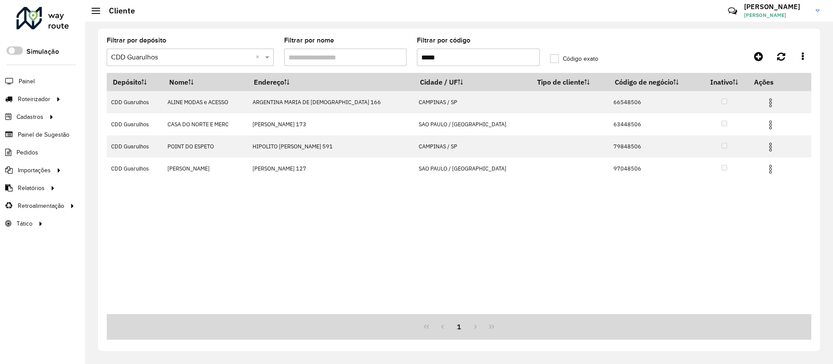
drag, startPoint x: 425, startPoint y: 55, endPoint x: 387, endPoint y: 54, distance: 38.2
click at [390, 55] on formly-group "Filtrar por depósito Selecione um depósito × CDD Guarulhos × Filtrar por nome F…" at bounding box center [367, 55] width 532 height 36
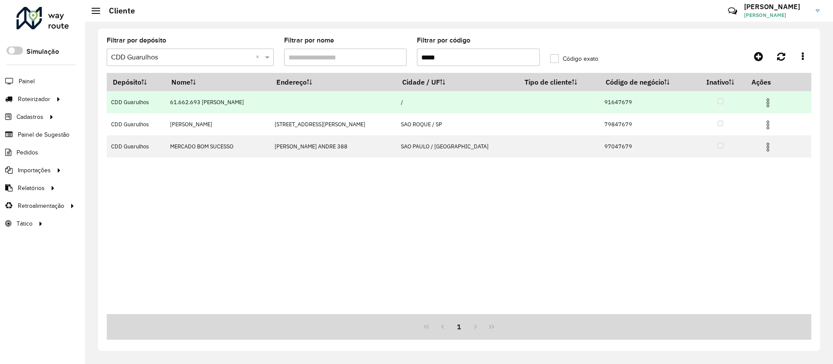
type input "*****"
click at [764, 102] on img at bounding box center [767, 103] width 10 height 10
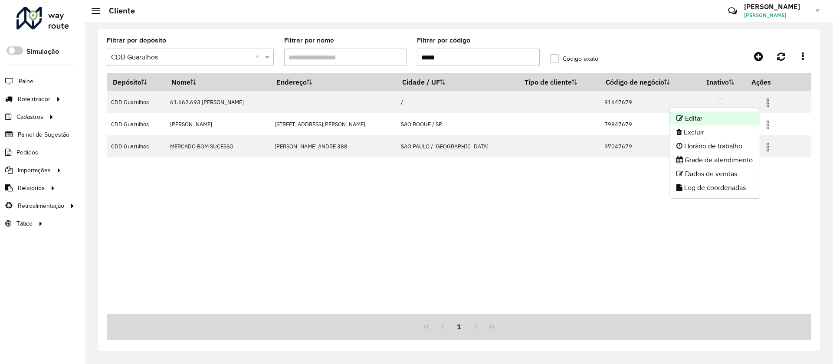
click at [695, 116] on li "Editar" at bounding box center [714, 118] width 90 height 14
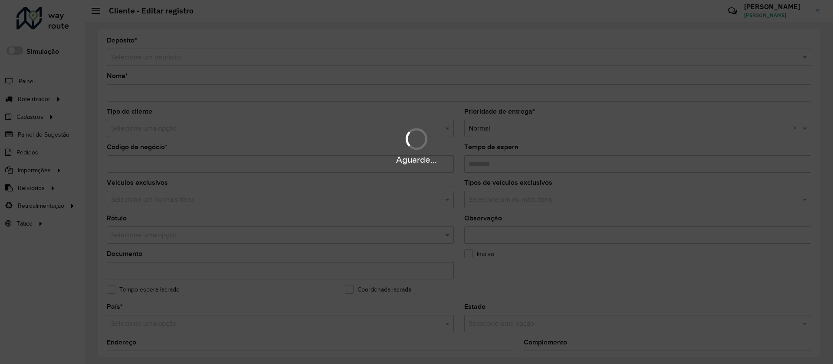
type input "**********"
type input "********"
type input "**********"
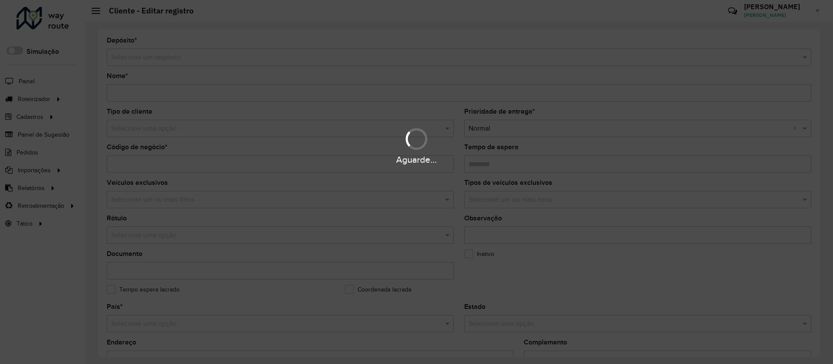
type input "**********"
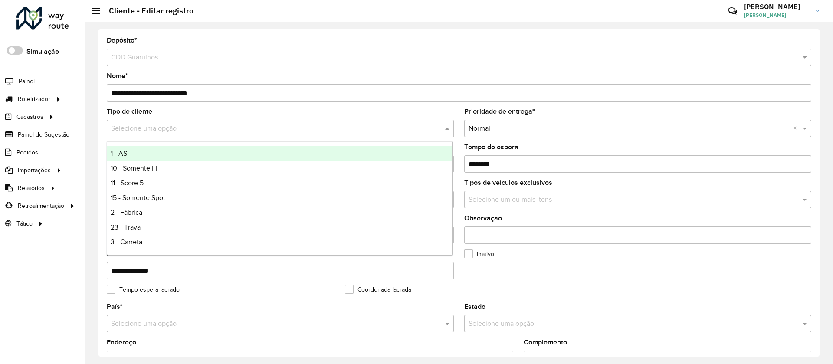
click at [126, 127] on input "text" at bounding box center [271, 129] width 321 height 10
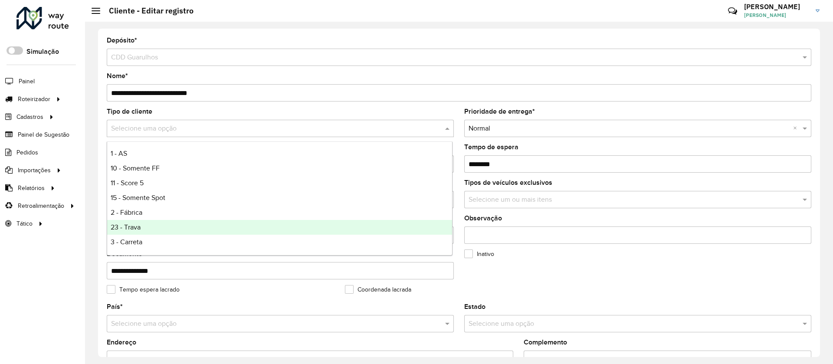
scroll to position [65, 0]
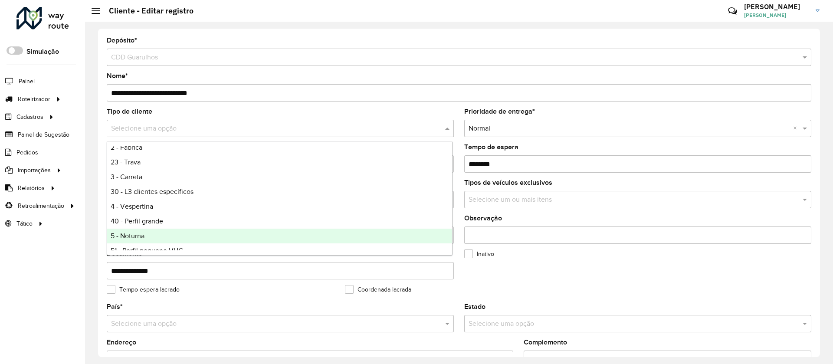
click at [128, 234] on span "5 - Noturna" at bounding box center [128, 235] width 34 height 7
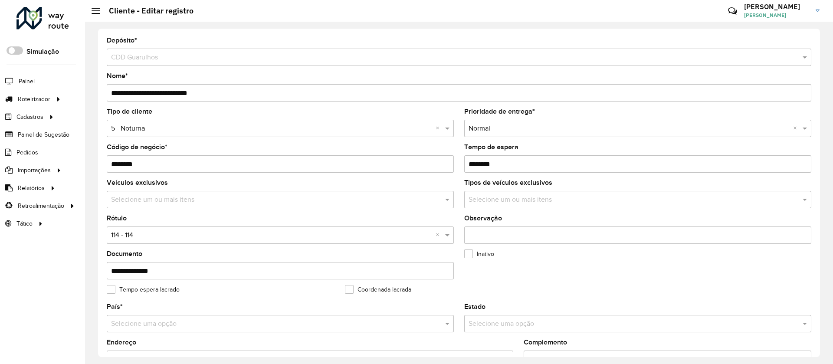
click at [131, 233] on input "text" at bounding box center [271, 235] width 321 height 10
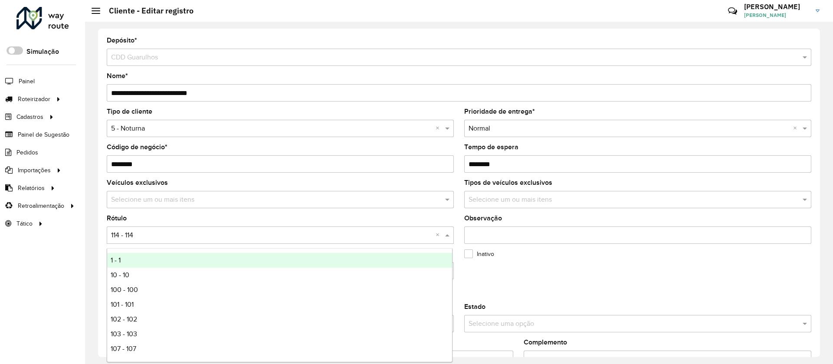
type input "*"
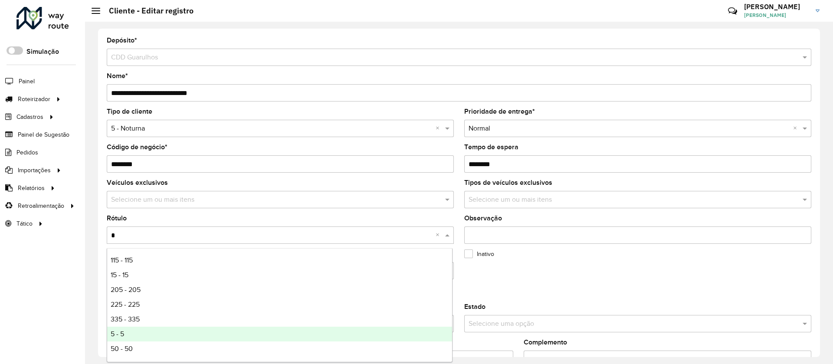
click at [124, 333] on span "5 - 5" at bounding box center [117, 333] width 13 height 7
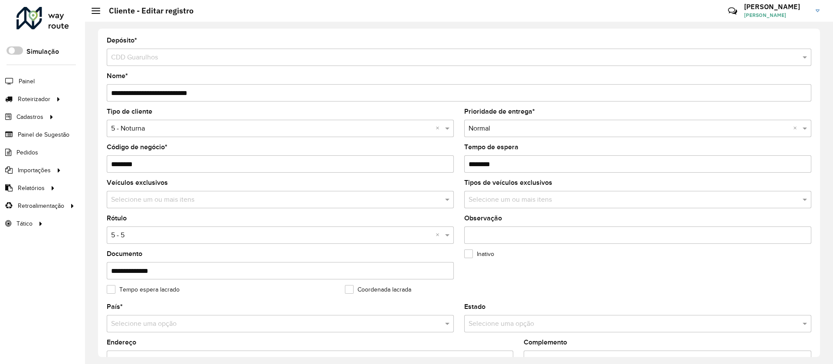
scroll to position [281, 0]
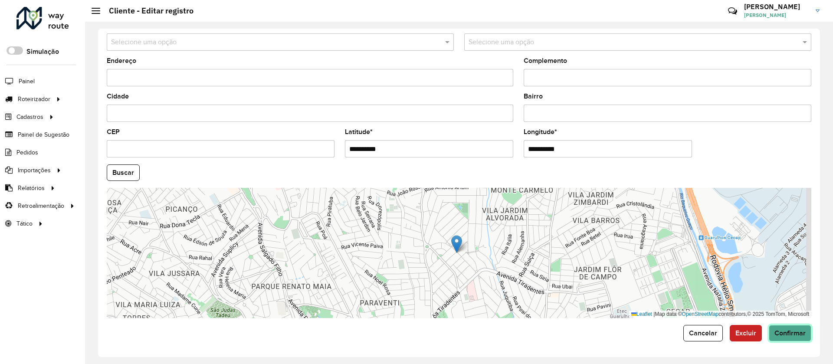
click at [797, 337] on button "Confirmar" at bounding box center [789, 333] width 42 height 16
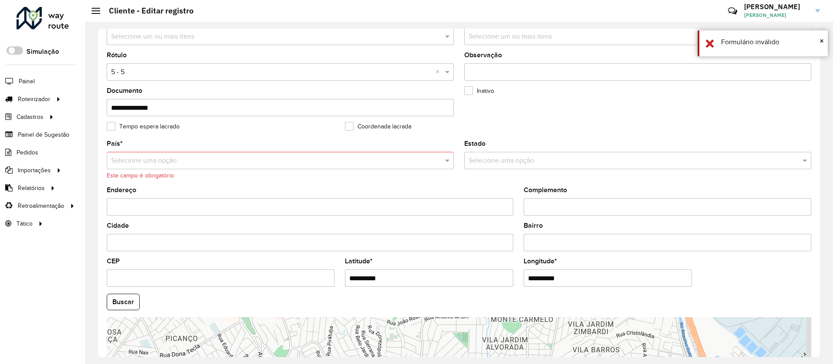
scroll to position [151, 0]
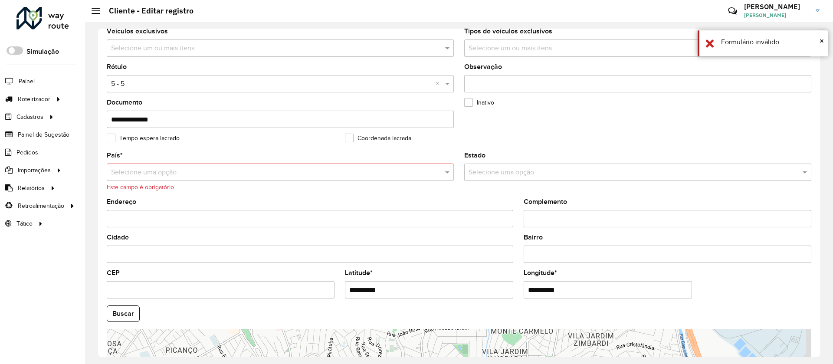
click at [144, 174] on input "text" at bounding box center [271, 172] width 321 height 10
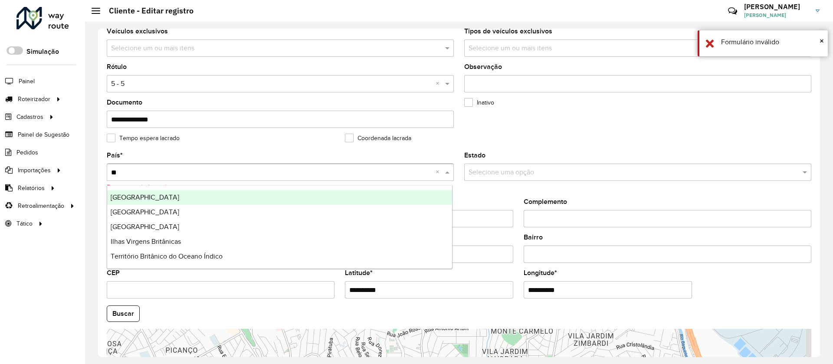
type input "***"
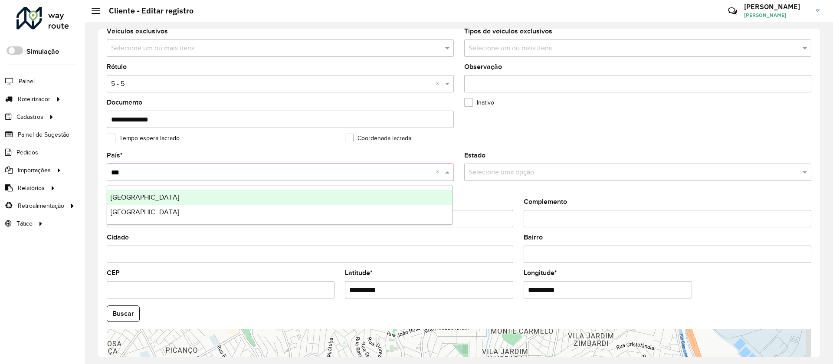
click at [115, 198] on span "[GEOGRAPHIC_DATA]" at bounding box center [145, 196] width 69 height 7
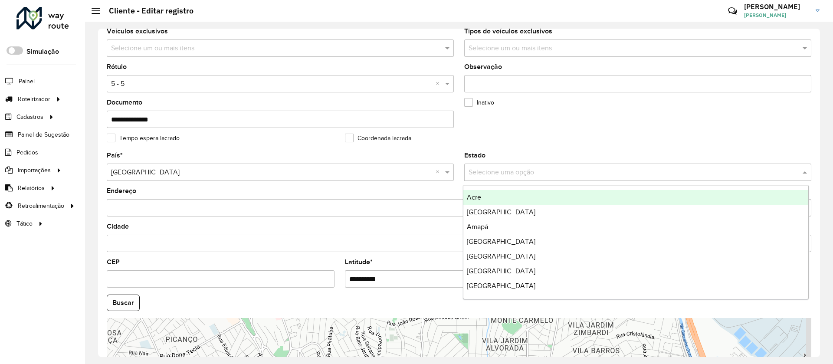
click at [491, 173] on input "text" at bounding box center [628, 172] width 321 height 10
type input "**"
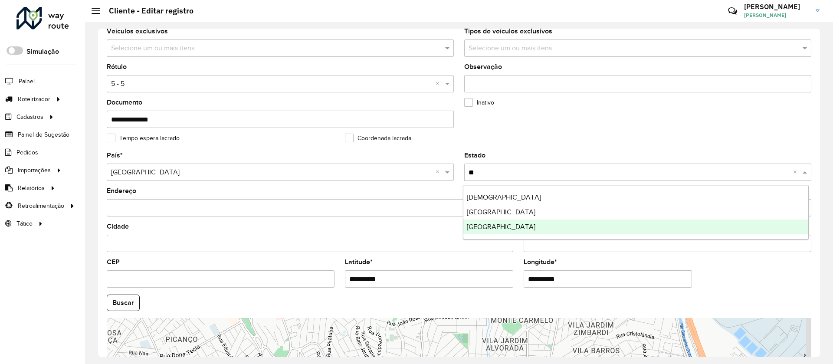
click at [484, 225] on span "[GEOGRAPHIC_DATA]" at bounding box center [501, 226] width 69 height 7
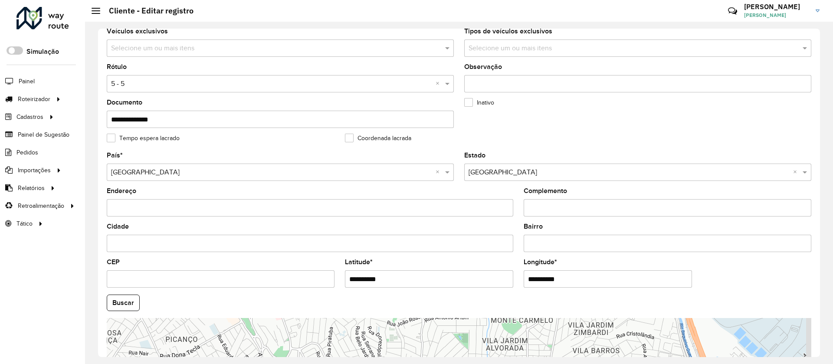
click at [820, 344] on div "**********" at bounding box center [459, 193] width 748 height 342
click at [816, 351] on div "**********" at bounding box center [459, 193] width 722 height 328
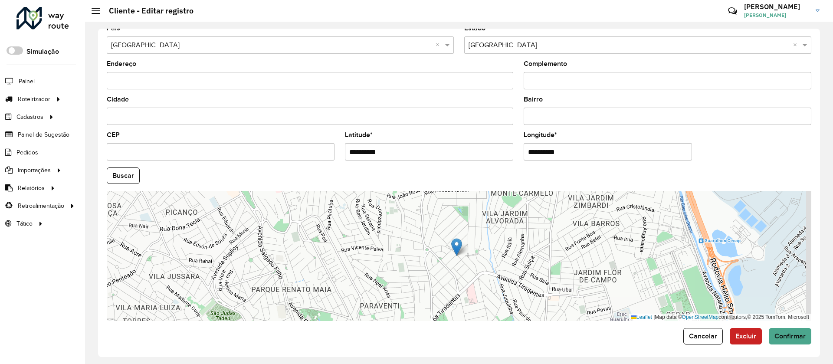
scroll to position [281, 0]
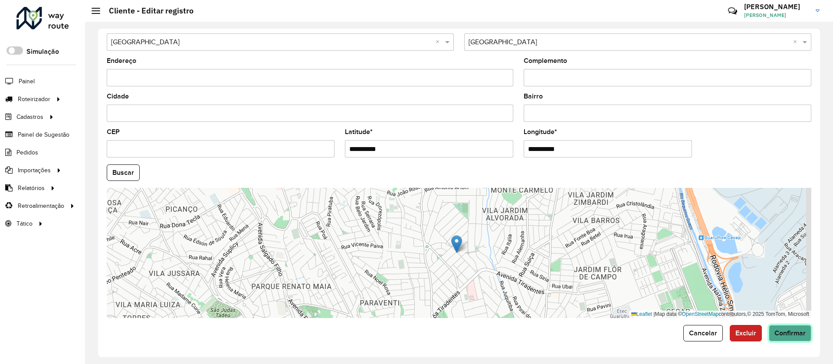
click at [792, 332] on span "Confirmar" at bounding box center [789, 332] width 31 height 7
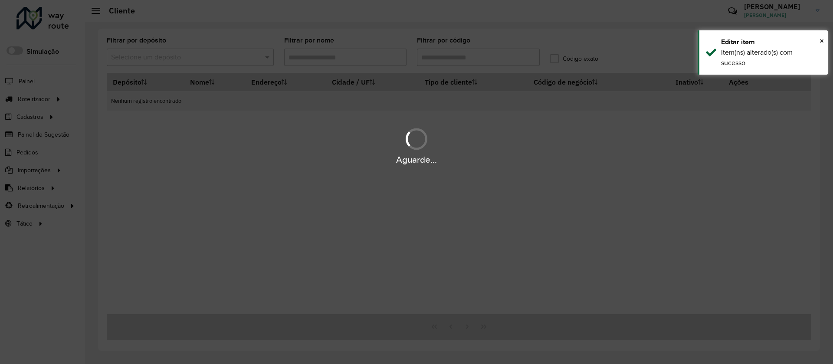
type input "*****"
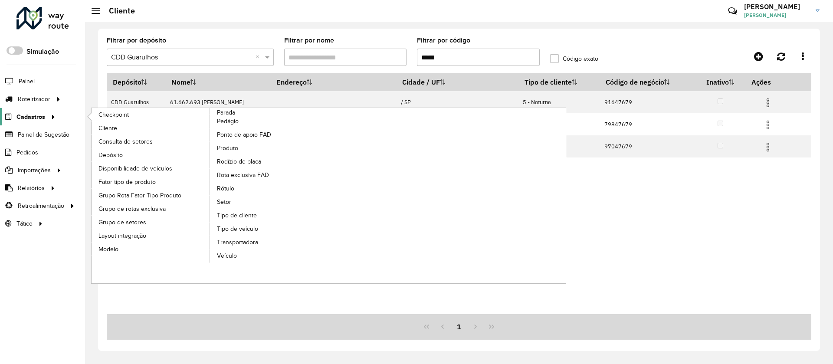
click at [26, 112] on span "Cadastros" at bounding box center [30, 116] width 29 height 9
click at [29, 114] on span "Cadastros" at bounding box center [30, 116] width 29 height 9
click at [110, 127] on span "Cliente" at bounding box center [108, 128] width 20 height 9
click at [240, 214] on span "Tipo de cliente" at bounding box center [238, 215] width 42 height 9
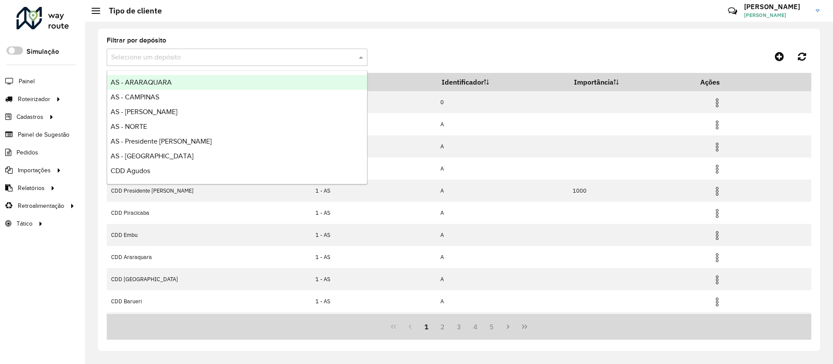
click at [142, 59] on input "text" at bounding box center [228, 57] width 235 height 10
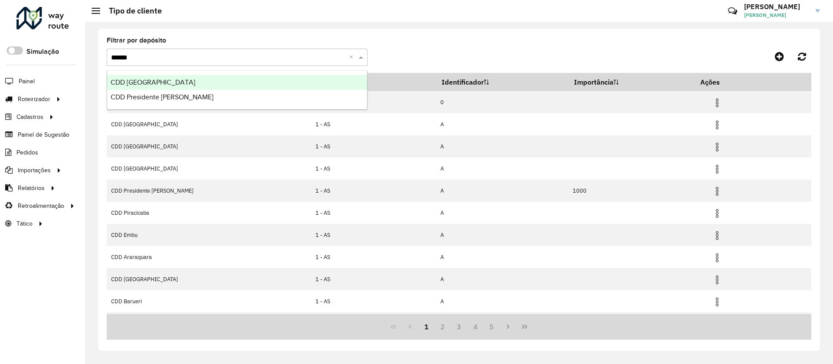
type input "*******"
click at [140, 84] on span "CDD [GEOGRAPHIC_DATA]" at bounding box center [153, 81] width 85 height 7
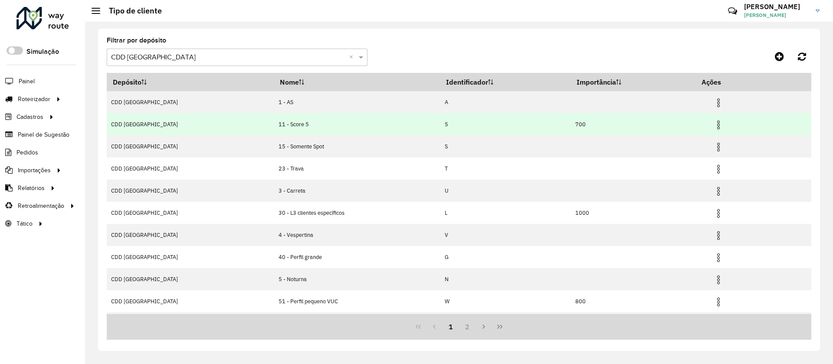
click at [713, 124] on img at bounding box center [718, 125] width 10 height 10
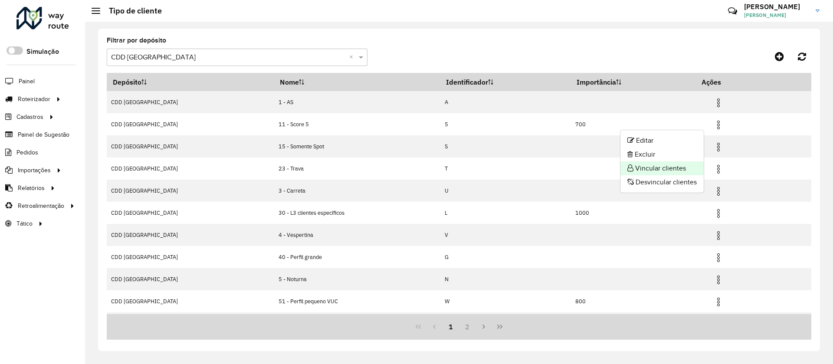
click at [646, 167] on li "Vincular clientes" at bounding box center [661, 168] width 83 height 14
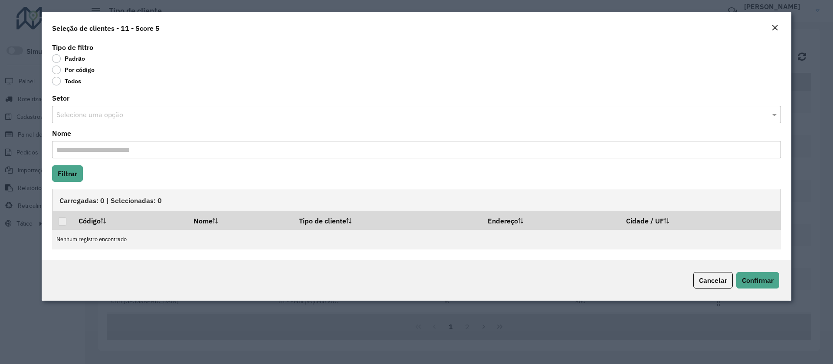
click at [57, 71] on label "Por código" at bounding box center [73, 69] width 42 height 9
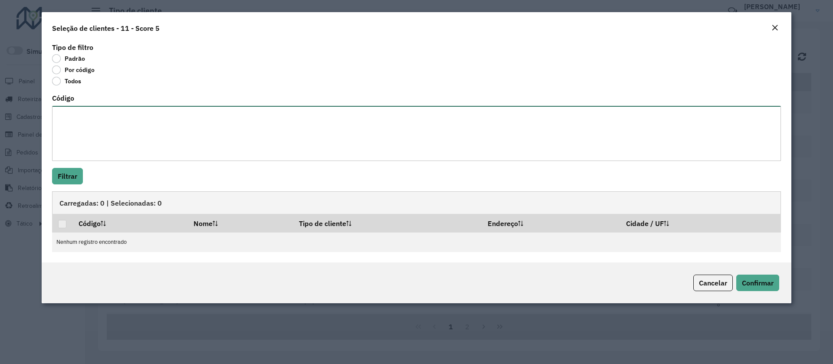
click at [75, 111] on textarea "Código" at bounding box center [416, 133] width 728 height 55
paste textarea "***** ***** ***** ***** ***** ***** ***** ***** ***** ***** ***** ***** ***** *…"
type textarea "***** ***** ***** ***** ***** ***** ***** ***** ***** ***** ***** ***** ***** *…"
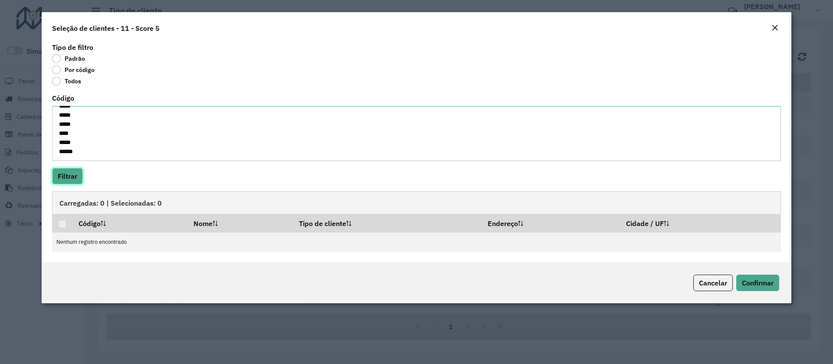
click at [70, 173] on button "Filtrar" at bounding box center [67, 176] width 31 height 16
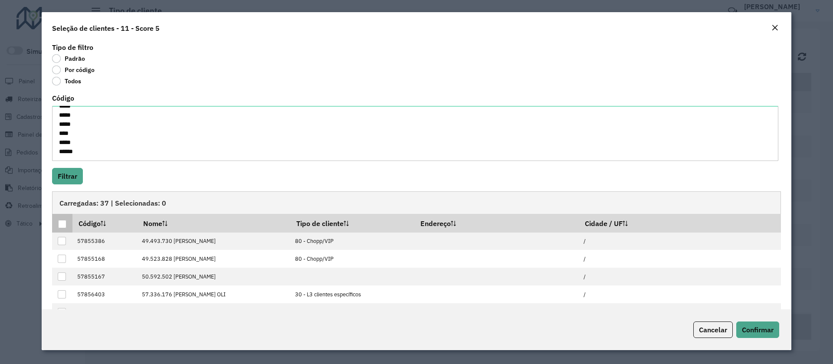
click at [59, 222] on div at bounding box center [62, 224] width 8 height 8
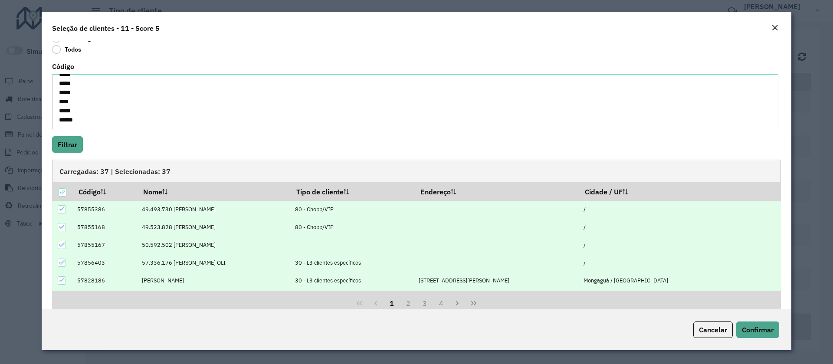
scroll to position [49, 0]
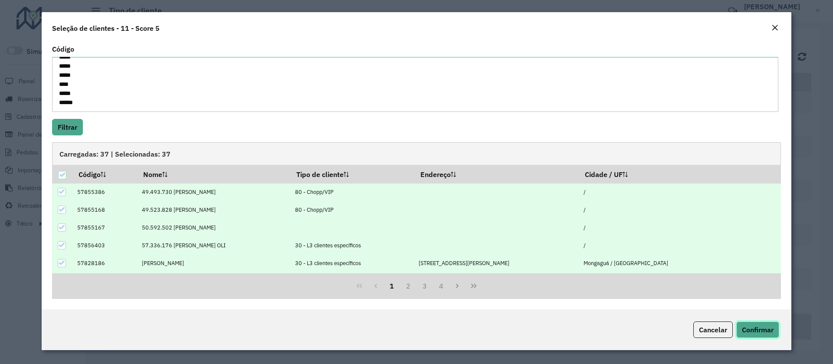
click at [758, 321] on button "Confirmar" at bounding box center [757, 329] width 43 height 16
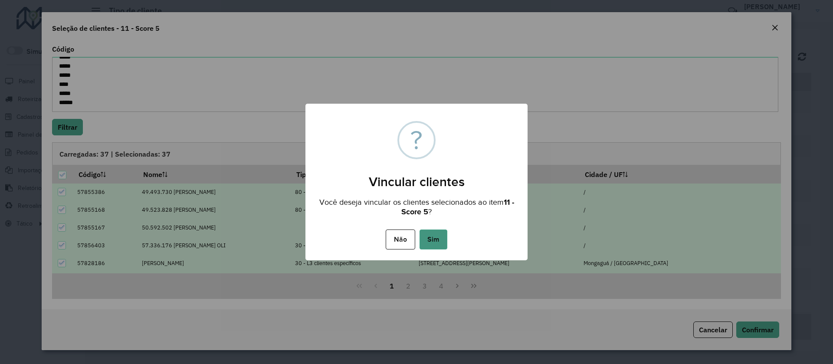
click at [436, 238] on button "Sim" at bounding box center [433, 239] width 28 height 20
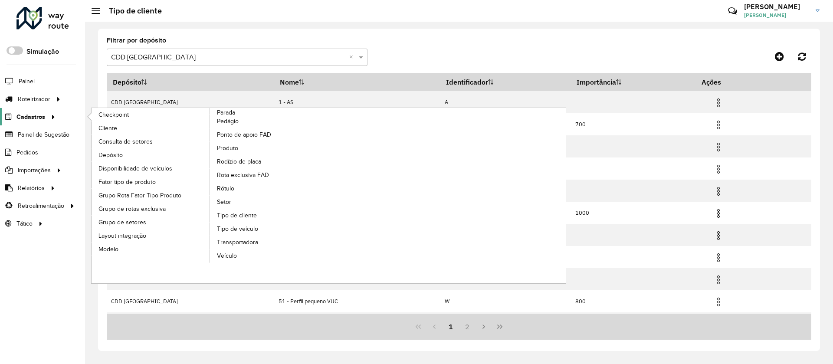
click at [29, 115] on span "Cadastros" at bounding box center [30, 116] width 29 height 9
click at [225, 188] on span "Rótulo" at bounding box center [226, 188] width 18 height 9
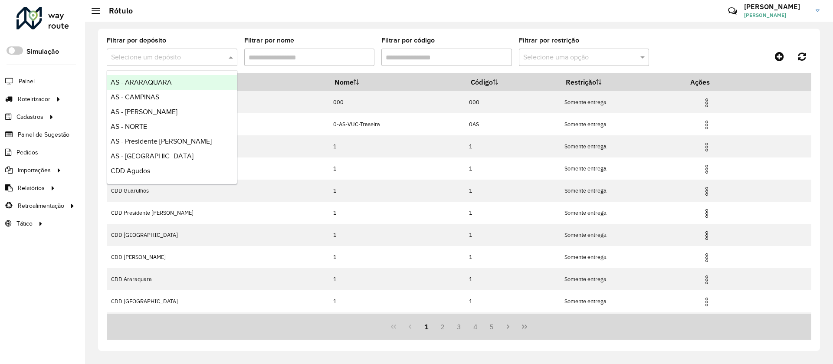
click at [174, 56] on input "text" at bounding box center [163, 57] width 105 height 10
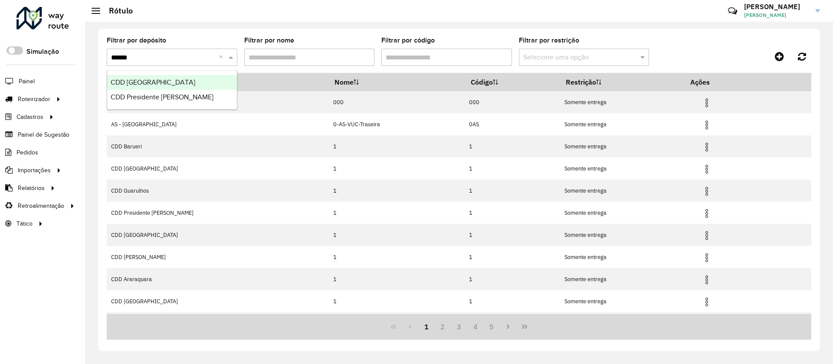
type input "*******"
click at [153, 81] on span "CDD [GEOGRAPHIC_DATA]" at bounding box center [153, 81] width 85 height 7
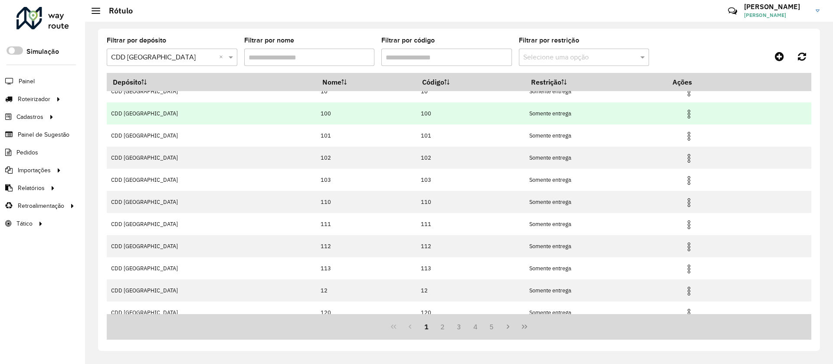
scroll to position [42, 0]
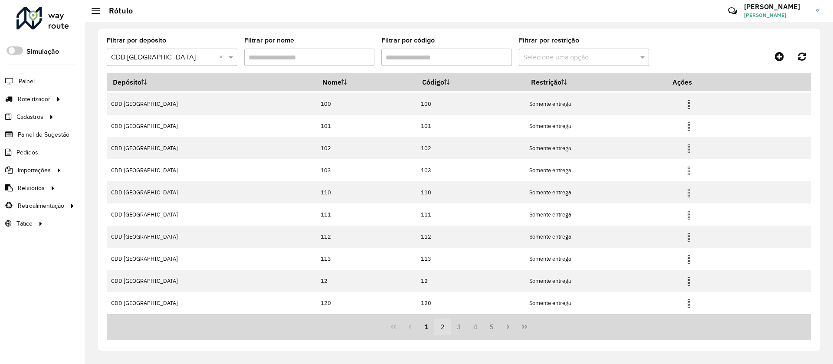
click at [442, 325] on button "2" at bounding box center [442, 326] width 16 height 16
click at [457, 325] on button "3" at bounding box center [459, 326] width 16 height 16
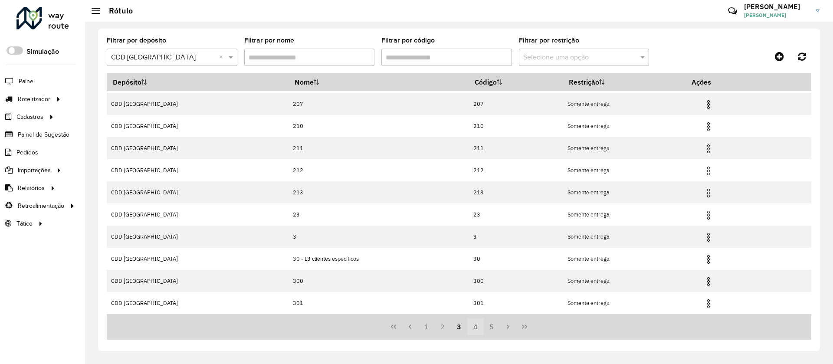
click at [474, 324] on button "4" at bounding box center [475, 326] width 16 height 16
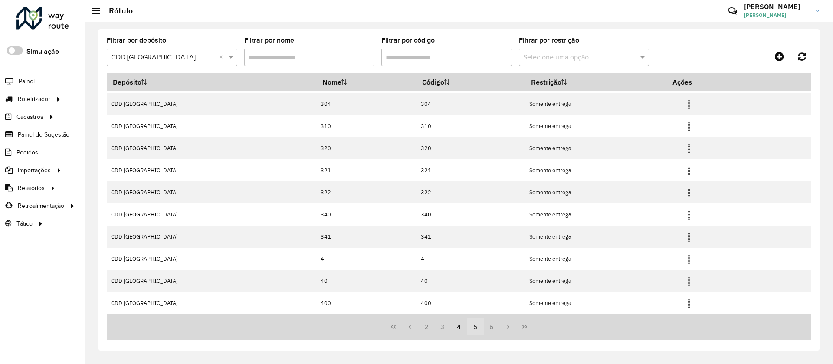
click at [473, 321] on button "5" at bounding box center [475, 326] width 16 height 16
click at [479, 323] on button "6" at bounding box center [475, 326] width 16 height 16
click at [493, 328] on button "7" at bounding box center [491, 326] width 16 height 16
click at [409, 327] on icon "Previous Page" at bounding box center [409, 326] width 3 height 4
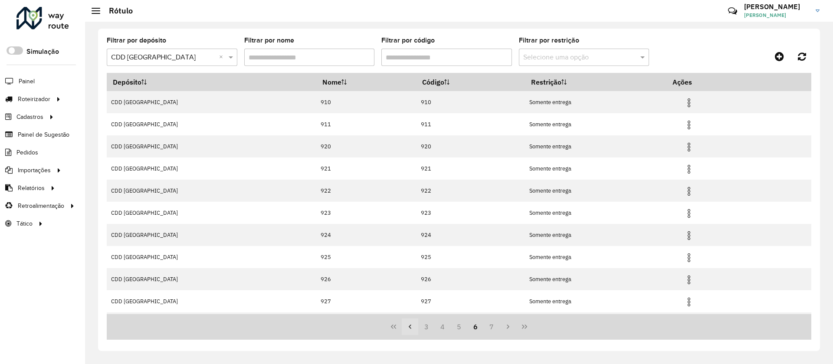
click at [411, 328] on icon "Previous Page" at bounding box center [409, 326] width 3 height 4
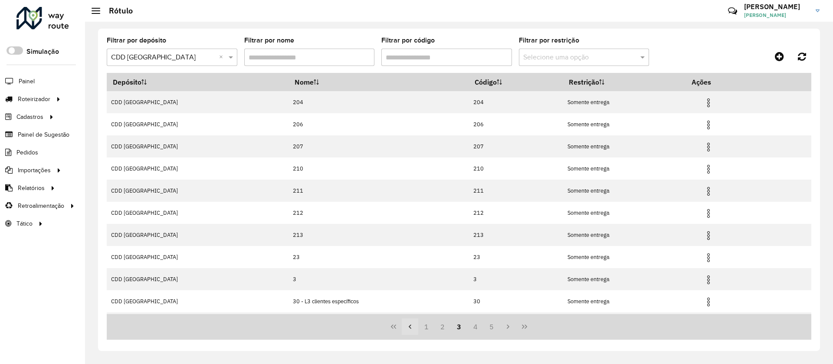
click at [411, 328] on icon "Previous Page" at bounding box center [409, 326] width 3 height 4
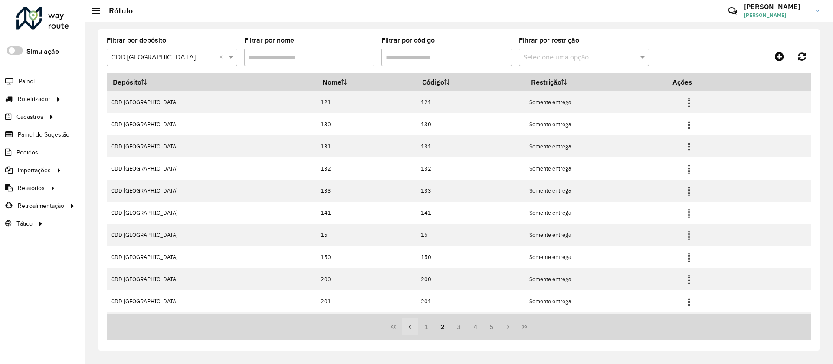
click at [411, 328] on icon "Previous Page" at bounding box center [409, 326] width 3 height 4
click at [442, 327] on button "2" at bounding box center [442, 326] width 16 height 16
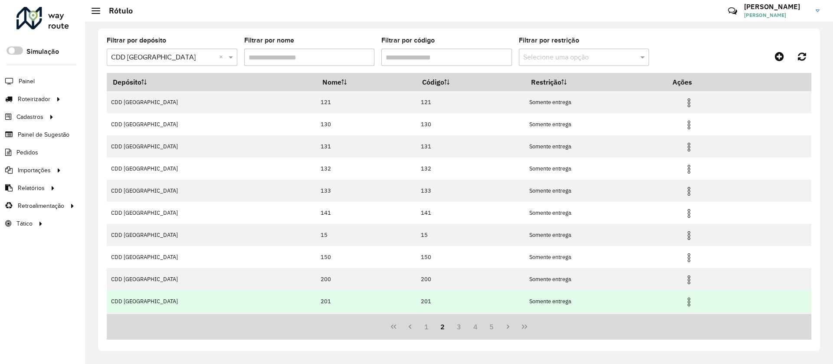
scroll to position [42, 0]
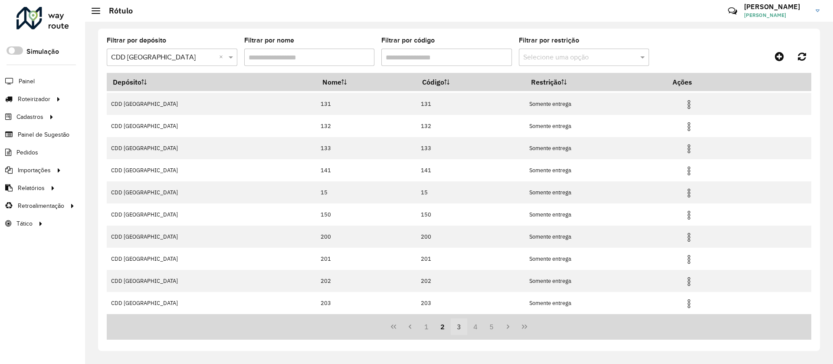
click at [461, 327] on button "3" at bounding box center [459, 326] width 16 height 16
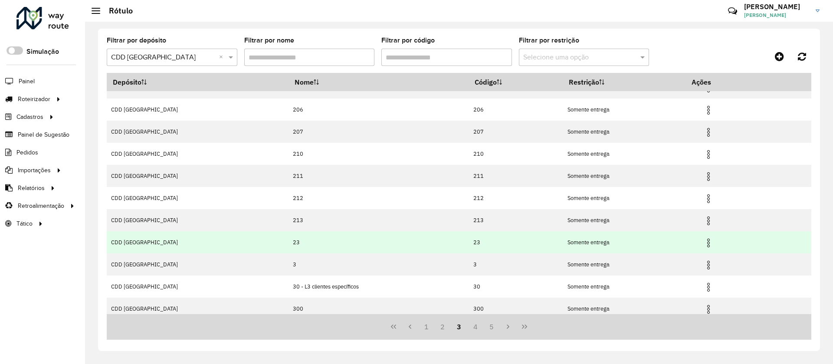
scroll to position [0, 0]
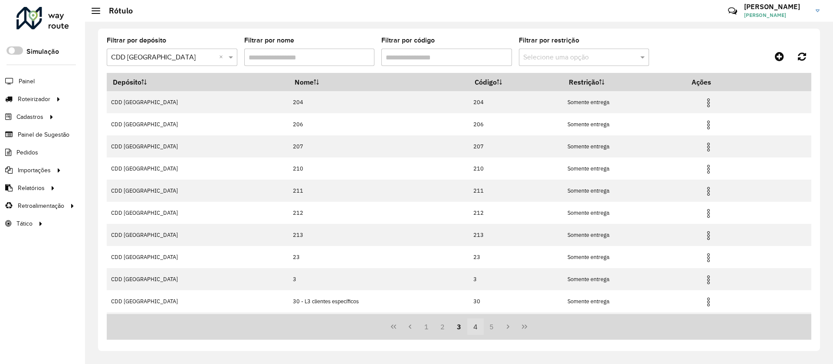
click at [478, 327] on button "4" at bounding box center [475, 326] width 16 height 16
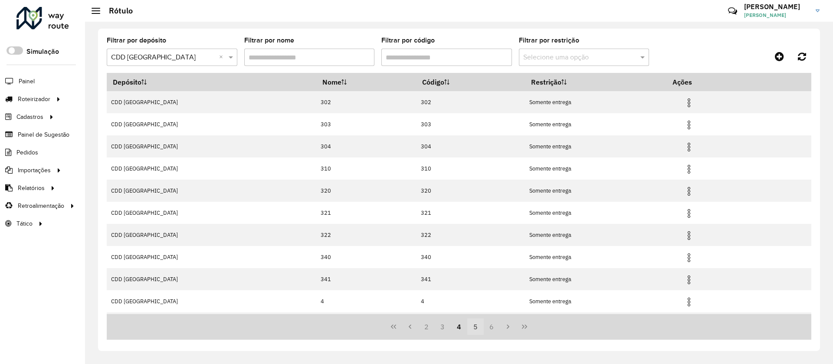
click at [472, 331] on button "5" at bounding box center [475, 326] width 16 height 16
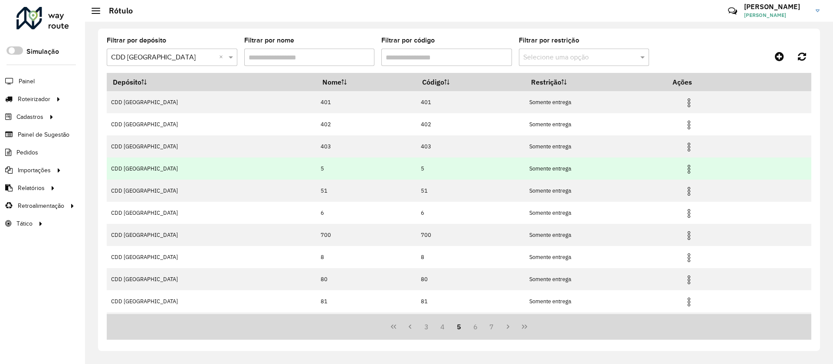
click at [683, 166] on img at bounding box center [688, 169] width 10 height 10
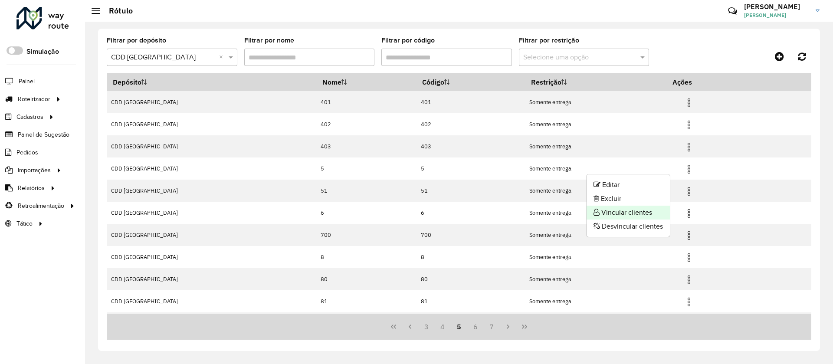
click at [618, 212] on li "Vincular clientes" at bounding box center [627, 213] width 83 height 14
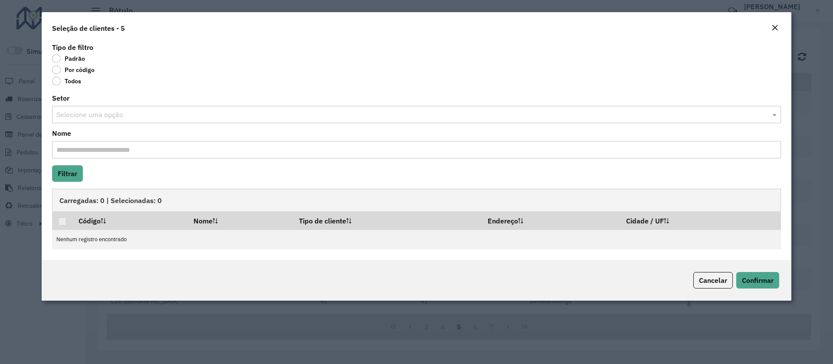
click at [83, 70] on label "Por código" at bounding box center [73, 69] width 42 height 9
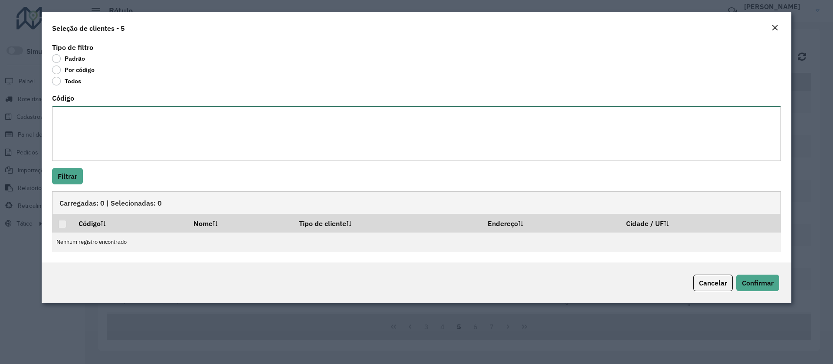
click at [77, 111] on textarea "Código" at bounding box center [416, 133] width 728 height 55
paste textarea "***** ***** ***** ***** ***** ***** ***** ***** ***** ***** ***** ***** ***** *…"
type textarea "***** ***** ***** ***** ***** ***** ***** ***** ***** ***** ***** ***** ***** *…"
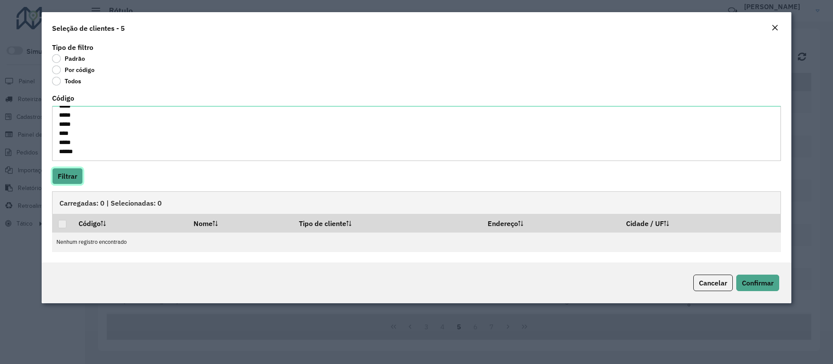
click at [69, 176] on button "Filtrar" at bounding box center [67, 176] width 31 height 16
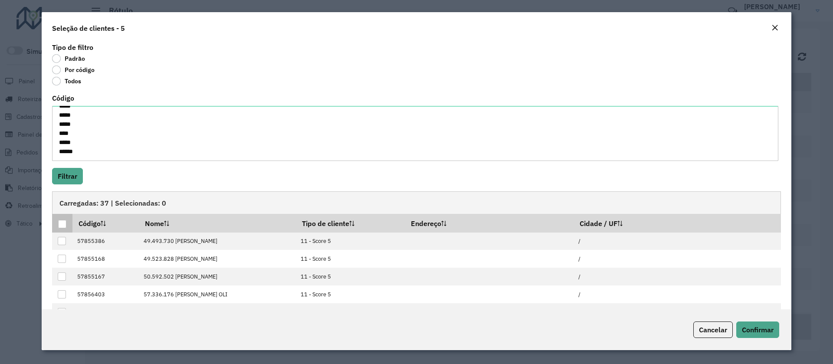
click at [63, 223] on div at bounding box center [62, 224] width 8 height 8
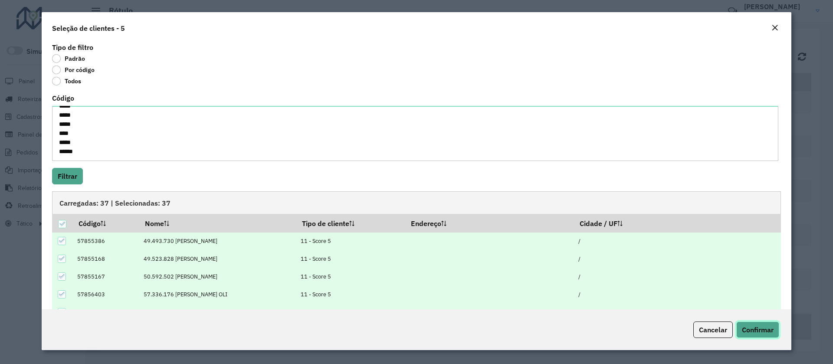
click at [754, 326] on span "Confirmar" at bounding box center [757, 329] width 32 height 9
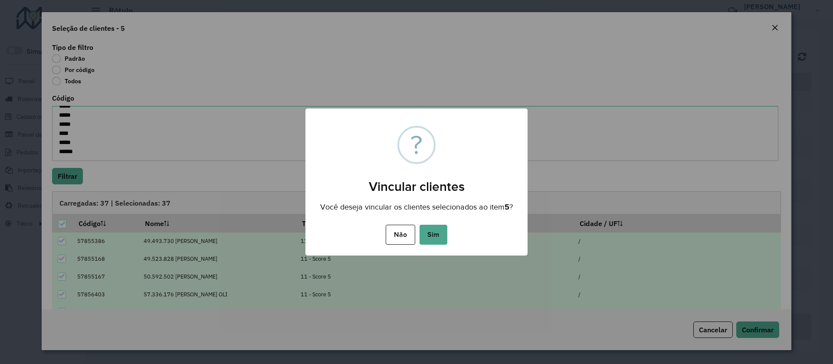
click at [437, 234] on button "Sim" at bounding box center [433, 235] width 28 height 20
